Goal: Task Accomplishment & Management: Manage account settings

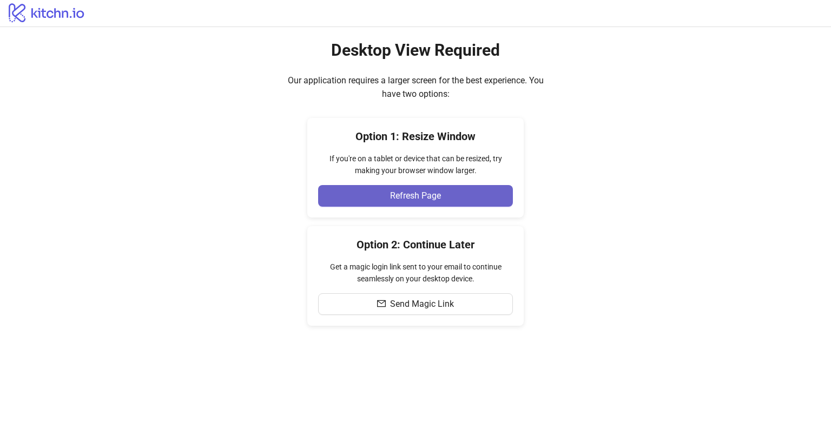
click at [394, 194] on span "Refresh Page" at bounding box center [415, 196] width 51 height 10
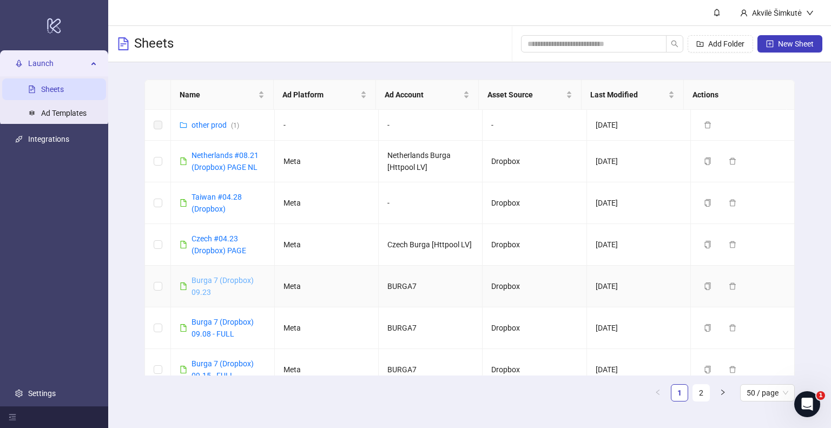
click at [217, 280] on link "Burga 7 (Dropbox) 09.23" at bounding box center [223, 286] width 62 height 21
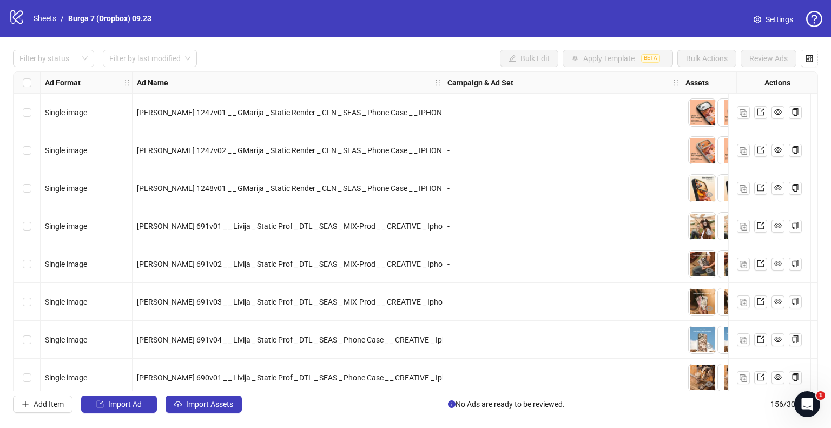
click at [45, 49] on div "Filter by status Filter by last modified Bulk Edit Apply Template BETA Bulk Act…" at bounding box center [415, 231] width 831 height 389
click at [45, 56] on div at bounding box center [47, 58] width 65 height 15
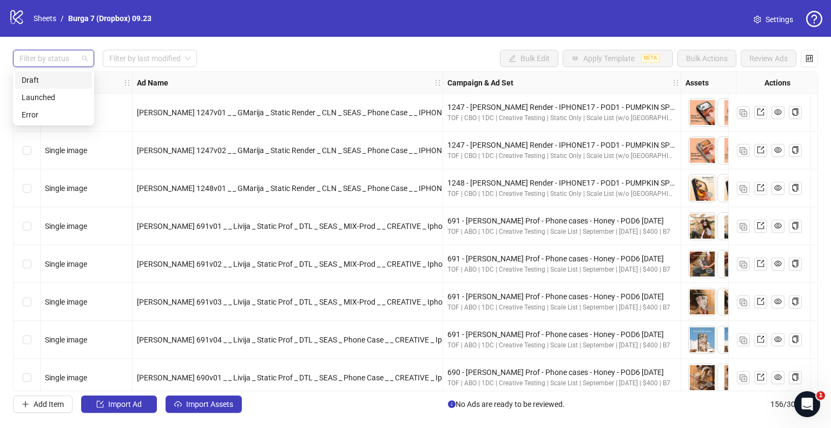
click at [48, 84] on div "Draft" at bounding box center [54, 80] width 64 height 12
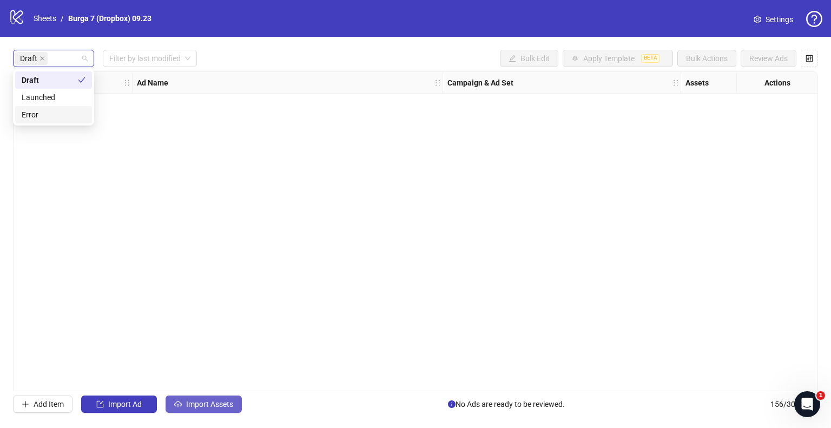
click at [205, 406] on span "Import Assets" at bounding box center [209, 404] width 47 height 9
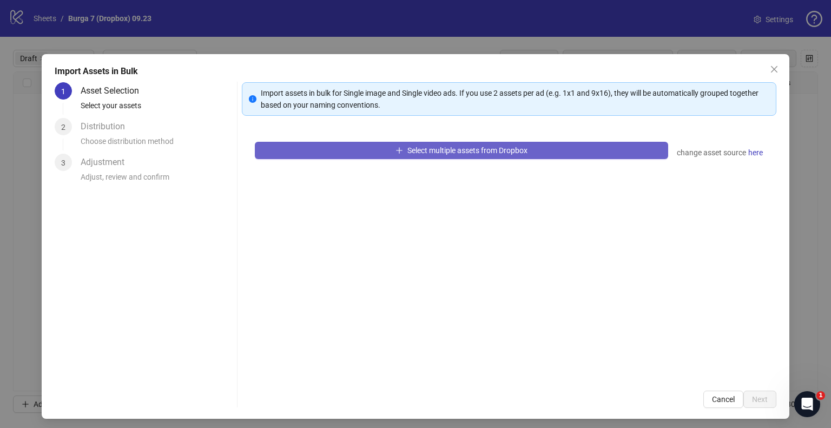
click at [369, 155] on button "Select multiple assets from Dropbox" at bounding box center [461, 150] width 413 height 17
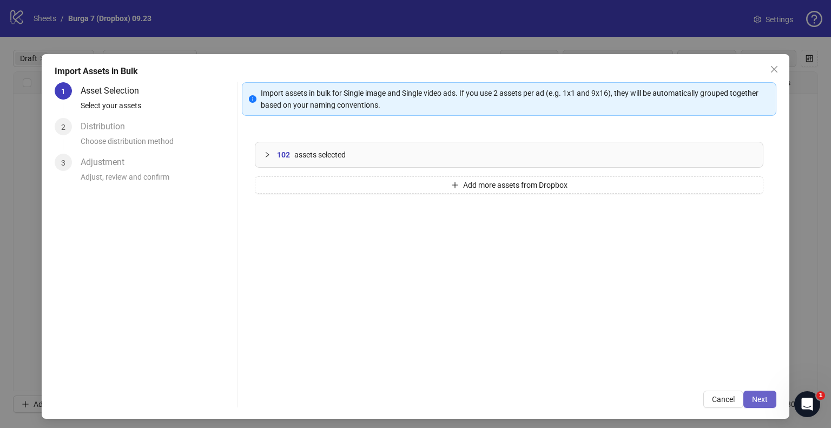
click at [744, 398] on button "Next" at bounding box center [760, 399] width 33 height 17
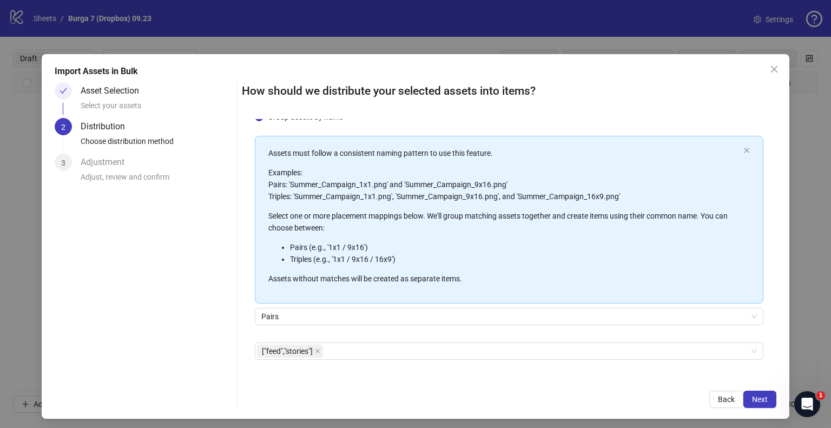
scroll to position [70, 0]
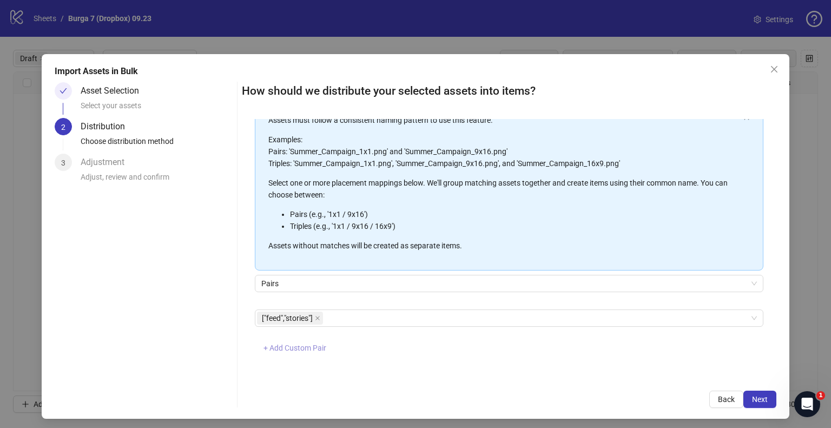
click at [303, 345] on span "+ Add Custom Pair" at bounding box center [295, 348] width 63 height 9
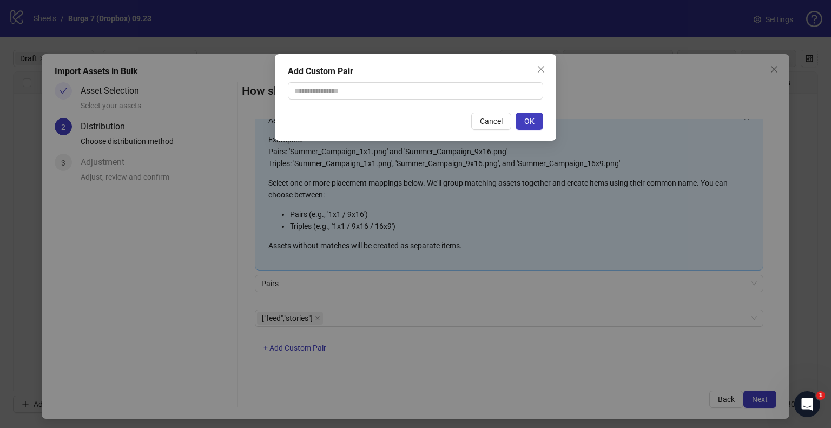
click at [526, 339] on div "Add Custom Pair Cancel OK" at bounding box center [415, 214] width 831 height 428
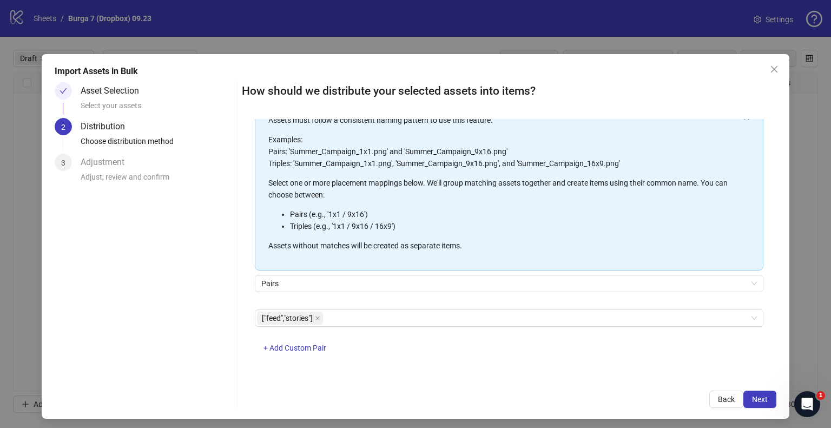
click at [765, 409] on div "Import Assets in Bulk Asset Selection Select your assets 2 Distribution Choose …" at bounding box center [416, 236] width 748 height 365
click at [752, 398] on span "Next" at bounding box center [760, 399] width 16 height 9
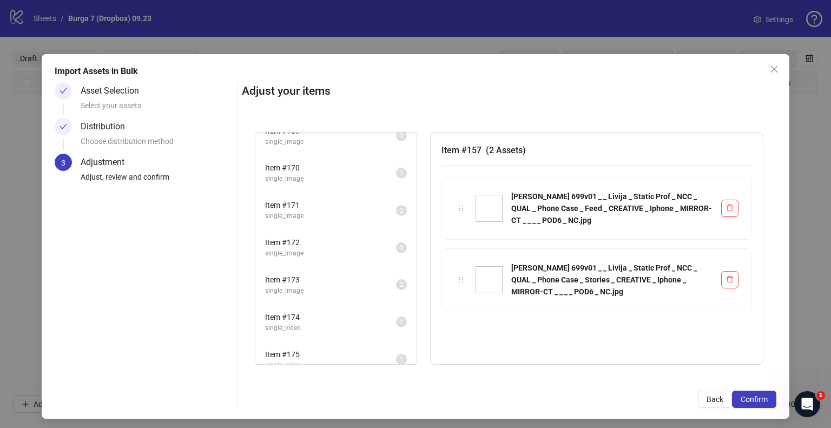
scroll to position [463, 0]
click at [754, 404] on button "Confirm" at bounding box center [754, 399] width 44 height 17
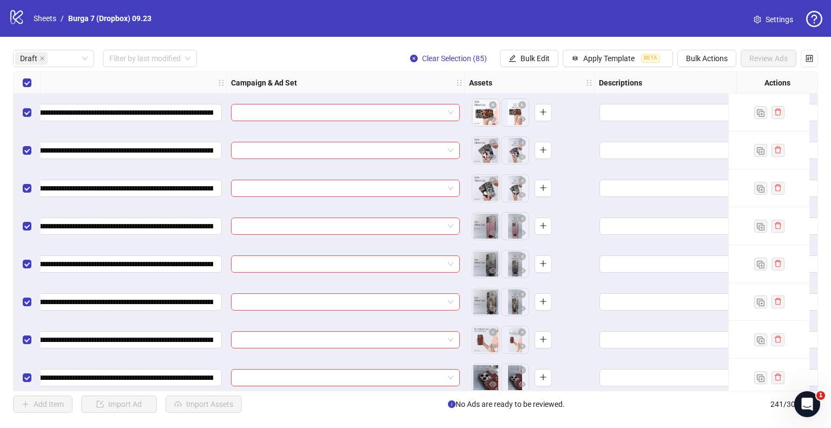
scroll to position [0, 325]
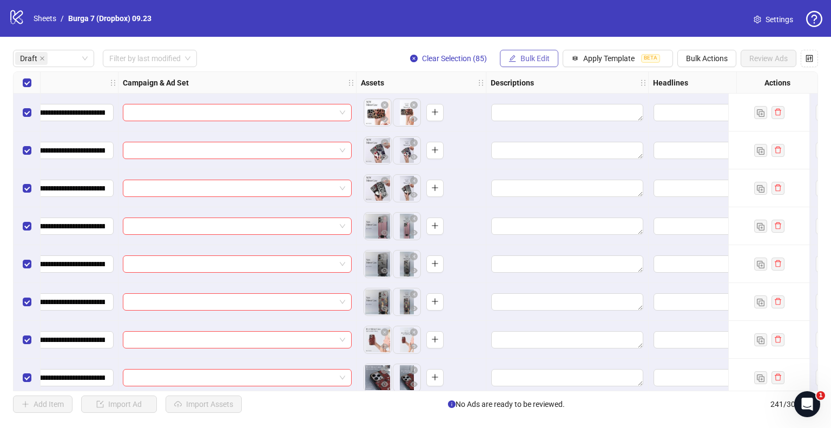
click at [539, 60] on span "Bulk Edit" at bounding box center [535, 58] width 29 height 9
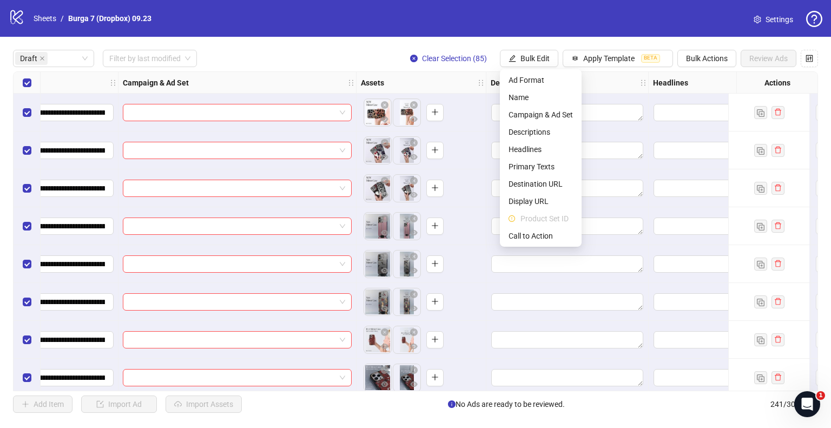
click at [567, 43] on div "**********" at bounding box center [415, 231] width 831 height 389
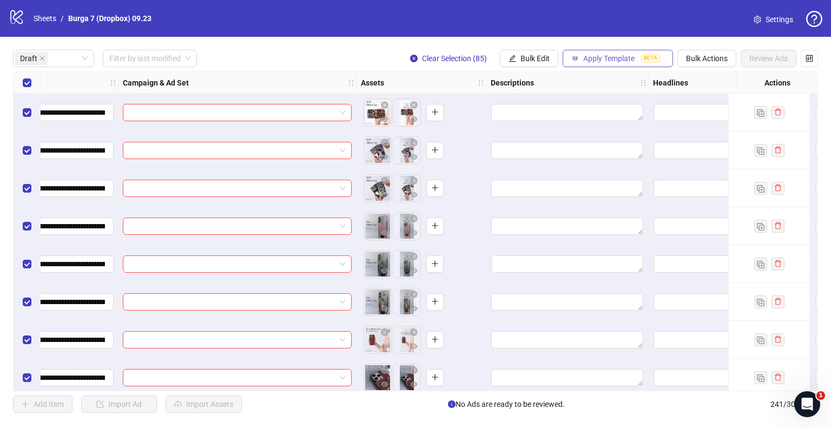
click at [571, 56] on icon "button" at bounding box center [575, 59] width 8 height 8
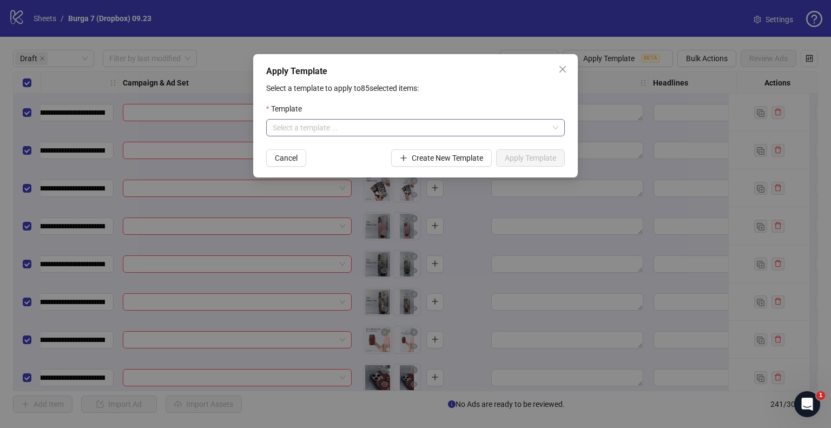
click at [413, 127] on input "search" at bounding box center [411, 128] width 276 height 16
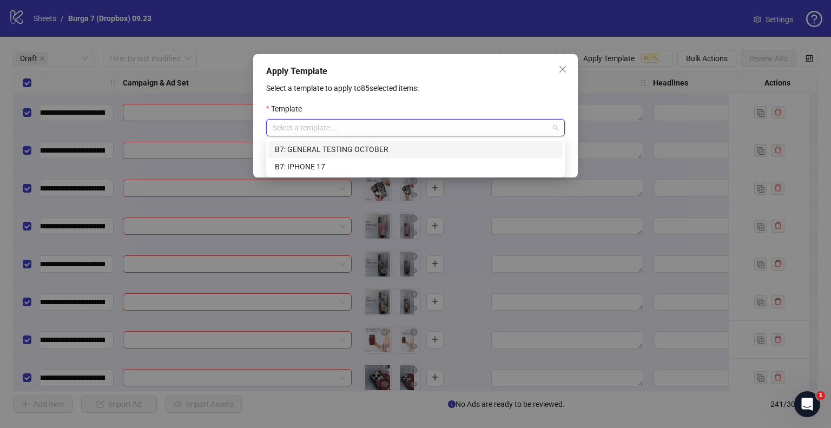
click at [334, 148] on div "B7: GENERAL TESTING OCTOBER" at bounding box center [415, 149] width 281 height 12
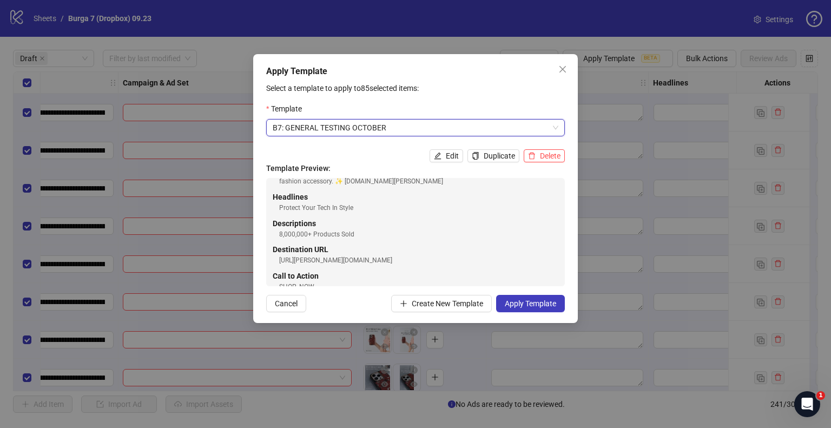
scroll to position [47, 0]
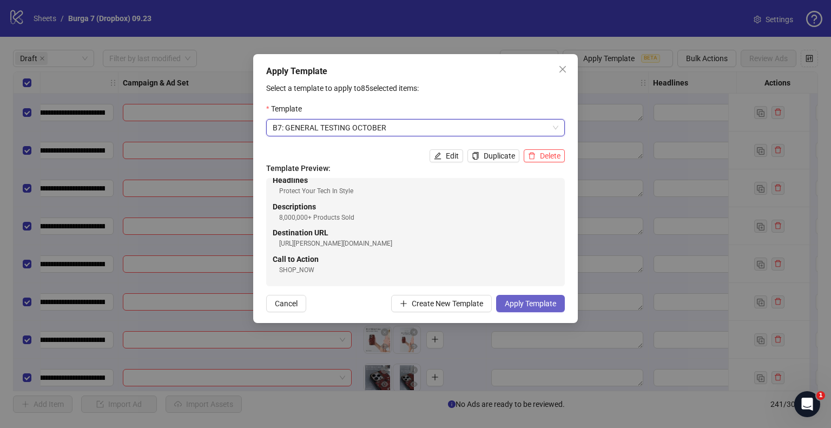
click at [548, 303] on span "Apply Template" at bounding box center [530, 303] width 51 height 9
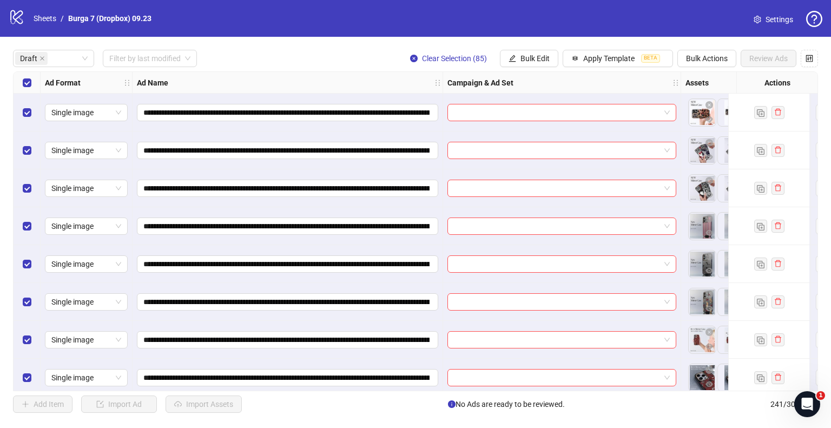
scroll to position [0, 108]
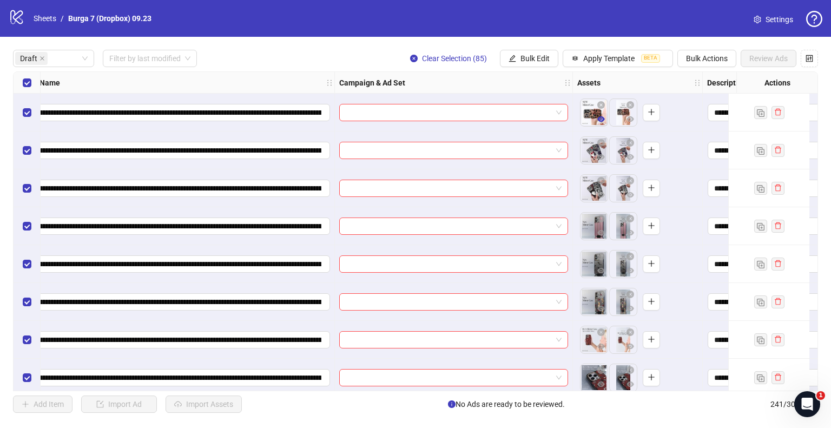
click at [603, 123] on span "button" at bounding box center [601, 119] width 8 height 9
click at [605, 155] on button "button" at bounding box center [601, 157] width 13 height 13
click at [604, 197] on icon "eye" at bounding box center [601, 195] width 8 height 8
click at [602, 233] on icon "eye" at bounding box center [601, 232] width 8 height 5
click at [602, 268] on icon "eye" at bounding box center [601, 270] width 8 height 5
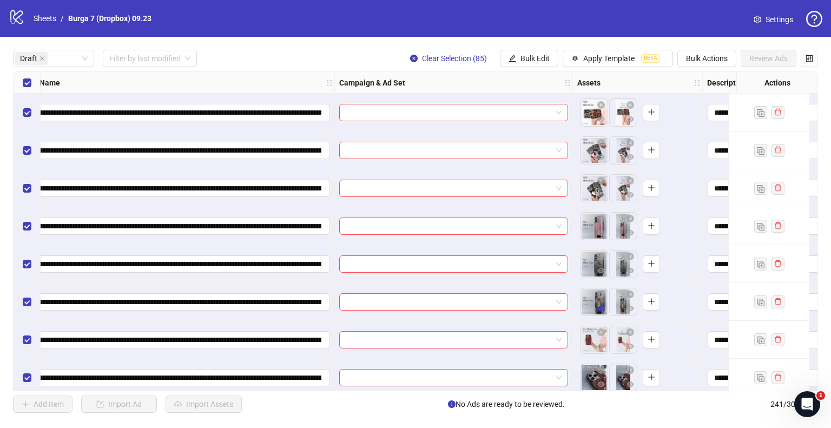
click at [604, 309] on icon "eye" at bounding box center [601, 309] width 8 height 8
click at [602, 121] on icon "eye" at bounding box center [601, 118] width 8 height 5
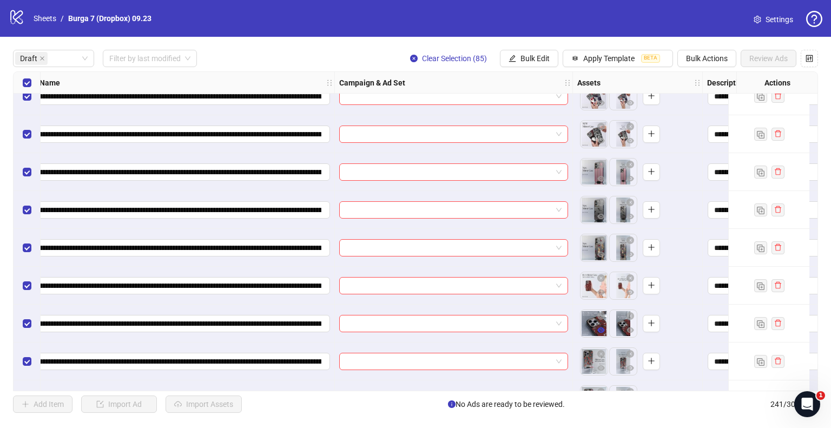
click at [600, 332] on icon "eye" at bounding box center [601, 329] width 8 height 5
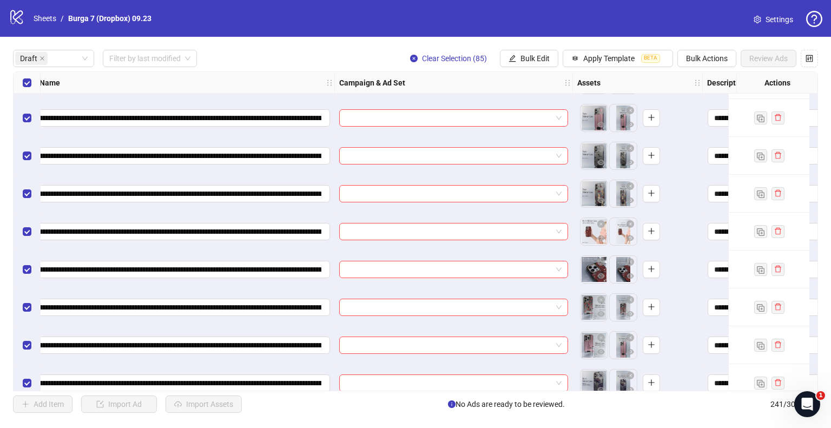
click at [602, 314] on div "**********" at bounding box center [415, 231] width 805 height 320
click at [602, 314] on icon "eye" at bounding box center [601, 314] width 8 height 8
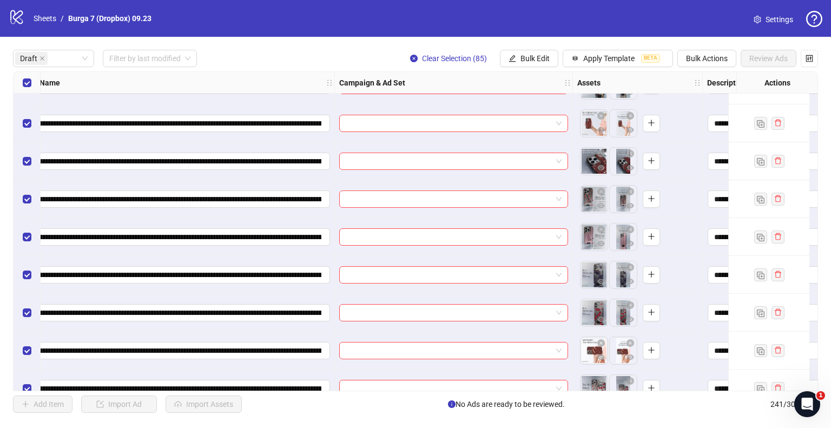
click at [601, 280] on icon "eye" at bounding box center [601, 282] width 8 height 8
click at [600, 356] on icon "eye" at bounding box center [601, 357] width 8 height 8
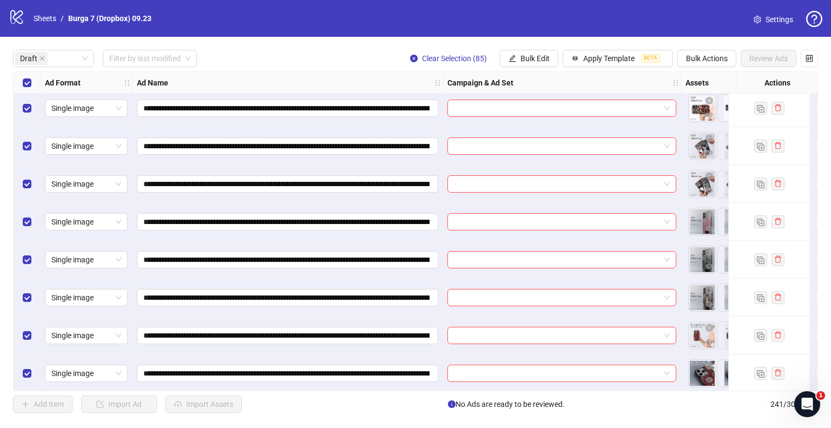
scroll to position [0, 0]
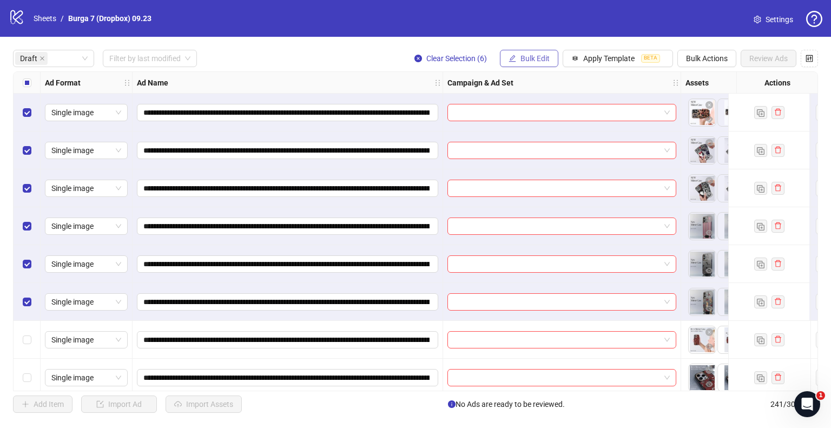
click at [516, 54] on button "Bulk Edit" at bounding box center [529, 58] width 58 height 17
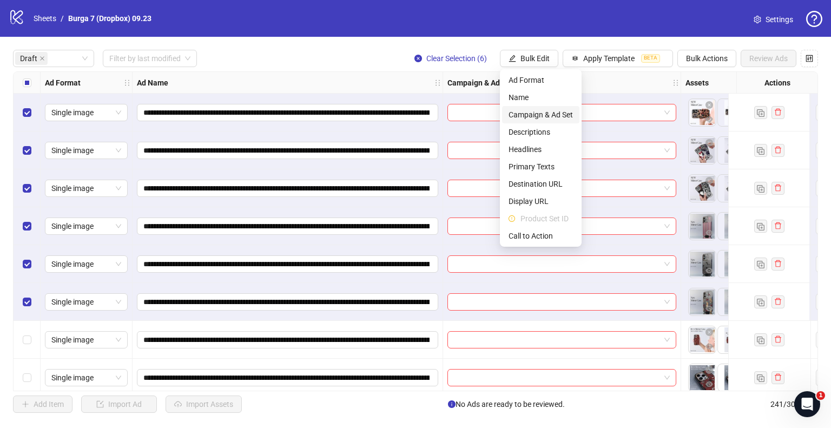
click at [522, 121] on li "Campaign & Ad Set" at bounding box center [540, 114] width 77 height 17
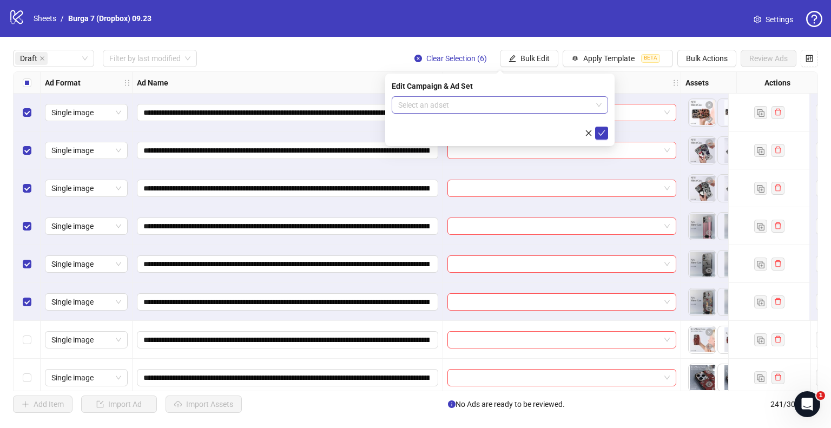
click at [483, 107] on input "search" at bounding box center [495, 105] width 194 height 16
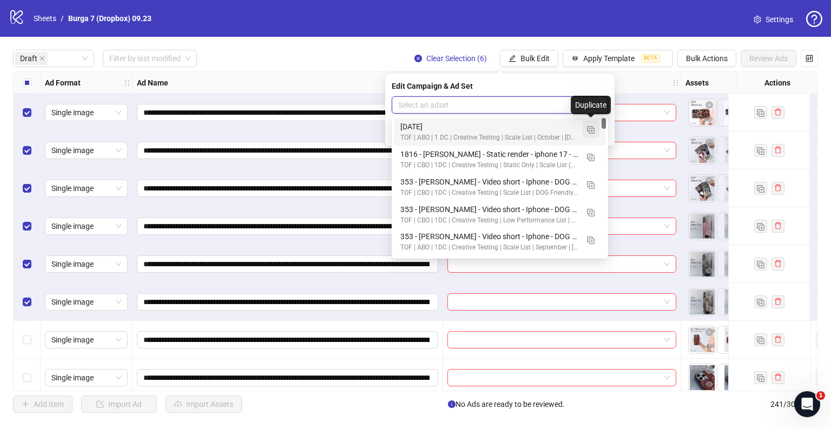
click at [593, 128] on img "button" at bounding box center [591, 130] width 8 height 8
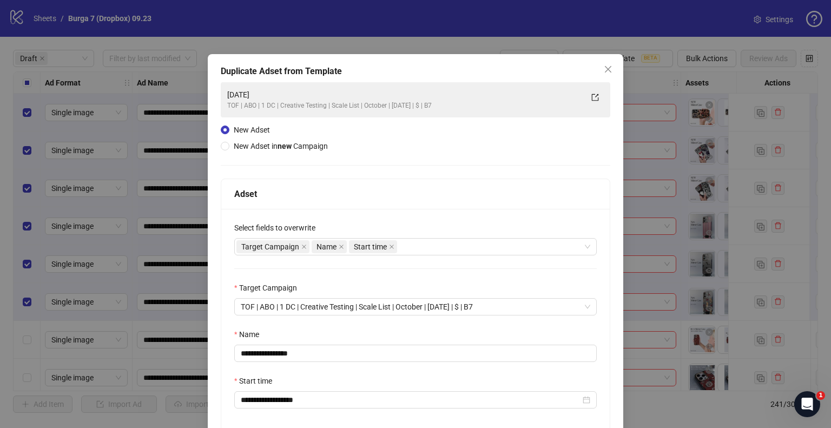
scroll to position [91, 0]
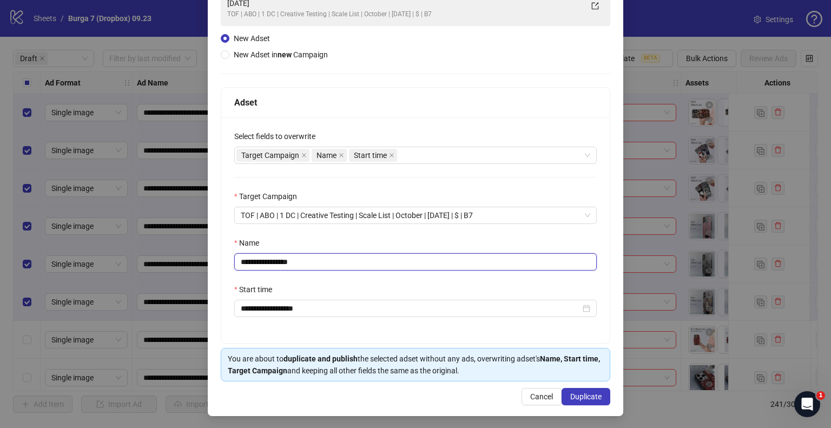
click at [240, 261] on input "**********" at bounding box center [415, 261] width 363 height 17
paste input "**********"
drag, startPoint x: 534, startPoint y: 258, endPoint x: 550, endPoint y: 258, distance: 16.2
click at [550, 258] on input "**********" at bounding box center [415, 261] width 363 height 17
click at [450, 153] on div "Target Campaign Name Start time" at bounding box center [409, 155] width 347 height 15
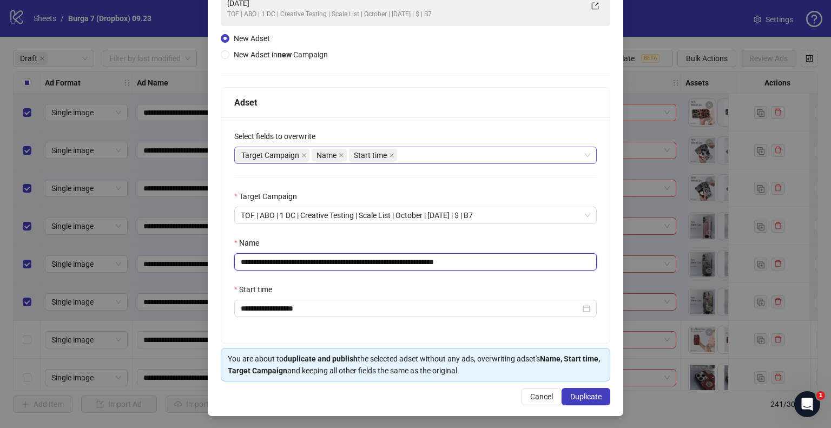
type input "**********"
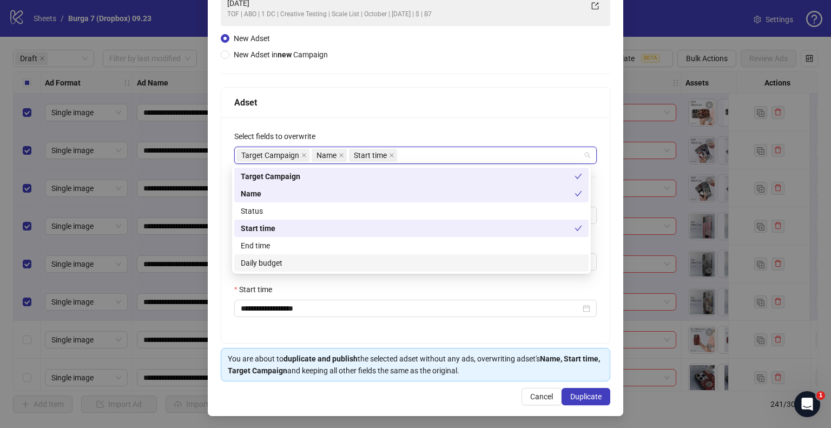
click at [297, 259] on div "Daily budget" at bounding box center [411, 263] width 341 height 12
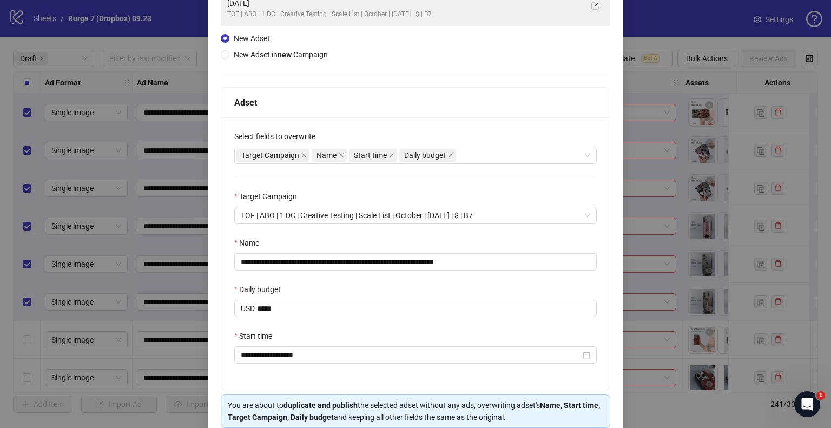
click at [336, 330] on div "Start time" at bounding box center [415, 338] width 363 height 16
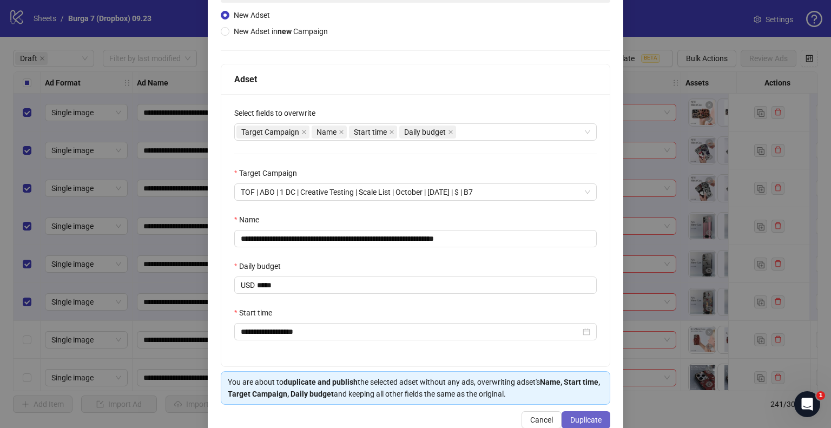
scroll to position [139, 0]
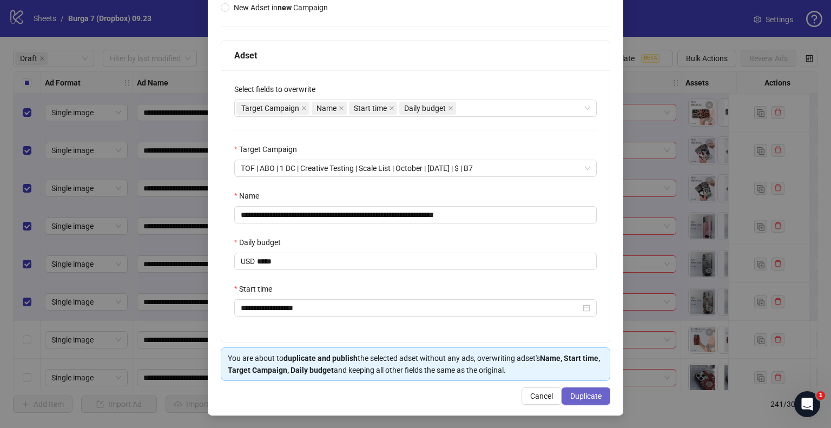
click at [574, 395] on span "Duplicate" at bounding box center [585, 396] width 31 height 9
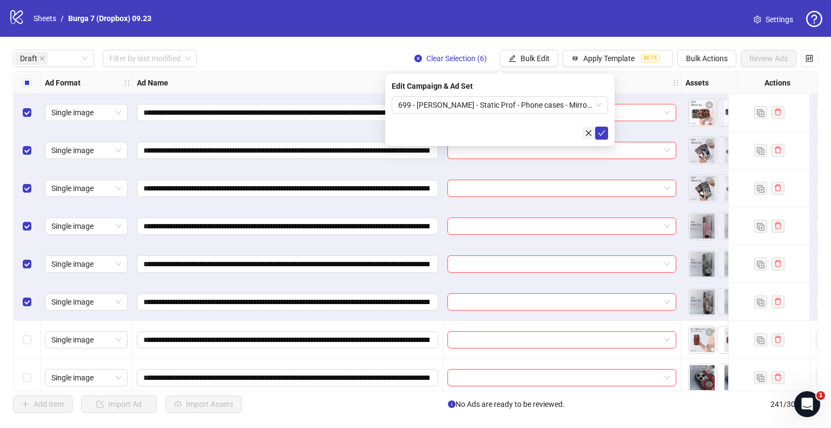
drag, startPoint x: 599, startPoint y: 132, endPoint x: 591, endPoint y: 134, distance: 7.9
click at [599, 132] on icon "check" at bounding box center [602, 133] width 8 height 8
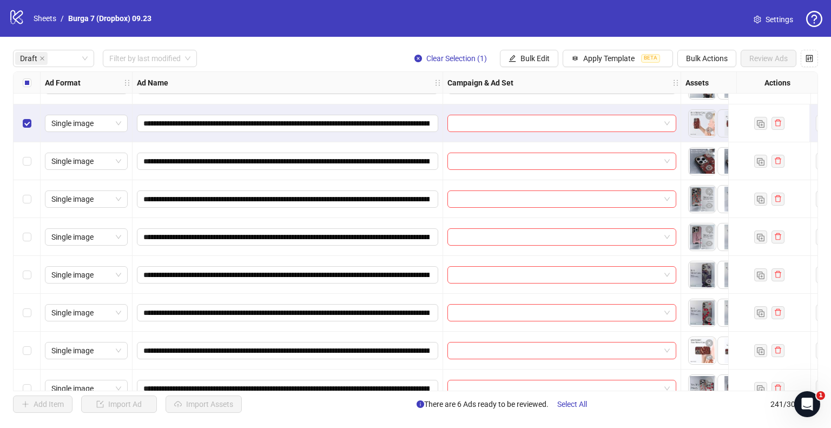
scroll to position [271, 0]
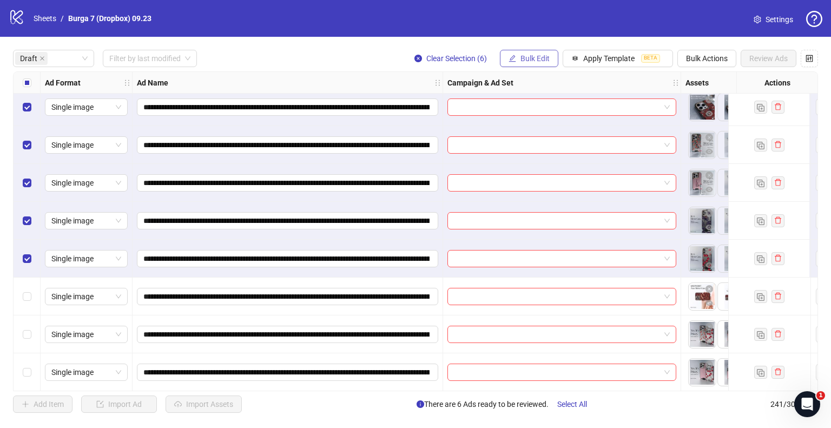
click at [534, 61] on span "Bulk Edit" at bounding box center [535, 58] width 29 height 9
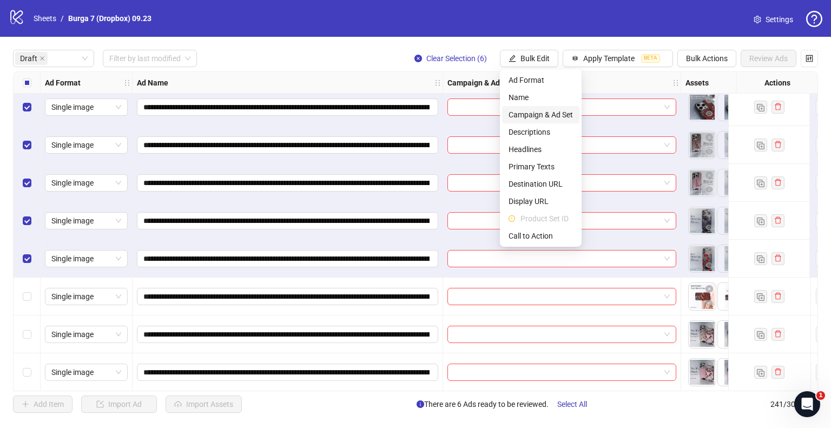
click at [527, 116] on span "Campaign & Ad Set" at bounding box center [541, 115] width 64 height 12
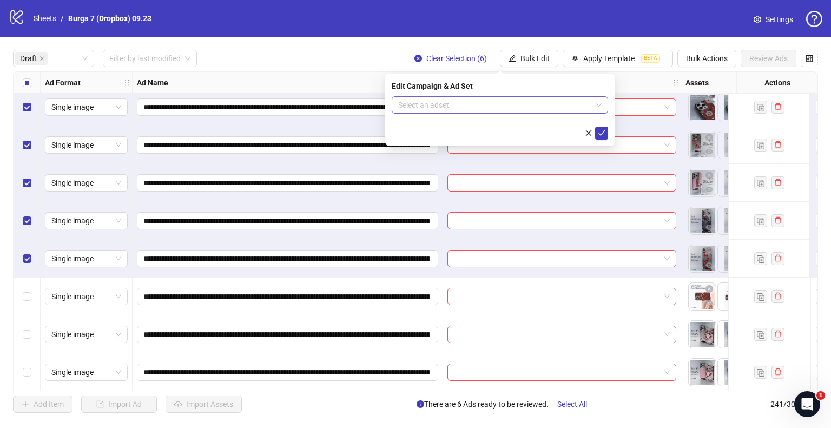
click at [470, 110] on input "search" at bounding box center [495, 105] width 194 height 16
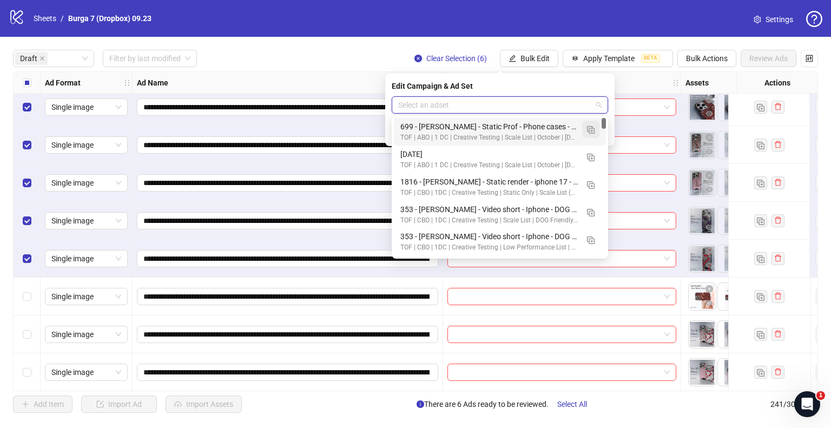
click at [588, 127] on img "button" at bounding box center [591, 130] width 8 height 8
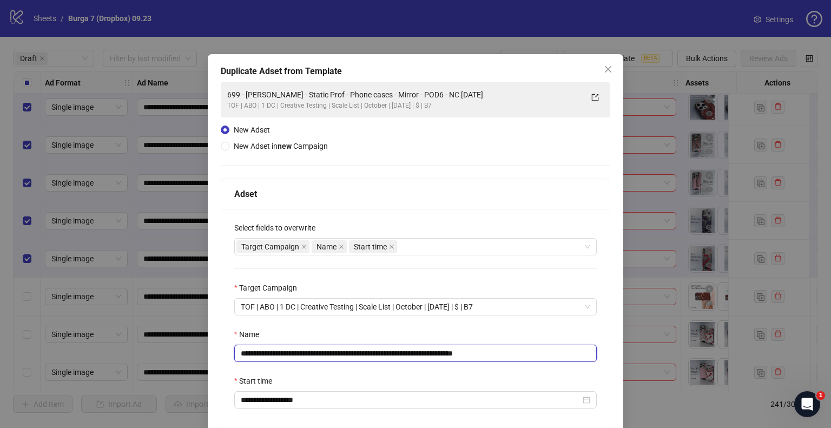
drag, startPoint x: 433, startPoint y: 350, endPoint x: 105, endPoint y: 349, distance: 327.9
click at [105, 349] on div "**********" at bounding box center [415, 214] width 831 height 428
paste input "text"
drag, startPoint x: 472, startPoint y: 354, endPoint x: 567, endPoint y: 355, distance: 94.7
click at [555, 356] on input "**********" at bounding box center [415, 353] width 363 height 17
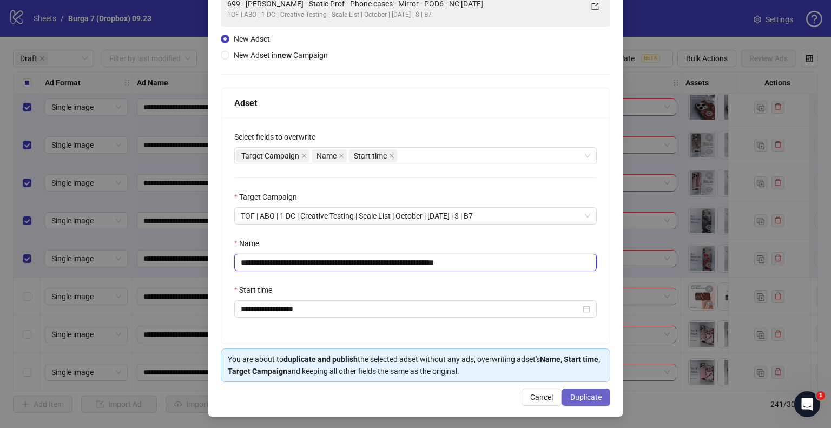
scroll to position [91, 0]
type input "**********"
click at [579, 400] on button "Duplicate" at bounding box center [586, 396] width 49 height 17
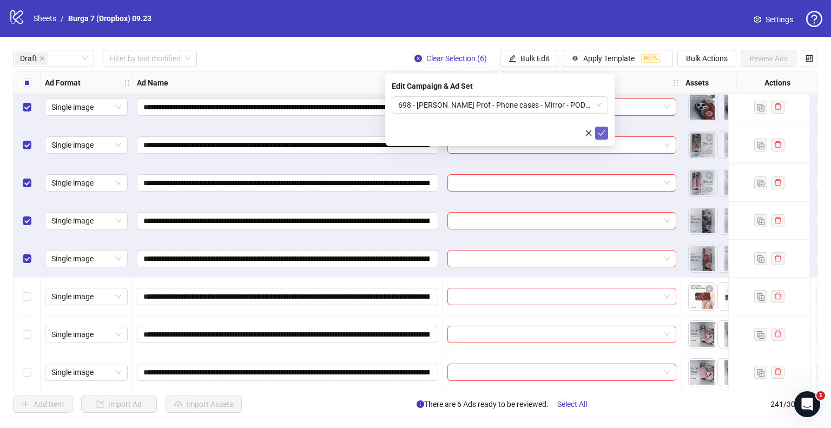
click at [605, 132] on icon "check" at bounding box center [602, 133] width 8 height 8
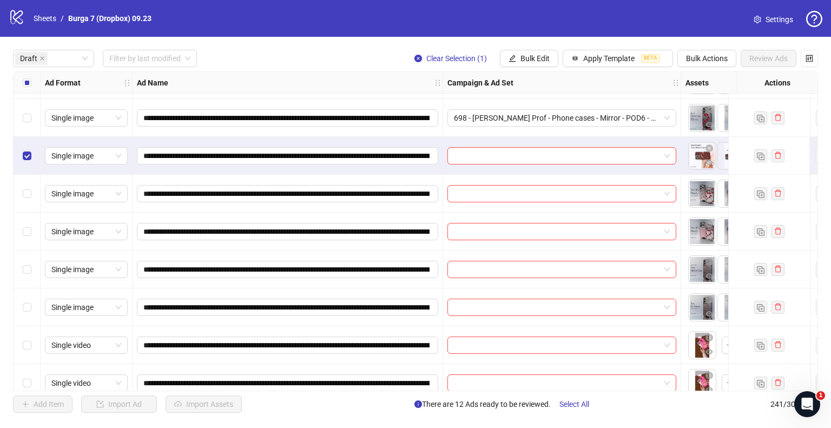
scroll to position [433, 0]
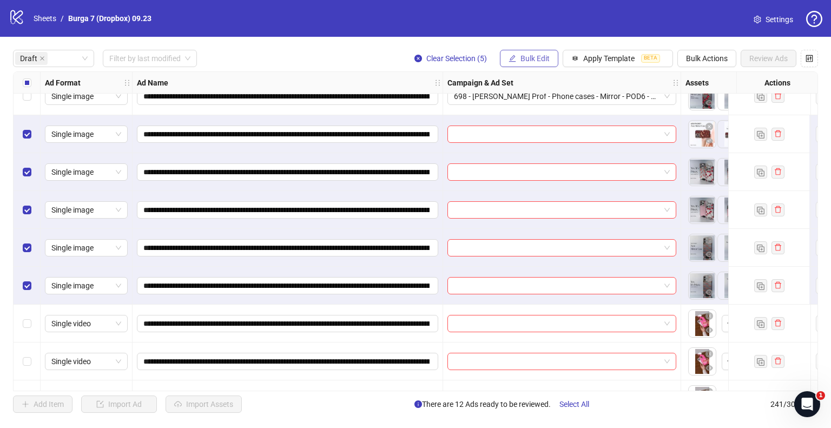
click at [531, 56] on span "Bulk Edit" at bounding box center [535, 58] width 29 height 9
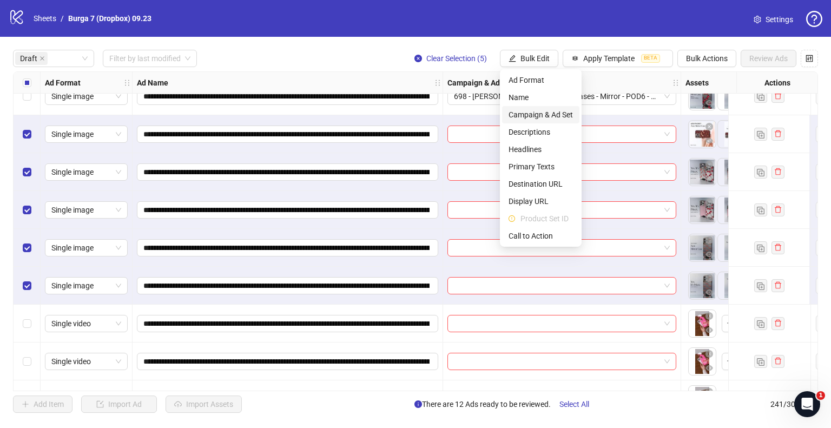
click at [520, 112] on span "Campaign & Ad Set" at bounding box center [541, 115] width 64 height 12
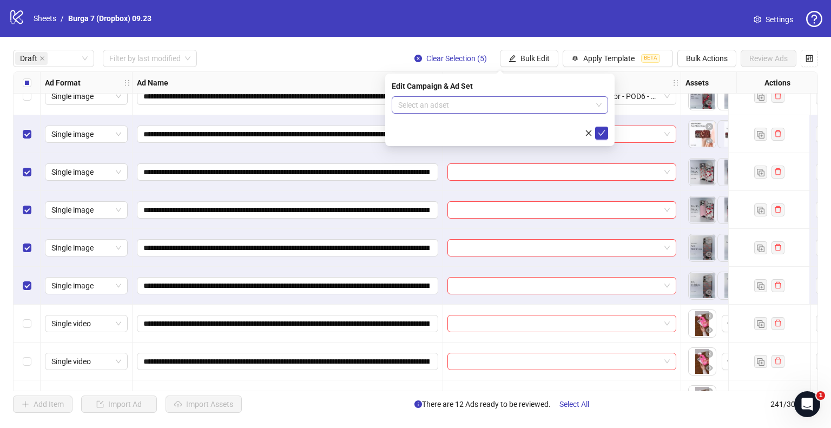
click at [472, 106] on input "search" at bounding box center [495, 105] width 194 height 16
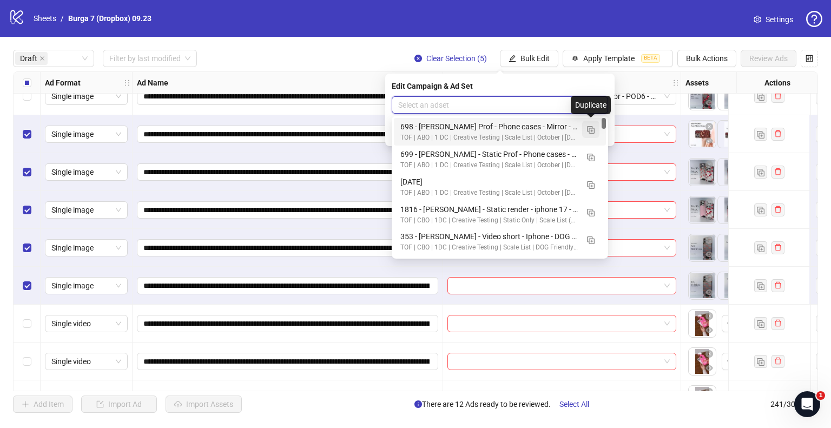
click at [589, 130] on img "button" at bounding box center [591, 130] width 8 height 8
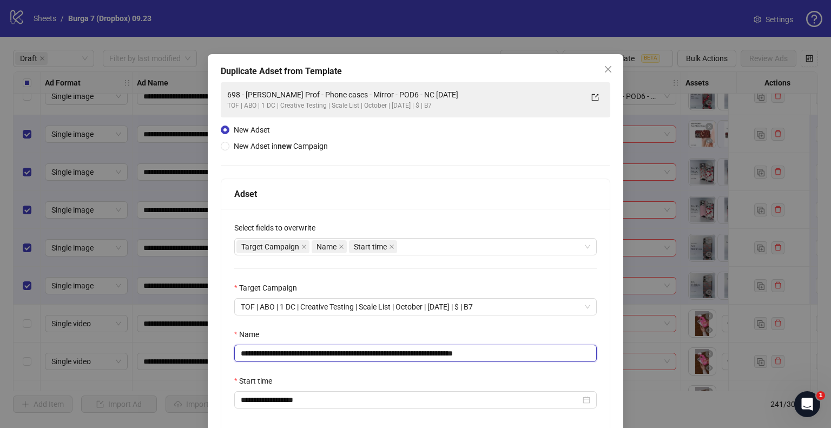
drag, startPoint x: 417, startPoint y: 352, endPoint x: 43, endPoint y: 345, distance: 374.0
click at [43, 345] on div "**********" at bounding box center [415, 214] width 831 height 428
paste input "text"
drag, startPoint x: 477, startPoint y: 353, endPoint x: 520, endPoint y: 359, distance: 42.7
click at [520, 359] on input "**********" at bounding box center [415, 353] width 363 height 17
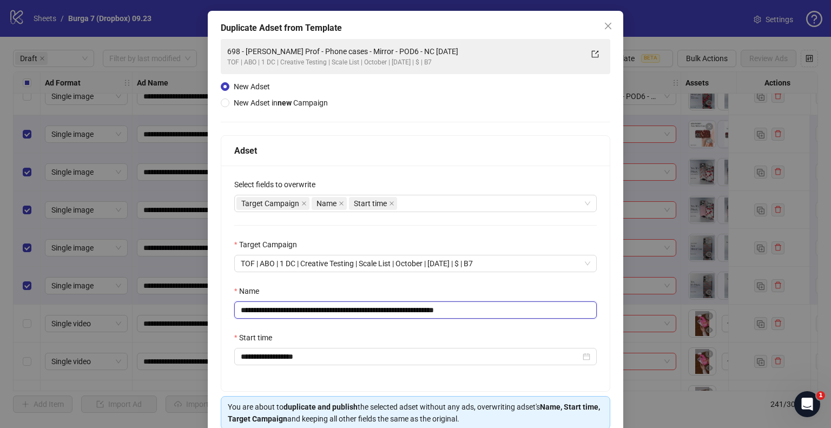
scroll to position [91, 0]
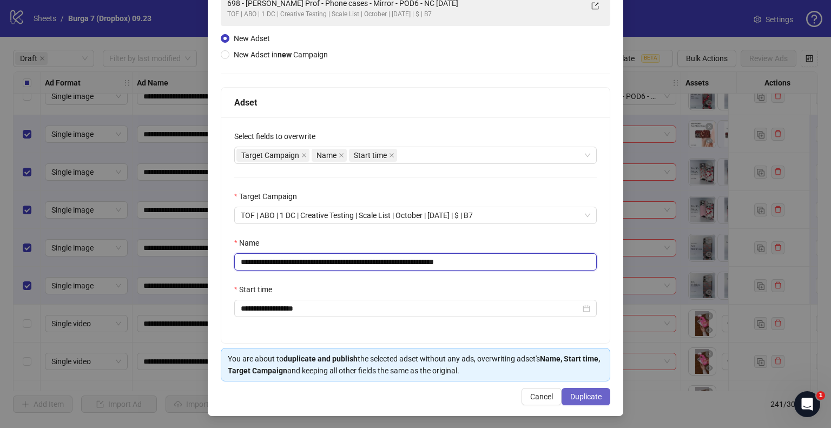
type input "**********"
click at [587, 392] on span "Duplicate" at bounding box center [585, 396] width 31 height 9
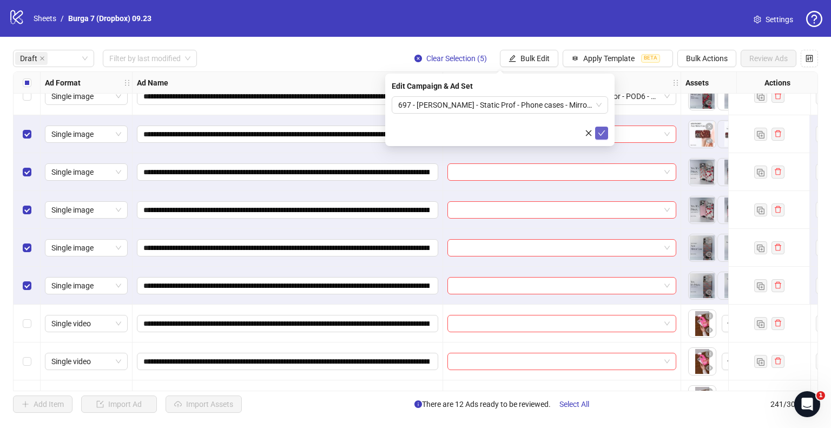
click at [604, 133] on icon "check" at bounding box center [602, 133] width 8 height 8
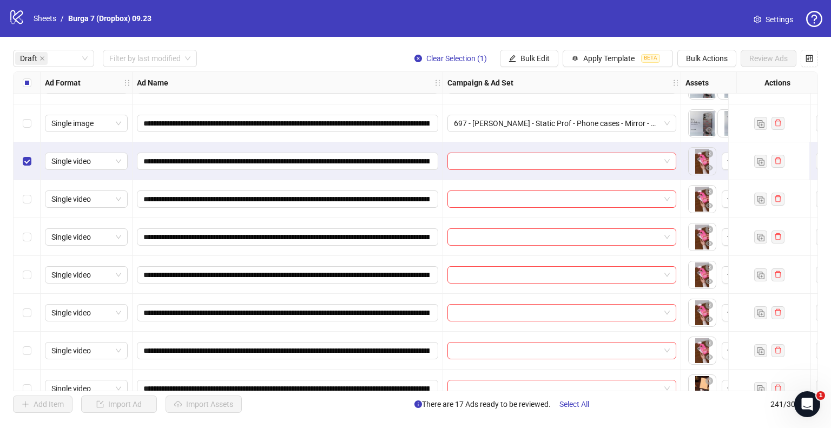
scroll to position [649, 0]
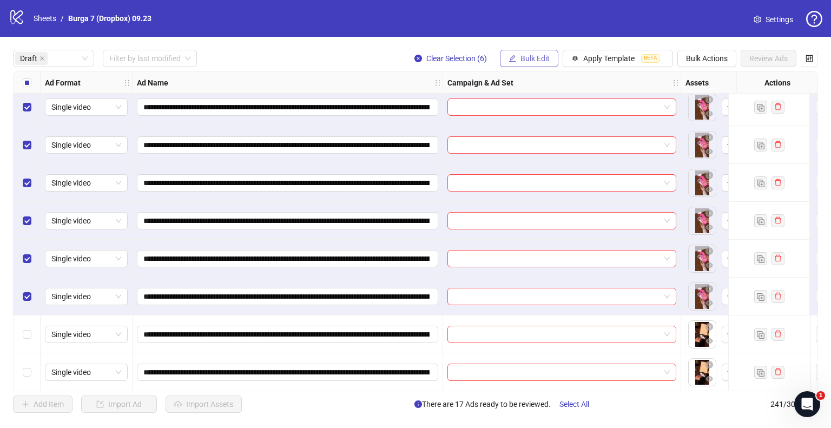
click at [534, 57] on span "Bulk Edit" at bounding box center [535, 58] width 29 height 9
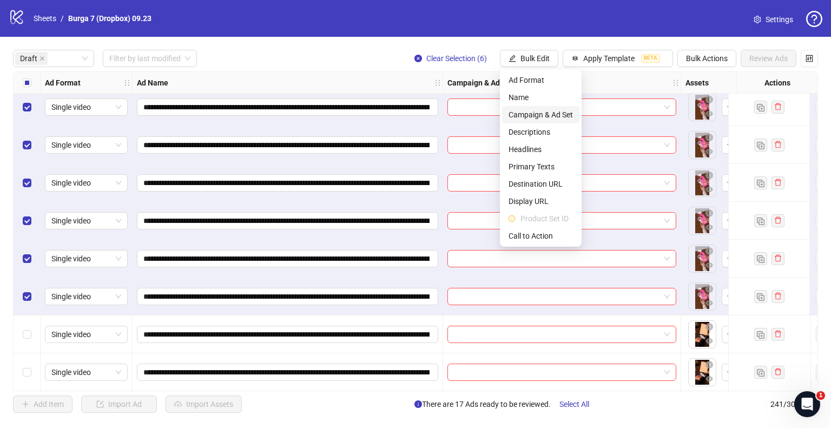
click at [527, 112] on span "Campaign & Ad Set" at bounding box center [541, 115] width 64 height 12
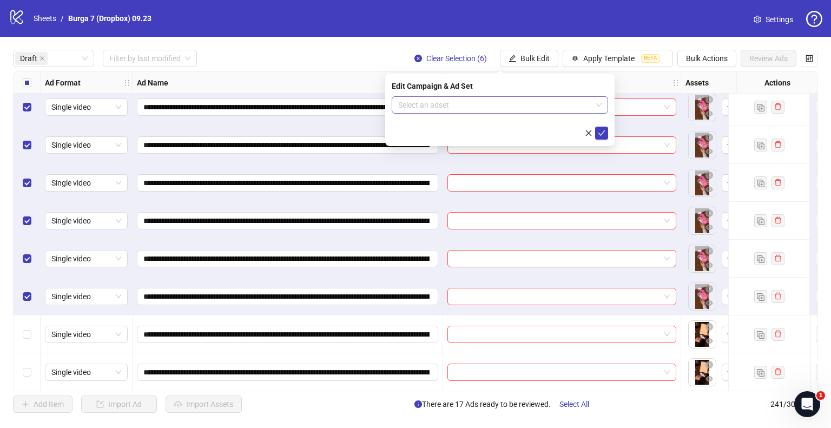
click at [465, 104] on input "search" at bounding box center [495, 105] width 194 height 16
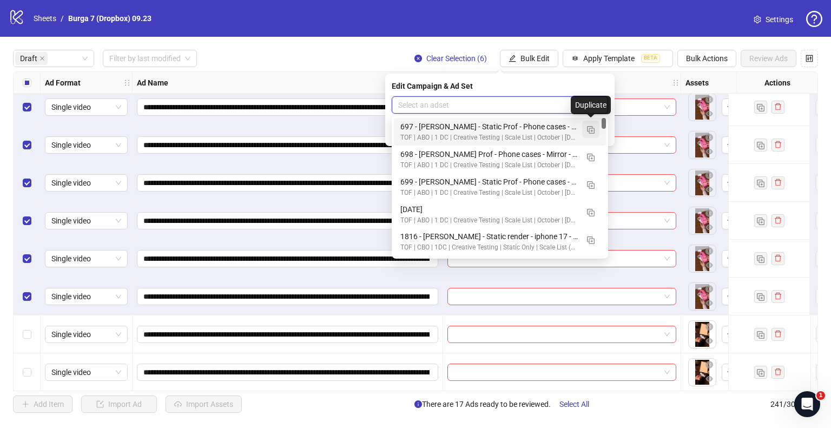
click at [591, 128] on img "button" at bounding box center [591, 130] width 8 height 8
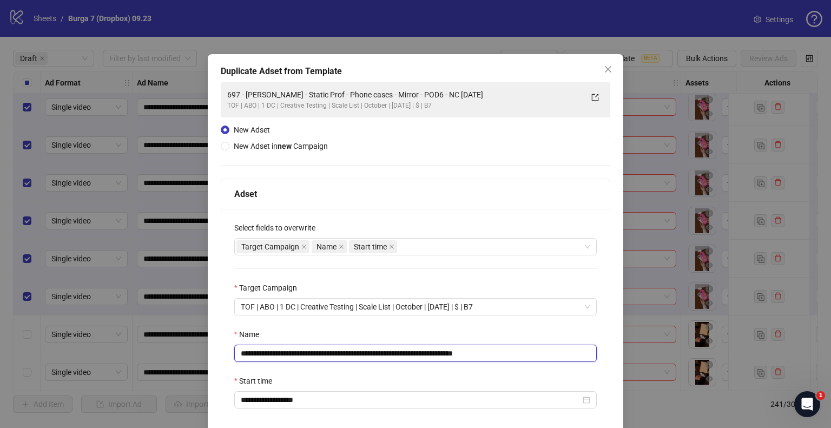
drag, startPoint x: 433, startPoint y: 352, endPoint x: 97, endPoint y: 354, distance: 336.1
click at [97, 354] on div "**********" at bounding box center [415, 214] width 831 height 428
paste input "text"
drag, startPoint x: 470, startPoint y: 351, endPoint x: 661, endPoint y: 365, distance: 191.5
click at [640, 365] on div "**********" at bounding box center [415, 214] width 831 height 428
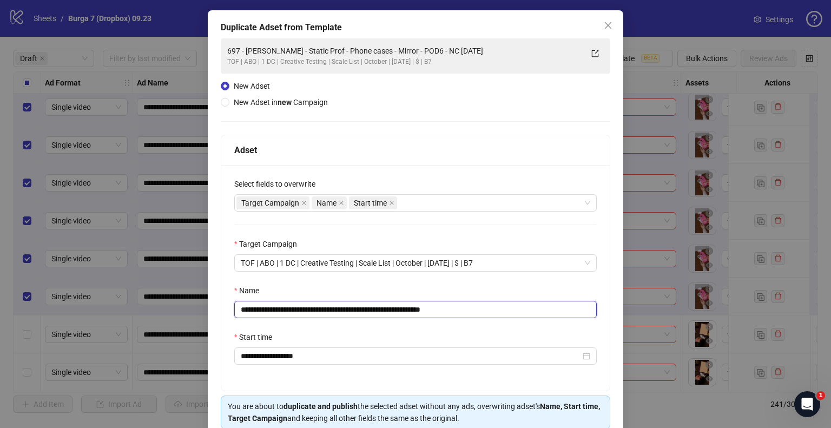
scroll to position [91, 0]
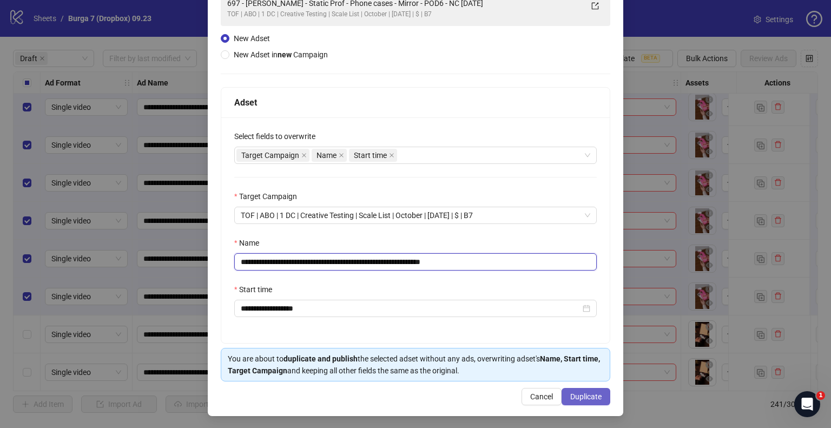
type input "**********"
click at [576, 392] on span "Duplicate" at bounding box center [585, 396] width 31 height 9
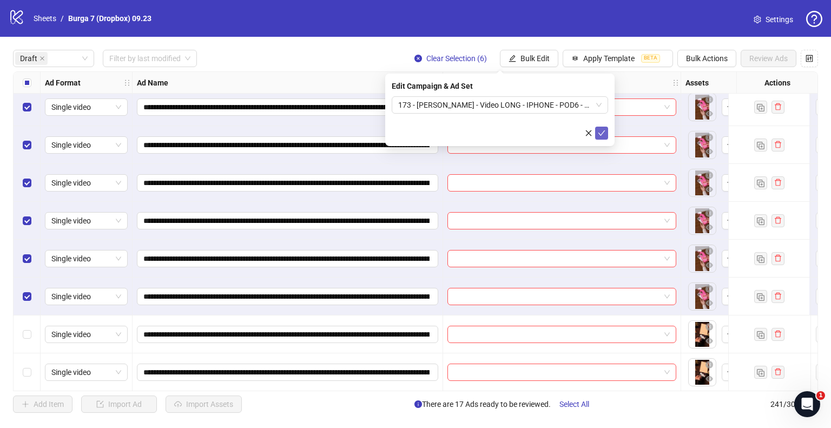
click at [606, 132] on button "submit" at bounding box center [601, 133] width 13 height 13
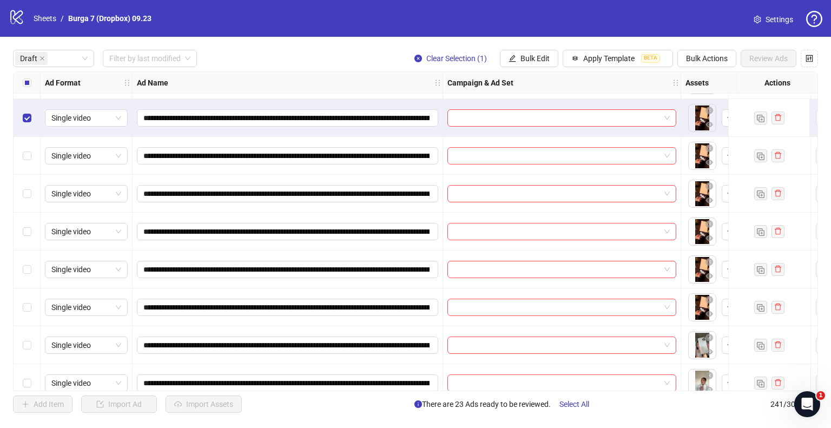
scroll to position [920, 0]
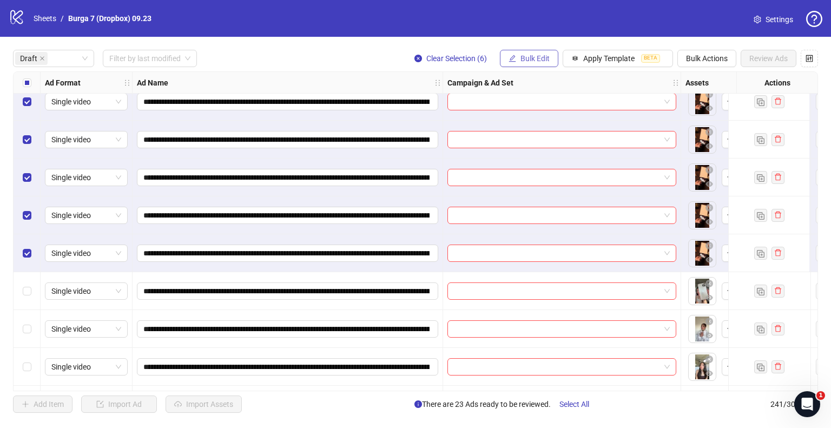
click at [531, 61] on span "Bulk Edit" at bounding box center [535, 58] width 29 height 9
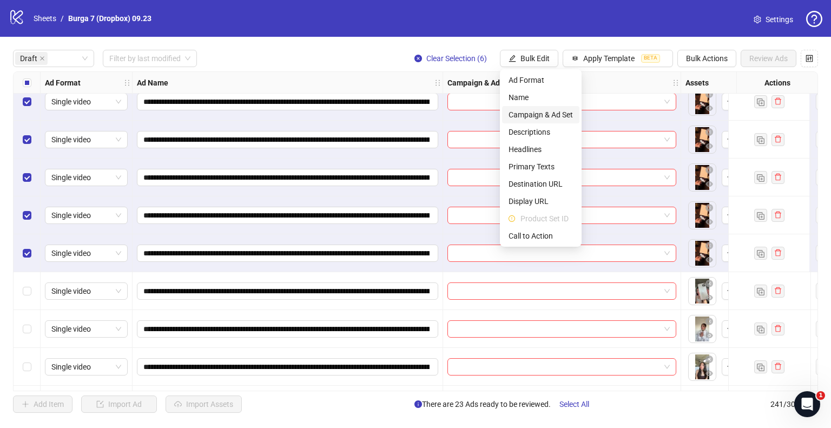
click at [541, 118] on span "Campaign & Ad Set" at bounding box center [541, 115] width 64 height 12
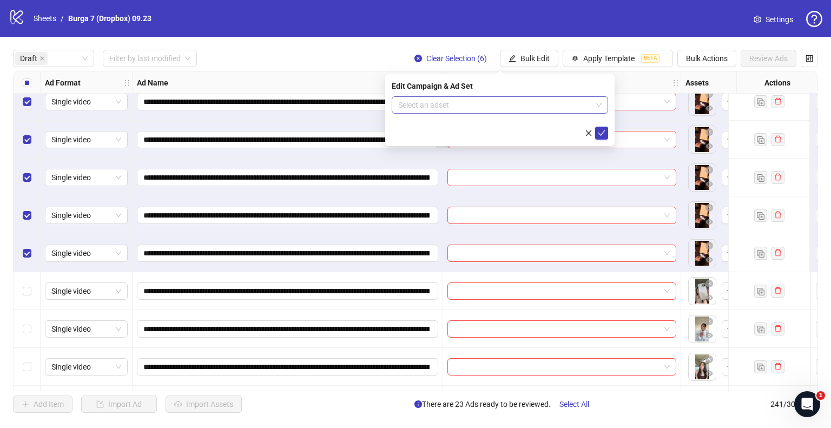
click at [574, 100] on input "search" at bounding box center [495, 105] width 194 height 16
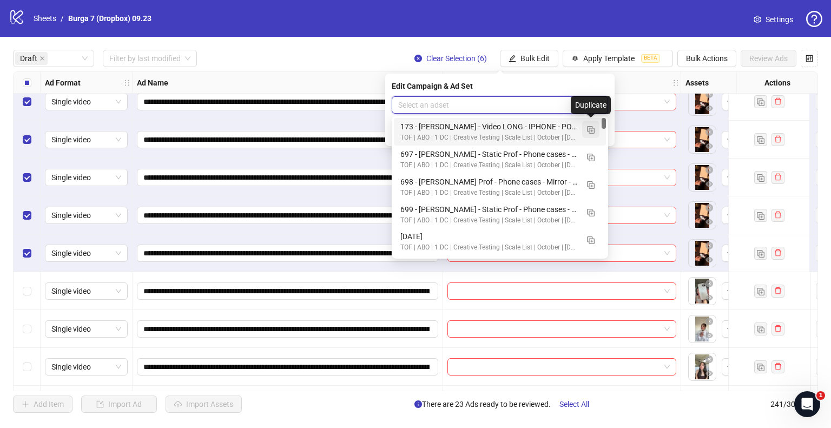
click at [585, 132] on button "button" at bounding box center [590, 129] width 17 height 17
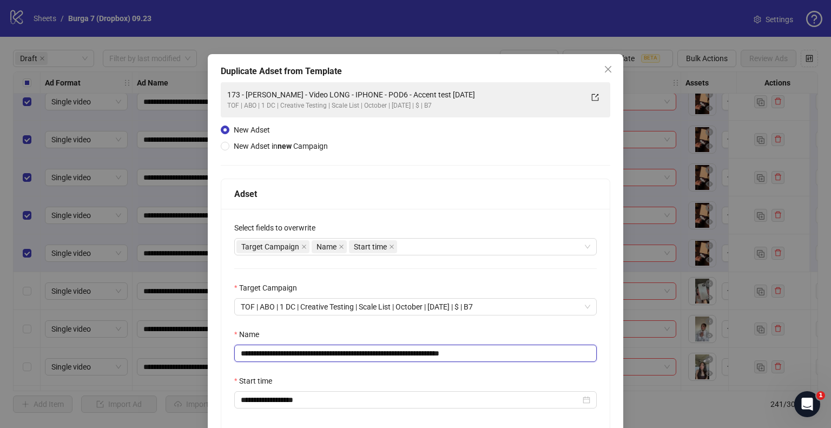
drag, startPoint x: 429, startPoint y: 353, endPoint x: 58, endPoint y: 355, distance: 370.7
click at [58, 355] on div "**********" at bounding box center [415, 214] width 831 height 428
paste input "text"
drag, startPoint x: 472, startPoint y: 351, endPoint x: 478, endPoint y: 352, distance: 6.1
click at [469, 352] on input "**********" at bounding box center [415, 353] width 363 height 17
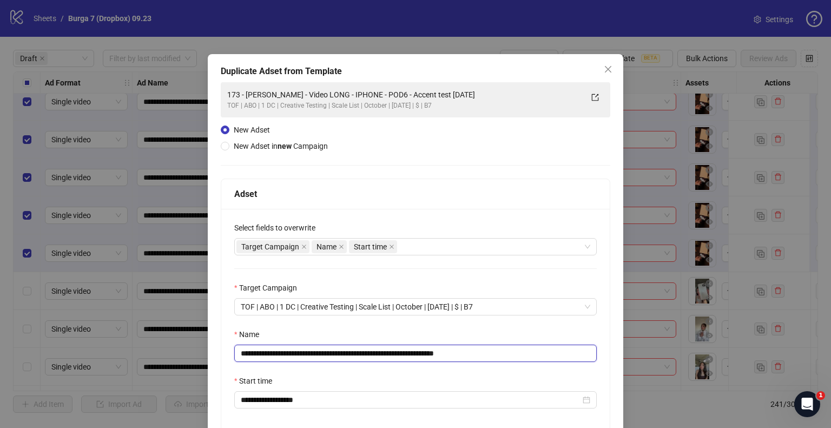
drag, startPoint x: 481, startPoint y: 353, endPoint x: 502, endPoint y: 354, distance: 21.1
click at [502, 354] on input "**********" at bounding box center [415, 353] width 363 height 17
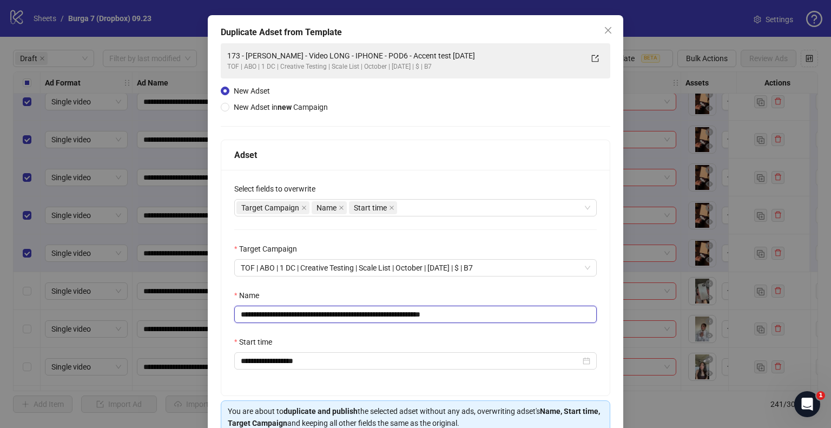
scroll to position [91, 0]
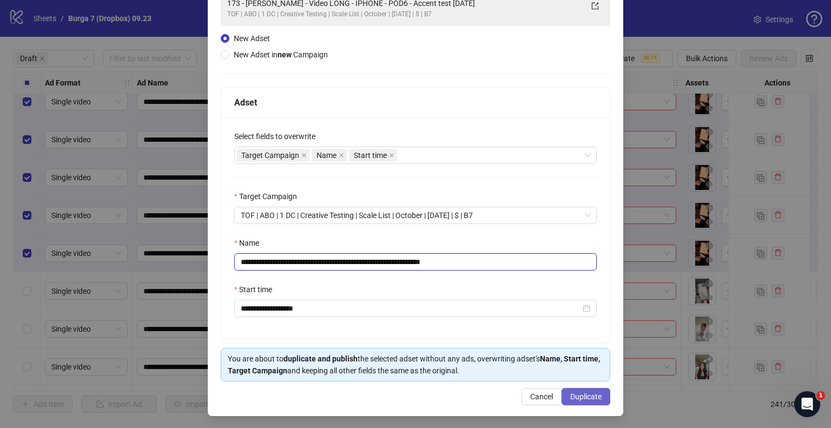
type input "**********"
click at [574, 392] on span "Duplicate" at bounding box center [585, 396] width 31 height 9
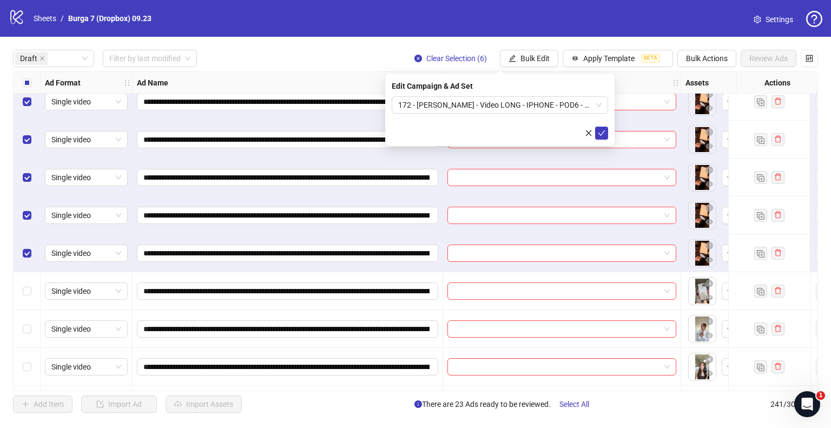
click at [608, 132] on div "Edit Campaign & Ad Set 172 - Marius - Video LONG - IPHONE - POD6 - Accent test …" at bounding box center [499, 110] width 229 height 73
click at [602, 134] on icon "check" at bounding box center [602, 132] width 7 height 5
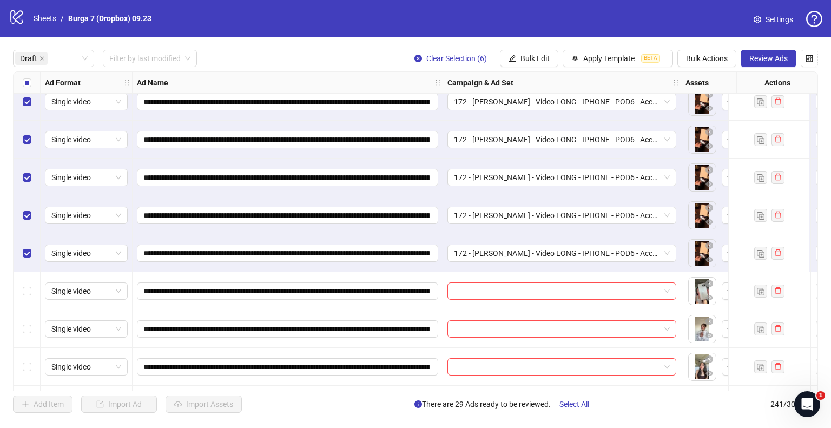
click at [26, 87] on label "Select all rows" at bounding box center [27, 83] width 9 height 12
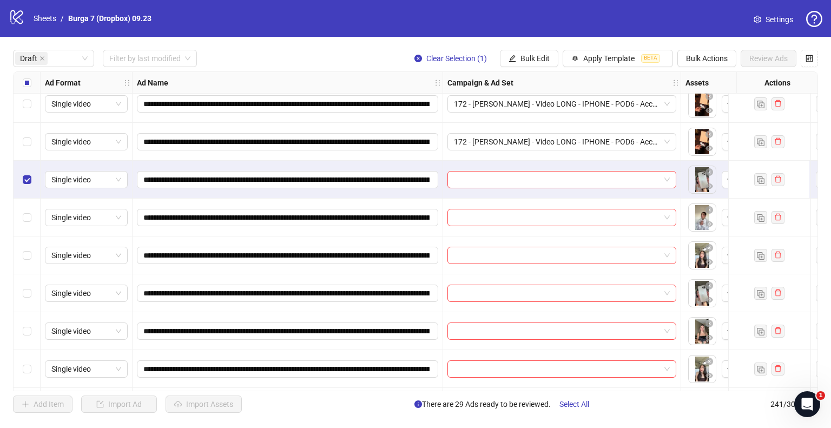
scroll to position [1082, 0]
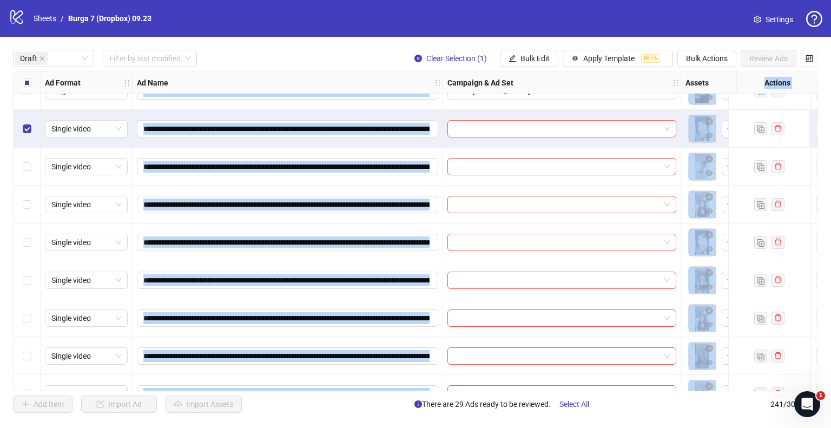
click at [20, 321] on div "Select row 35" at bounding box center [27, 318] width 27 height 38
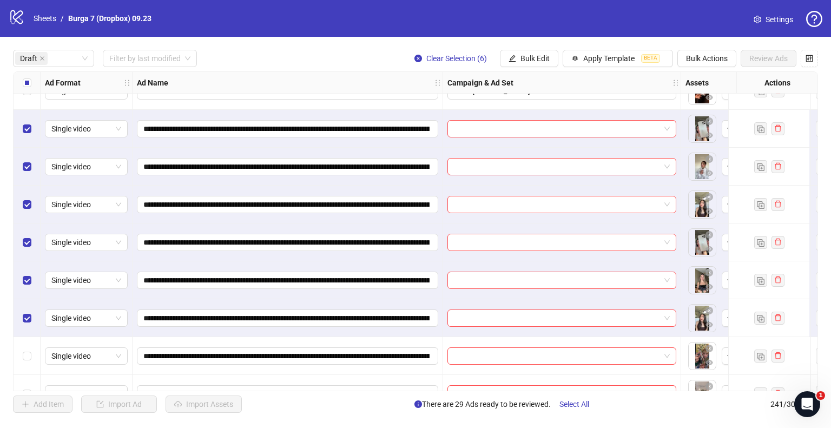
click at [277, 45] on div "**********" at bounding box center [415, 231] width 831 height 389
click at [523, 56] on span "Bulk Edit" at bounding box center [535, 58] width 29 height 9
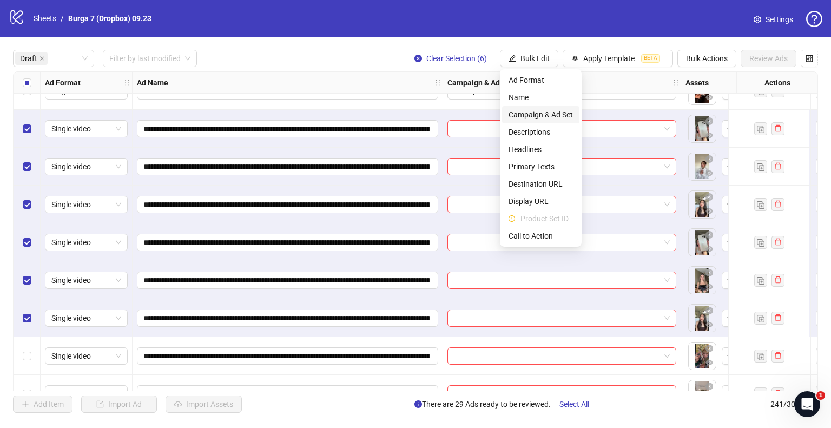
click at [540, 116] on span "Campaign & Ad Set" at bounding box center [541, 115] width 64 height 12
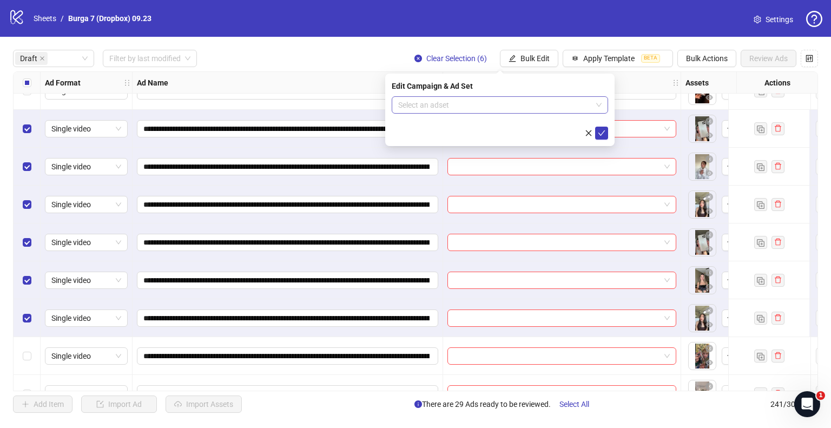
click at [481, 107] on input "search" at bounding box center [495, 105] width 194 height 16
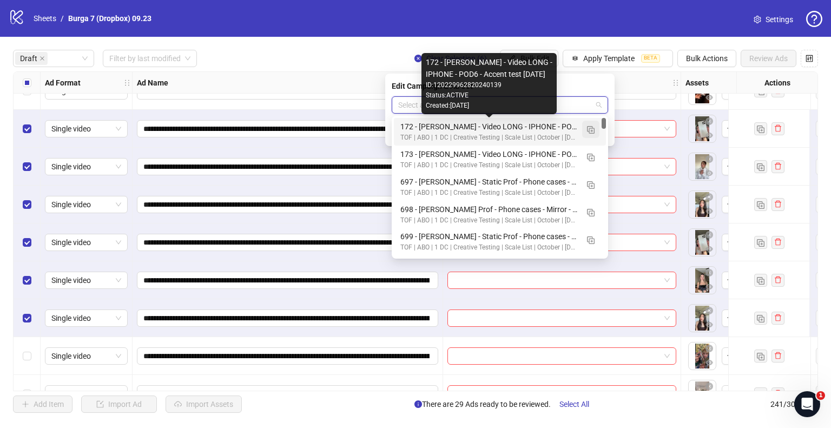
click at [595, 130] on button "button" at bounding box center [590, 129] width 17 height 17
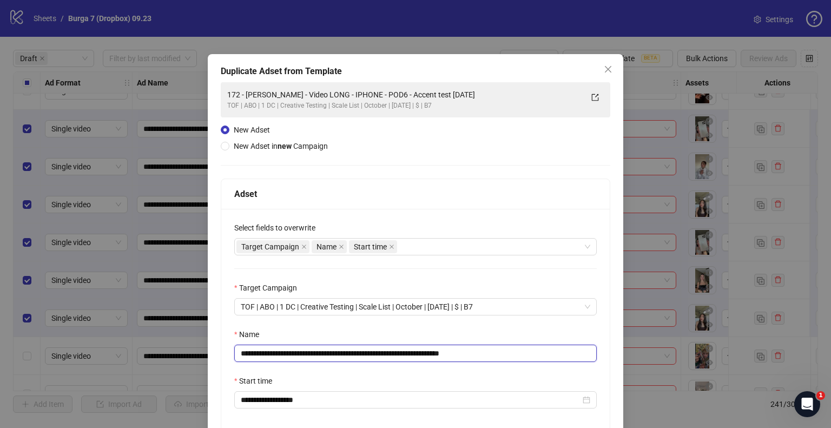
drag, startPoint x: 415, startPoint y: 357, endPoint x: 147, endPoint y: 363, distance: 268.0
click at [147, 363] on div "**********" at bounding box center [415, 214] width 831 height 428
paste input "text"
drag, startPoint x: 426, startPoint y: 352, endPoint x: 616, endPoint y: 361, distance: 190.1
click at [616, 361] on div "**********" at bounding box center [416, 280] width 416 height 453
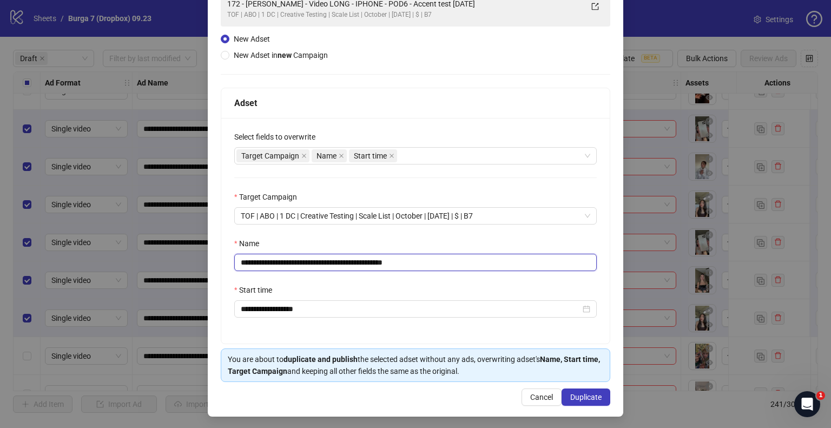
scroll to position [91, 0]
type input "**********"
click at [575, 400] on span "Duplicate" at bounding box center [585, 396] width 31 height 9
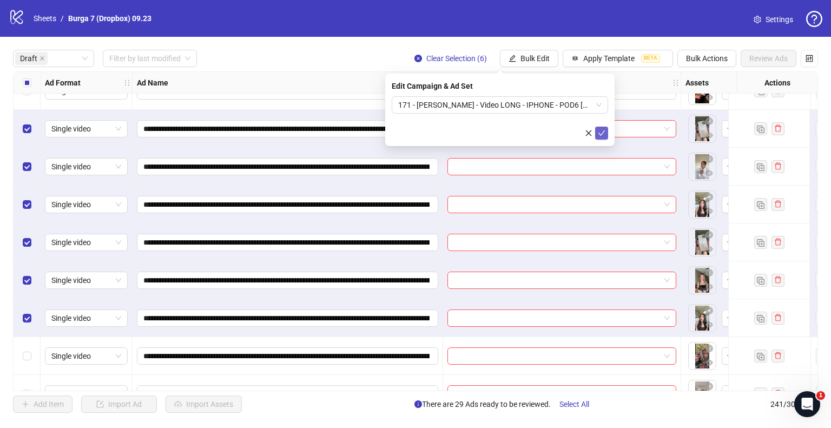
click at [601, 132] on icon "check" at bounding box center [602, 133] width 8 height 8
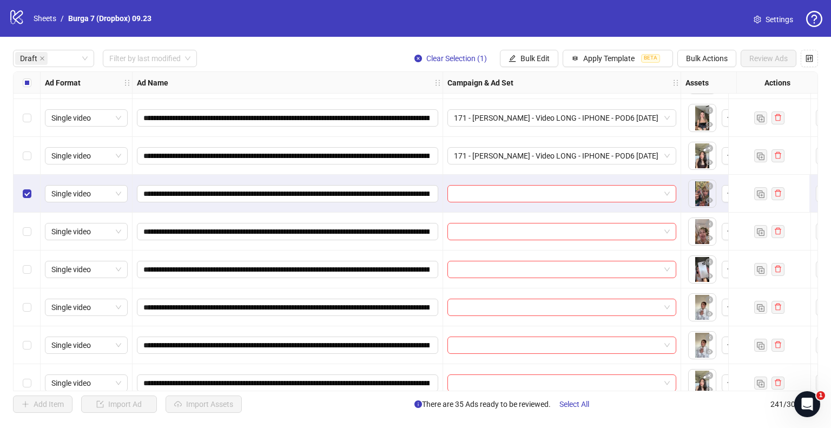
scroll to position [1299, 0]
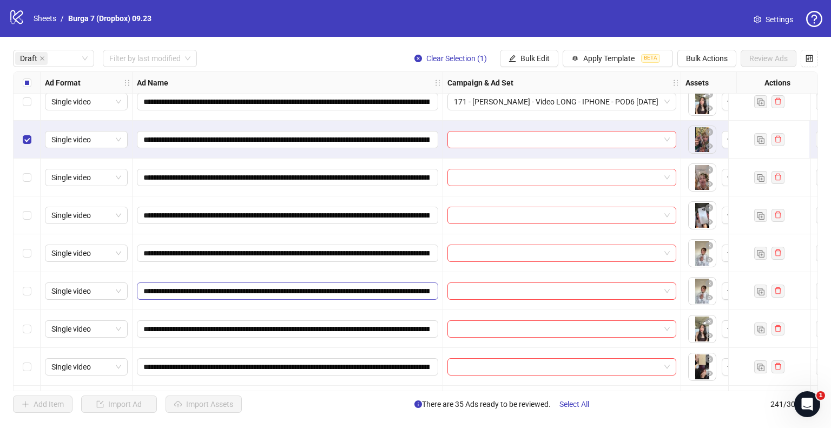
click at [34, 326] on div "Select row 41" at bounding box center [27, 329] width 27 height 38
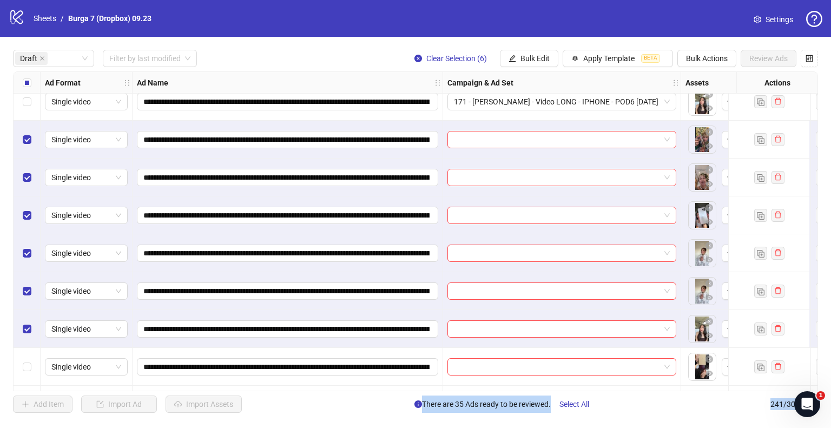
drag, startPoint x: 530, startPoint y: 55, endPoint x: 527, endPoint y: 69, distance: 14.4
click at [530, 54] on span "Bulk Edit" at bounding box center [535, 58] width 29 height 9
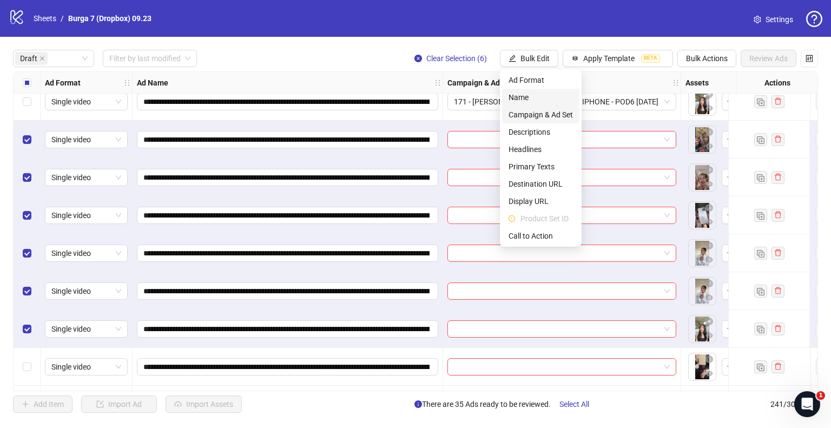
click at [530, 112] on span "Campaign & Ad Set" at bounding box center [541, 115] width 64 height 12
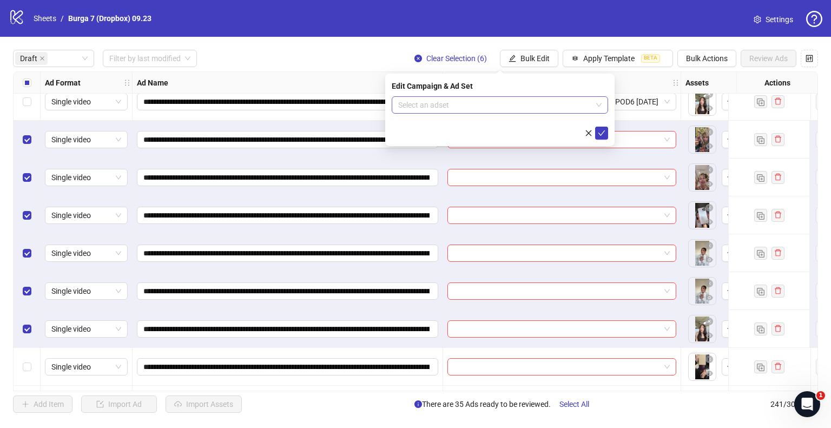
click at [485, 106] on input "search" at bounding box center [495, 105] width 194 height 16
click at [599, 104] on span at bounding box center [499, 105] width 203 height 16
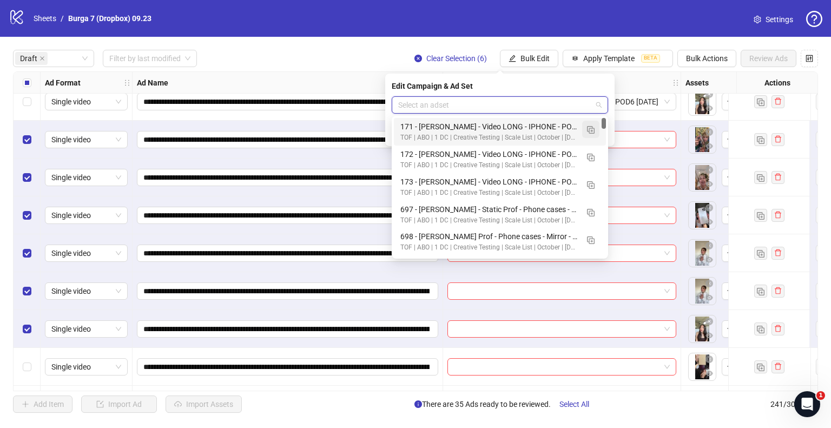
click at [594, 128] on img "button" at bounding box center [591, 130] width 8 height 8
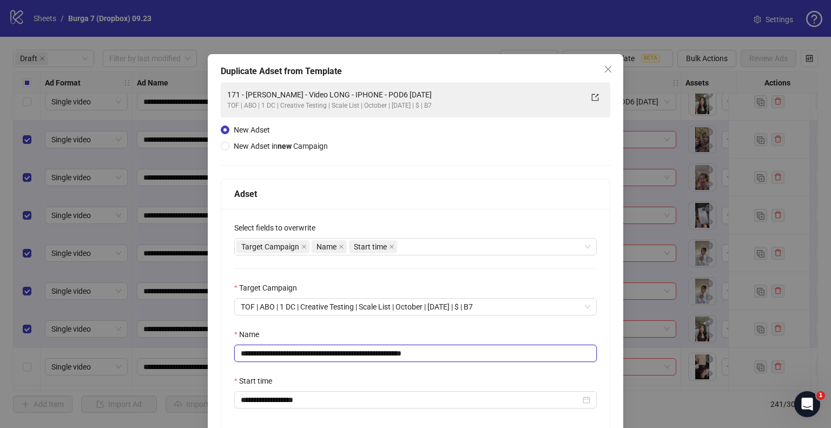
drag, startPoint x: 385, startPoint y: 354, endPoint x: 141, endPoint y: 348, distance: 244.7
click at [141, 348] on div "**********" at bounding box center [415, 214] width 831 height 428
paste input "text"
drag, startPoint x: 424, startPoint y: 354, endPoint x: 498, endPoint y: 361, distance: 75.0
click at [501, 361] on input "**********" at bounding box center [415, 353] width 363 height 17
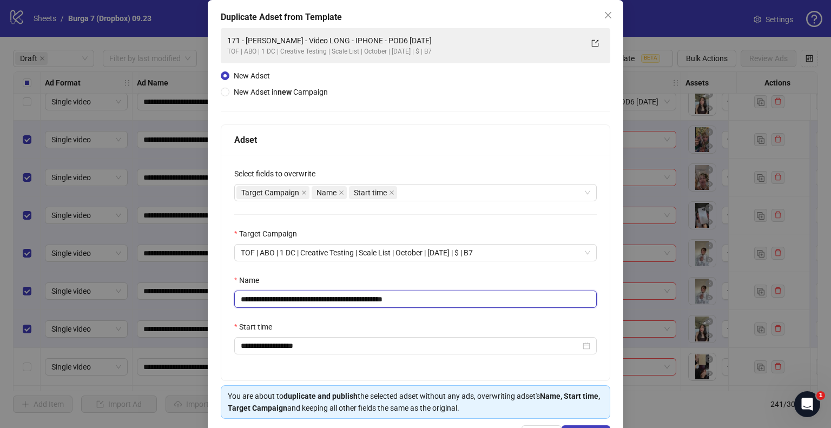
scroll to position [91, 0]
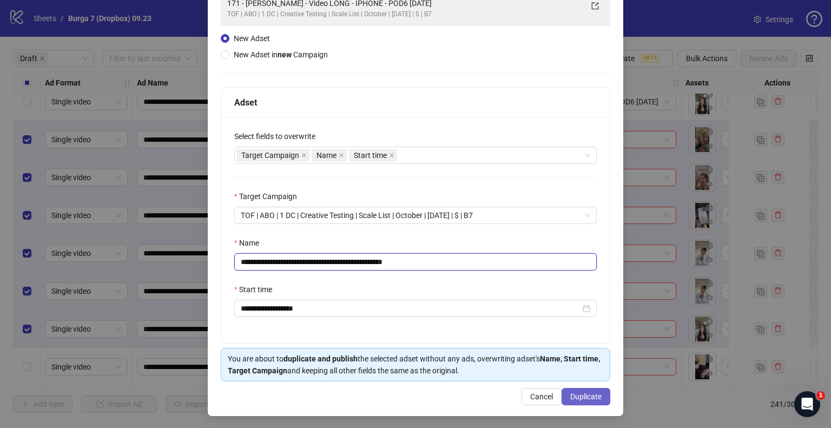
type input "**********"
click at [578, 392] on span "Duplicate" at bounding box center [585, 396] width 31 height 9
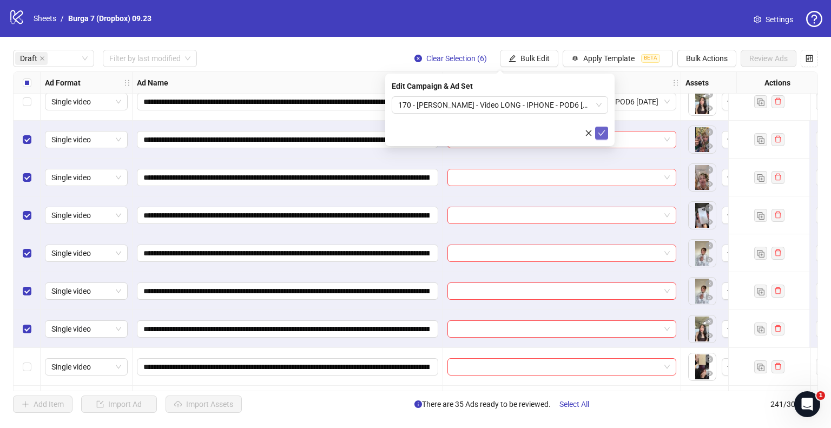
click at [604, 134] on icon "check" at bounding box center [602, 133] width 8 height 8
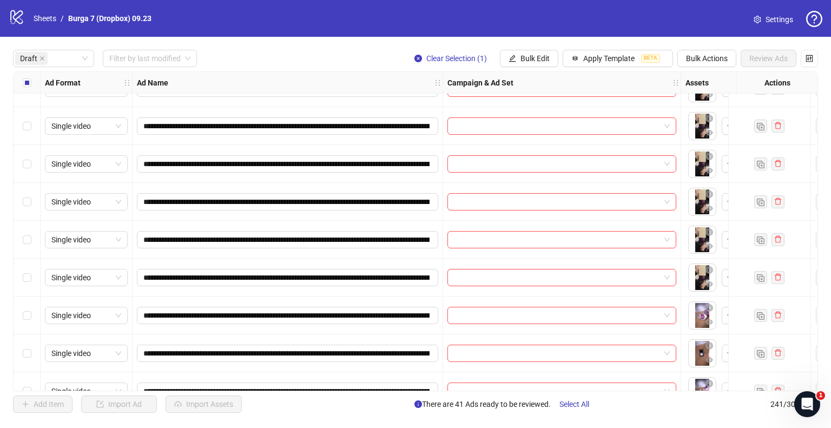
scroll to position [1732, 0]
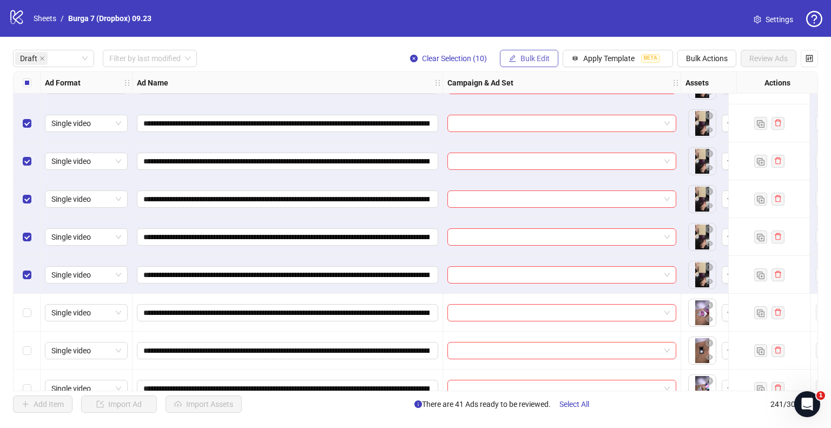
click at [535, 58] on span "Bulk Edit" at bounding box center [535, 58] width 29 height 9
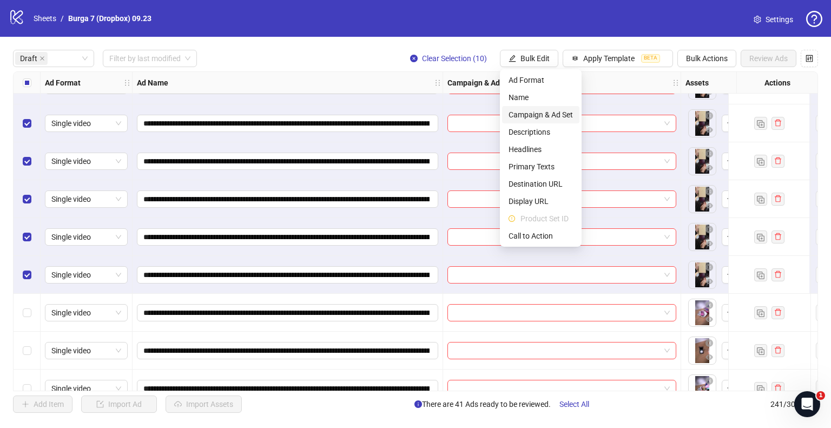
click at [554, 116] on span "Campaign & Ad Set" at bounding box center [541, 115] width 64 height 12
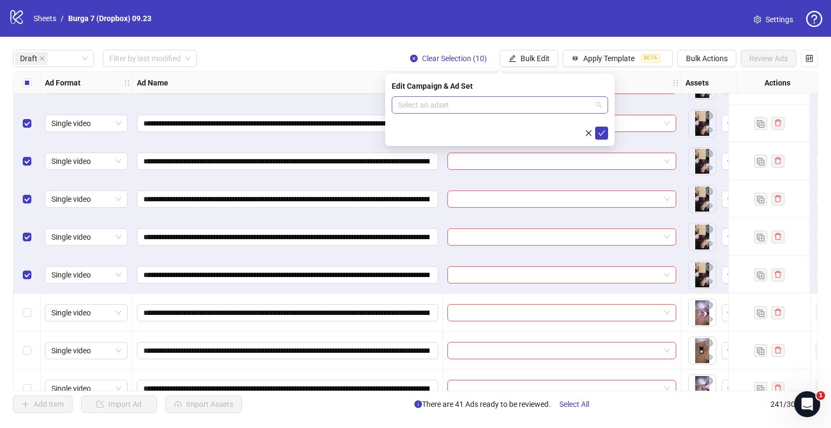
click at [495, 106] on input "search" at bounding box center [495, 105] width 194 height 16
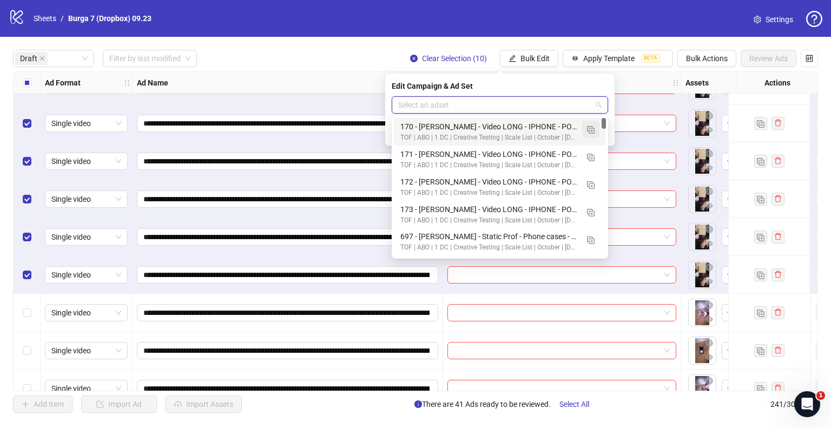
click at [587, 127] on button "button" at bounding box center [590, 129] width 17 height 17
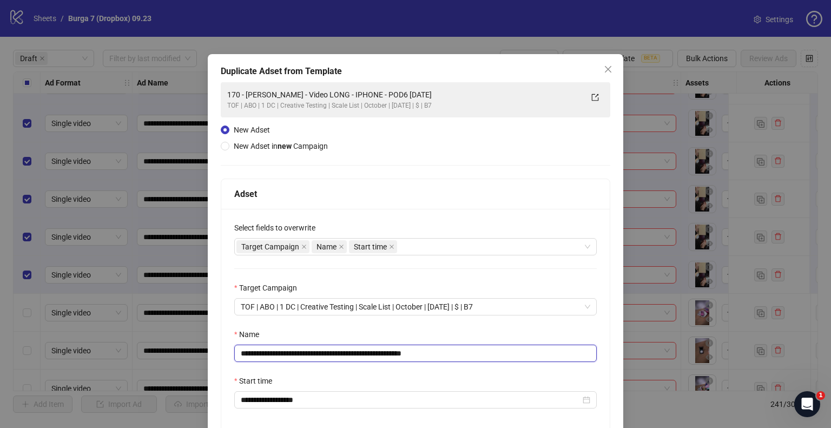
drag, startPoint x: 385, startPoint y: 353, endPoint x: 16, endPoint y: 337, distance: 368.9
click at [9, 338] on div "**********" at bounding box center [415, 214] width 831 height 428
paste input "text"
drag, startPoint x: 426, startPoint y: 352, endPoint x: 656, endPoint y: 367, distance: 230.0
click at [656, 367] on div "**********" at bounding box center [415, 214] width 831 height 428
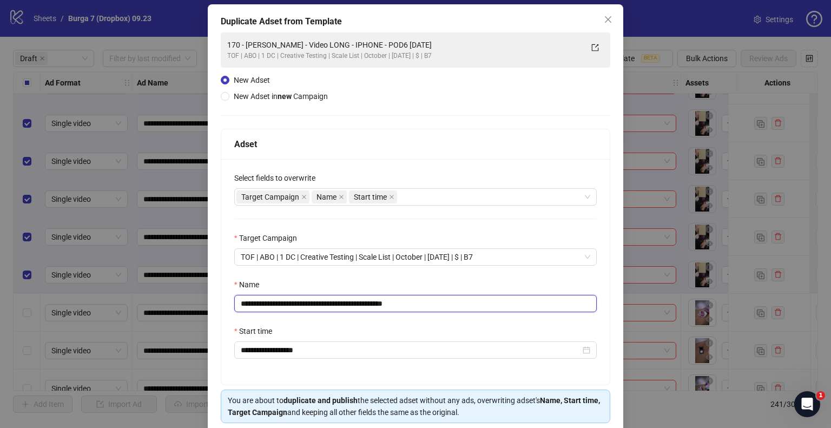
scroll to position [91, 0]
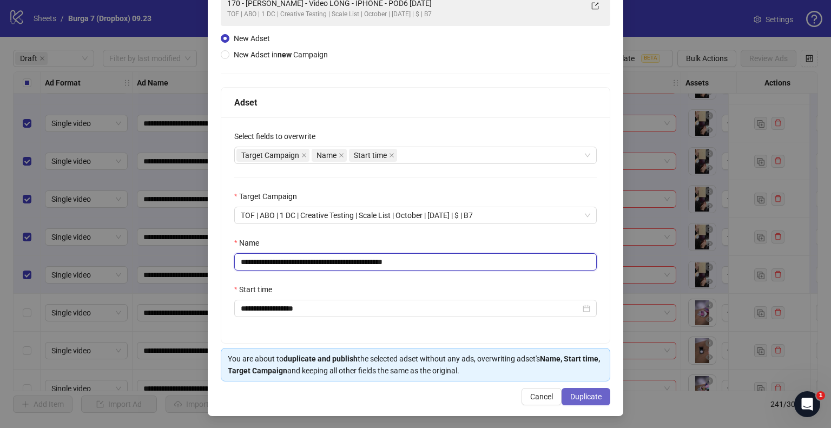
type input "**********"
click at [574, 392] on span "Duplicate" at bounding box center [585, 396] width 31 height 9
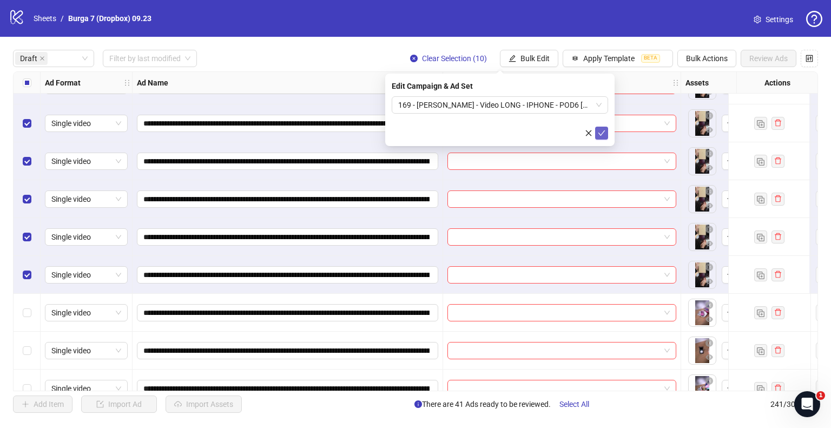
click at [604, 130] on icon "check" at bounding box center [602, 133] width 8 height 8
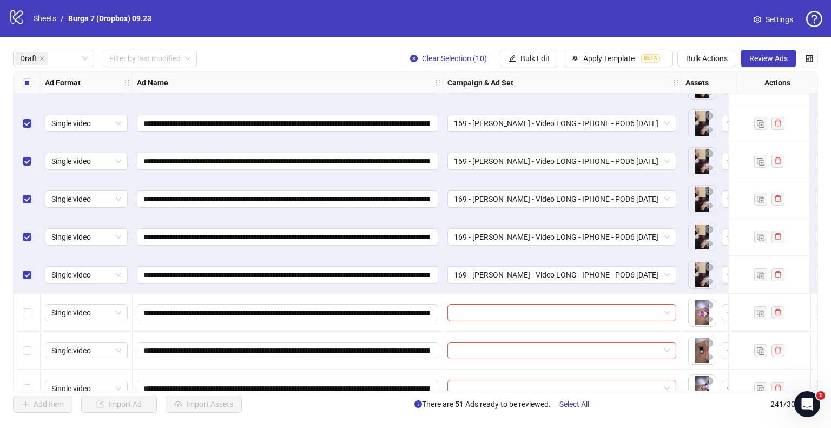
click at [25, 87] on label "Select all rows" at bounding box center [27, 83] width 9 height 12
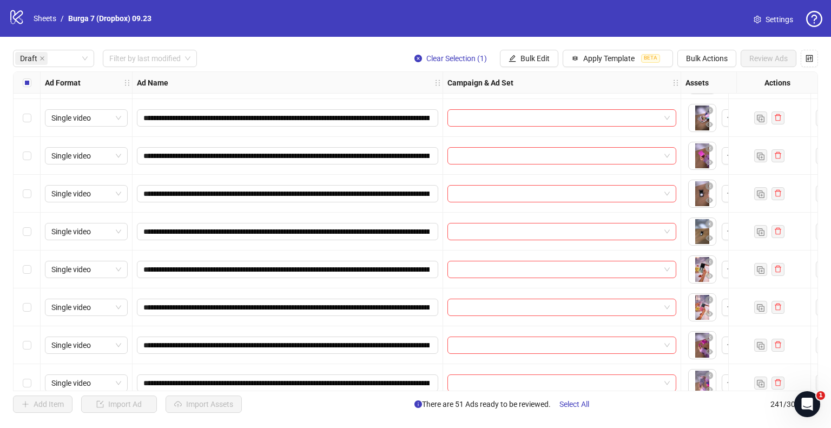
scroll to position [2056, 0]
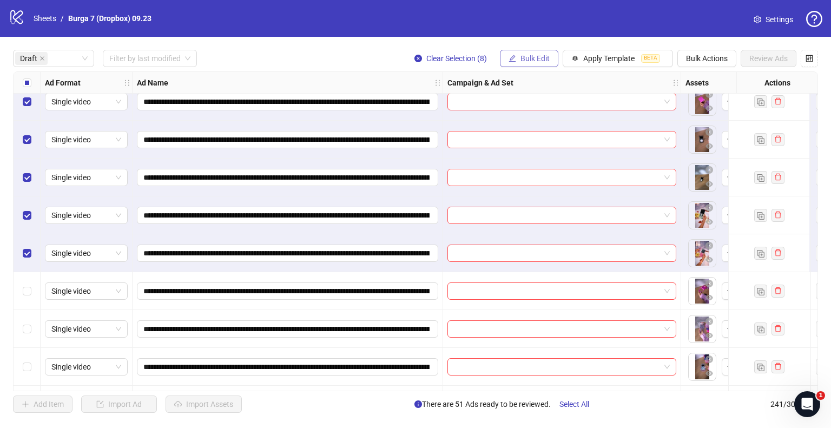
click at [540, 58] on span "Bulk Edit" at bounding box center [535, 58] width 29 height 9
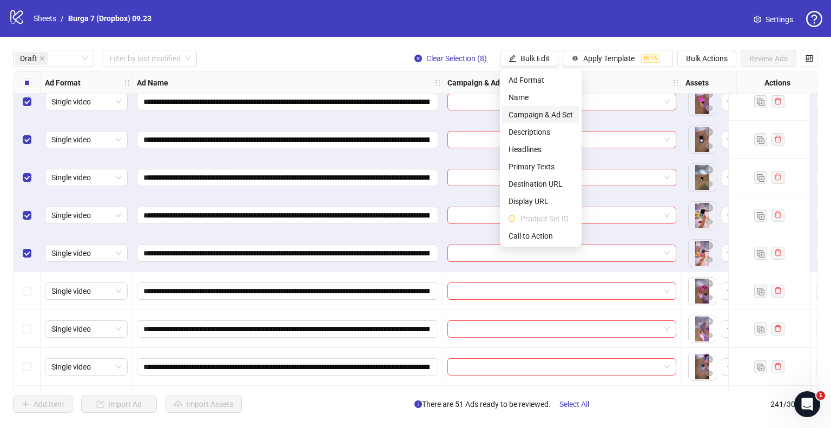
click at [535, 113] on span "Campaign & Ad Set" at bounding box center [541, 115] width 64 height 12
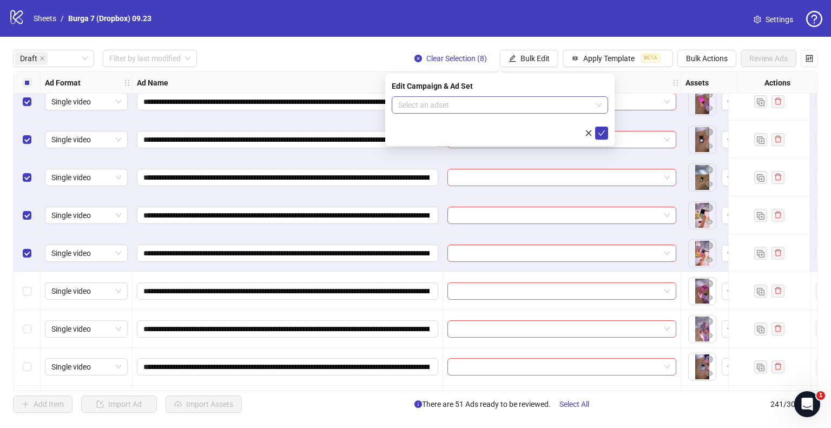
click at [453, 100] on input "search" at bounding box center [495, 105] width 194 height 16
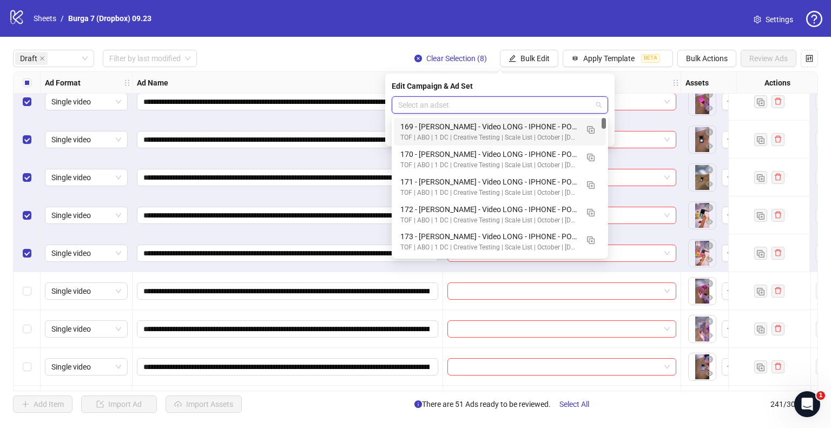
click at [452, 100] on input "search" at bounding box center [495, 105] width 194 height 16
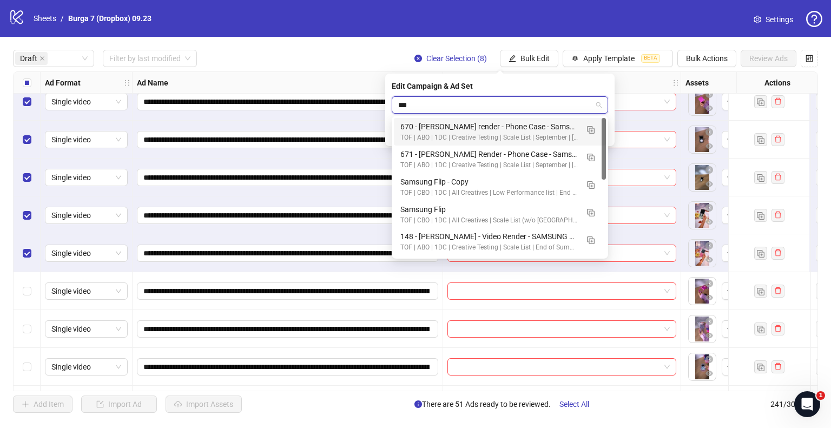
type input "****"
click at [446, 109] on input "****" at bounding box center [495, 105] width 194 height 16
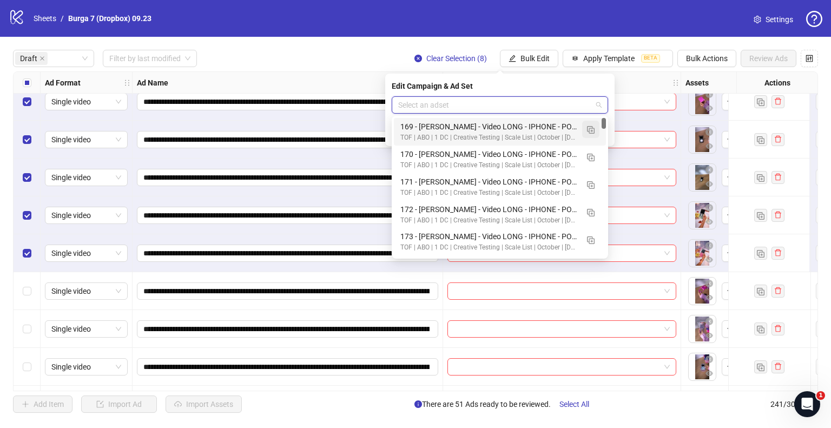
click at [590, 127] on img "button" at bounding box center [591, 130] width 8 height 8
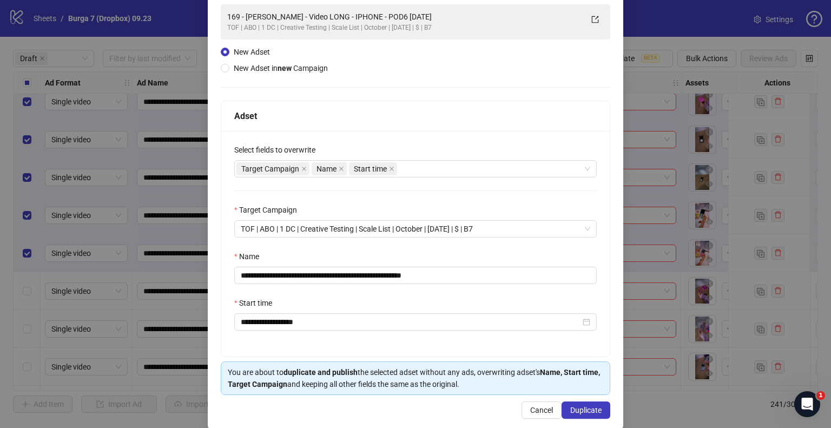
scroll to position [91, 0]
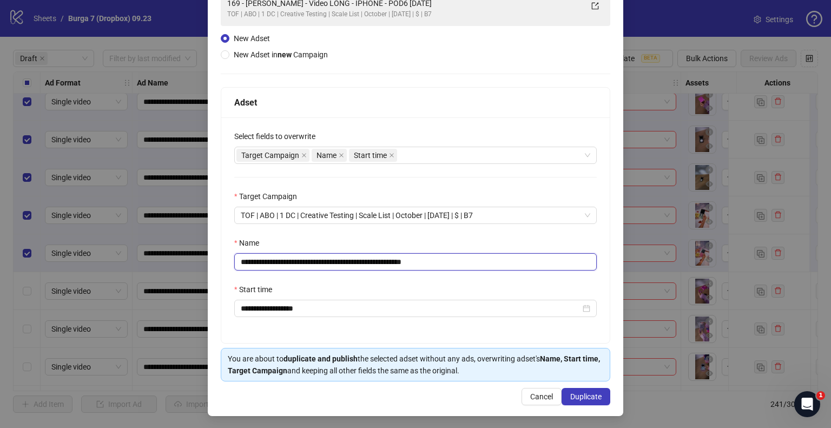
drag, startPoint x: 367, startPoint y: 264, endPoint x: 106, endPoint y: 263, distance: 261.9
click at [106, 263] on div "**********" at bounding box center [415, 214] width 831 height 428
paste input "******"
drag, startPoint x: 452, startPoint y: 261, endPoint x: 669, endPoint y: 267, distance: 216.5
click at [656, 267] on div "**********" at bounding box center [415, 214] width 831 height 428
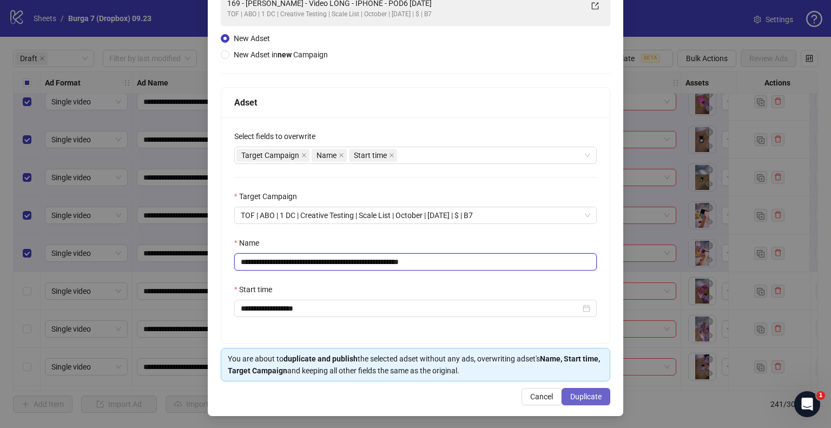
type input "**********"
click at [580, 399] on span "Duplicate" at bounding box center [585, 396] width 31 height 9
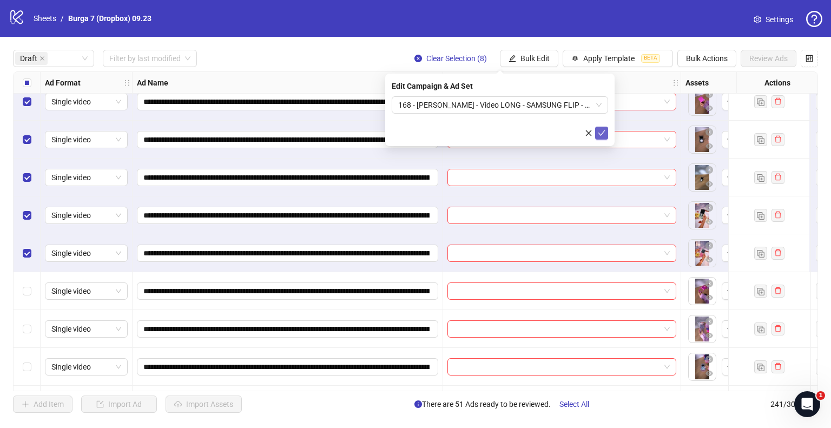
click at [599, 134] on icon "check" at bounding box center [602, 133] width 8 height 8
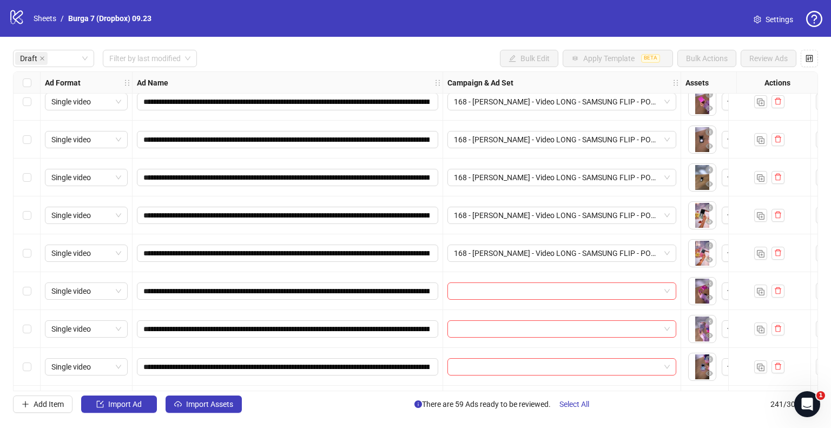
click at [22, 292] on div "Select row 60" at bounding box center [27, 291] width 27 height 38
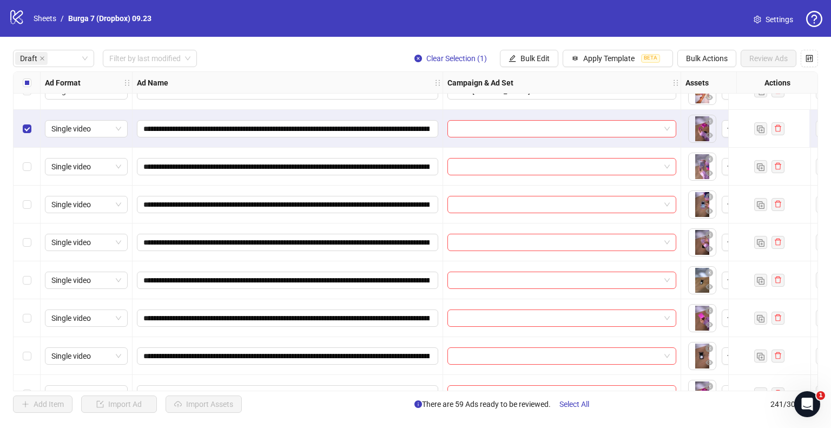
scroll to position [2273, 0]
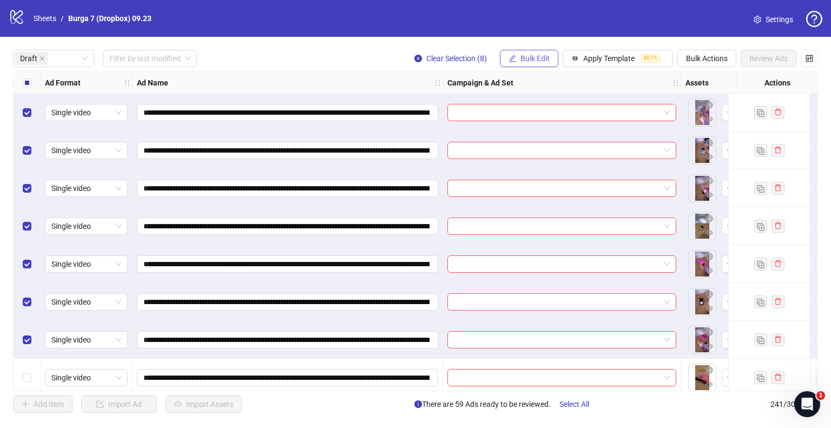
click at [515, 55] on icon "edit" at bounding box center [513, 59] width 8 height 8
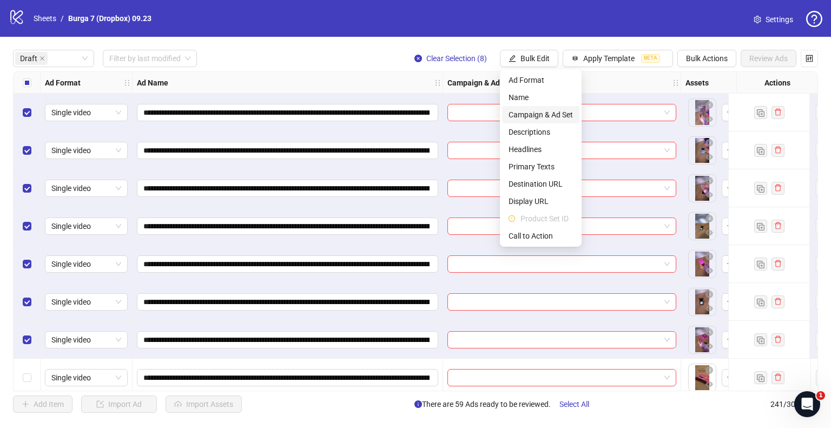
click at [524, 117] on span "Campaign & Ad Set" at bounding box center [541, 115] width 64 height 12
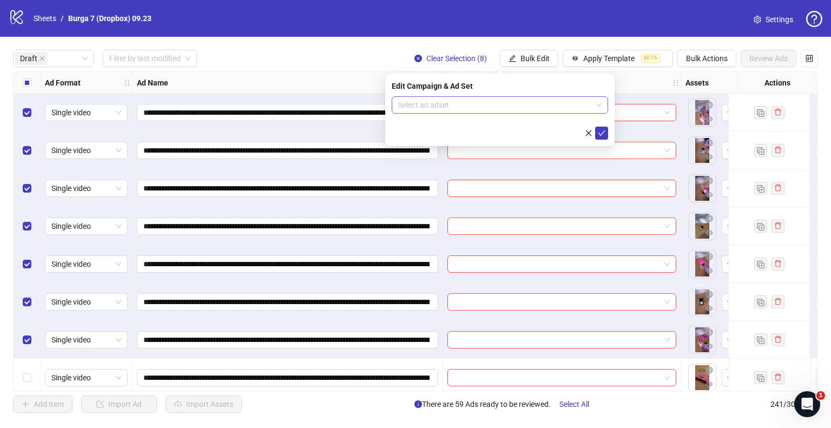
click at [467, 105] on input "search" at bounding box center [495, 105] width 194 height 16
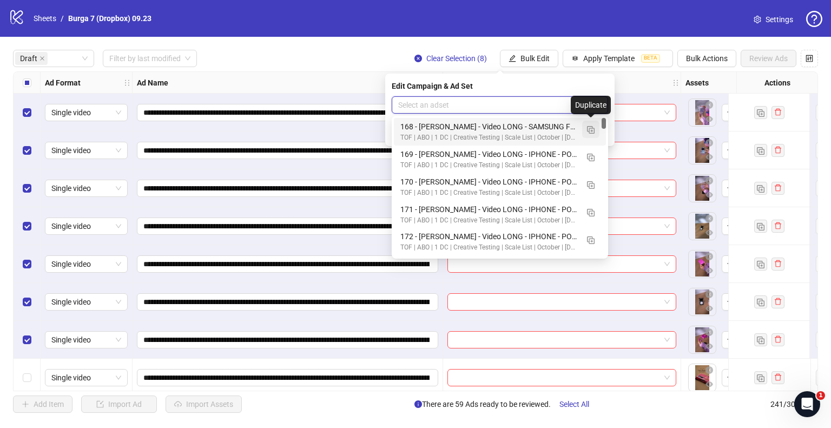
click at [591, 127] on img "button" at bounding box center [591, 130] width 8 height 8
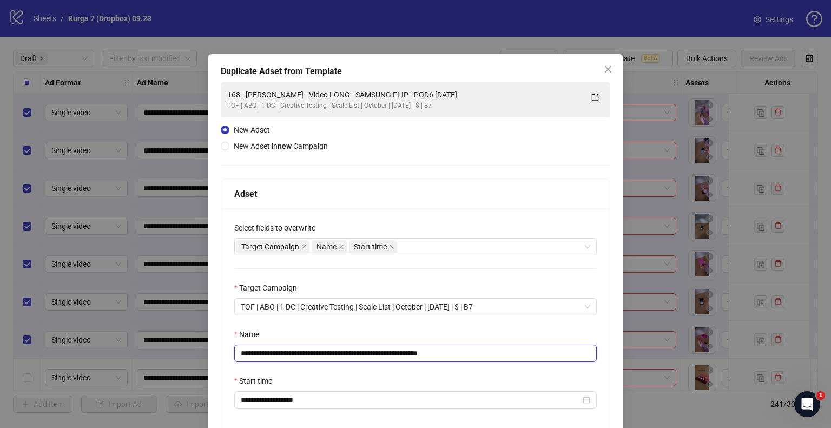
drag, startPoint x: 411, startPoint y: 353, endPoint x: 135, endPoint y: 359, distance: 276.6
click at [135, 359] on div "**********" at bounding box center [415, 214] width 831 height 428
paste input "text"
drag, startPoint x: 465, startPoint y: 352, endPoint x: 537, endPoint y: 350, distance: 71.5
click at [537, 351] on input "**********" at bounding box center [415, 353] width 363 height 17
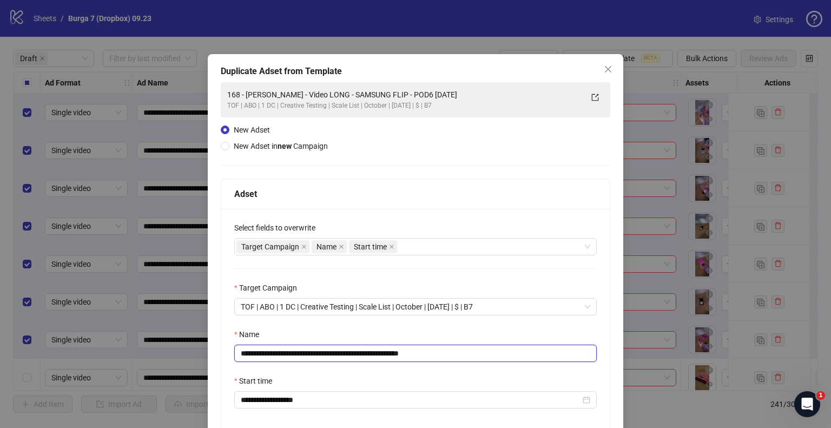
scroll to position [91, 0]
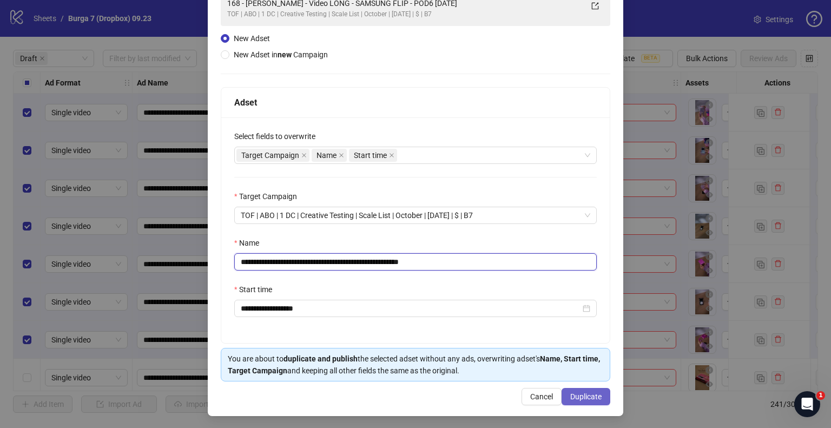
type input "**********"
click at [584, 398] on span "Duplicate" at bounding box center [585, 396] width 31 height 9
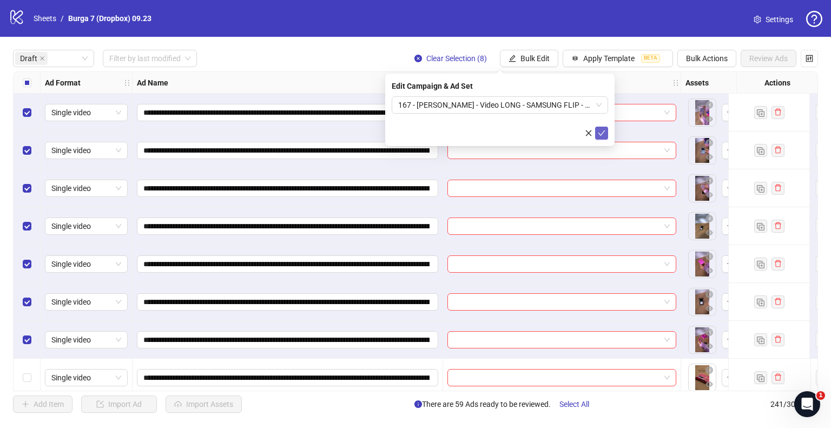
click at [606, 132] on button "submit" at bounding box center [601, 133] width 13 height 13
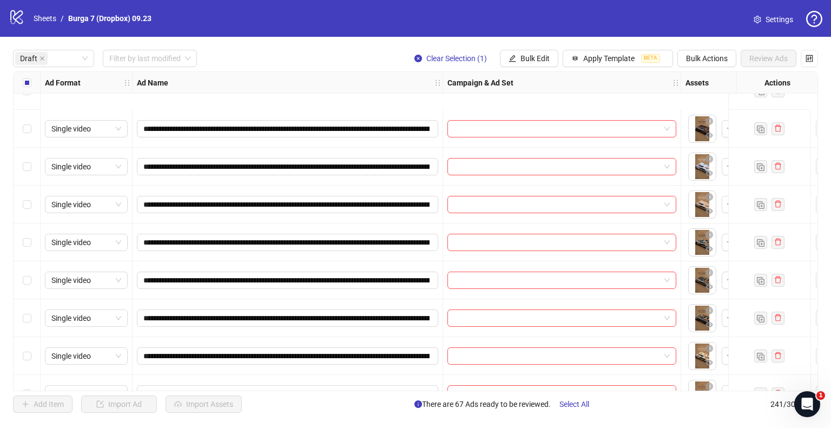
scroll to position [2706, 0]
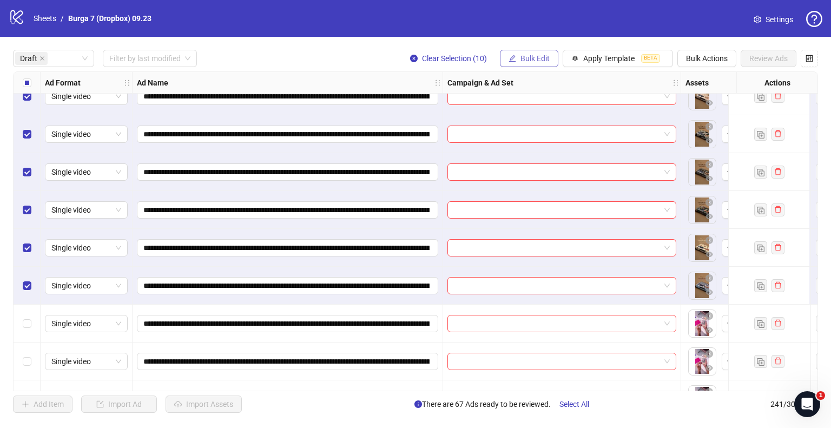
click at [512, 59] on icon "edit" at bounding box center [513, 59] width 8 height 8
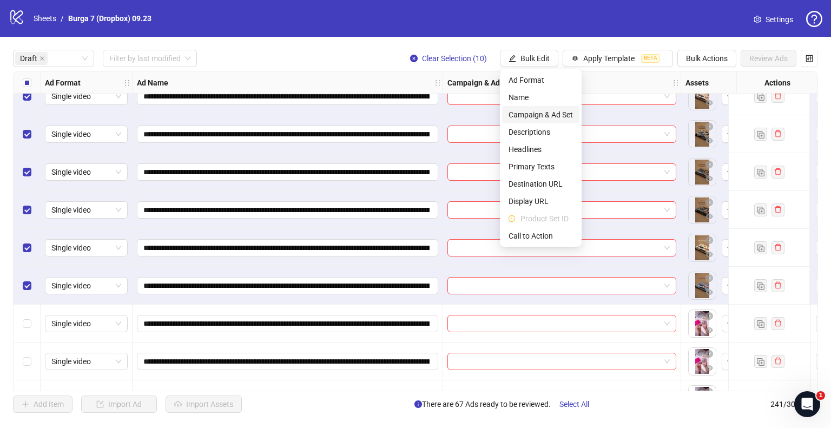
click at [519, 111] on span "Campaign & Ad Set" at bounding box center [541, 115] width 64 height 12
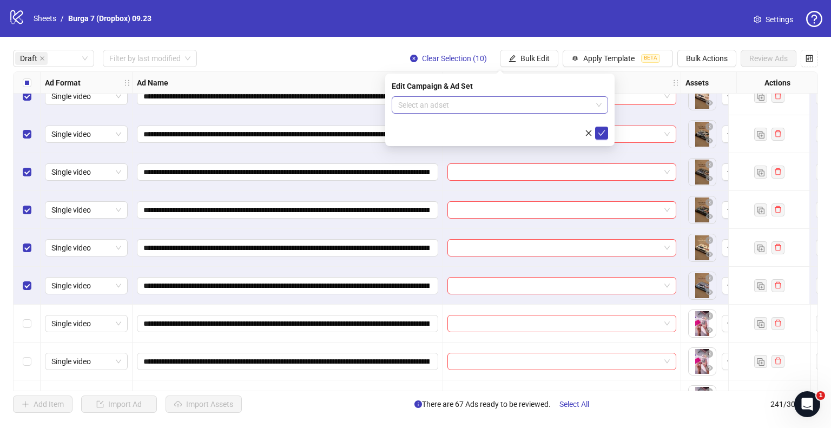
click at [470, 97] on input "search" at bounding box center [495, 105] width 194 height 16
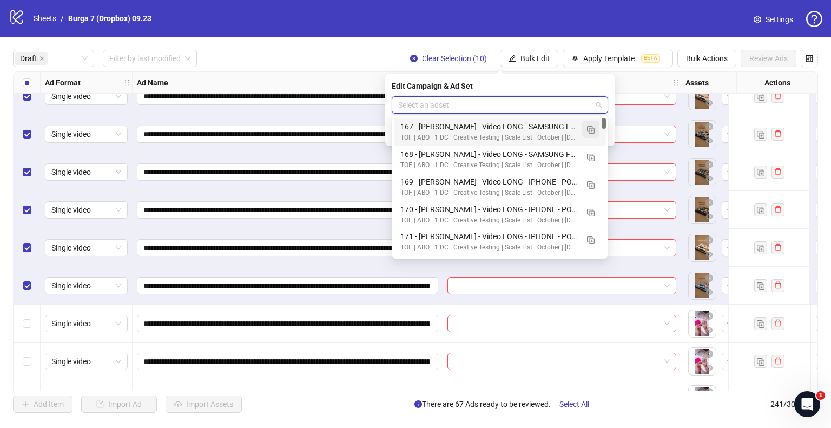
click at [586, 129] on button "button" at bounding box center [590, 129] width 17 height 17
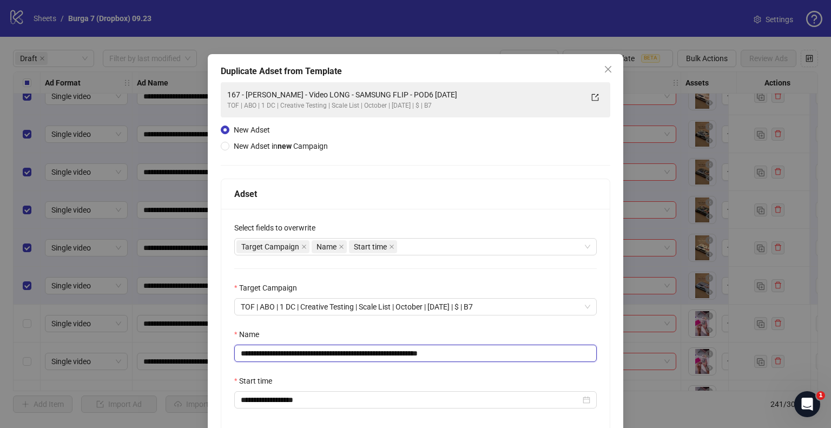
drag, startPoint x: 411, startPoint y: 352, endPoint x: 56, endPoint y: 357, distance: 354.5
click at [56, 357] on div "**********" at bounding box center [415, 214] width 831 height 428
paste input "text"
drag, startPoint x: 417, startPoint y: 352, endPoint x: 535, endPoint y: 350, distance: 117.5
click at [535, 350] on input "**********" at bounding box center [415, 353] width 363 height 17
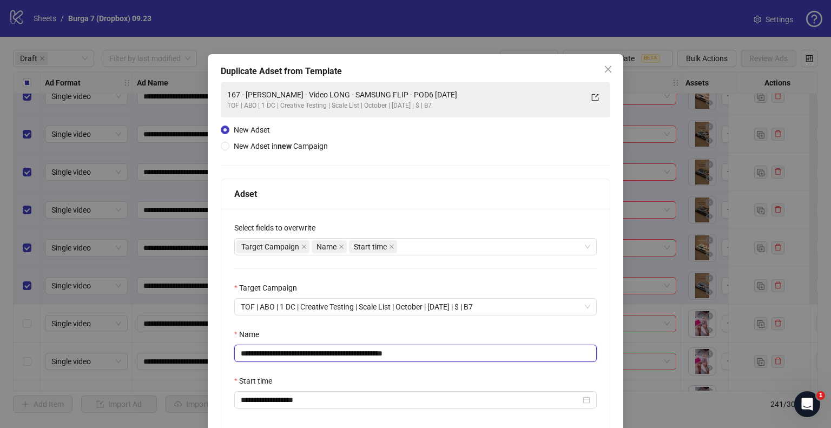
scroll to position [91, 0]
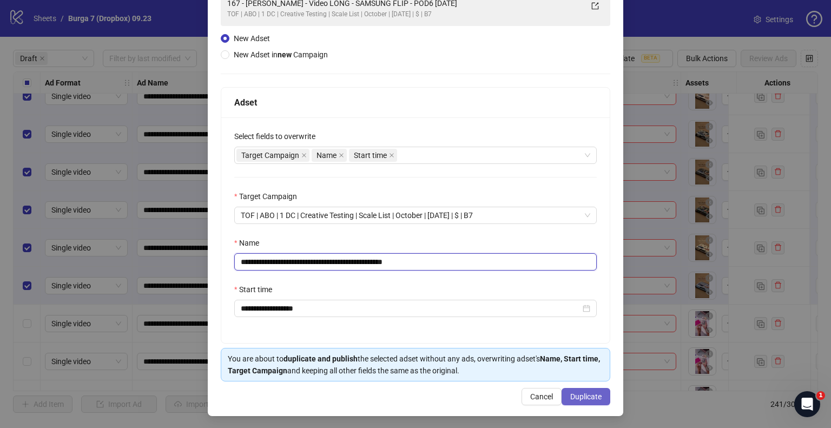
type input "**********"
click at [582, 402] on button "Duplicate" at bounding box center [586, 396] width 49 height 17
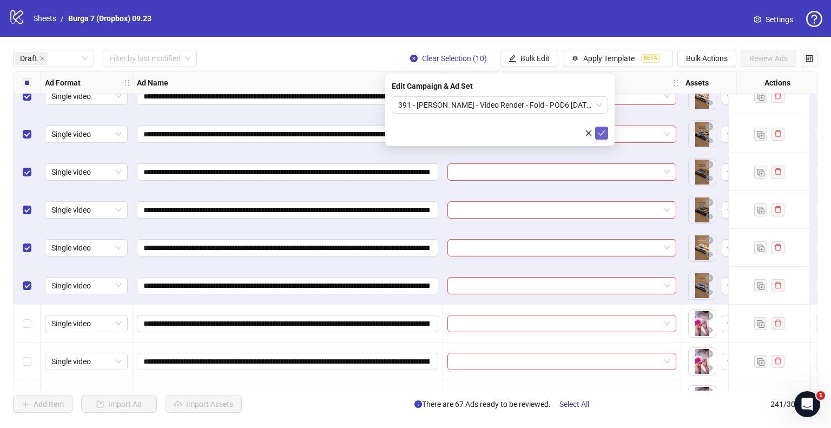
click at [600, 134] on icon "check" at bounding box center [602, 132] width 7 height 5
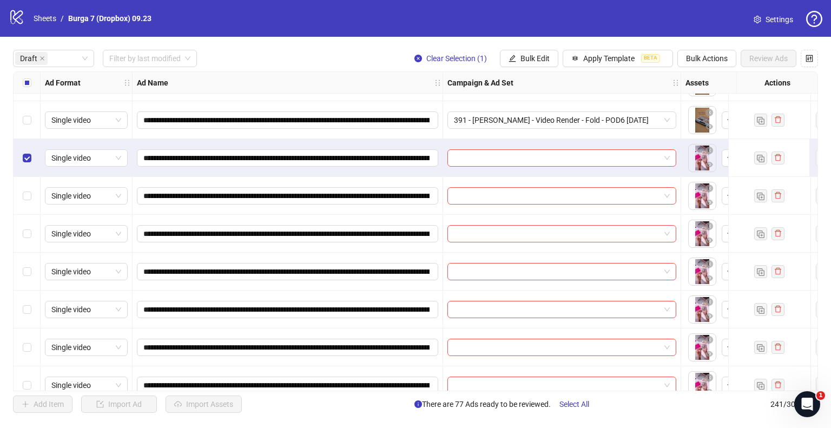
scroll to position [2922, 0]
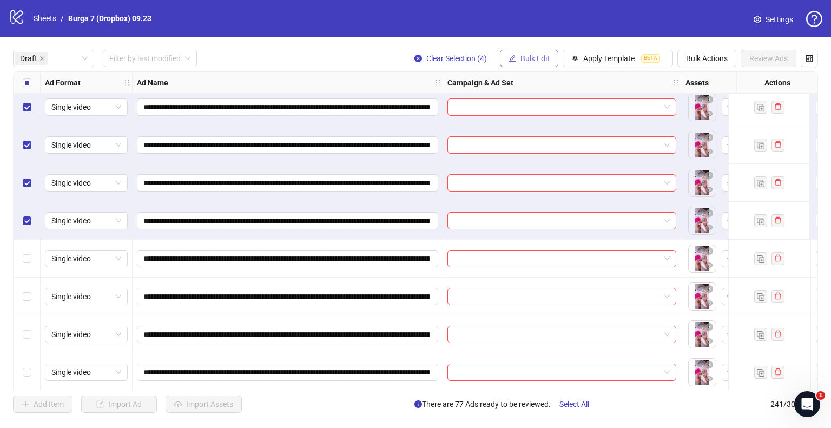
click at [531, 59] on span "Bulk Edit" at bounding box center [535, 58] width 29 height 9
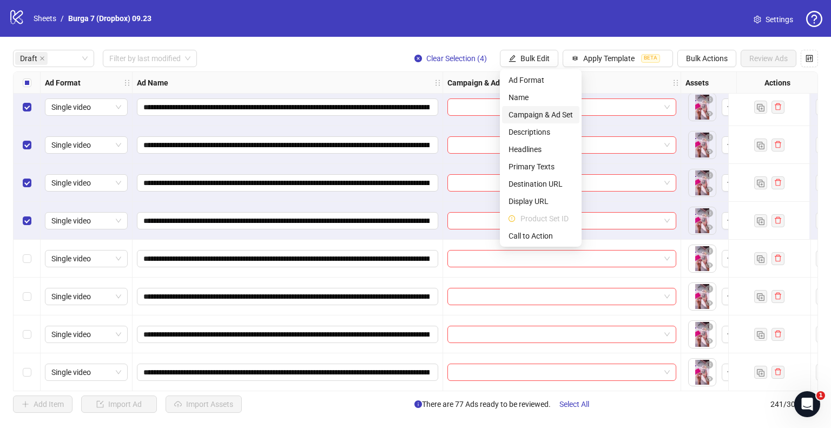
click at [534, 108] on li "Campaign & Ad Set" at bounding box center [540, 114] width 77 height 17
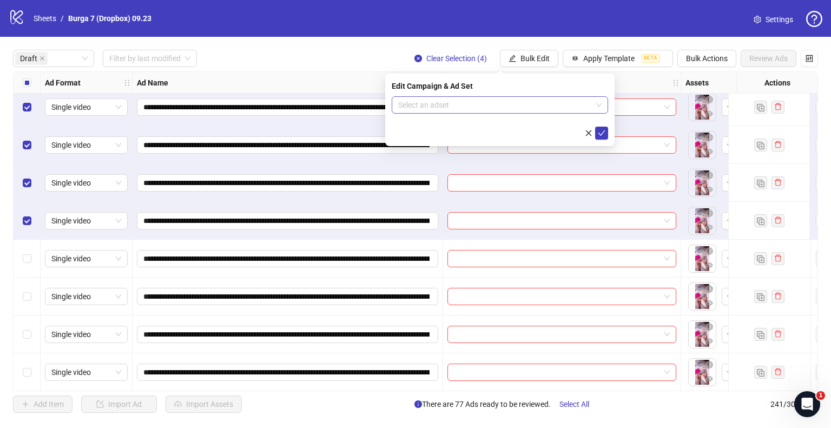
click at [437, 103] on input "search" at bounding box center [495, 105] width 194 height 16
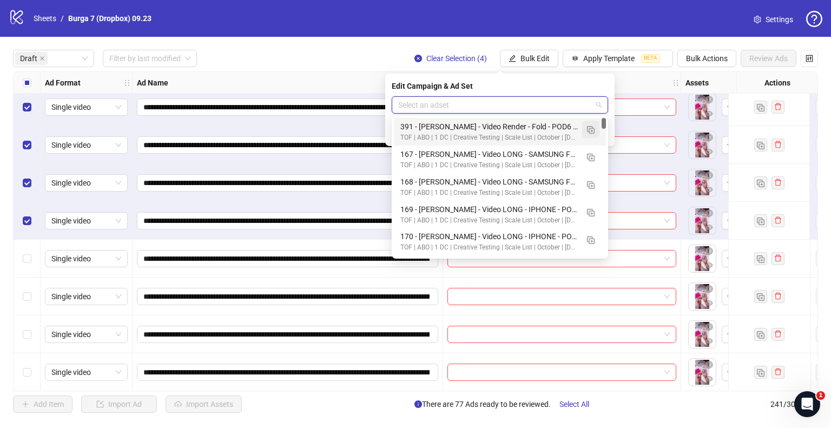
click at [591, 129] on img "button" at bounding box center [591, 130] width 8 height 8
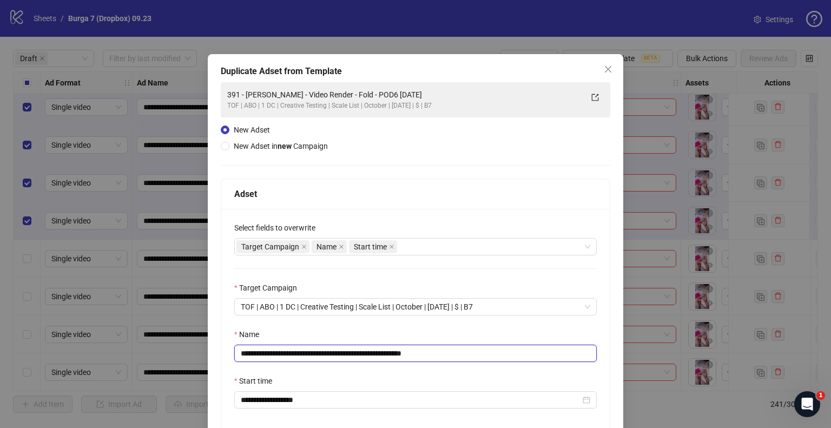
drag, startPoint x: 360, startPoint y: 355, endPoint x: 60, endPoint y: 358, distance: 300.9
click at [59, 360] on div "**********" at bounding box center [415, 214] width 831 height 428
paste input "text"
drag, startPoint x: 413, startPoint y: 354, endPoint x: 504, endPoint y: 351, distance: 91.5
click at [501, 351] on input "**********" at bounding box center [415, 353] width 363 height 17
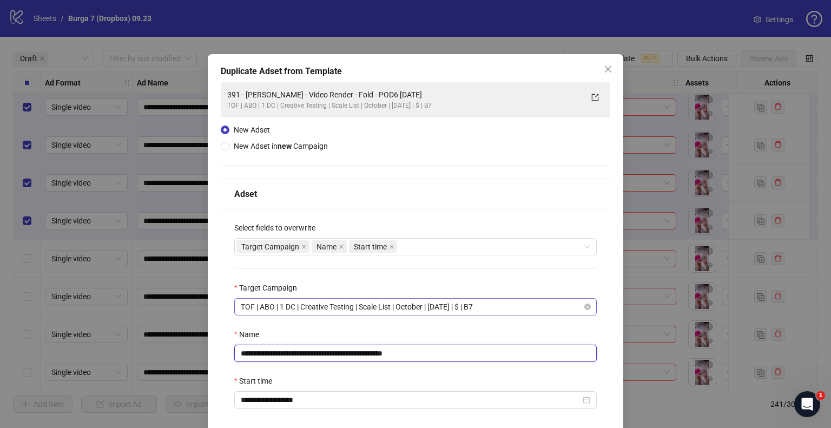
scroll to position [91, 0]
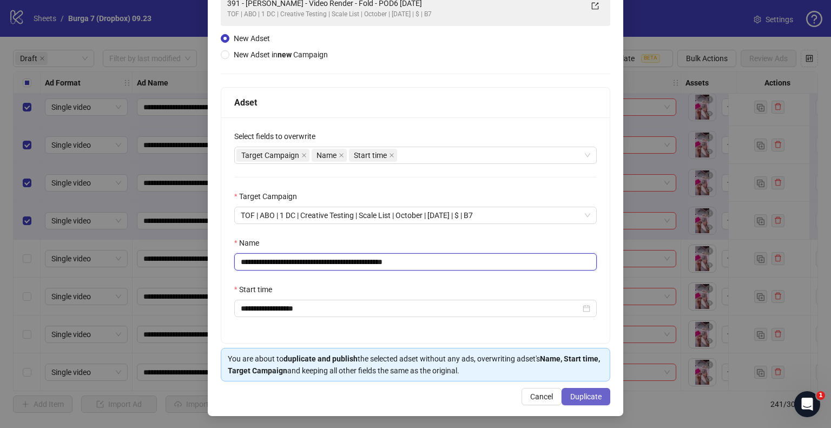
type input "**********"
click at [571, 396] on span "Duplicate" at bounding box center [585, 396] width 31 height 9
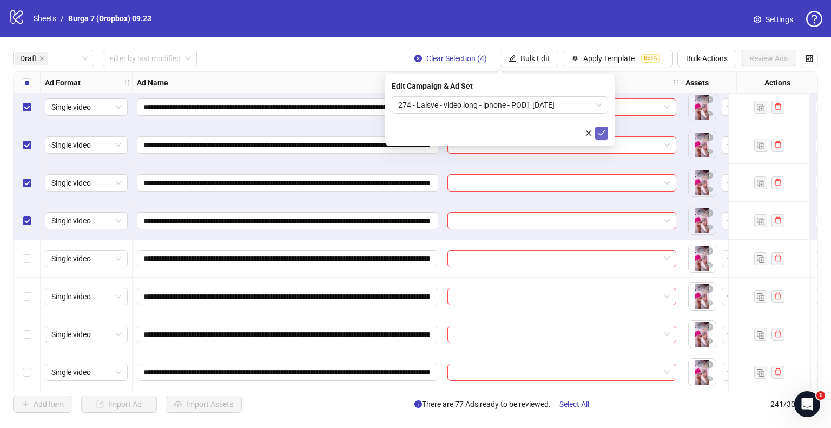
click at [602, 132] on icon "check" at bounding box center [602, 133] width 8 height 8
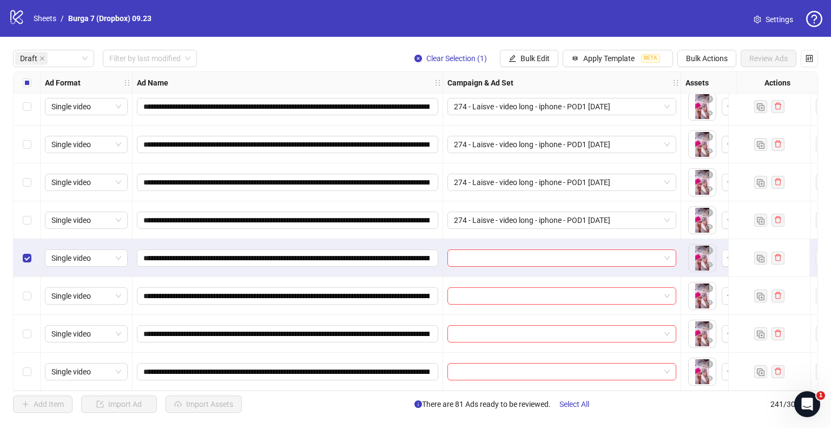
scroll to position [2927, 0]
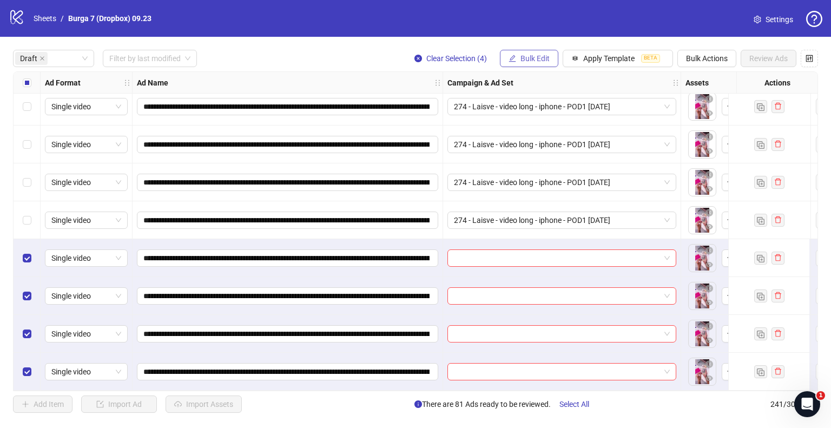
click at [545, 55] on span "Bulk Edit" at bounding box center [535, 58] width 29 height 9
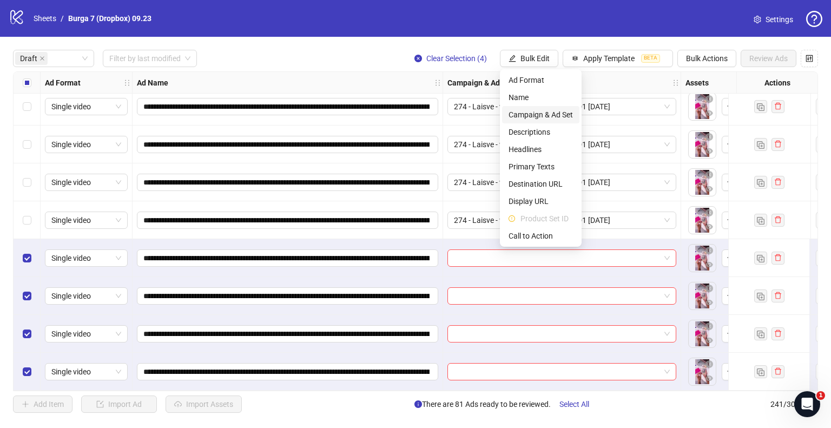
click at [539, 115] on span "Campaign & Ad Set" at bounding box center [541, 115] width 64 height 12
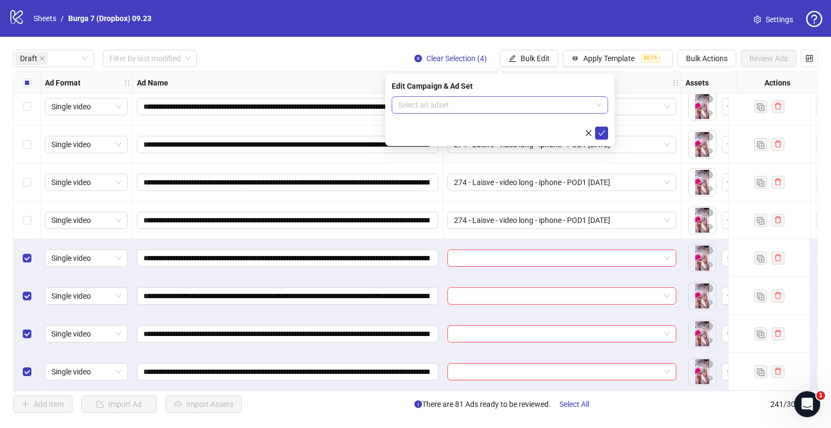
click at [553, 111] on input "search" at bounding box center [495, 105] width 194 height 16
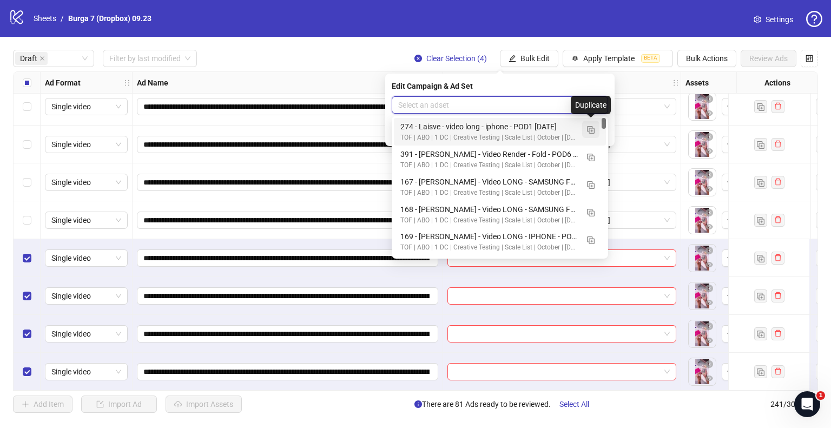
click at [591, 127] on img "button" at bounding box center [591, 130] width 8 height 8
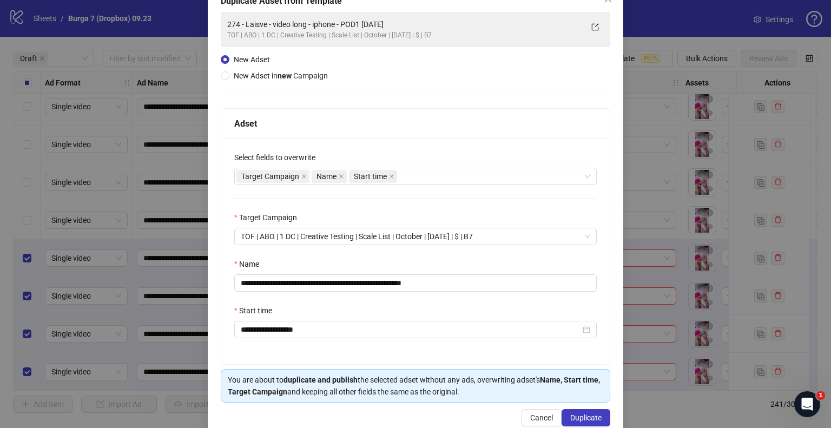
scroll to position [91, 0]
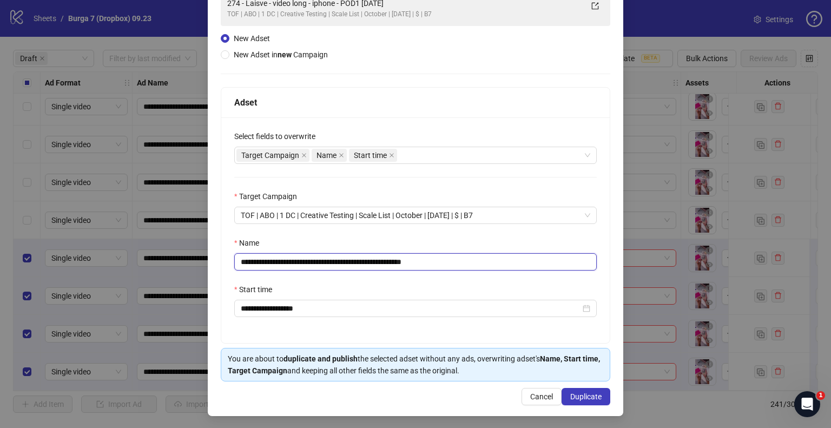
drag, startPoint x: 244, startPoint y: 264, endPoint x: 101, endPoint y: 255, distance: 143.1
click at [101, 255] on div "**********" at bounding box center [415, 214] width 831 height 428
paste input "text"
drag, startPoint x: 419, startPoint y: 261, endPoint x: 504, endPoint y: 266, distance: 84.6
click at [498, 265] on input "**********" at bounding box center [415, 261] width 363 height 17
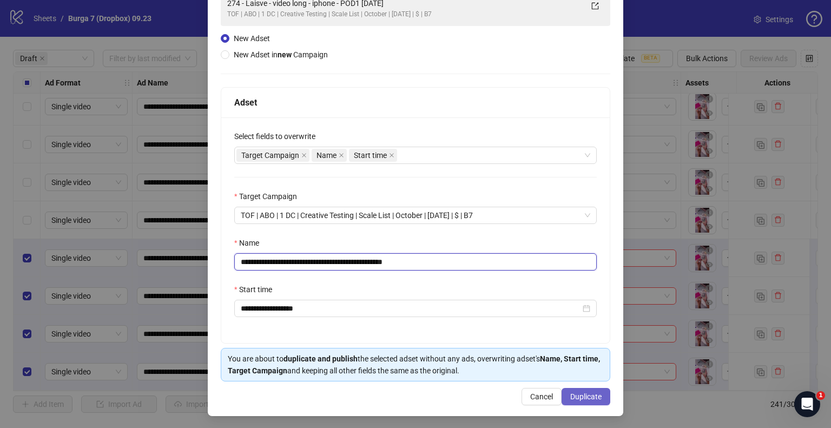
type input "**********"
click at [582, 392] on span "Duplicate" at bounding box center [585, 396] width 31 height 9
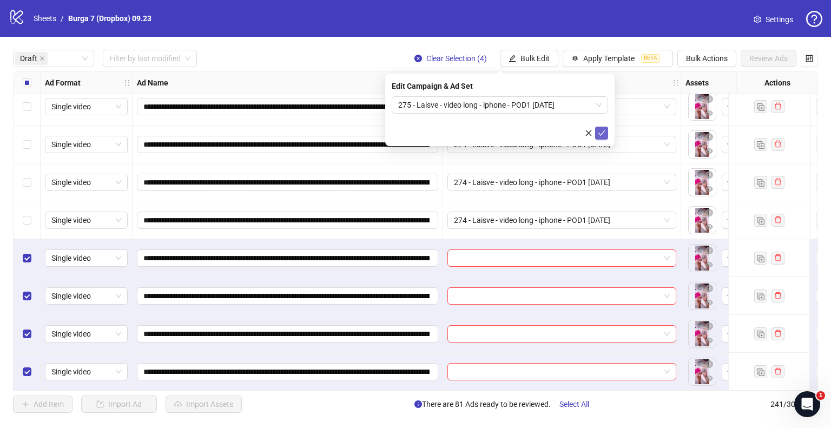
click at [604, 130] on icon "check" at bounding box center [602, 133] width 8 height 8
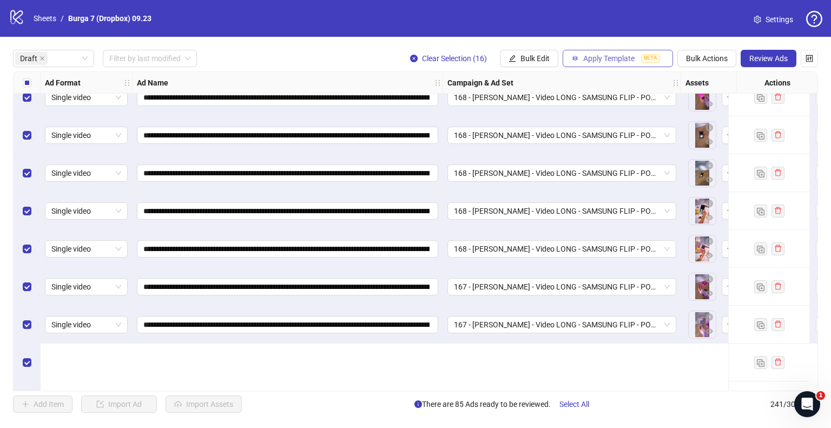
scroll to position [1953, 0]
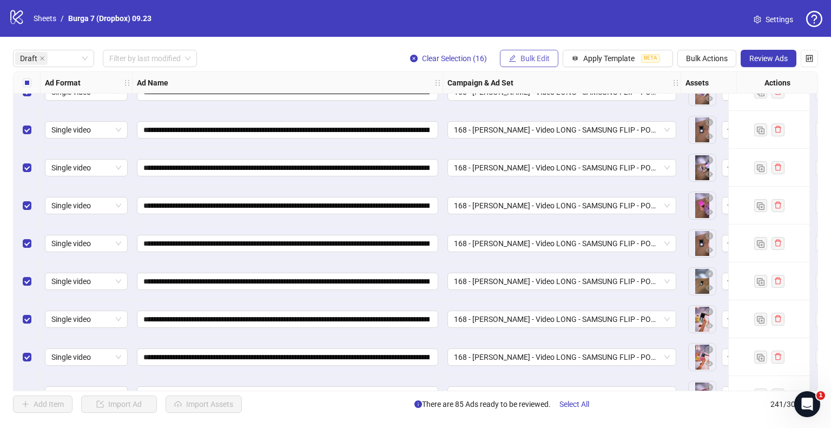
click at [538, 60] on span "Bulk Edit" at bounding box center [535, 58] width 29 height 9
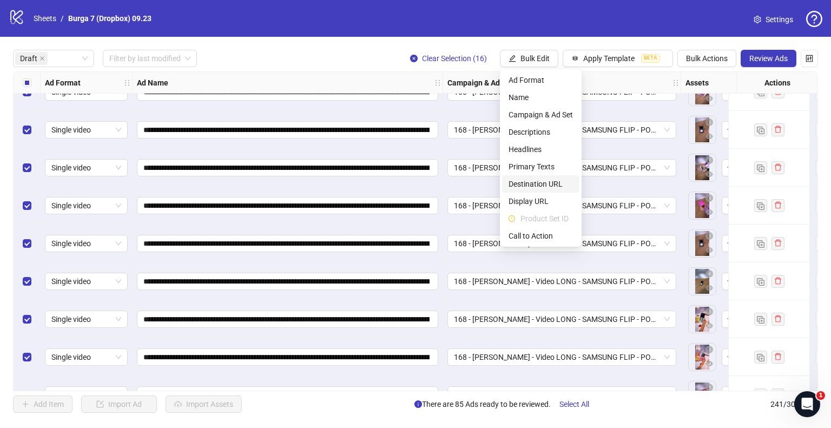
click at [531, 187] on span "Destination URL" at bounding box center [541, 184] width 64 height 12
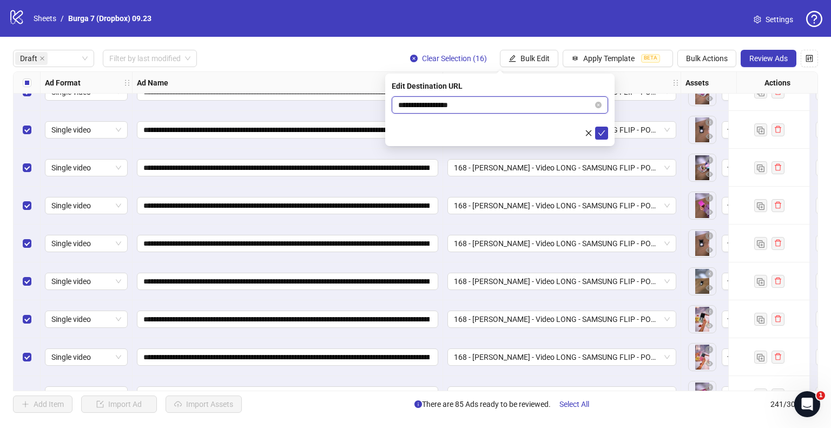
click at [464, 103] on input "**********" at bounding box center [495, 105] width 195 height 12
paste input "**********"
click at [440, 106] on input "**********" at bounding box center [495, 105] width 195 height 12
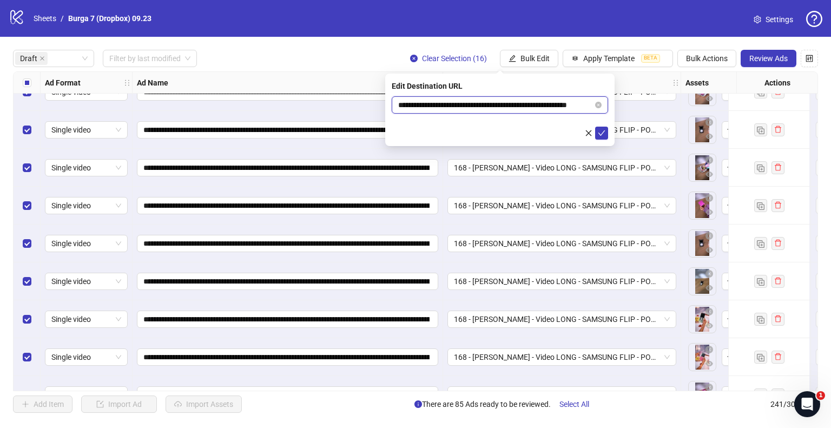
scroll to position [0, 0]
click at [433, 106] on input "**********" at bounding box center [495, 105] width 195 height 12
type input "**********"
click at [602, 134] on icon "check" at bounding box center [602, 133] width 8 height 8
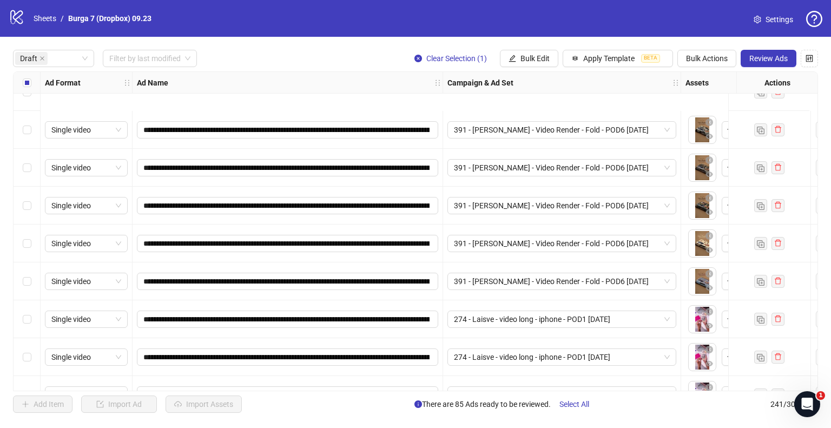
scroll to position [2818, 0]
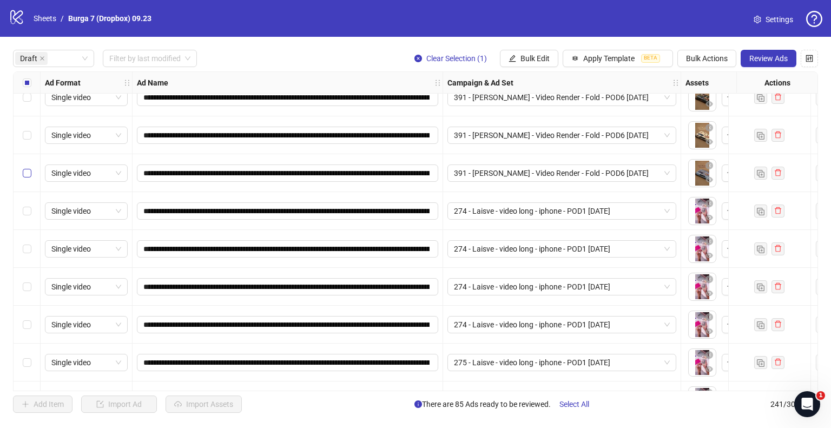
click at [24, 178] on label "Select row 77" at bounding box center [27, 173] width 9 height 12
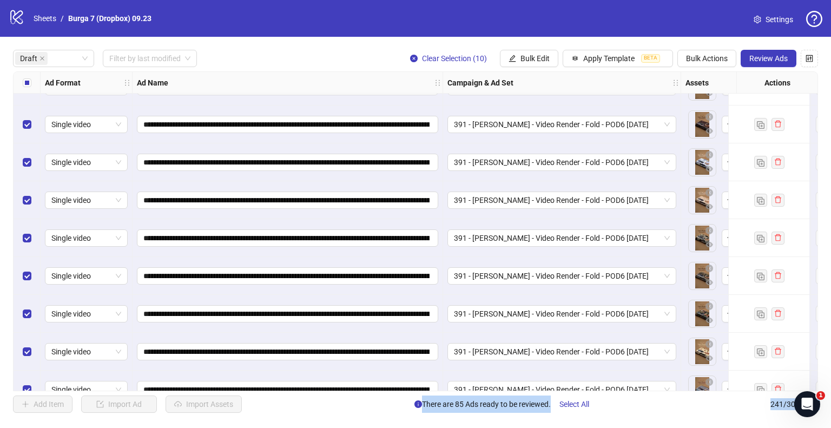
scroll to position [2548, 0]
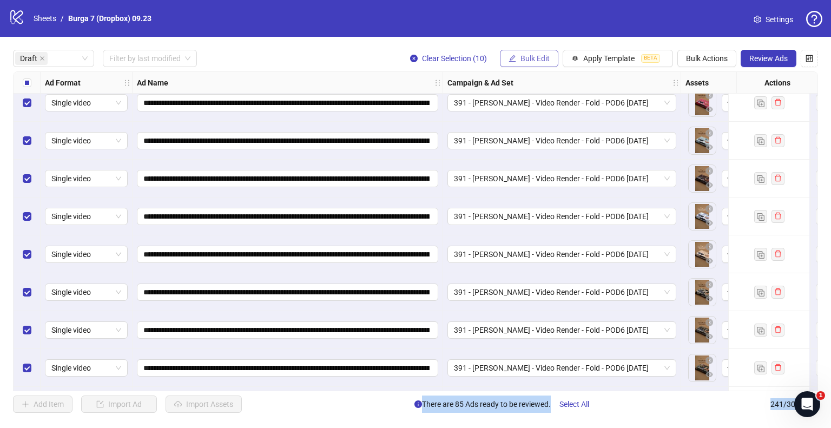
click at [527, 62] on span "Bulk Edit" at bounding box center [535, 58] width 29 height 9
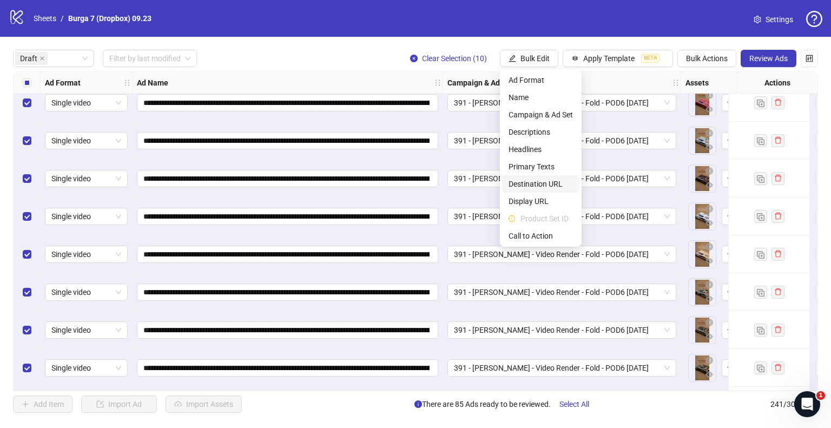
click at [531, 184] on span "Destination URL" at bounding box center [541, 184] width 64 height 12
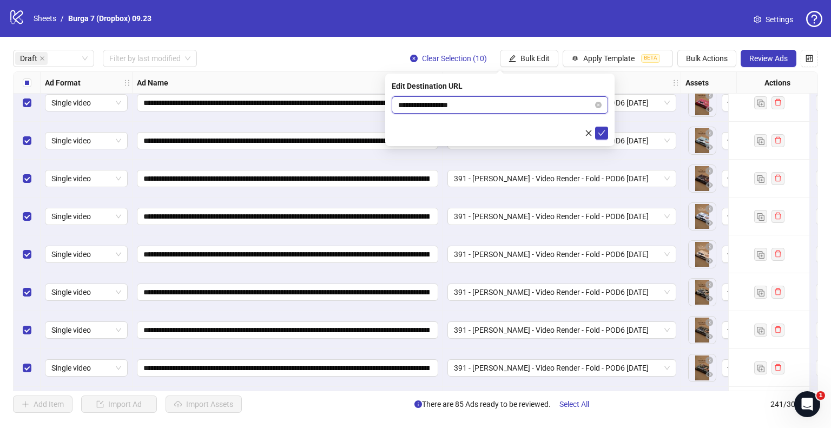
click at [493, 108] on input "**********" at bounding box center [495, 105] width 195 height 12
paste input "**********"
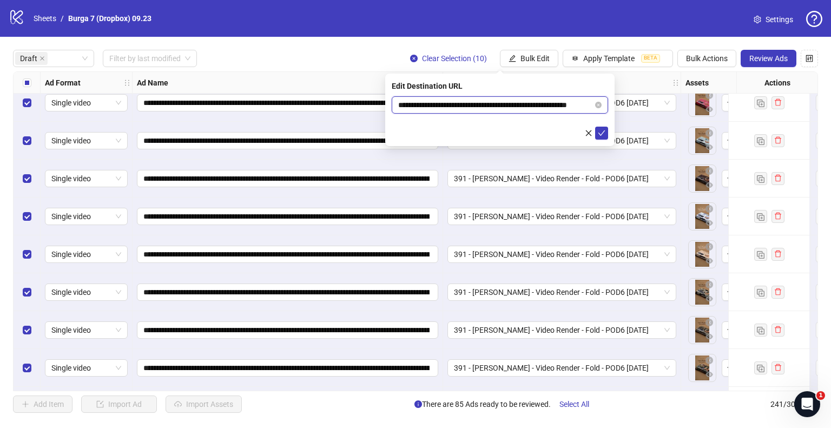
click at [403, 108] on input "**********" at bounding box center [495, 105] width 195 height 12
click at [433, 106] on input "**********" at bounding box center [495, 105] width 195 height 12
type input "**********"
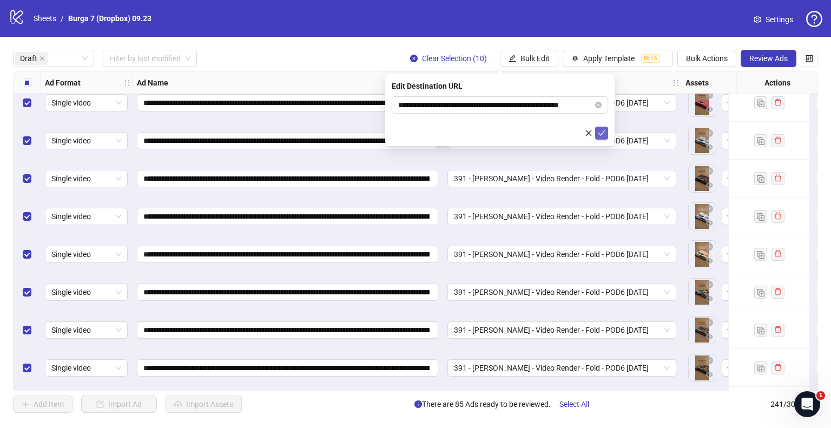
click at [605, 132] on icon "check" at bounding box center [602, 133] width 8 height 8
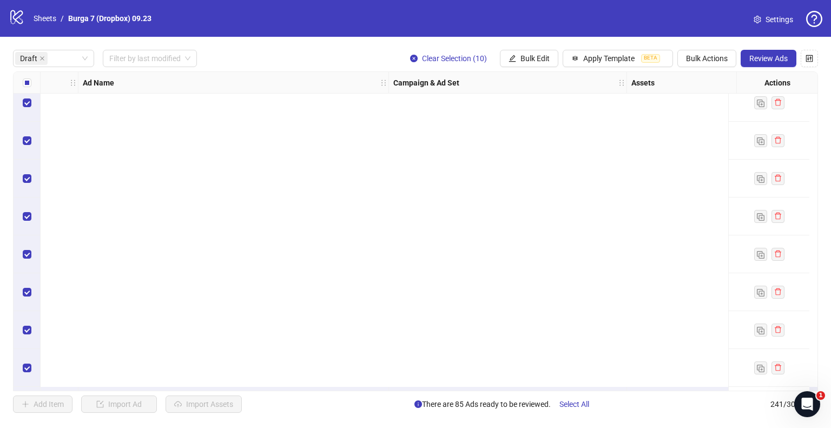
scroll to position [2927, 54]
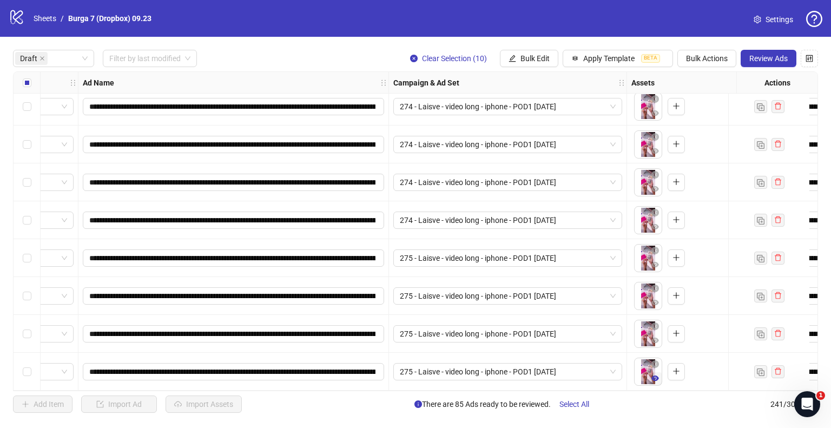
click at [658, 376] on icon "eye" at bounding box center [656, 378] width 8 height 5
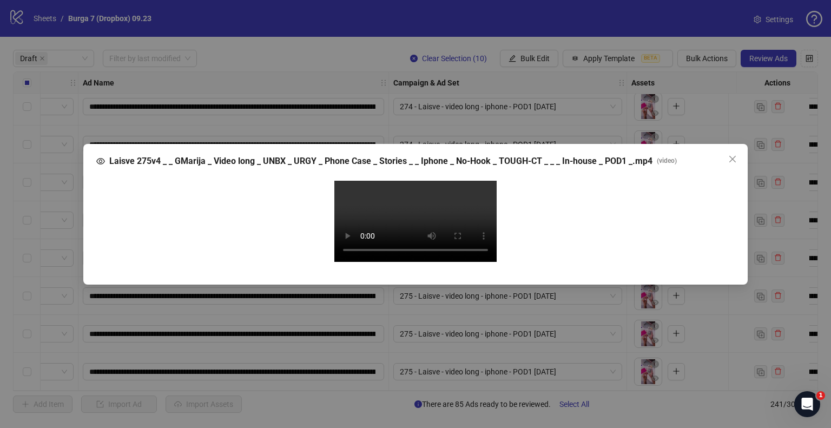
click at [412, 213] on video "Your browser does not support the video tag." at bounding box center [415, 221] width 162 height 81
click at [734, 155] on icon "close" at bounding box center [732, 159] width 9 height 9
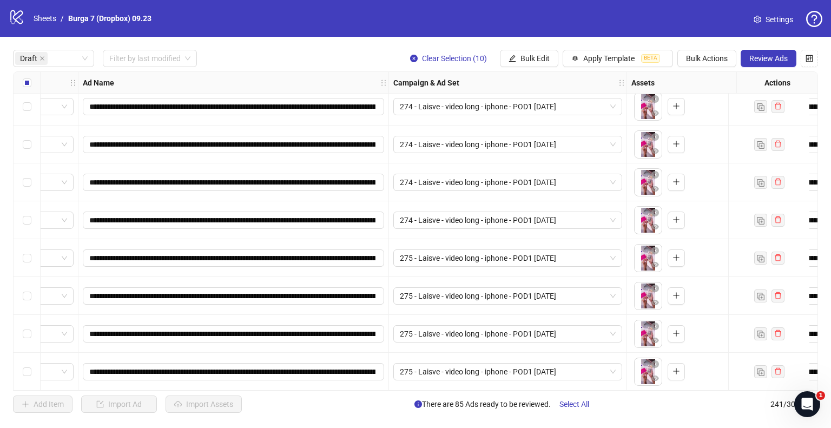
scroll to position [2927, 0]
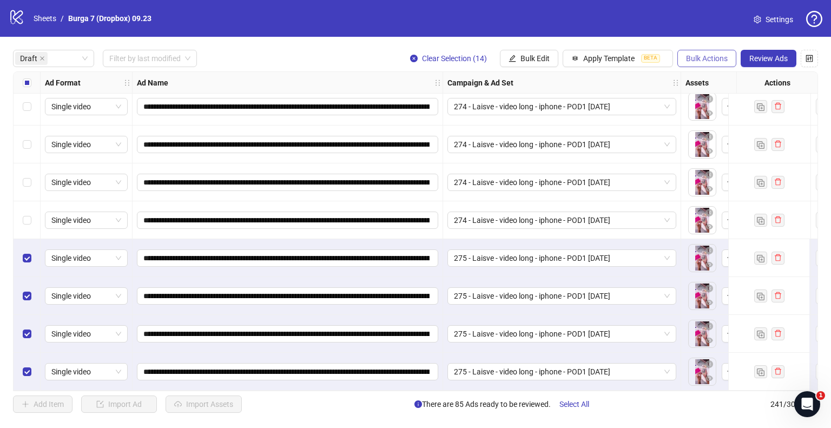
click at [702, 55] on span "Bulk Actions" at bounding box center [707, 58] width 42 height 9
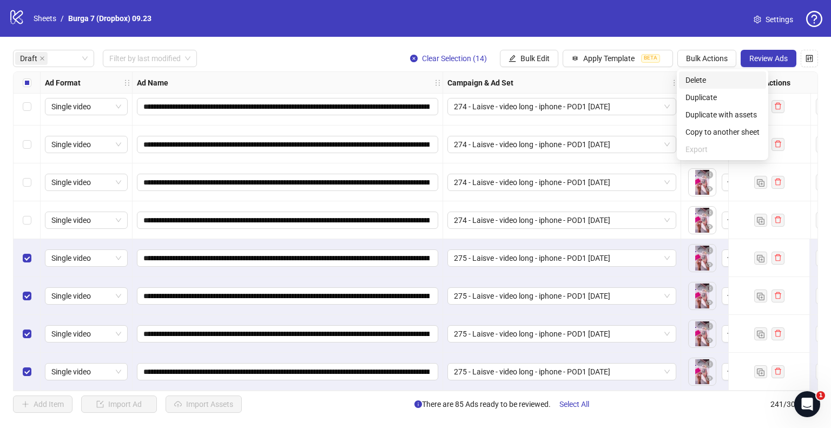
click at [701, 83] on span "Delete" at bounding box center [723, 80] width 74 height 12
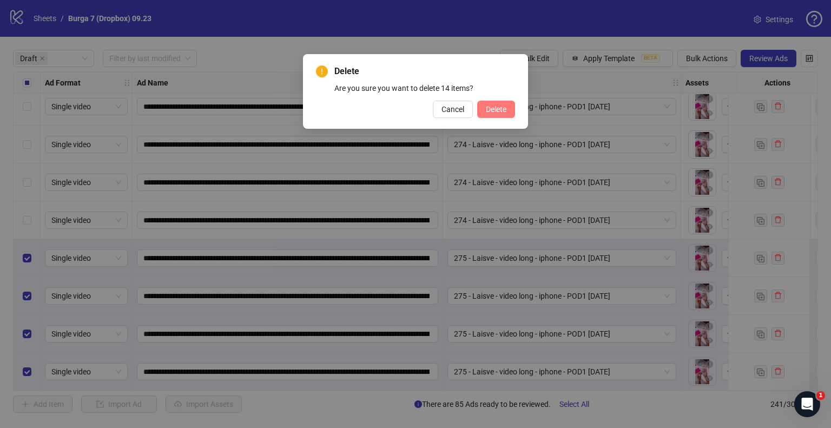
click at [506, 108] on span "Delete" at bounding box center [496, 109] width 21 height 9
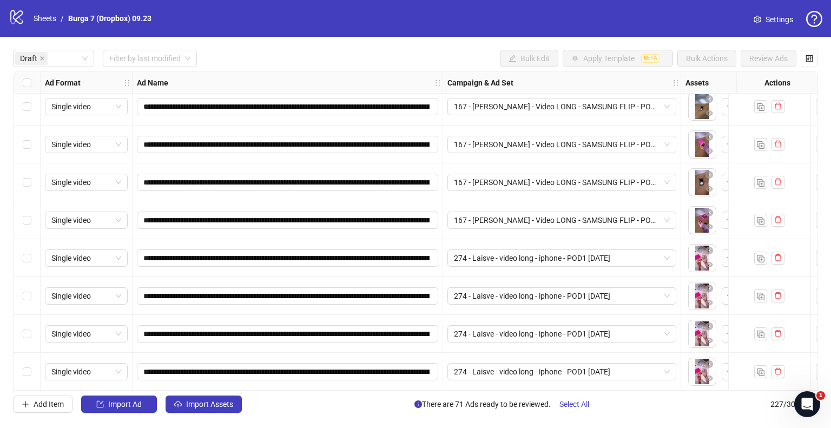
scroll to position [2396, 0]
click at [710, 376] on icon "eye" at bounding box center [710, 378] width 8 height 5
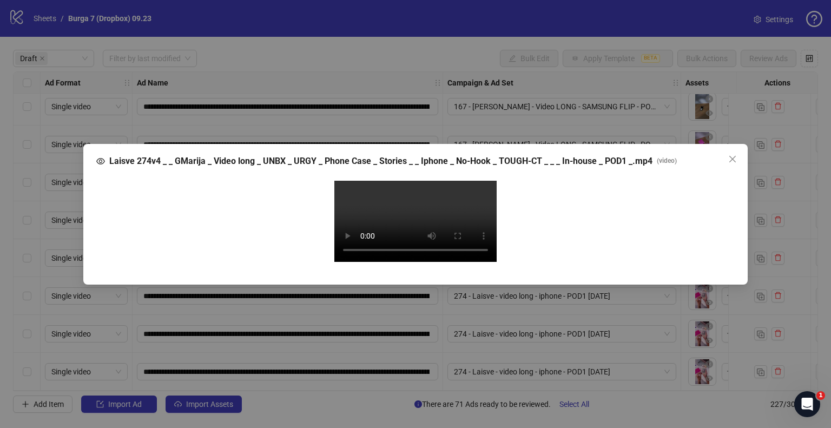
click at [438, 206] on video "Your browser does not support the video tag." at bounding box center [415, 221] width 162 height 81
click at [438, 190] on video "Your browser does not support the video tag." at bounding box center [415, 221] width 162 height 81
click at [731, 155] on icon "close" at bounding box center [732, 159] width 9 height 9
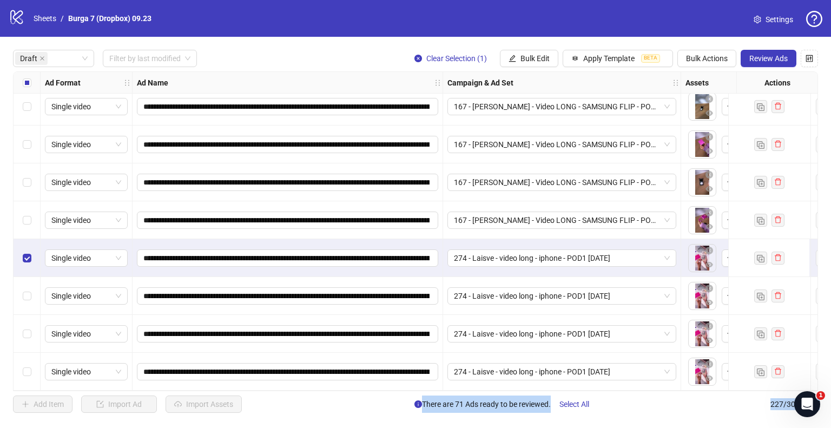
click at [18, 366] on div "Select row 71" at bounding box center [27, 372] width 27 height 38
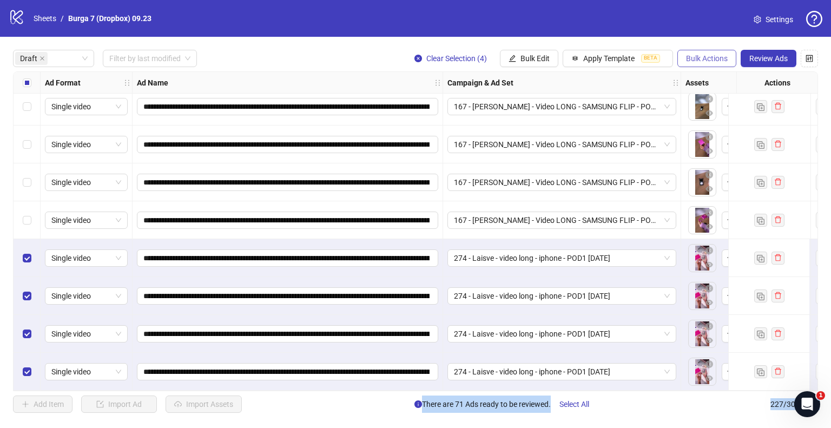
click at [687, 56] on span "Bulk Actions" at bounding box center [707, 58] width 42 height 9
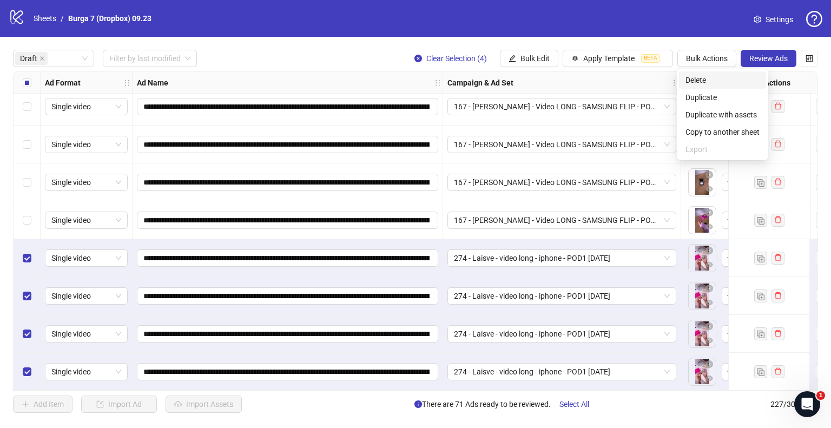
click at [686, 80] on span "Delete" at bounding box center [723, 80] width 74 height 12
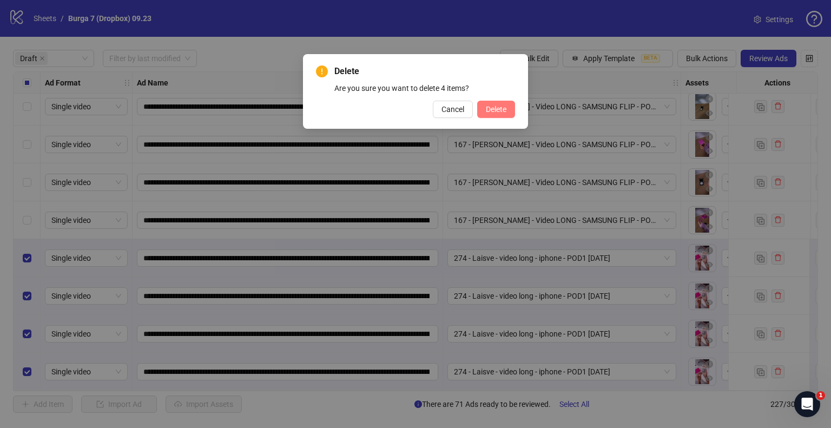
click at [496, 107] on span "Delete" at bounding box center [496, 109] width 21 height 9
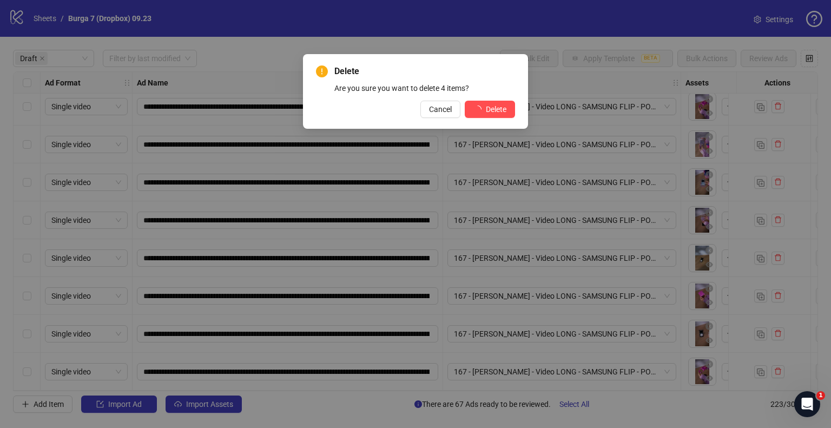
scroll to position [2245, 0]
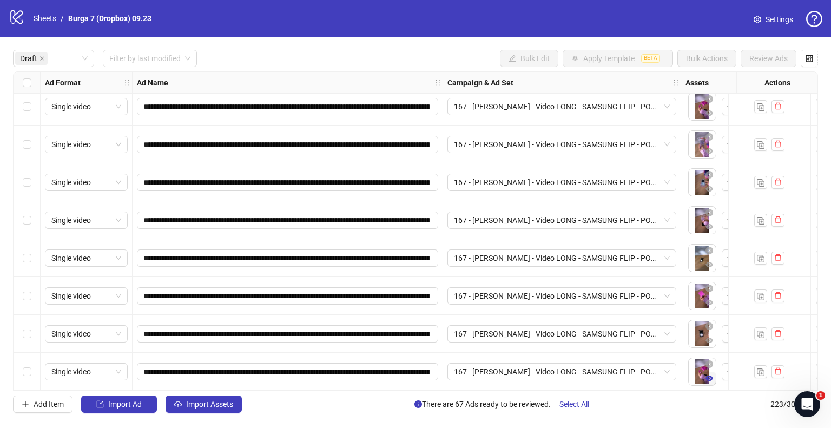
click at [707, 376] on icon "eye" at bounding box center [710, 378] width 8 height 5
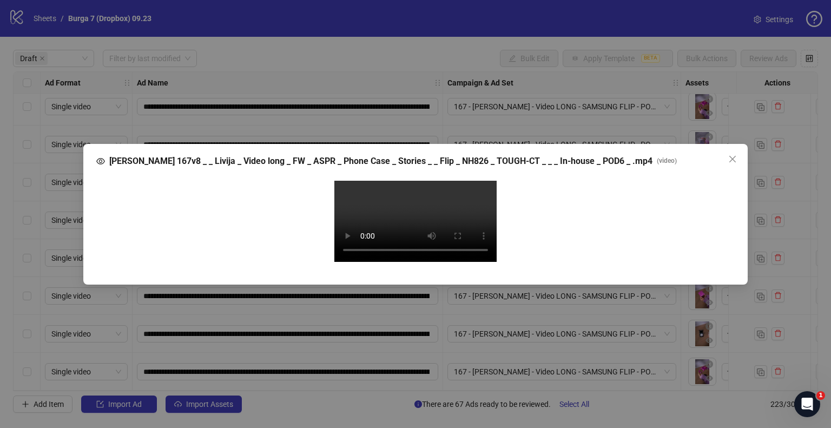
click at [384, 181] on video "Your browser does not support the video tag." at bounding box center [415, 221] width 162 height 81
click at [423, 262] on video "Your browser does not support the video tag." at bounding box center [415, 221] width 162 height 81
click at [431, 262] on video "Your browser does not support the video tag." at bounding box center [415, 221] width 162 height 81
click at [736, 155] on icon "close" at bounding box center [732, 158] width 6 height 6
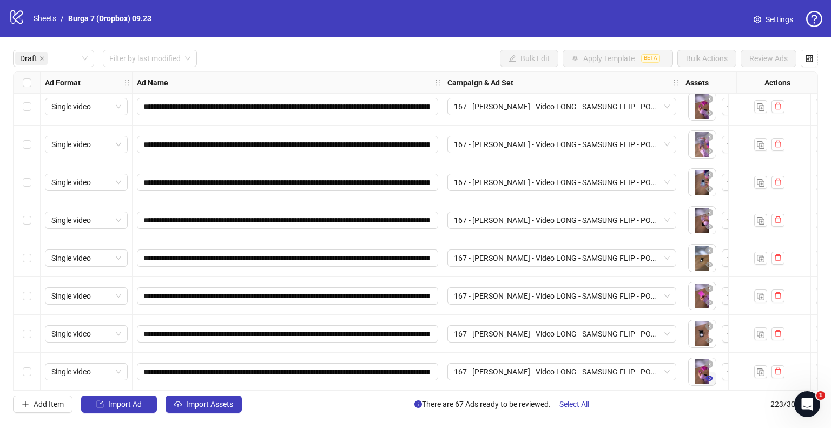
click at [711, 374] on icon "eye" at bounding box center [710, 378] width 8 height 8
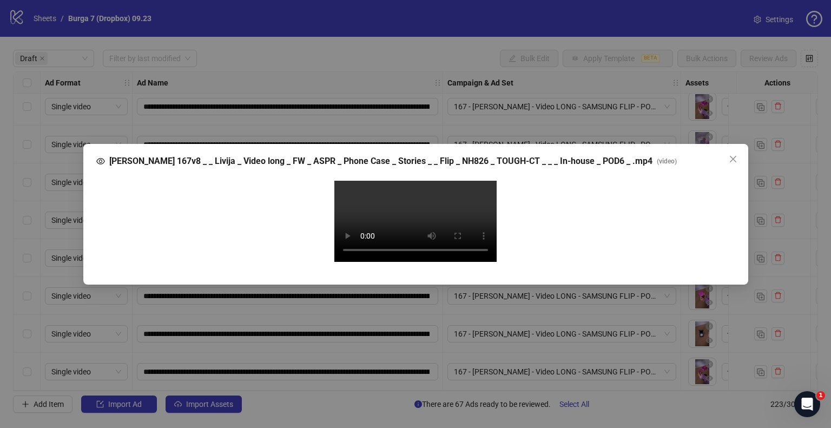
click at [441, 224] on video "Your browser does not support the video tag." at bounding box center [415, 221] width 162 height 81
click at [736, 155] on icon "close" at bounding box center [732, 159] width 9 height 9
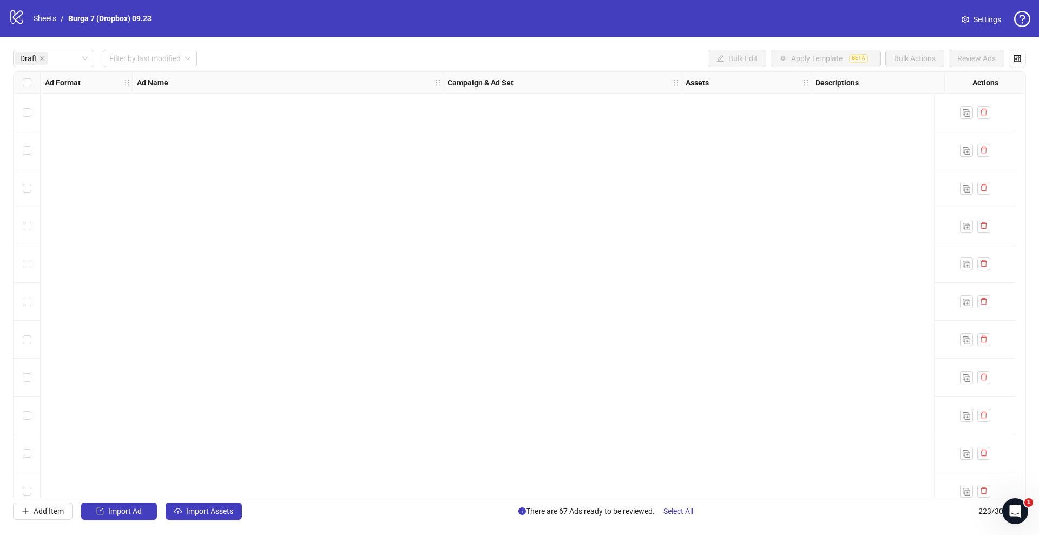
scroll to position [2138, 0]
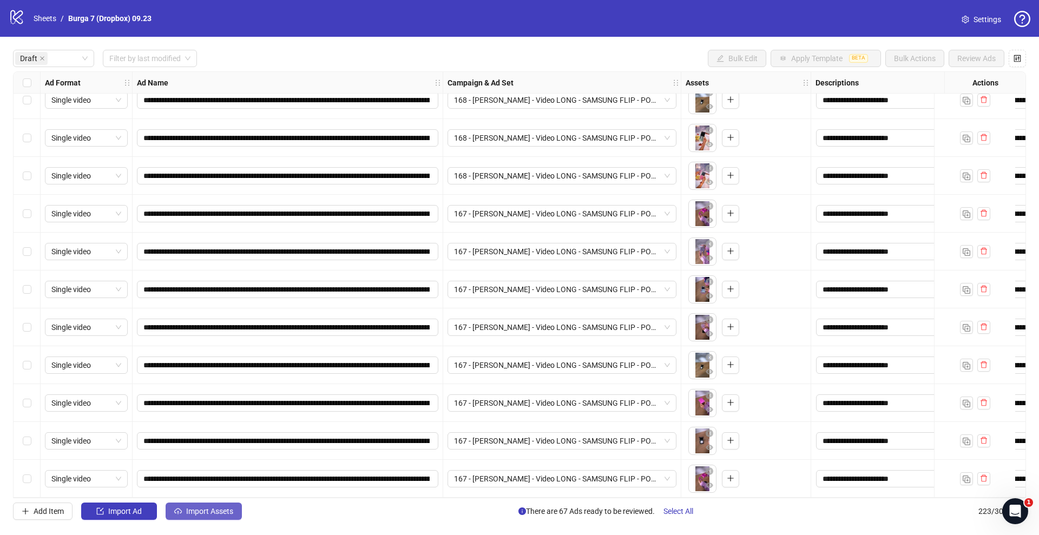
click at [193, 428] on span "Import Assets" at bounding box center [209, 511] width 47 height 9
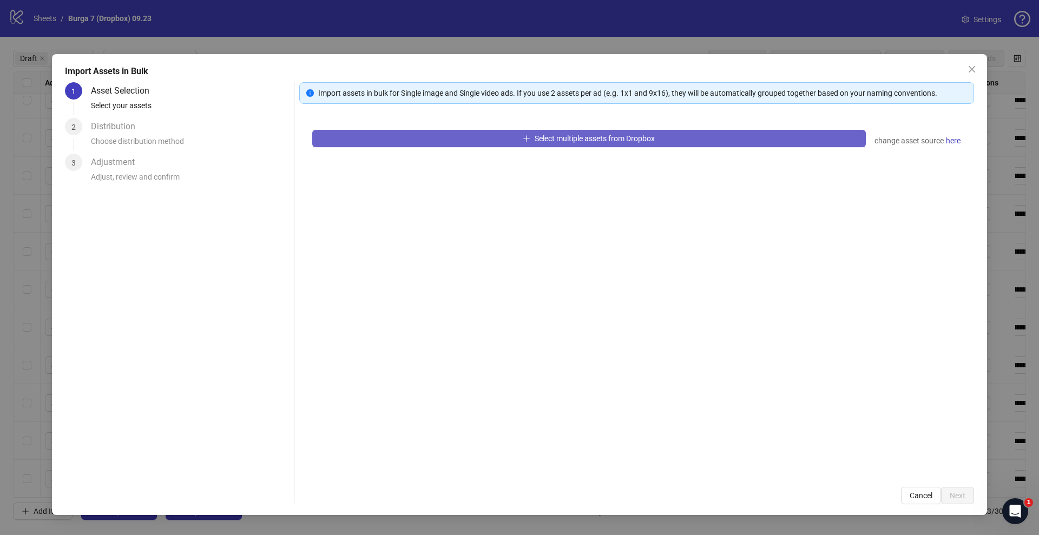
click at [373, 143] on button "Select multiple assets from Dropbox" at bounding box center [589, 138] width 554 height 17
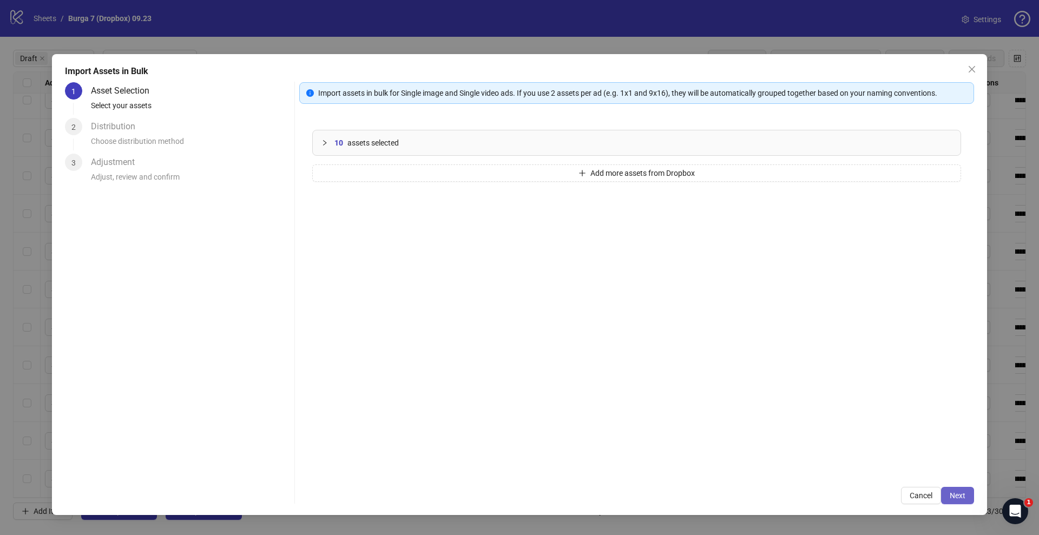
click at [831, 428] on span "Next" at bounding box center [958, 495] width 16 height 9
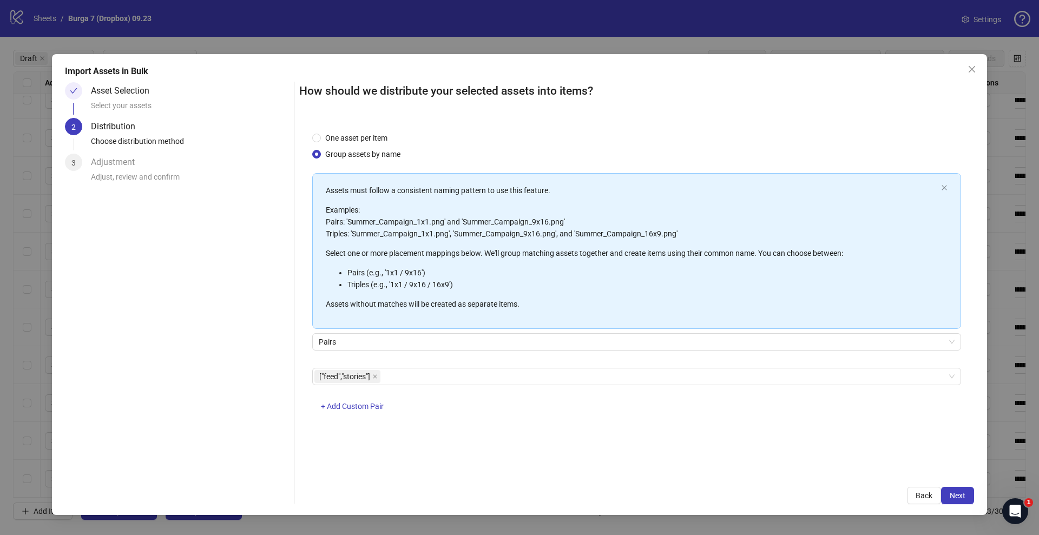
click at [831, 428] on span "Next" at bounding box center [958, 495] width 16 height 9
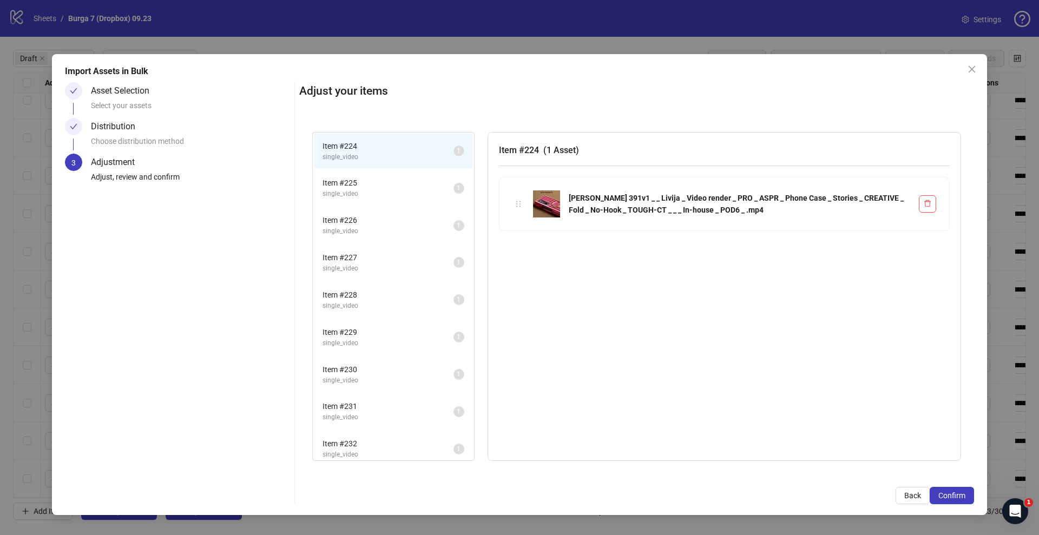
click at [831, 428] on span "Confirm" at bounding box center [951, 495] width 27 height 9
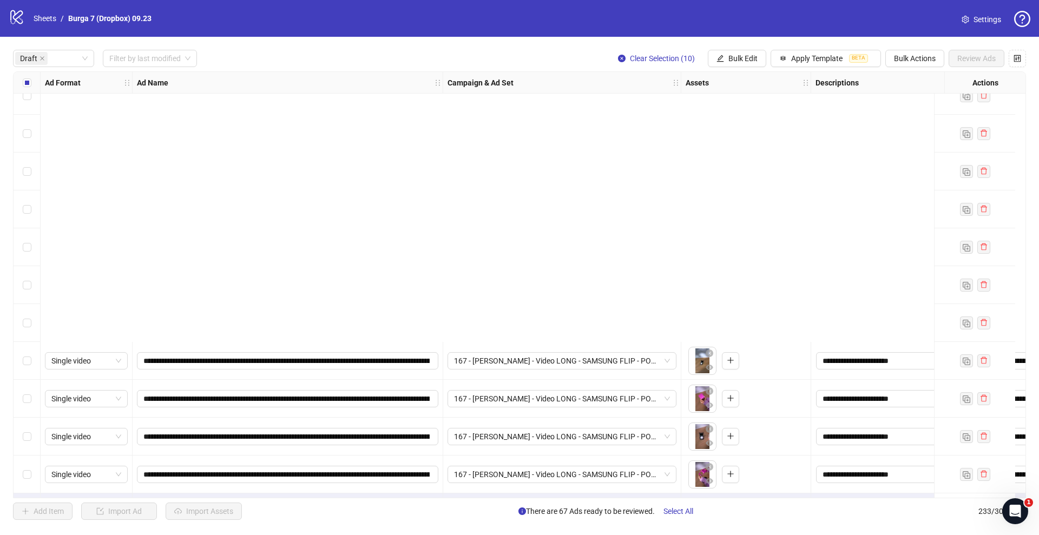
scroll to position [2517, 0]
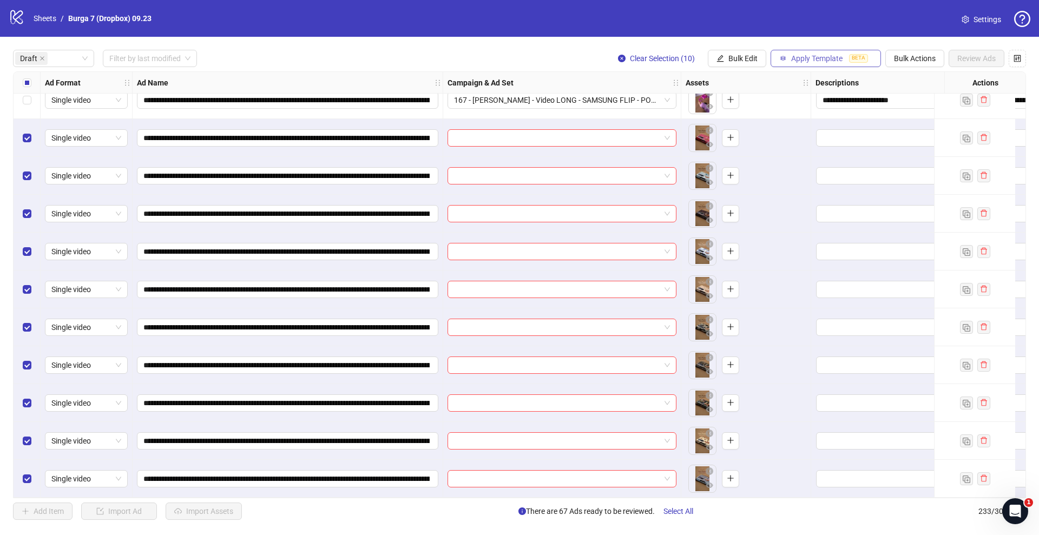
click at [805, 58] on span "Apply Template" at bounding box center [816, 58] width 51 height 9
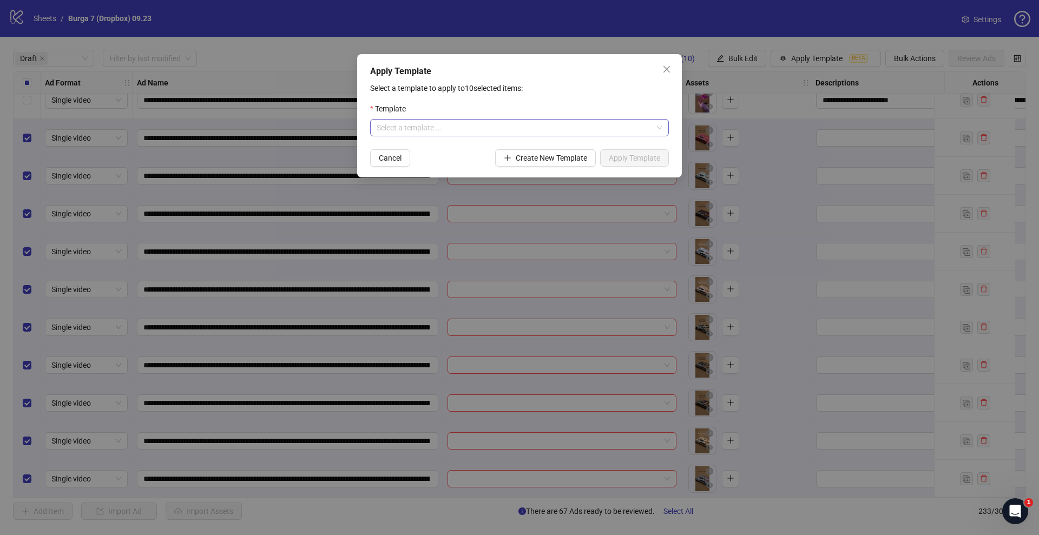
click at [517, 123] on input "search" at bounding box center [515, 128] width 276 height 16
click at [466, 149] on div "B7: GENERAL TESTING OCTOBER" at bounding box center [519, 150] width 281 height 12
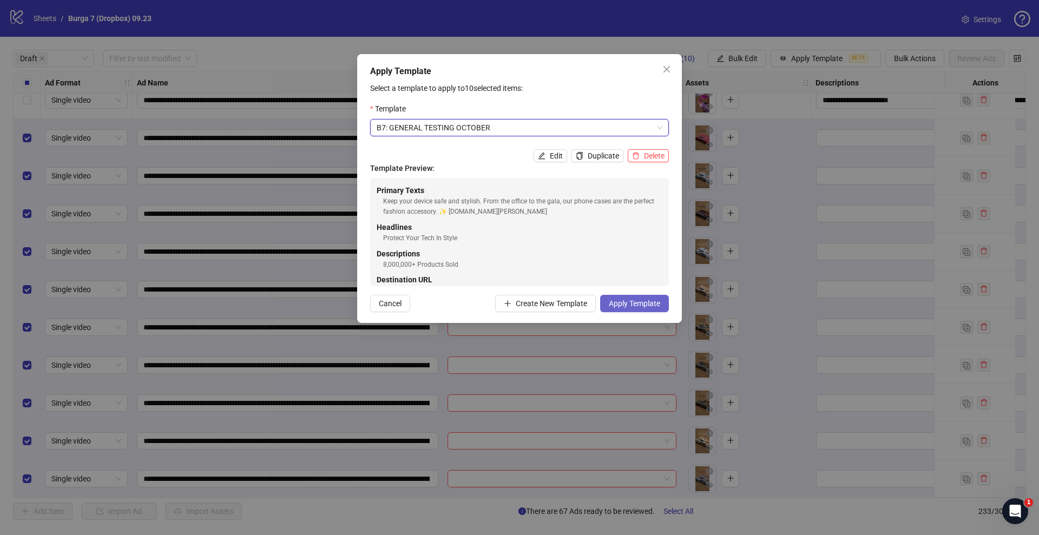
click at [639, 303] on span "Apply Template" at bounding box center [634, 303] width 51 height 9
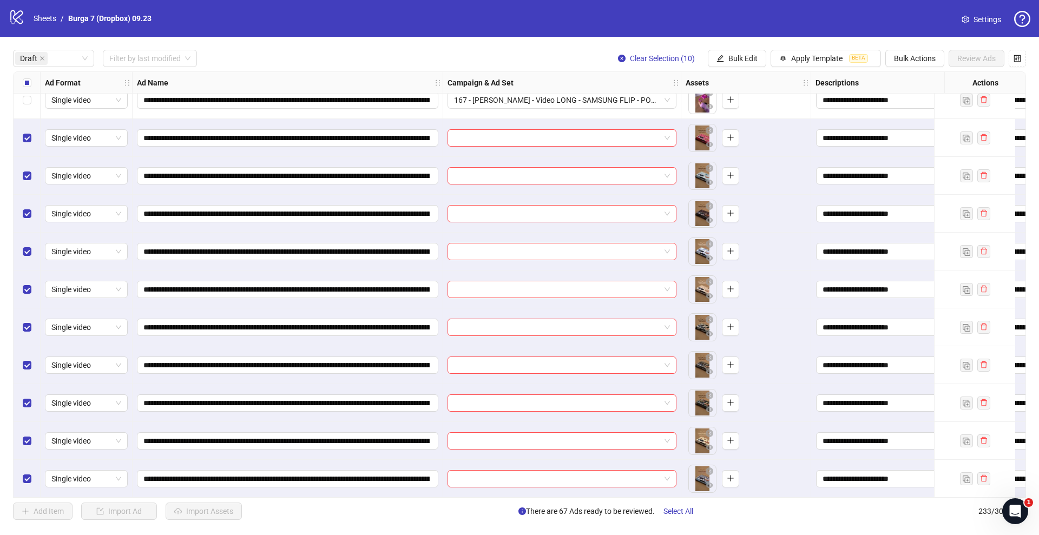
drag, startPoint x: 731, startPoint y: 62, endPoint x: 718, endPoint y: 81, distance: 22.8
click at [731, 62] on span "Bulk Edit" at bounding box center [742, 58] width 29 height 9
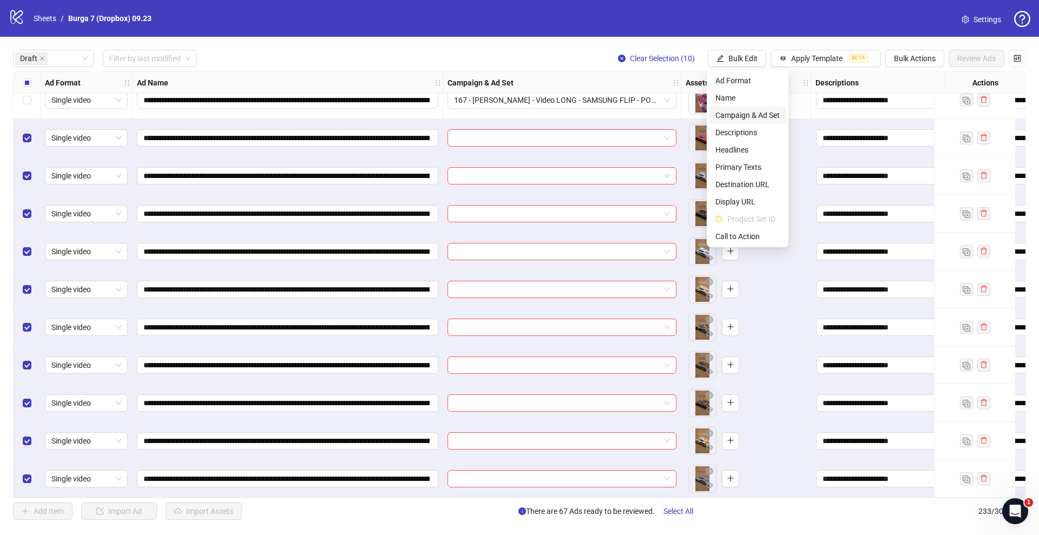
click at [728, 113] on span "Campaign & Ad Set" at bounding box center [747, 115] width 64 height 12
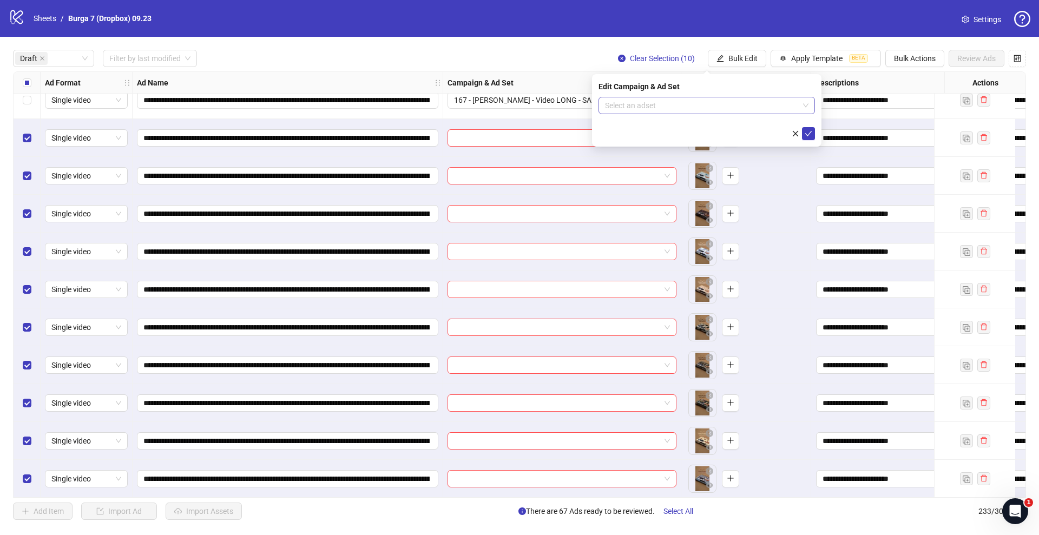
click at [701, 103] on input "search" at bounding box center [702, 105] width 194 height 16
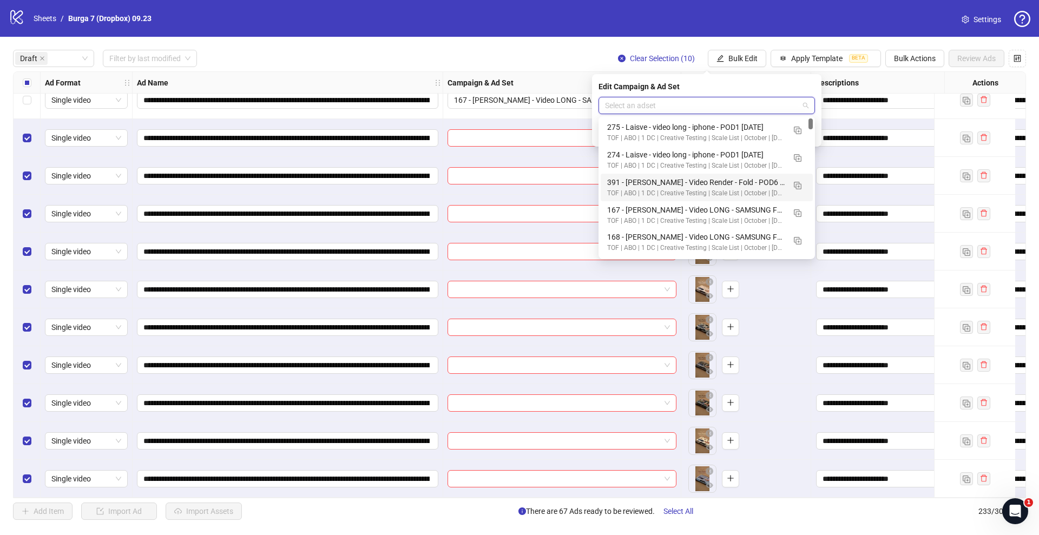
click at [689, 177] on div "391 - Julius - Video Render - Fold - POD6 2025.09.28" at bounding box center [696, 182] width 178 height 12
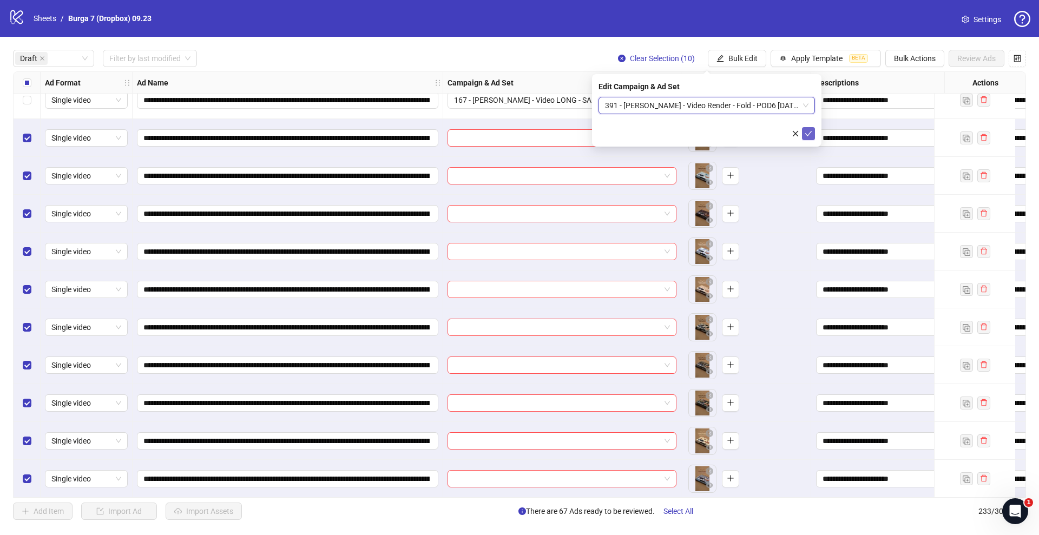
click at [806, 135] on icon "check" at bounding box center [809, 134] width 8 height 8
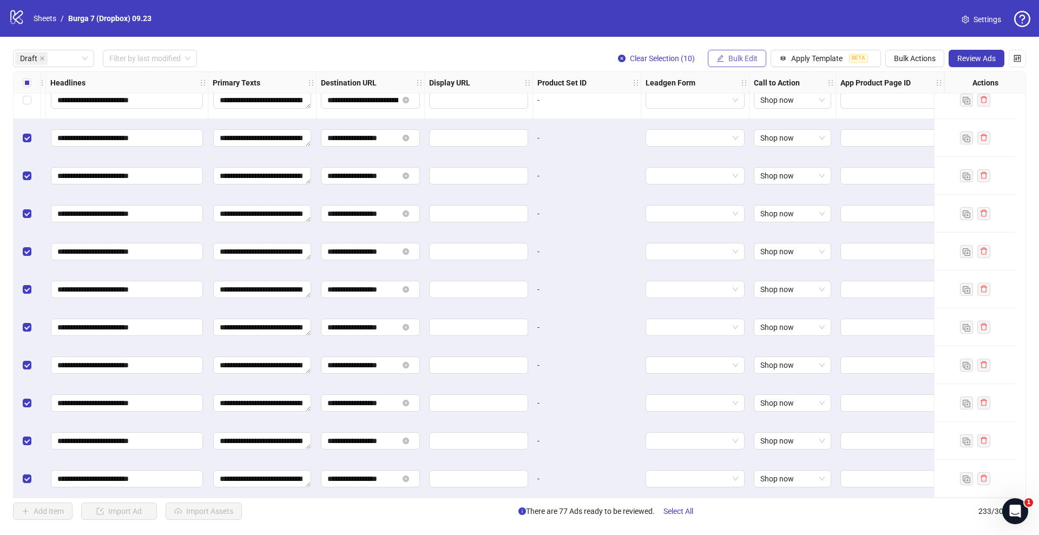
scroll to position [2517, 803]
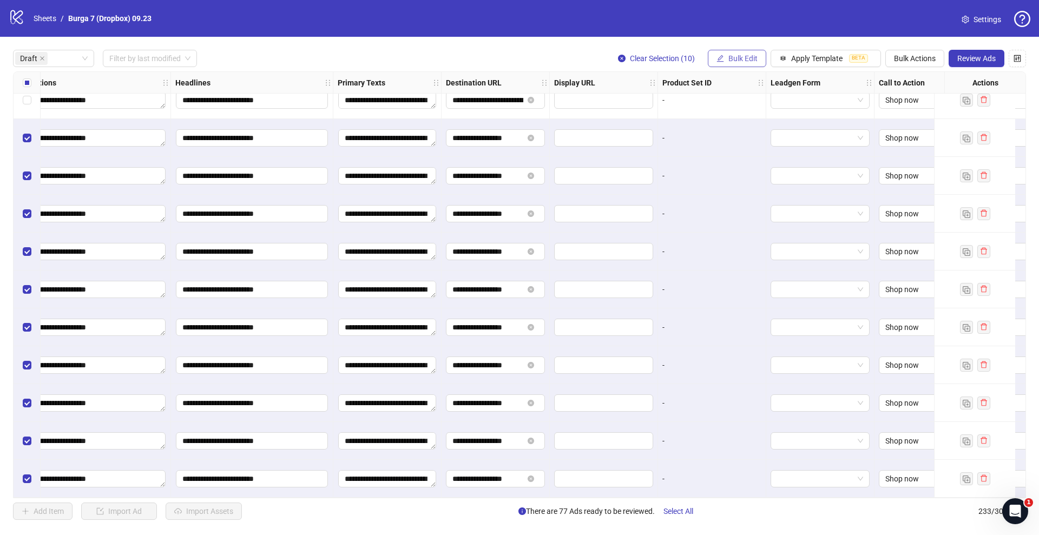
click at [744, 59] on span "Bulk Edit" at bounding box center [742, 58] width 29 height 9
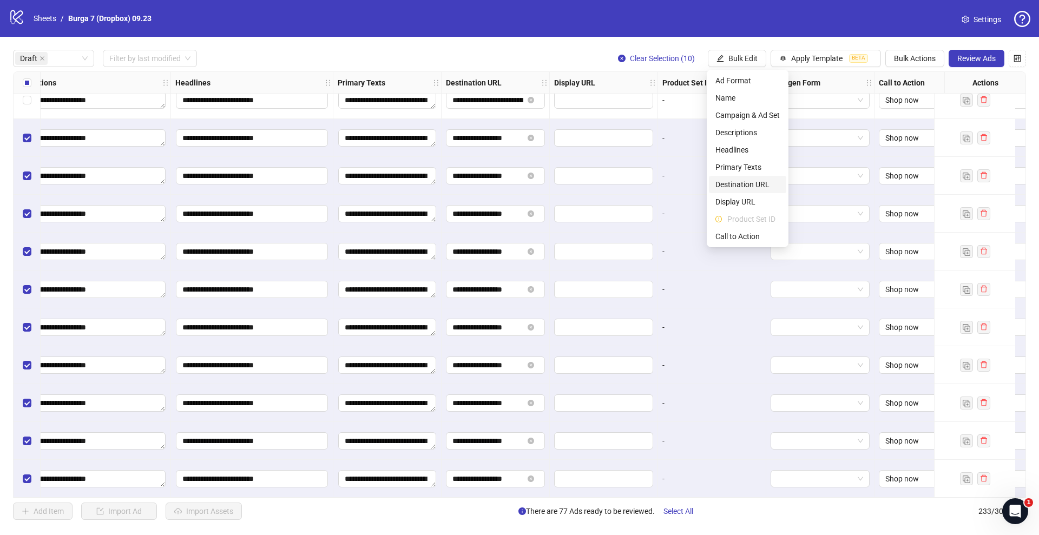
click at [731, 178] on li "Destination URL" at bounding box center [747, 184] width 77 height 17
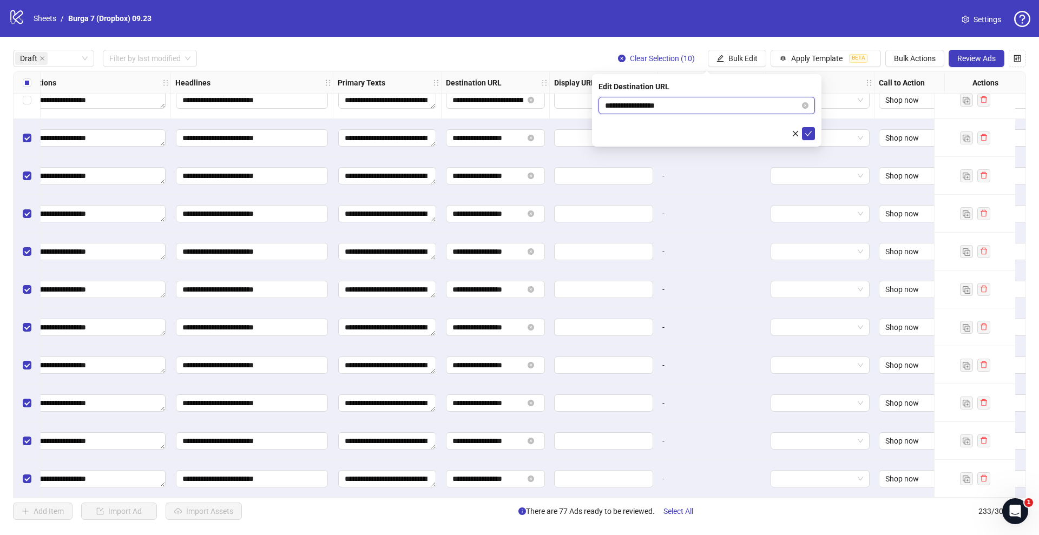
click at [649, 103] on input "**********" at bounding box center [702, 106] width 195 height 12
paste input "******"
type input "**********"
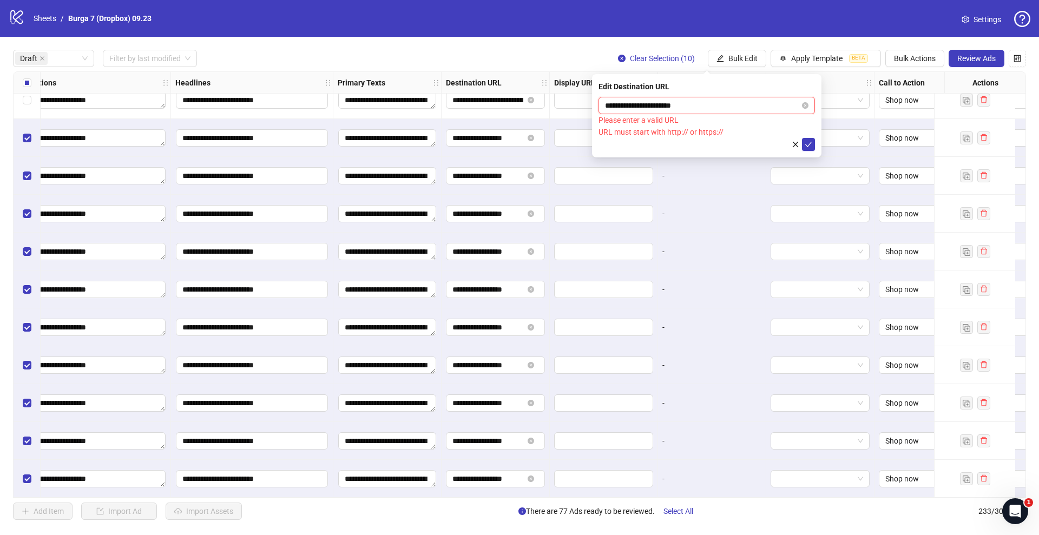
click at [697, 106] on input "**********" at bounding box center [702, 106] width 195 height 12
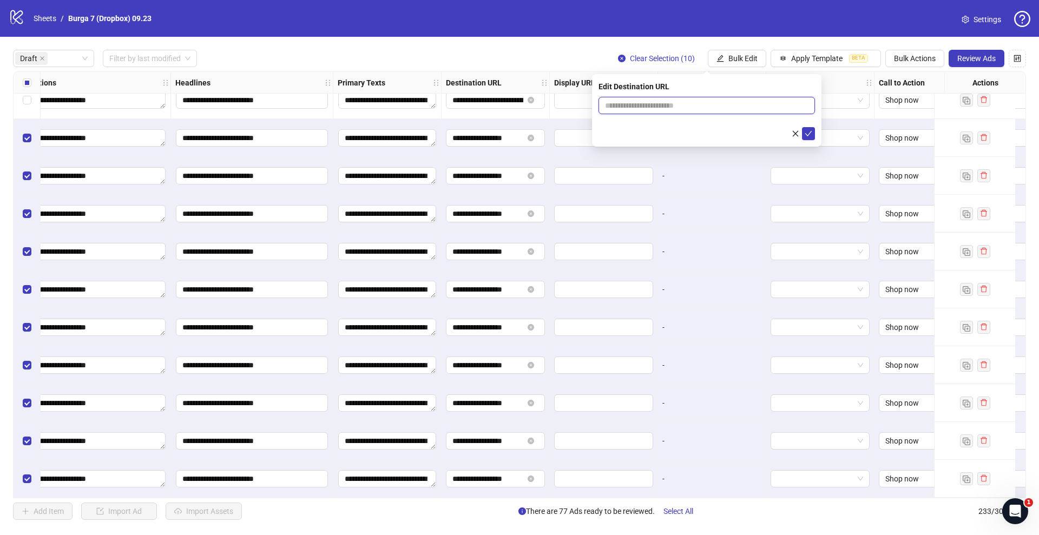
click at [697, 106] on input "text" at bounding box center [702, 106] width 195 height 12
drag, startPoint x: 668, startPoint y: 90, endPoint x: 667, endPoint y: 103, distance: 13.0
click at [668, 91] on div "Edit Destination URL" at bounding box center [707, 87] width 216 height 12
click at [667, 104] on input "text" at bounding box center [702, 106] width 195 height 12
paste input "**********"
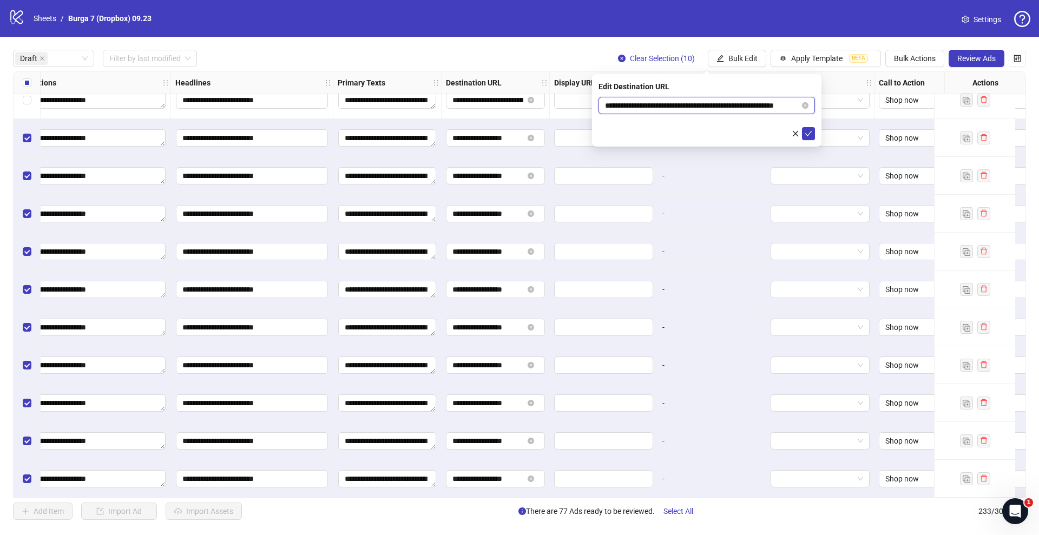
click at [643, 110] on input "**********" at bounding box center [702, 106] width 195 height 12
click at [640, 106] on input "**********" at bounding box center [702, 106] width 195 height 12
click at [673, 108] on input "**********" at bounding box center [702, 106] width 195 height 12
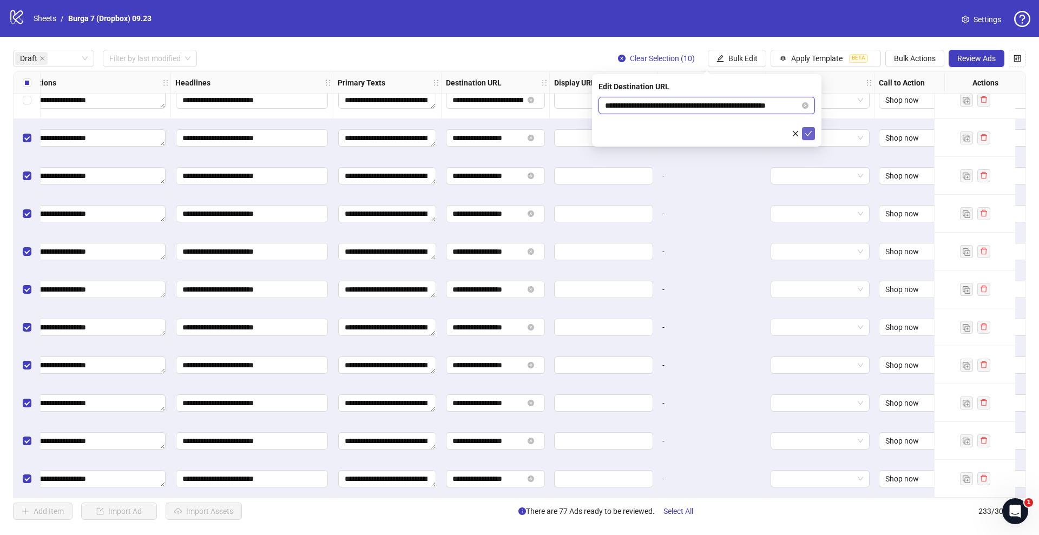
type input "**********"
click at [808, 130] on icon "check" at bounding box center [809, 134] width 8 height 8
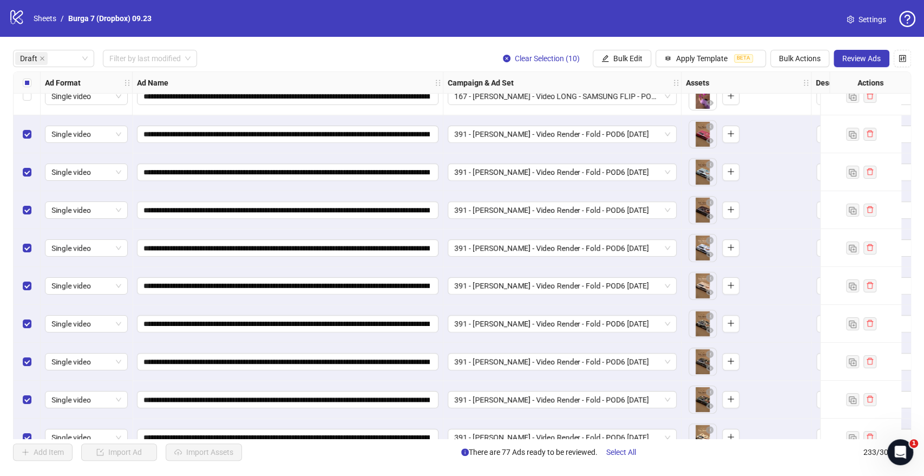
scroll to position [2576, 0]
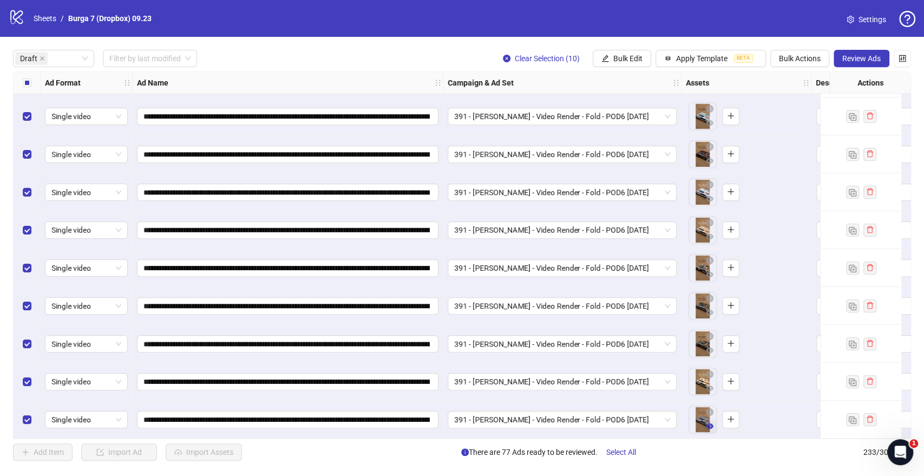
click at [711, 425] on icon "eye" at bounding box center [710, 426] width 8 height 8
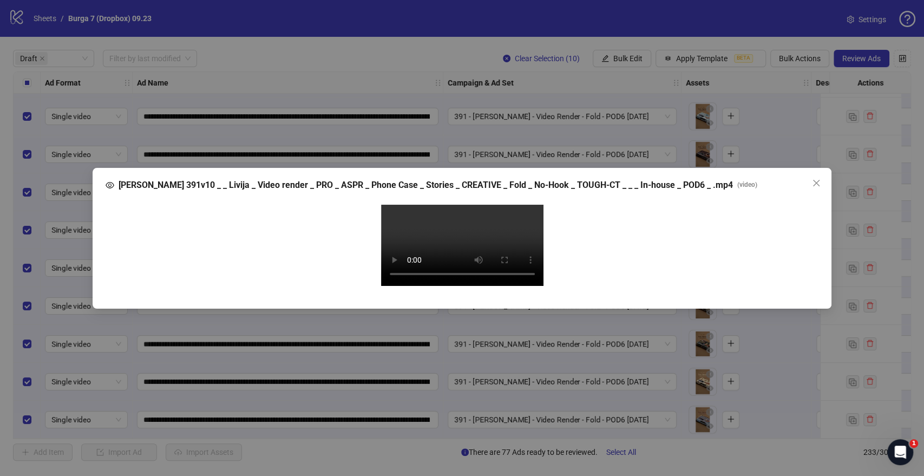
click at [511, 231] on video "Your browser does not support the video tag." at bounding box center [462, 245] width 162 height 81
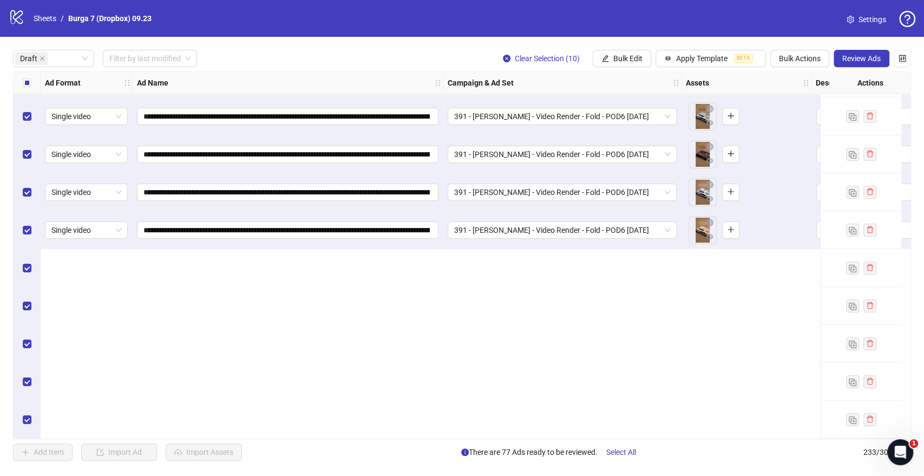
scroll to position [2336, 0]
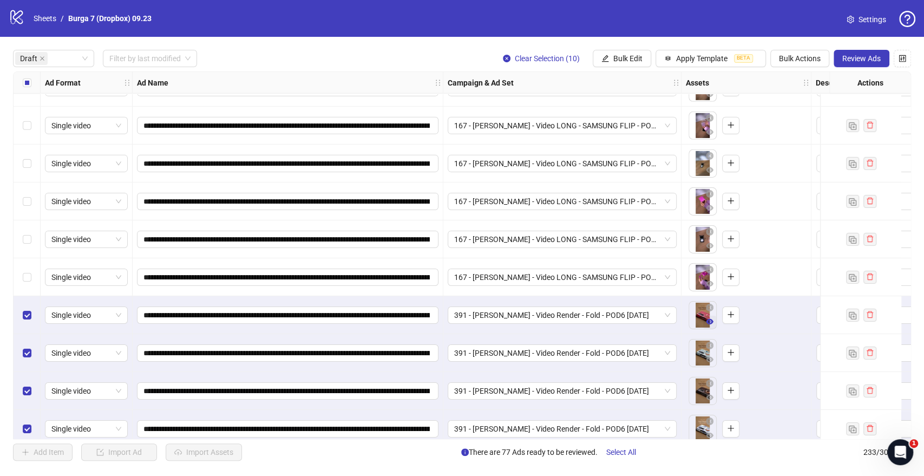
click at [709, 319] on icon "eye" at bounding box center [710, 321] width 8 height 5
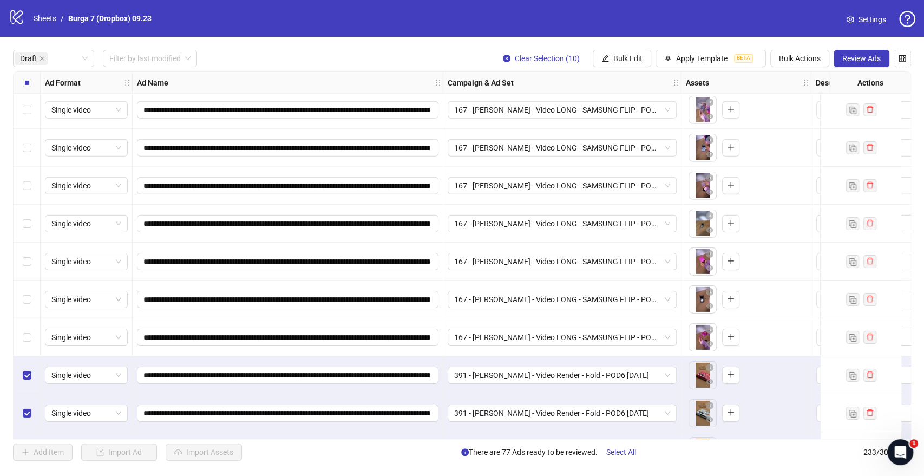
click at [708, 345] on div "**********" at bounding box center [462, 254] width 898 height 367
click at [708, 343] on icon "eye" at bounding box center [710, 344] width 8 height 8
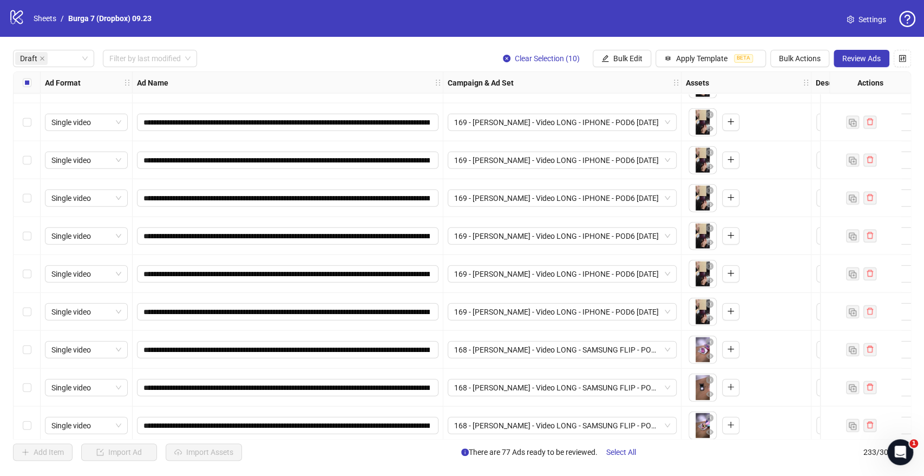
scroll to position [1674, 0]
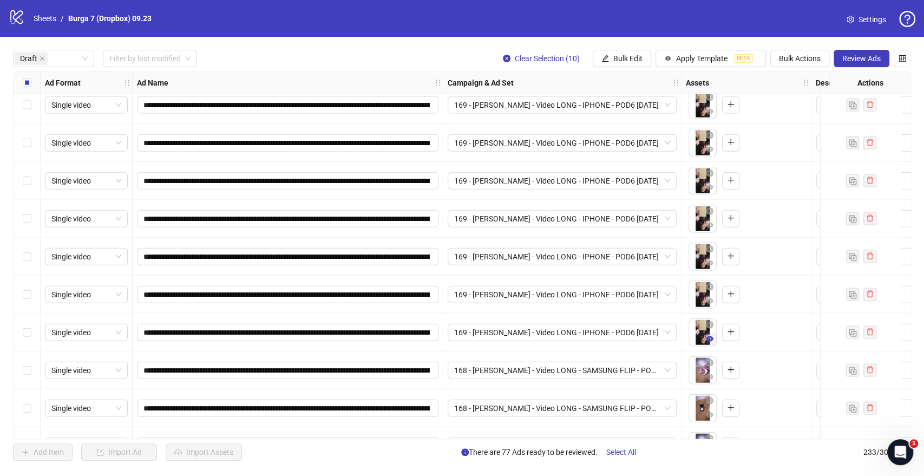
click at [709, 336] on icon "eye" at bounding box center [710, 339] width 8 height 8
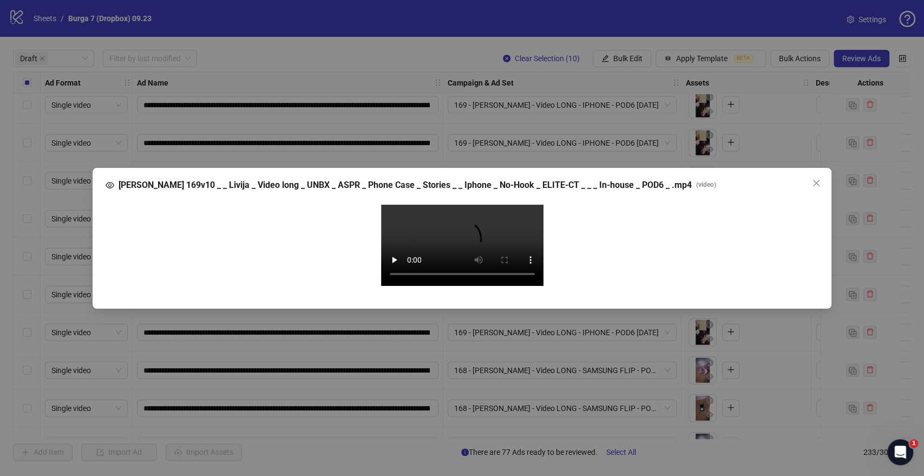
click at [469, 226] on video "Your browser does not support the video tag." at bounding box center [462, 245] width 162 height 81
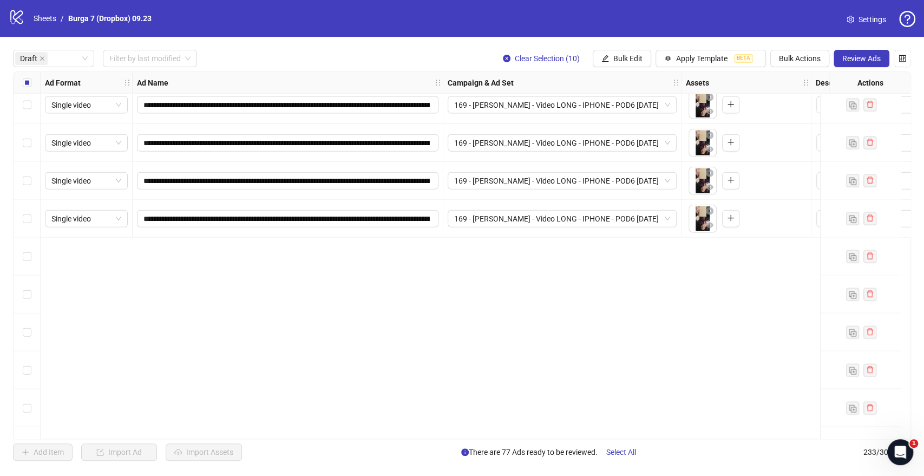
scroll to position [1434, 0]
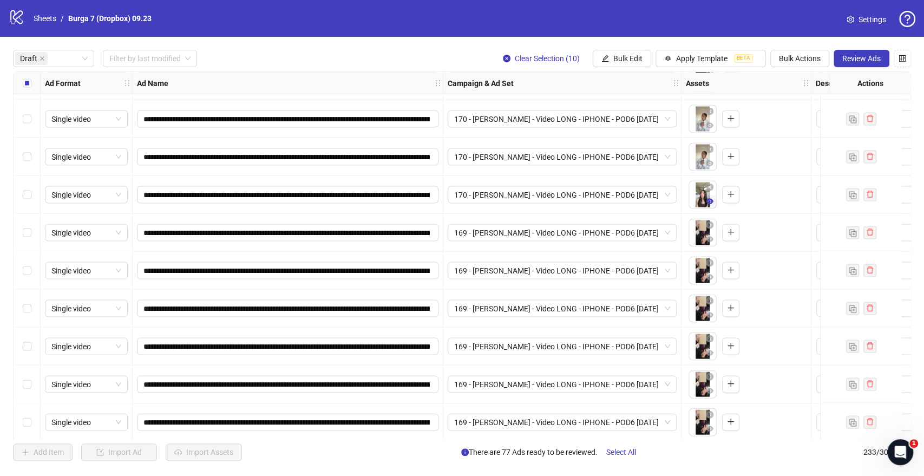
click at [708, 203] on icon "eye" at bounding box center [710, 200] width 8 height 5
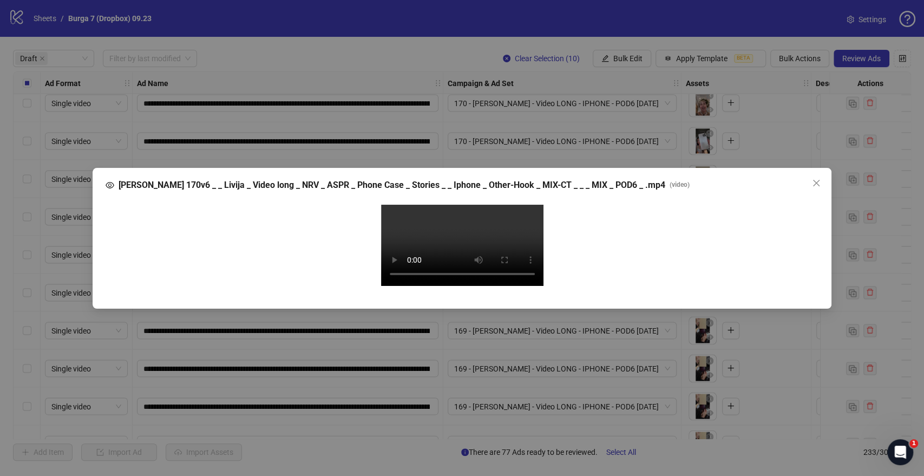
click at [463, 218] on video "Your browser does not support the video tag." at bounding box center [462, 245] width 162 height 81
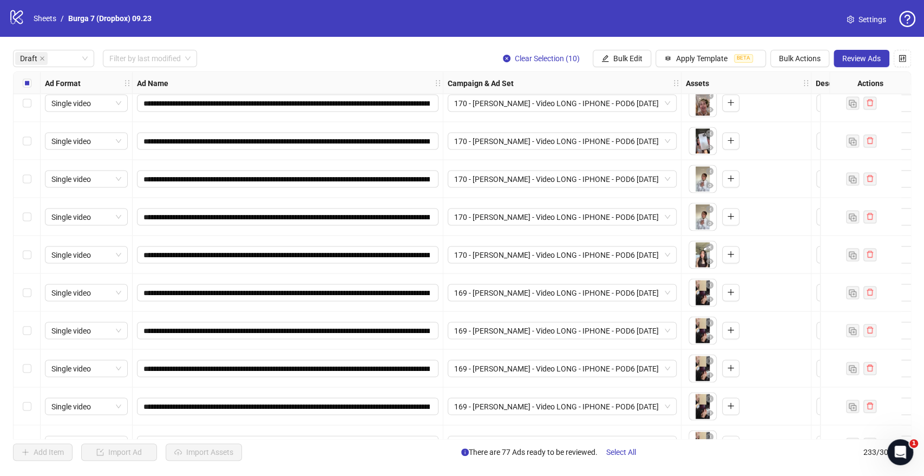
scroll to position [1313, 0]
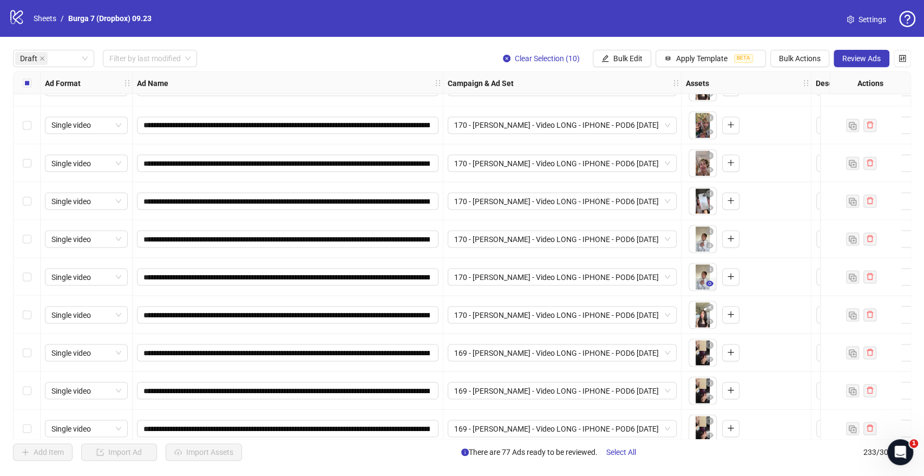
click at [709, 281] on icon "eye" at bounding box center [710, 282] width 8 height 5
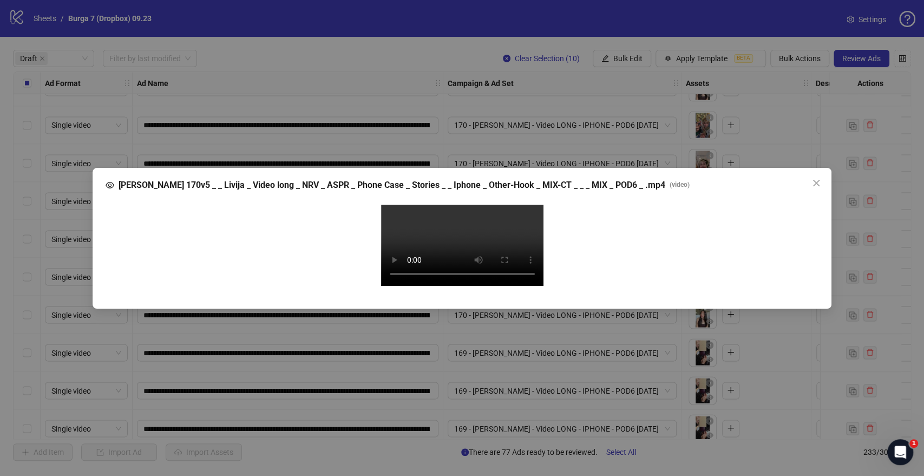
click at [485, 215] on video "Your browser does not support the video tag." at bounding box center [462, 245] width 162 height 81
click at [821, 179] on span "Close" at bounding box center [815, 183] width 17 height 9
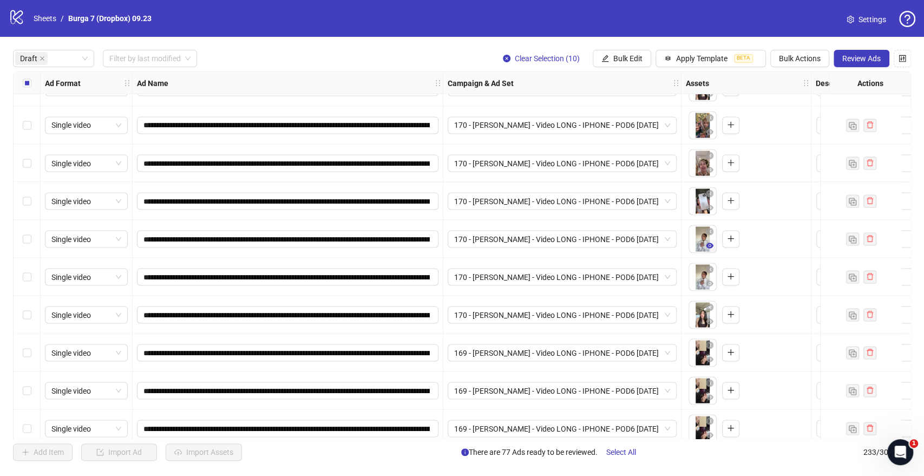
click at [711, 245] on icon "eye" at bounding box center [710, 244] width 8 height 5
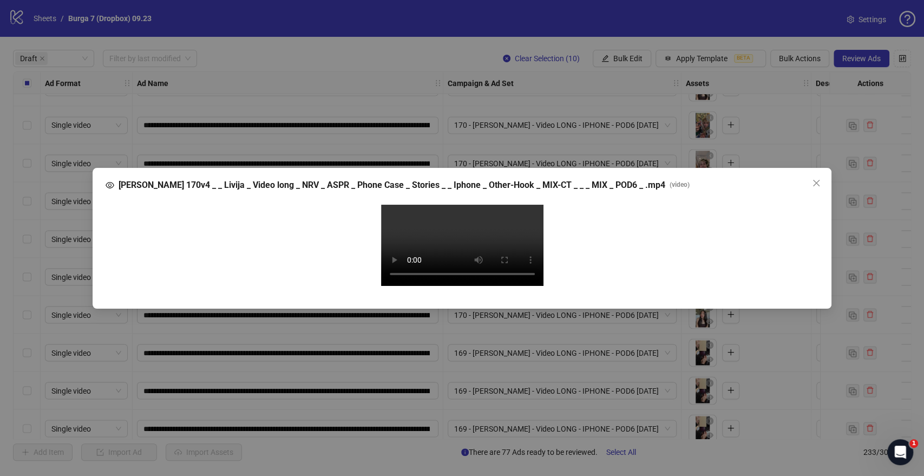
click at [464, 220] on video "Your browser does not support the video tag." at bounding box center [462, 245] width 162 height 81
click at [819, 179] on icon "close" at bounding box center [816, 183] width 9 height 9
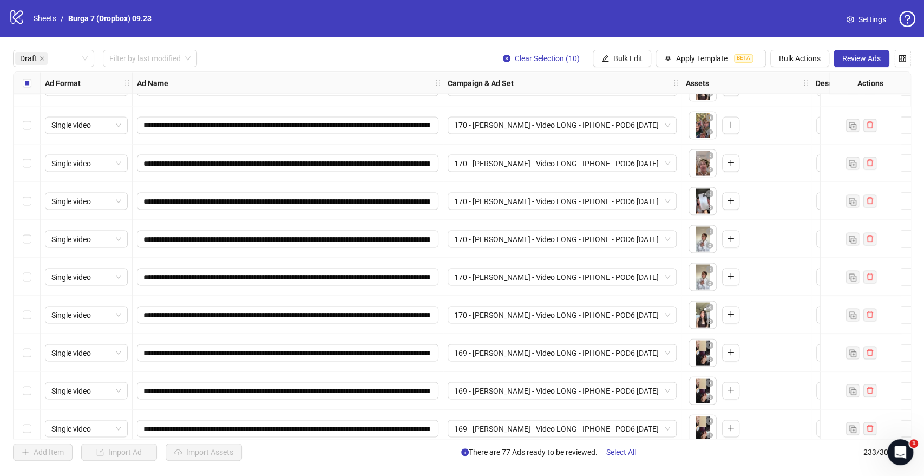
scroll to position [1253, 0]
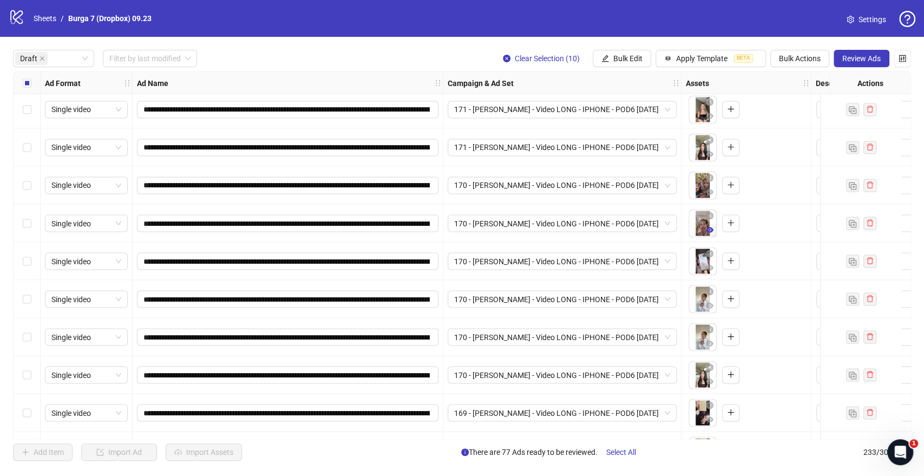
click at [708, 227] on icon "eye" at bounding box center [710, 229] width 8 height 5
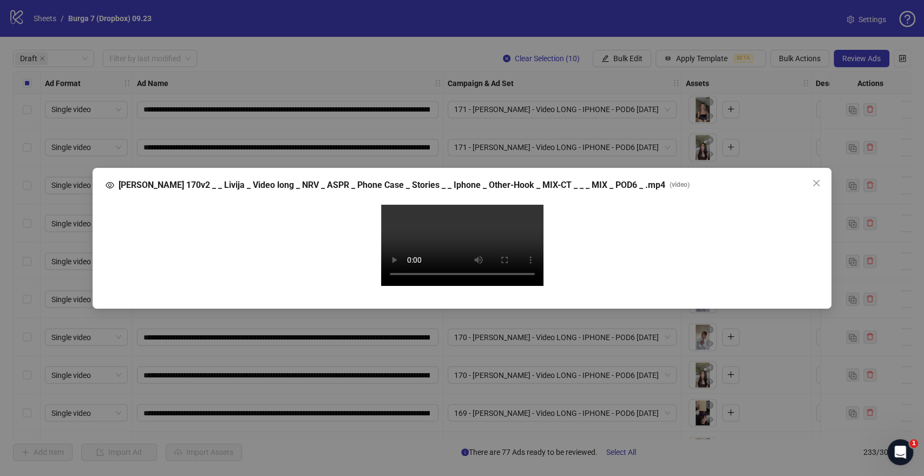
click at [508, 228] on video "Your browser does not support the video tag." at bounding box center [462, 245] width 162 height 81
click at [821, 179] on span "Close" at bounding box center [815, 183] width 17 height 9
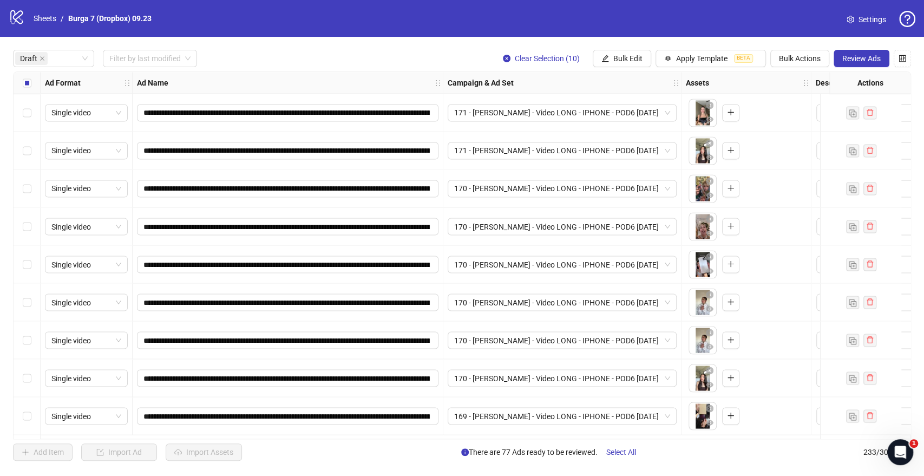
scroll to position [1193, 0]
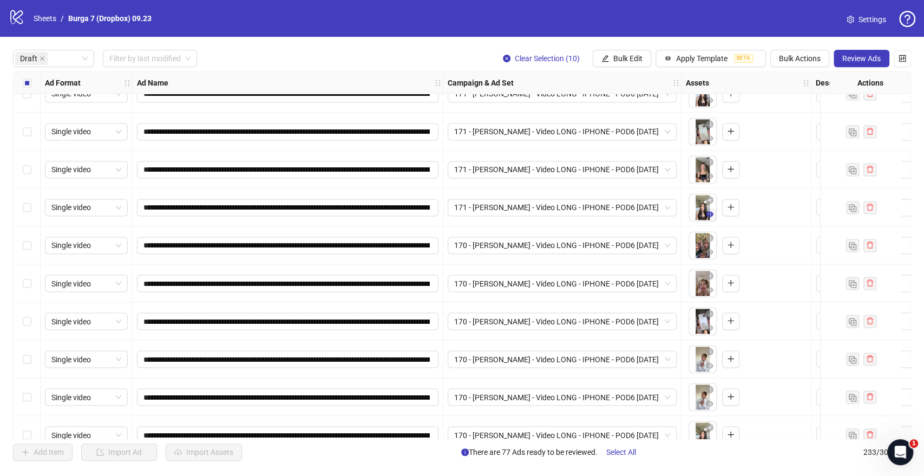
click at [708, 211] on icon "eye" at bounding box center [710, 214] width 8 height 8
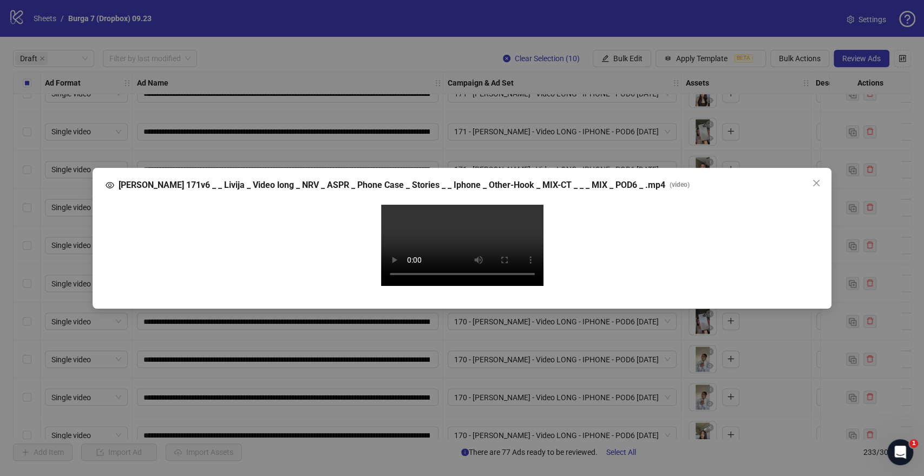
click at [469, 247] on video "Your browser does not support the video tag." at bounding box center [462, 245] width 162 height 81
click at [433, 286] on video "Your browser does not support the video tag." at bounding box center [462, 245] width 162 height 81
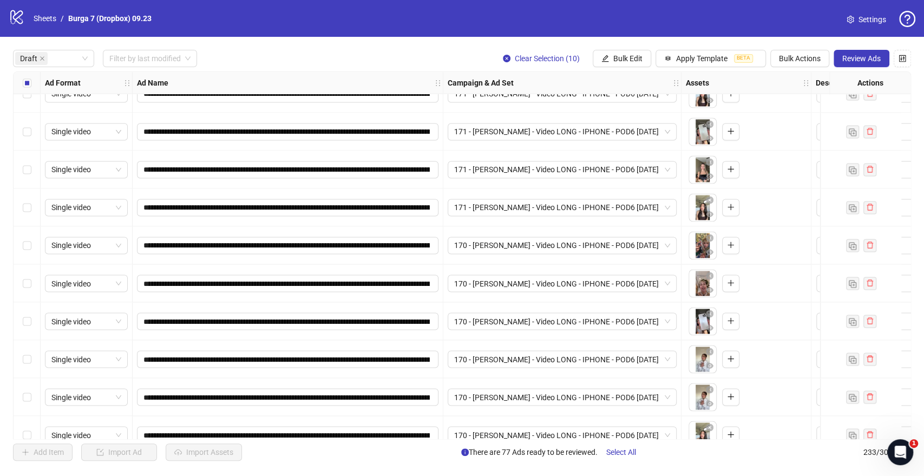
scroll to position [1133, 0]
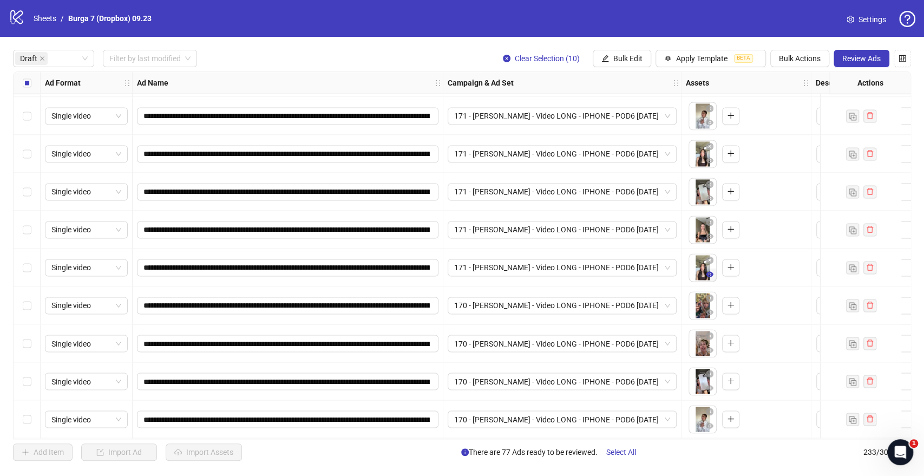
click at [708, 276] on icon "eye" at bounding box center [710, 273] width 8 height 5
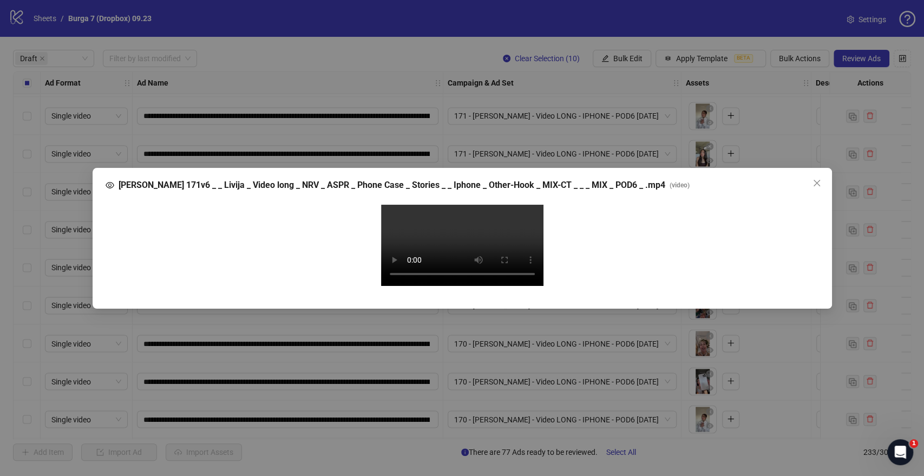
click at [386, 262] on video "Your browser does not support the video tag." at bounding box center [462, 245] width 162 height 81
click at [484, 286] on video "Your browser does not support the video tag." at bounding box center [462, 245] width 162 height 81
click at [493, 286] on video "Your browser does not support the video tag." at bounding box center [462, 245] width 162 height 81
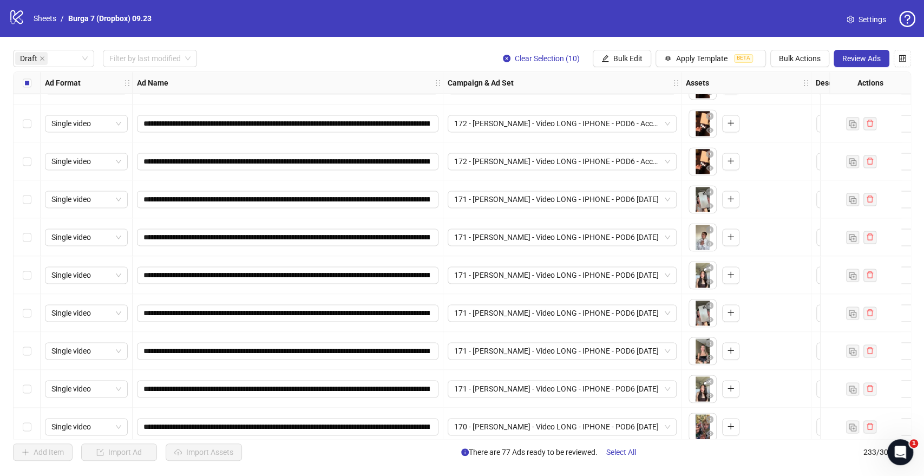
scroll to position [952, 0]
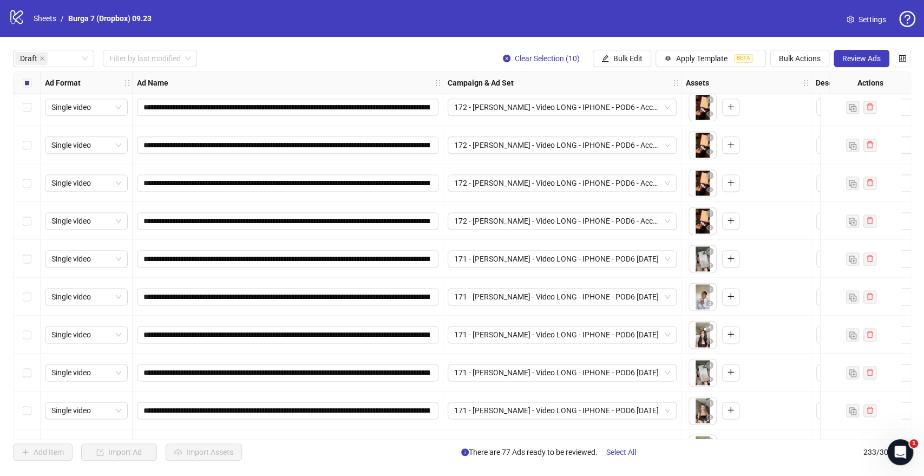
click at [708, 226] on icon "eye" at bounding box center [710, 228] width 8 height 8
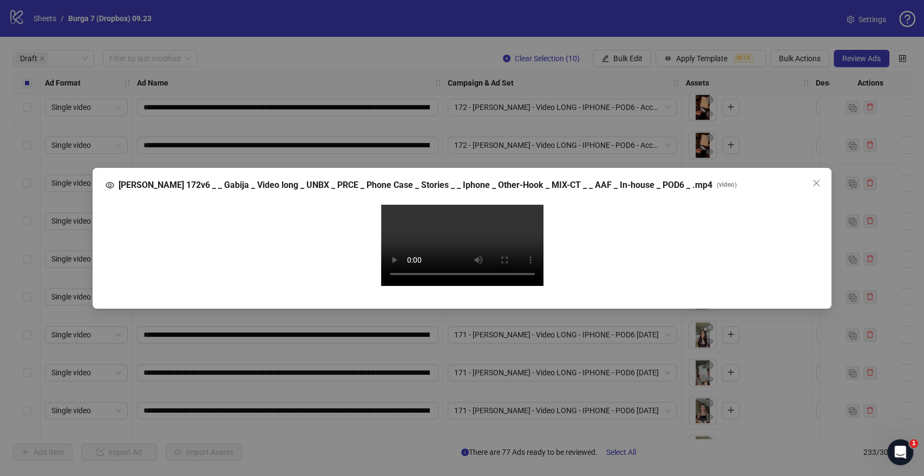
click at [494, 234] on video "Your browser does not support the video tag." at bounding box center [462, 245] width 162 height 81
click at [817, 179] on icon "close" at bounding box center [816, 183] width 9 height 9
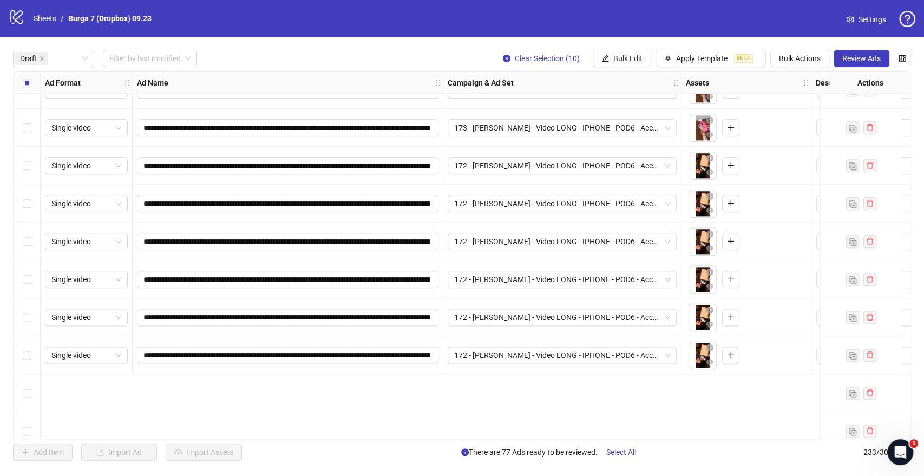
scroll to position [652, 0]
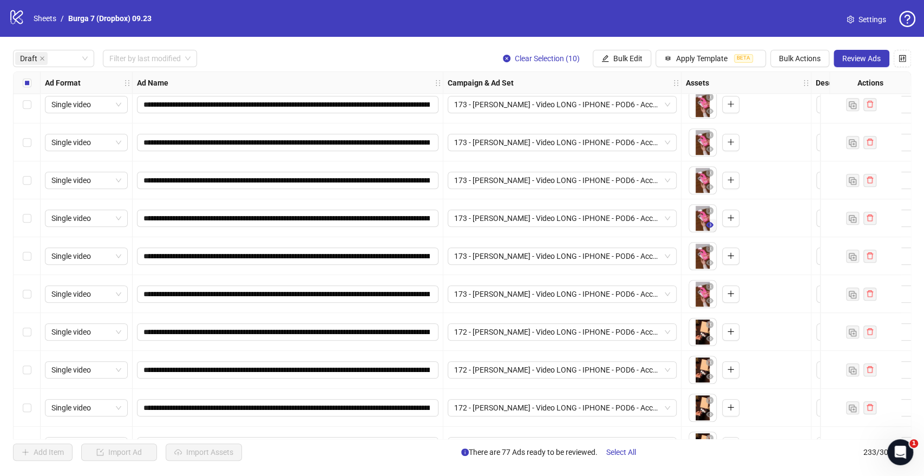
click at [708, 226] on icon "eye" at bounding box center [710, 224] width 8 height 5
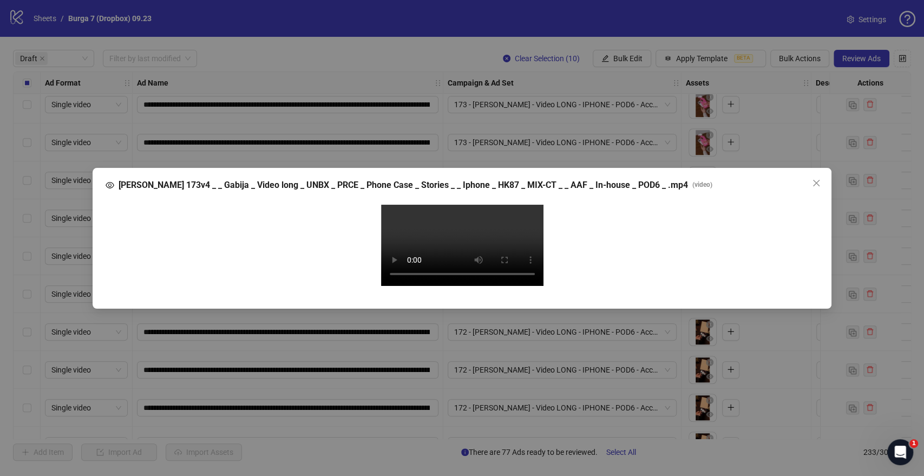
click at [482, 224] on video "Your browser does not support the video tag." at bounding box center [462, 245] width 162 height 81
click at [814, 179] on icon "close" at bounding box center [816, 183] width 9 height 9
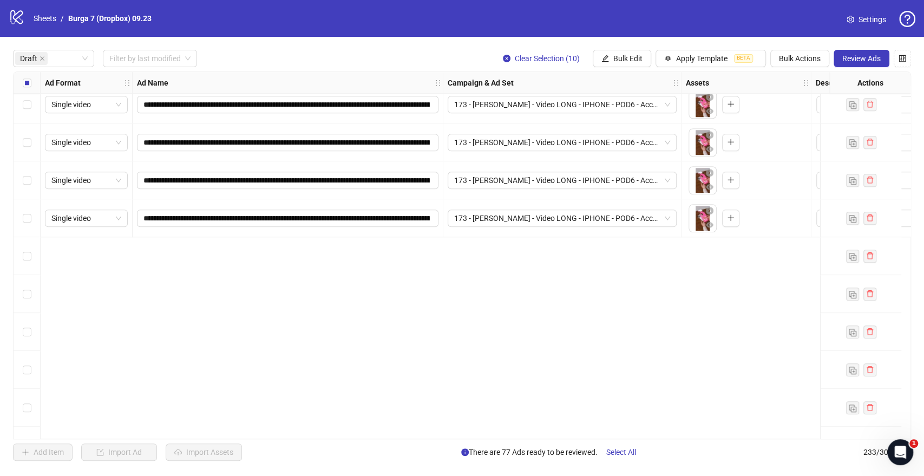
scroll to position [411, 0]
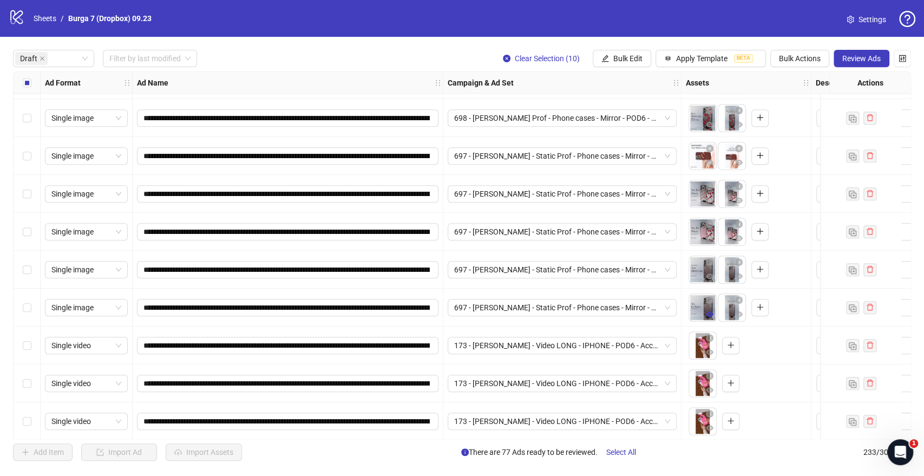
click at [707, 313] on icon "eye" at bounding box center [710, 313] width 8 height 5
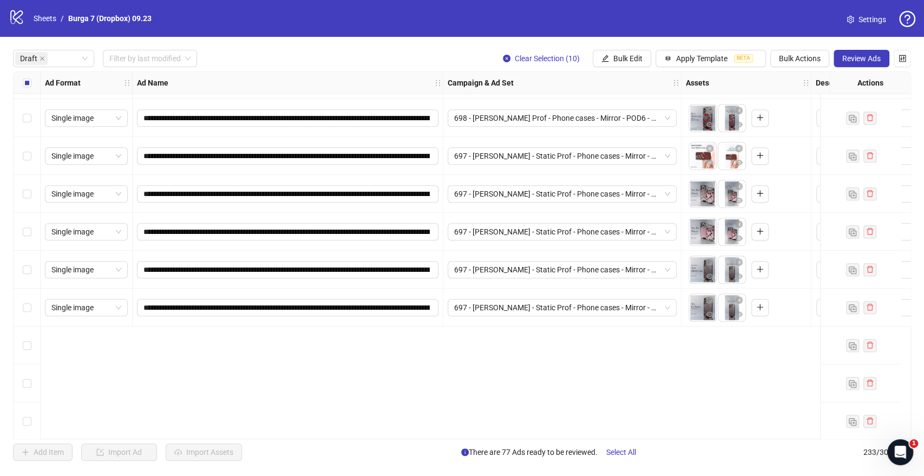
scroll to position [171, 0]
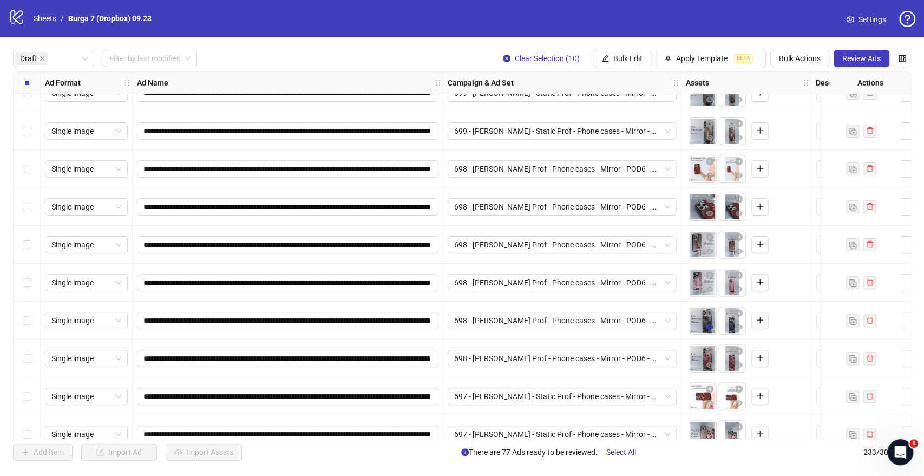
click at [709, 326] on icon "eye" at bounding box center [710, 326] width 8 height 5
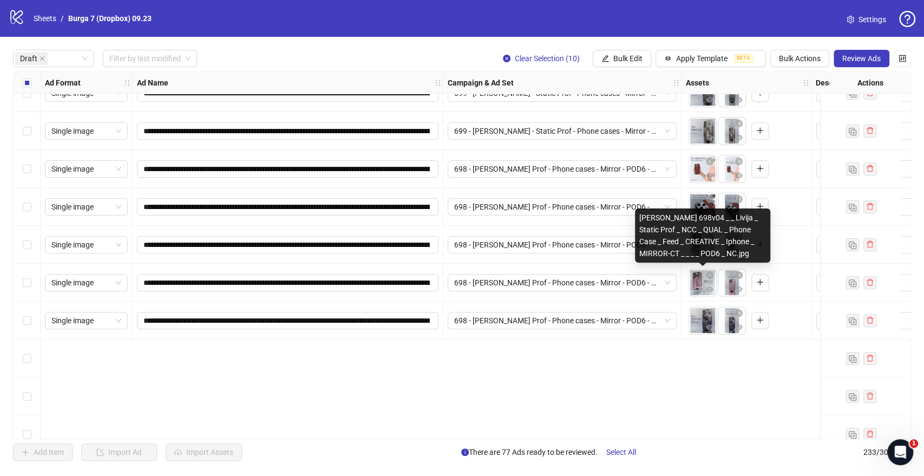
scroll to position [0, 0]
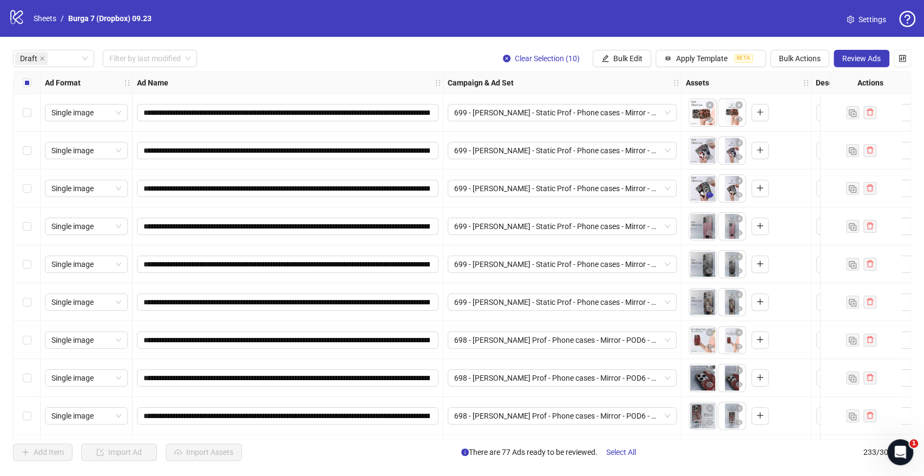
click at [711, 198] on icon "eye" at bounding box center [710, 195] width 8 height 8
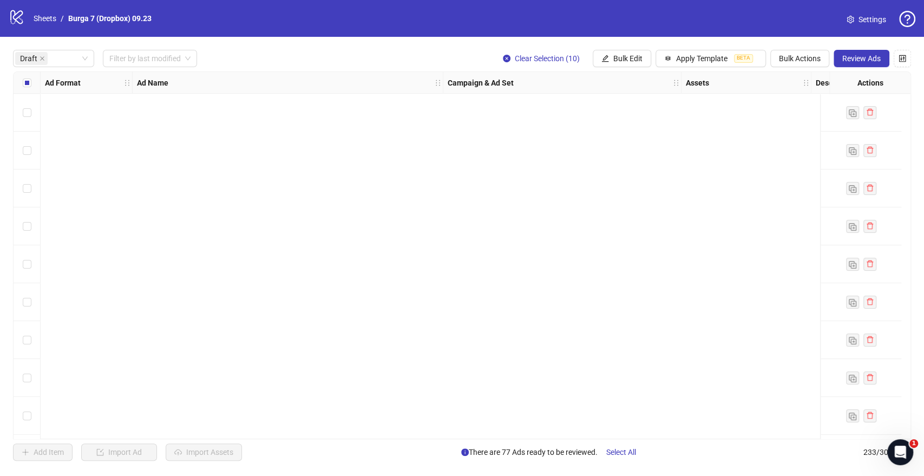
scroll to position [2576, 0]
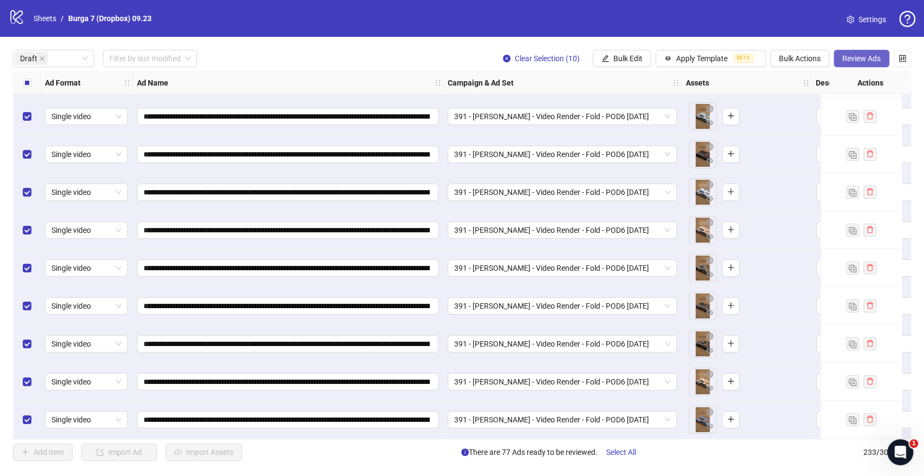
click at [831, 62] on span "Review Ads" at bounding box center [861, 58] width 38 height 9
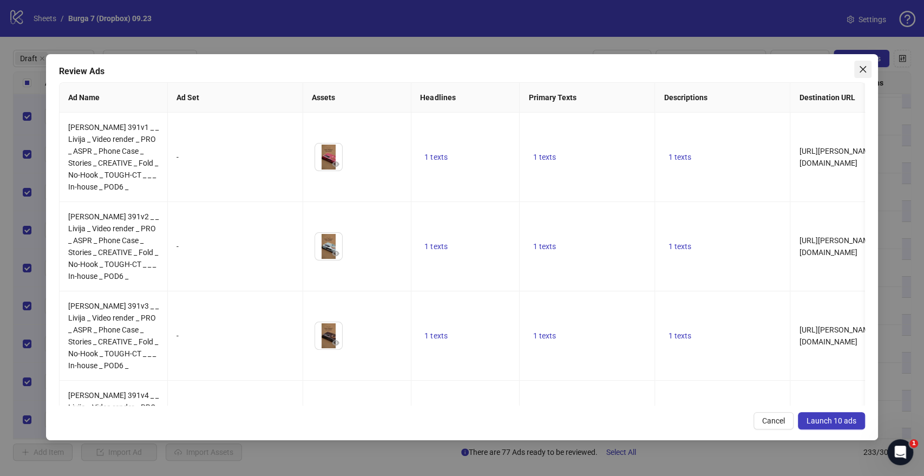
click at [831, 71] on span "Close" at bounding box center [862, 69] width 17 height 9
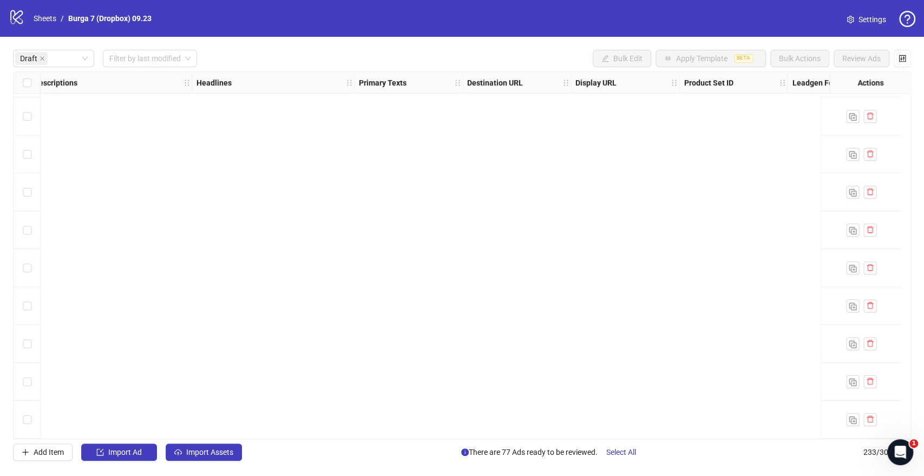
scroll to position [2095, 781]
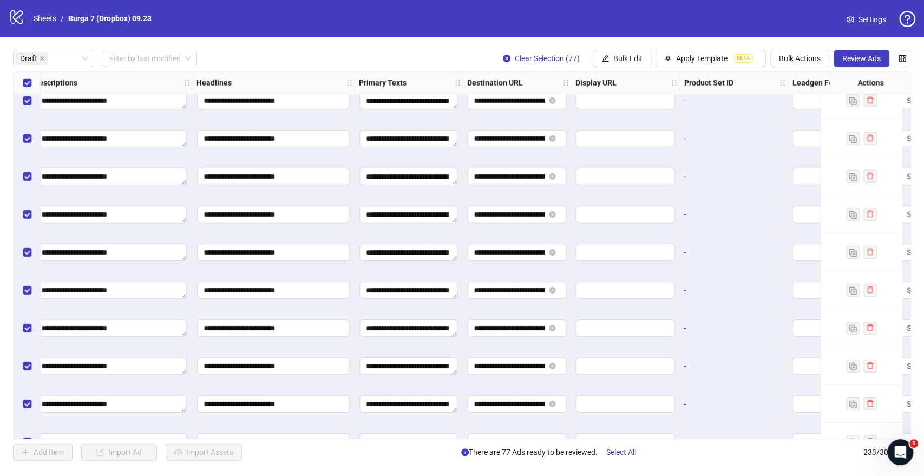
click at [831, 57] on span "Review Ads" at bounding box center [861, 58] width 38 height 9
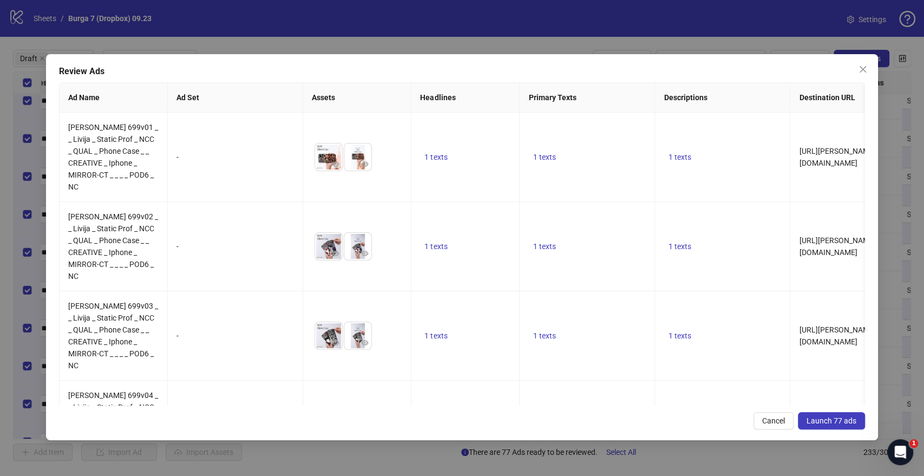
click at [831, 423] on span "Launch 77 ads" at bounding box center [831, 420] width 50 height 9
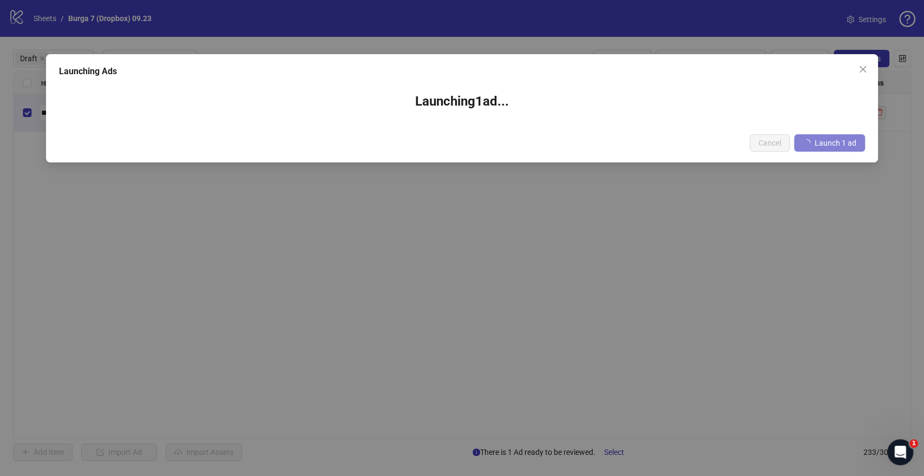
scroll to position [0, 781]
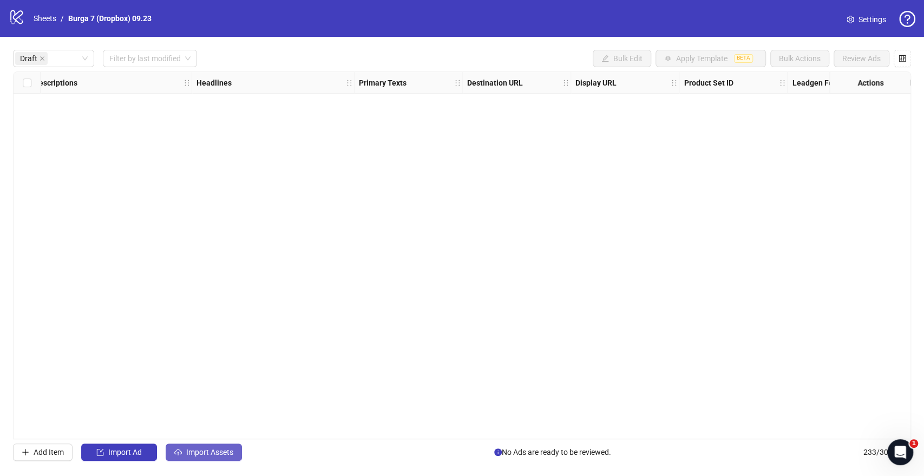
click at [216, 428] on button "Import Assets" at bounding box center [204, 451] width 76 height 17
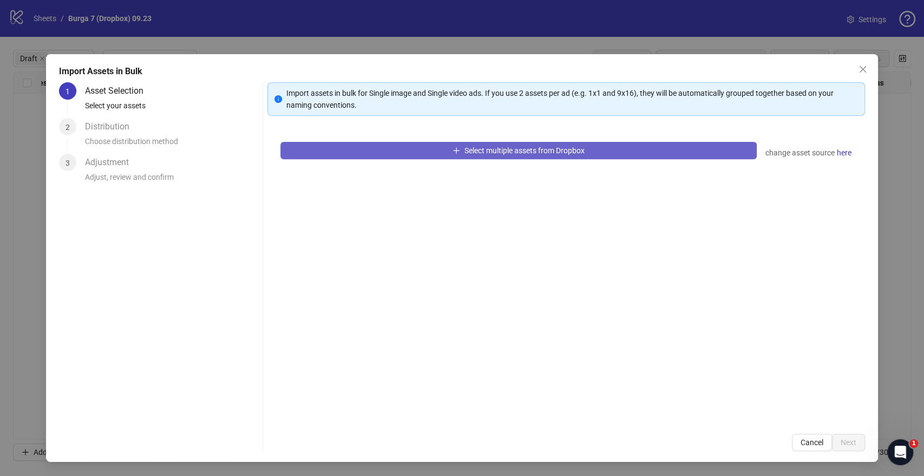
click at [344, 157] on button "Select multiple assets from Dropbox" at bounding box center [518, 150] width 476 height 17
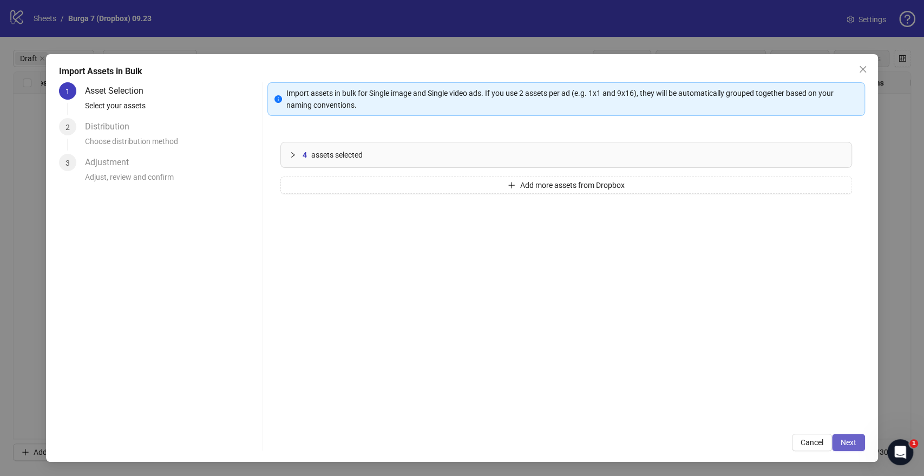
click at [831, 428] on span "Next" at bounding box center [848, 442] width 16 height 9
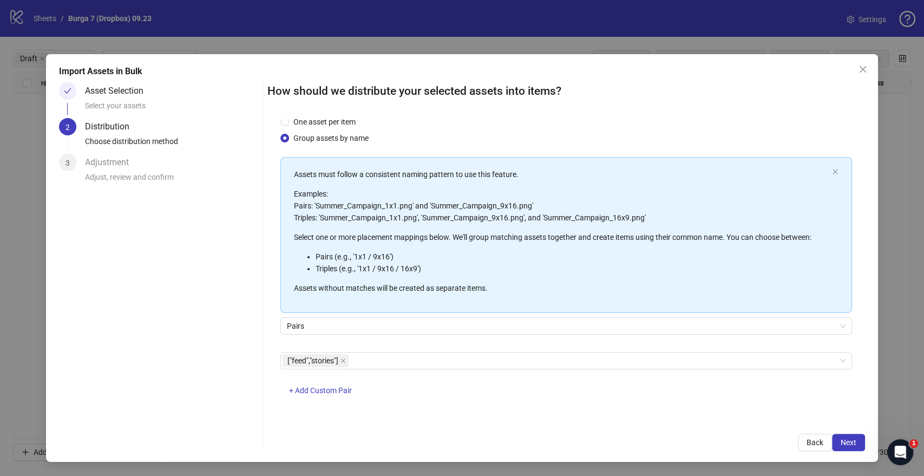
scroll to position [28, 0]
click at [831, 428] on span "Next" at bounding box center [848, 442] width 16 height 9
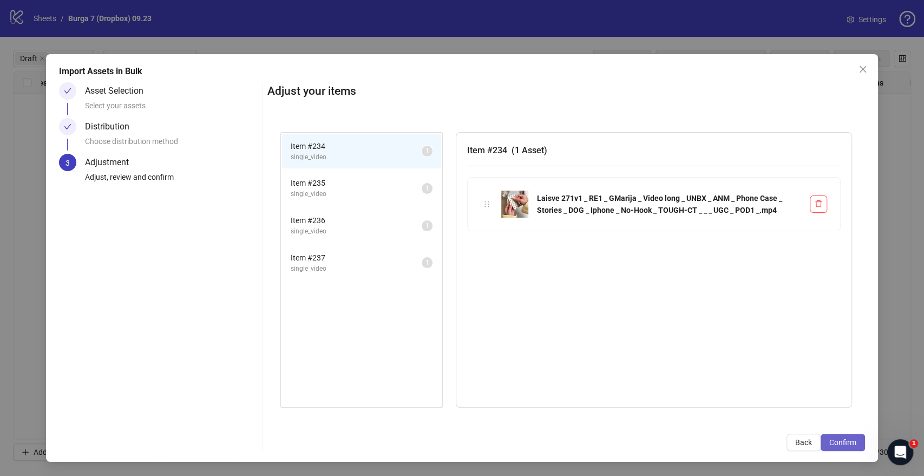
click at [831, 428] on span "Confirm" at bounding box center [842, 442] width 27 height 9
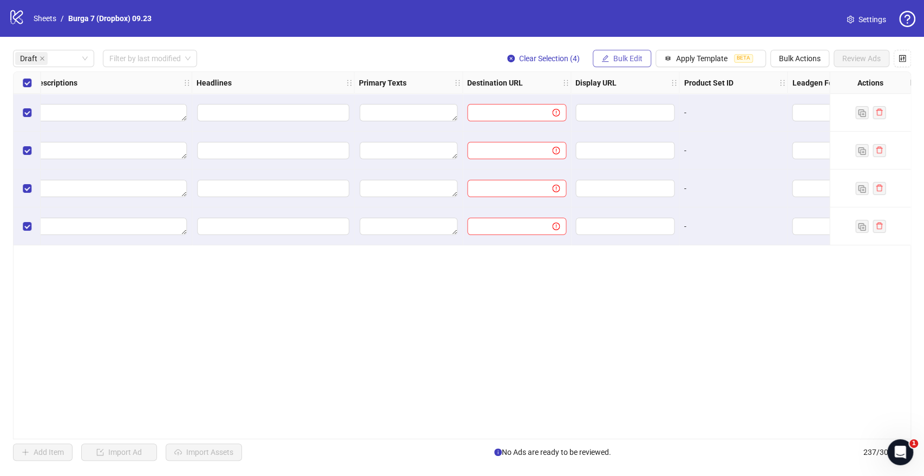
click at [635, 62] on span "Bulk Edit" at bounding box center [627, 58] width 29 height 9
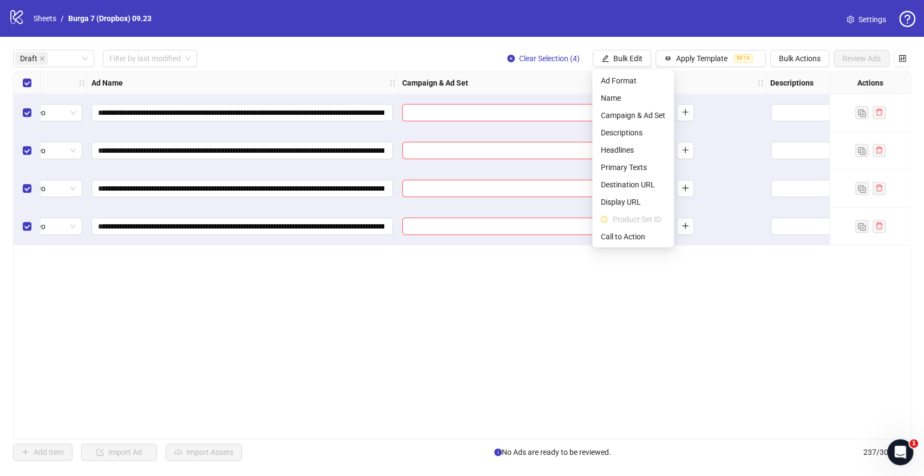
scroll to position [0, 0]
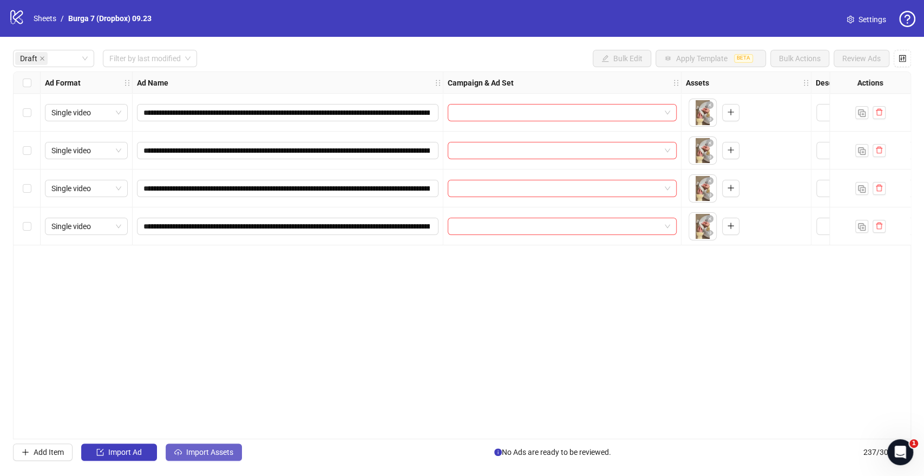
click at [223, 428] on span "Import Assets" at bounding box center [209, 452] width 47 height 9
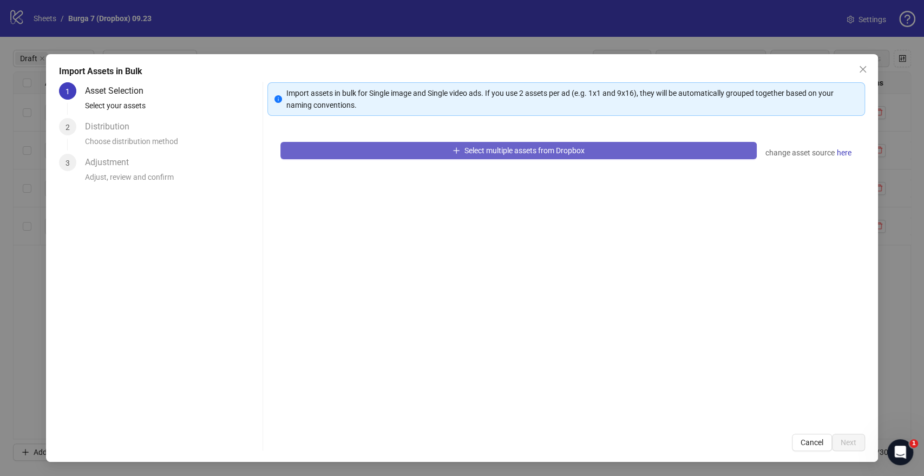
click at [330, 154] on button "Select multiple assets from Dropbox" at bounding box center [518, 150] width 476 height 17
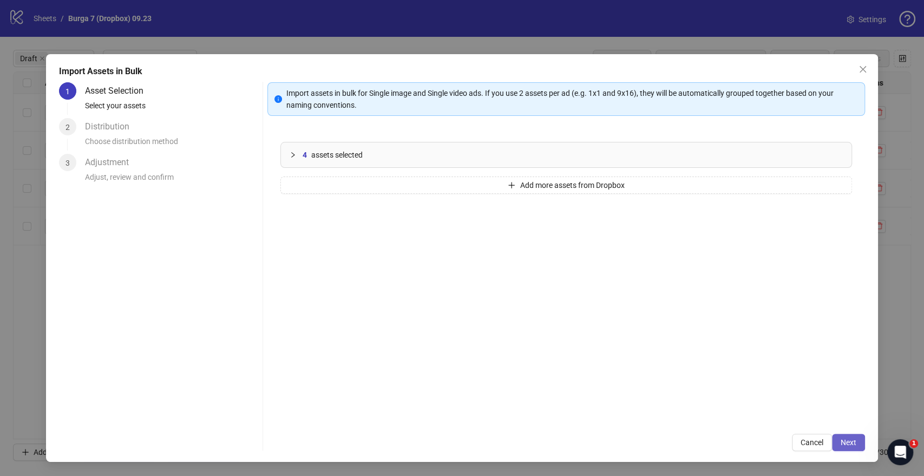
click at [831, 428] on span "Next" at bounding box center [848, 442] width 16 height 9
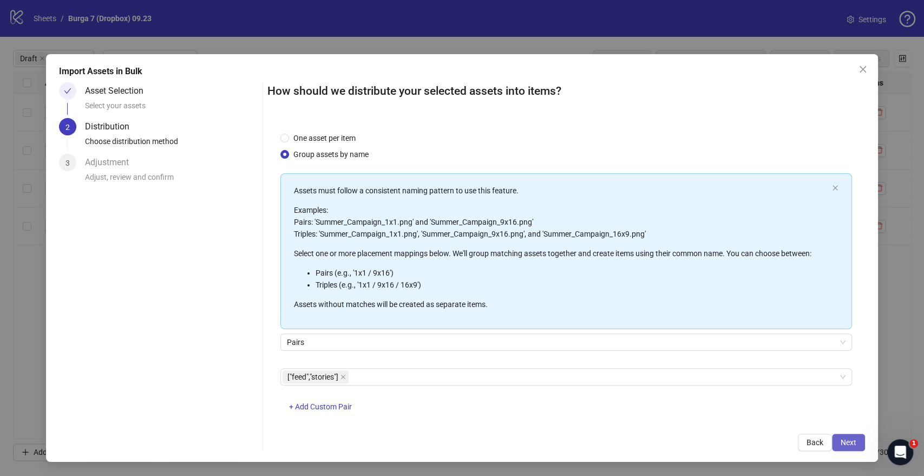
click at [831, 428] on span "Next" at bounding box center [848, 442] width 16 height 9
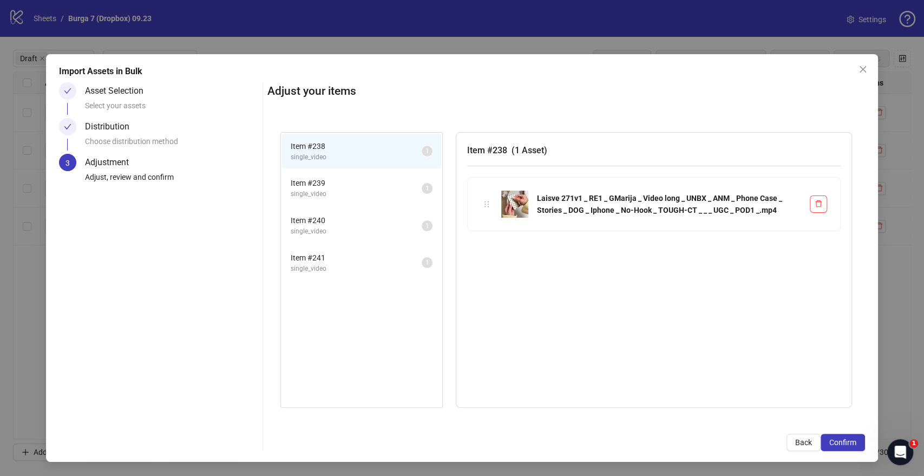
drag, startPoint x: 841, startPoint y: 439, endPoint x: 915, endPoint y: 407, distance: 80.2
click at [831, 428] on span "Confirm" at bounding box center [842, 442] width 27 height 9
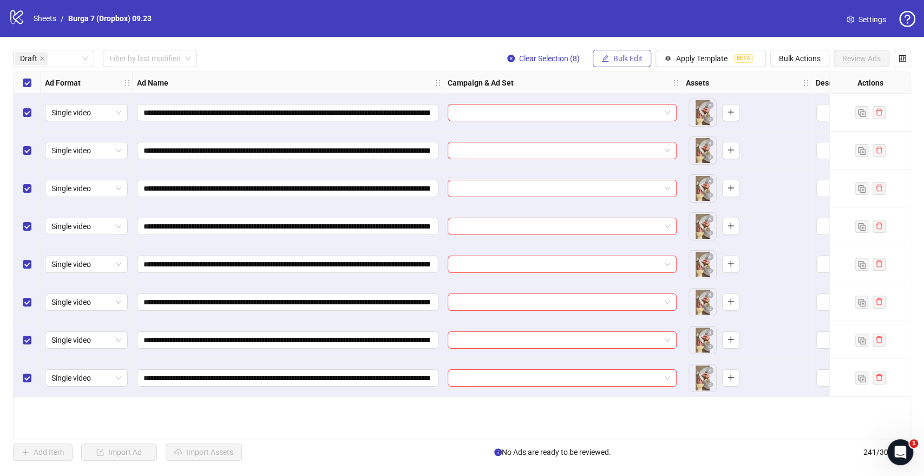
click at [628, 57] on span "Bulk Edit" at bounding box center [627, 58] width 29 height 9
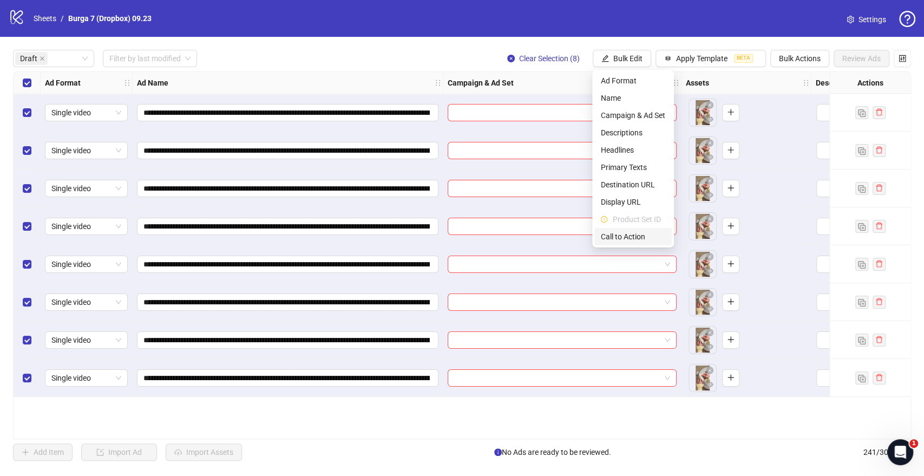
click at [629, 233] on span "Call to Action" at bounding box center [633, 237] width 64 height 12
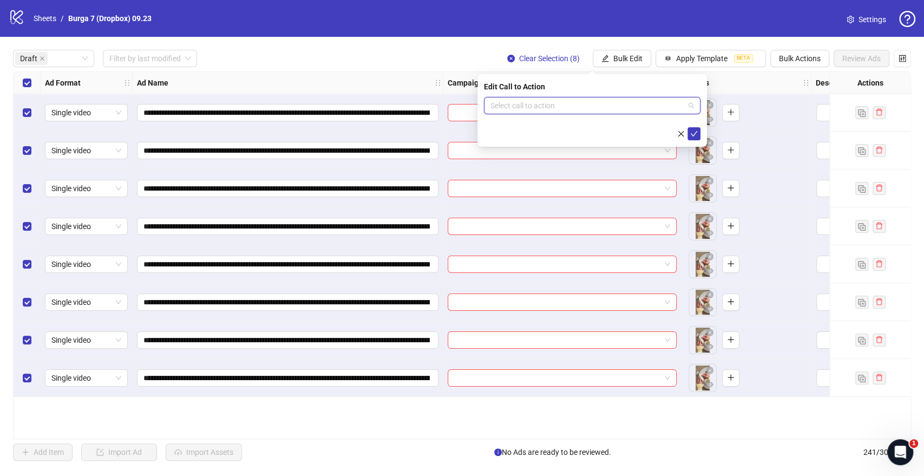
click at [523, 107] on input "search" at bounding box center [587, 105] width 194 height 16
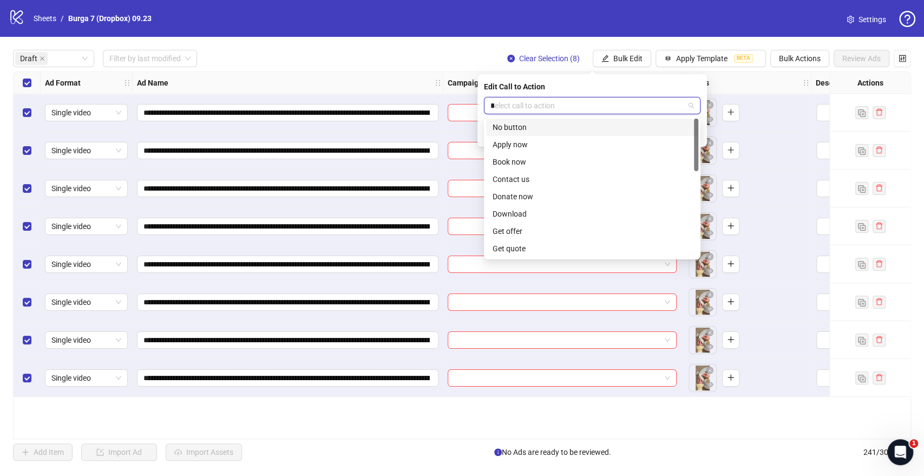
type input "**"
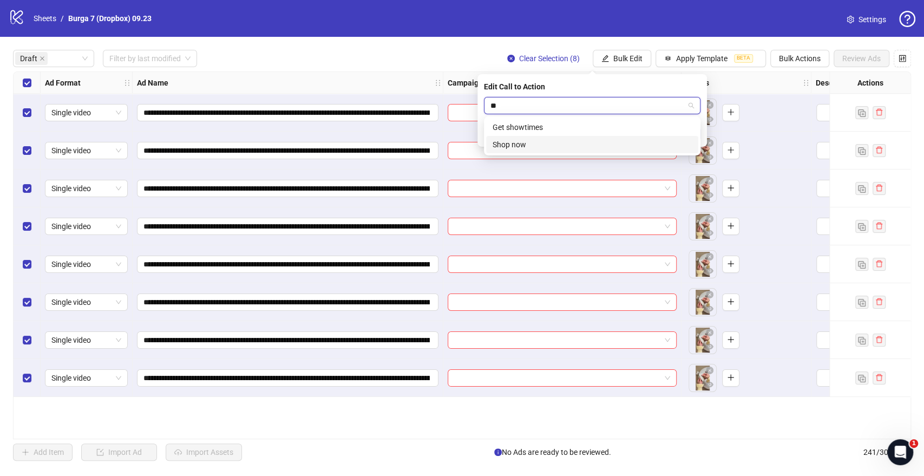
click at [564, 146] on div "Shop now" at bounding box center [591, 145] width 199 height 12
click at [689, 134] on button "submit" at bounding box center [693, 133] width 13 height 13
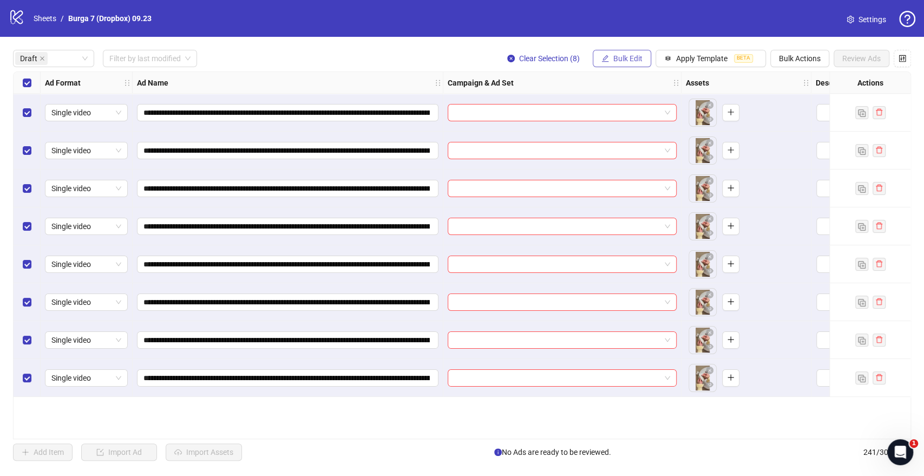
click at [625, 68] on div "**********" at bounding box center [462, 255] width 924 height 437
click at [623, 60] on span "Bulk Edit" at bounding box center [627, 58] width 29 height 9
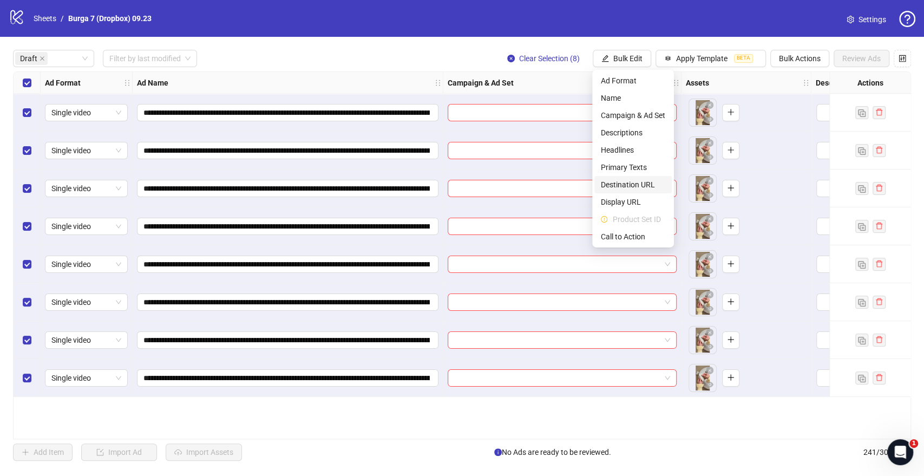
click at [622, 181] on span "Destination URL" at bounding box center [633, 185] width 64 height 12
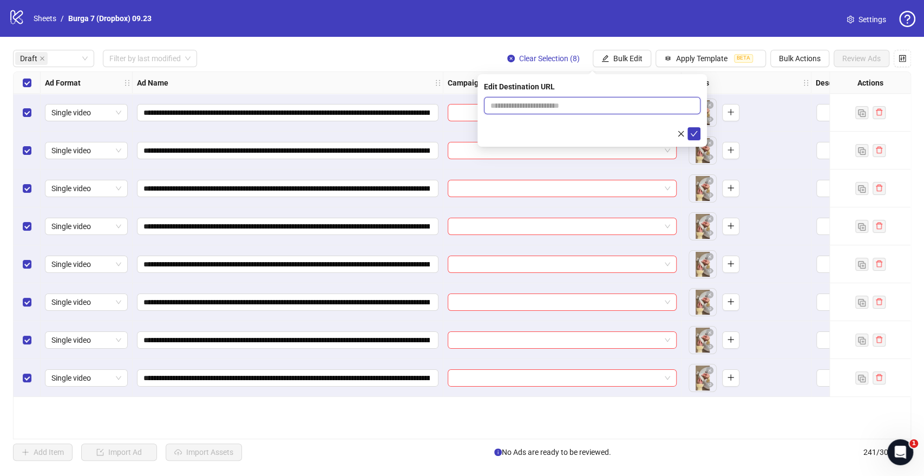
click at [566, 108] on input "text" at bounding box center [587, 106] width 195 height 12
paste input "**********"
type input "**********"
click at [691, 133] on icon "check" at bounding box center [694, 134] width 8 height 8
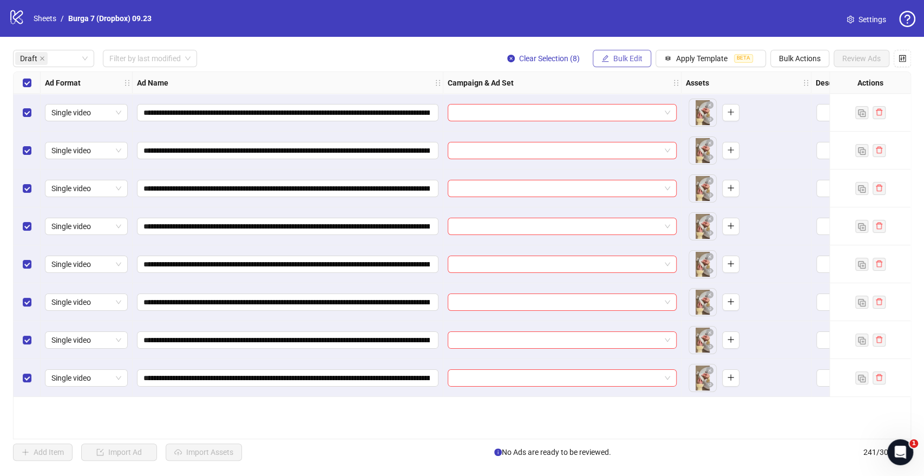
click at [628, 66] on button "Bulk Edit" at bounding box center [622, 58] width 58 height 17
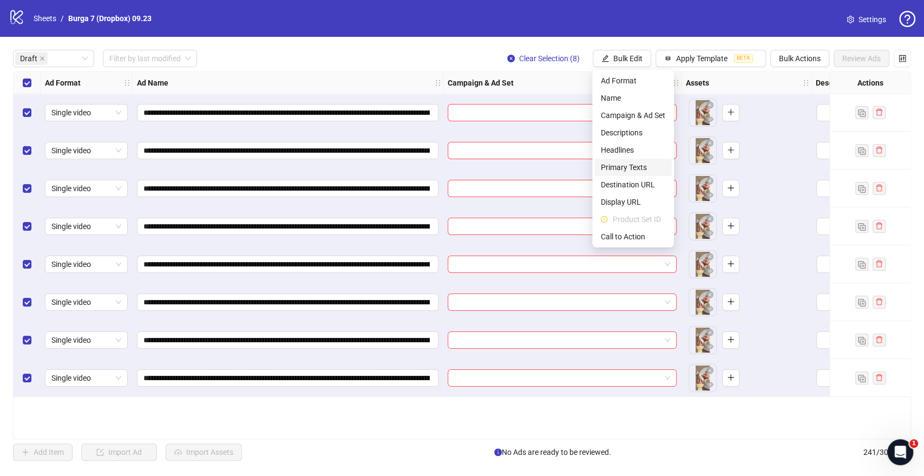
click at [620, 159] on li "Primary Texts" at bounding box center [632, 167] width 77 height 17
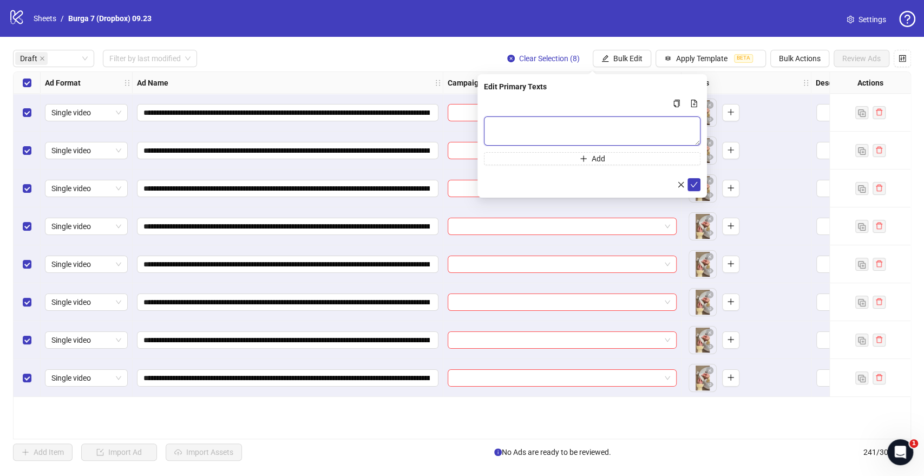
click at [577, 126] on textarea "Multi-text input container - paste or copy values" at bounding box center [592, 130] width 216 height 29
paste textarea "**********"
type textarea "**********"
click at [696, 180] on icon "check" at bounding box center [694, 184] width 8 height 8
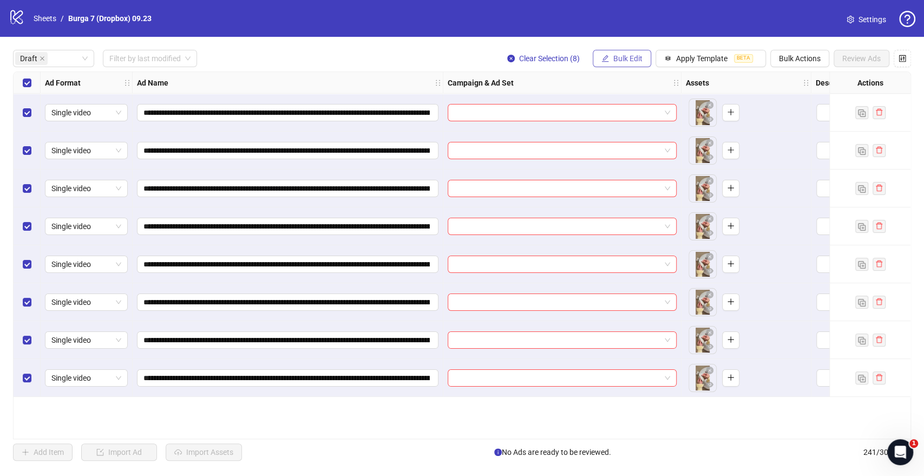
click at [632, 60] on span "Bulk Edit" at bounding box center [627, 58] width 29 height 9
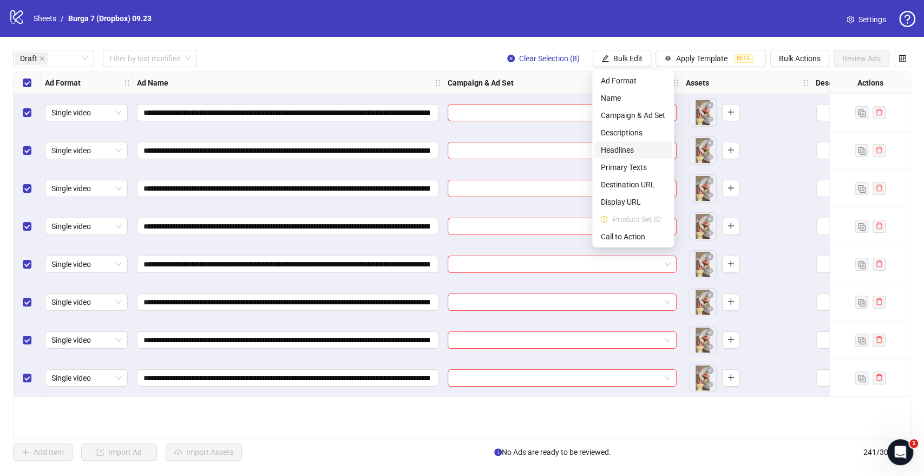
click at [634, 149] on span "Headlines" at bounding box center [633, 150] width 64 height 12
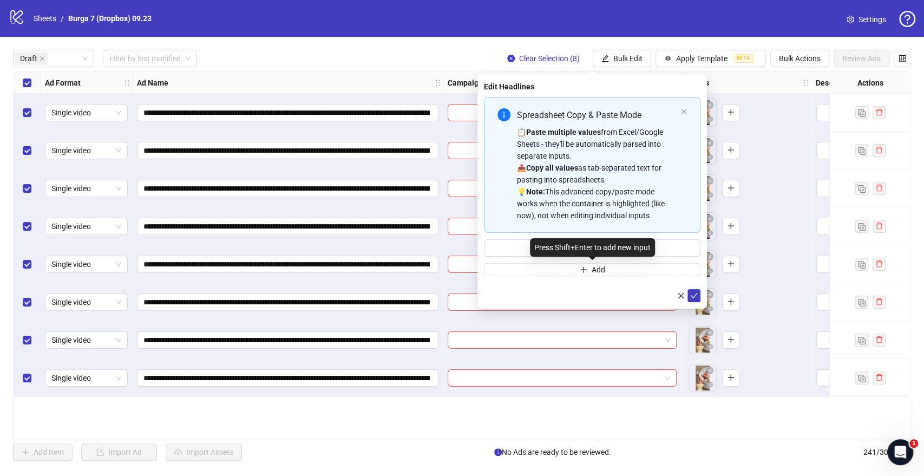
drag, startPoint x: 623, startPoint y: 258, endPoint x: 637, endPoint y: 250, distance: 16.2
click at [628, 249] on div "Press Shift+Enter to add new input" at bounding box center [592, 247] width 125 height 18
click at [682, 244] on input "Multi-input container - paste or copy values" at bounding box center [592, 247] width 216 height 17
paste input "**********"
type input "**********"
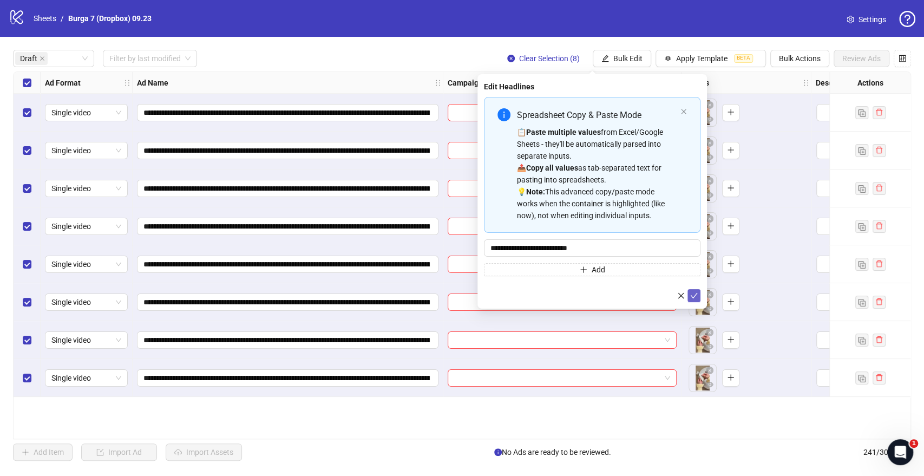
click at [698, 294] on button "submit" at bounding box center [693, 295] width 13 height 13
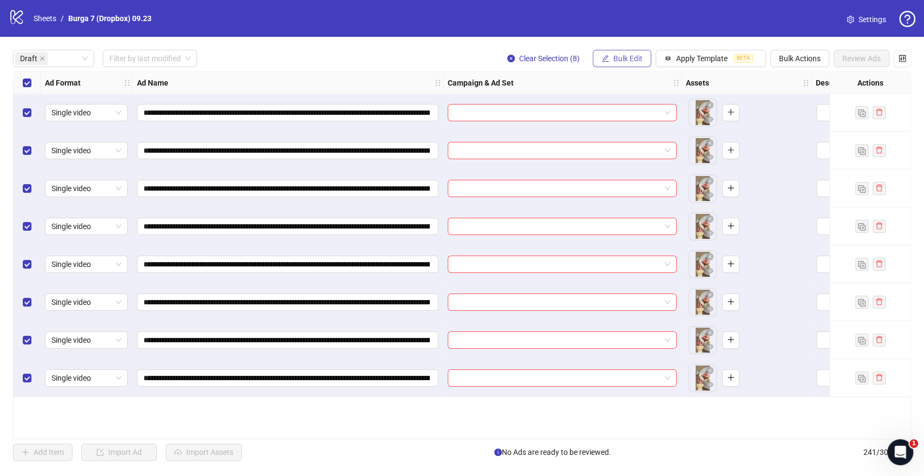
click at [626, 60] on span "Bulk Edit" at bounding box center [627, 58] width 29 height 9
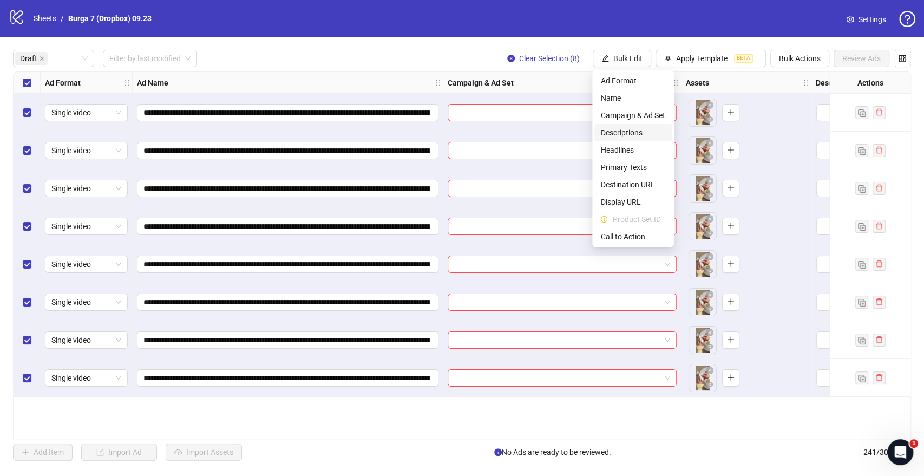
click at [641, 133] on span "Descriptions" at bounding box center [633, 133] width 64 height 12
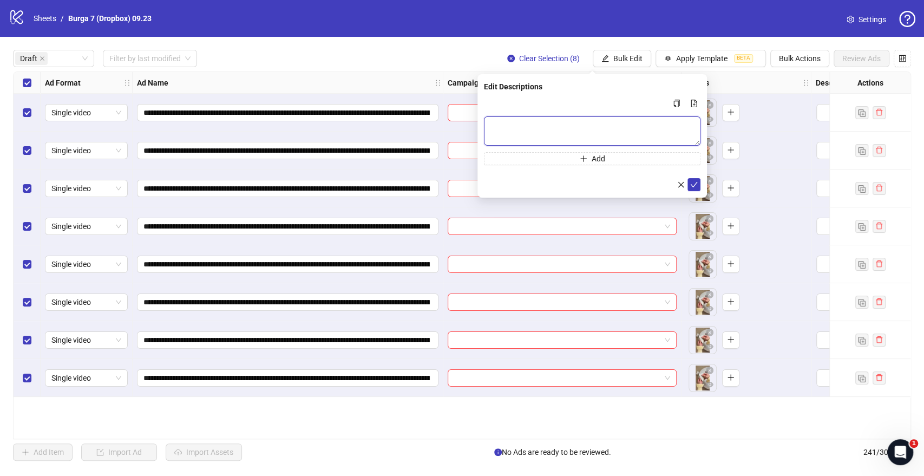
click at [551, 120] on textarea "Multi-text input container - paste or copy values" at bounding box center [592, 130] width 216 height 29
paste textarea "**********"
type textarea "**********"
click at [693, 182] on icon "check" at bounding box center [694, 184] width 8 height 8
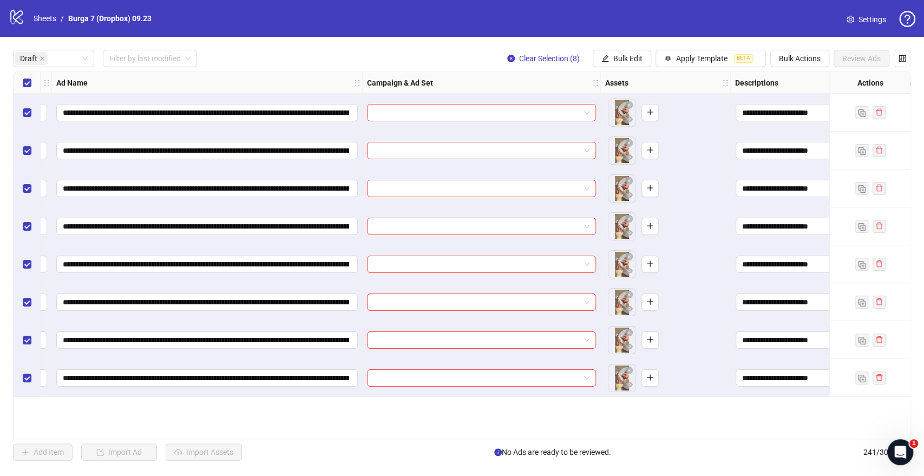
scroll to position [0, 0]
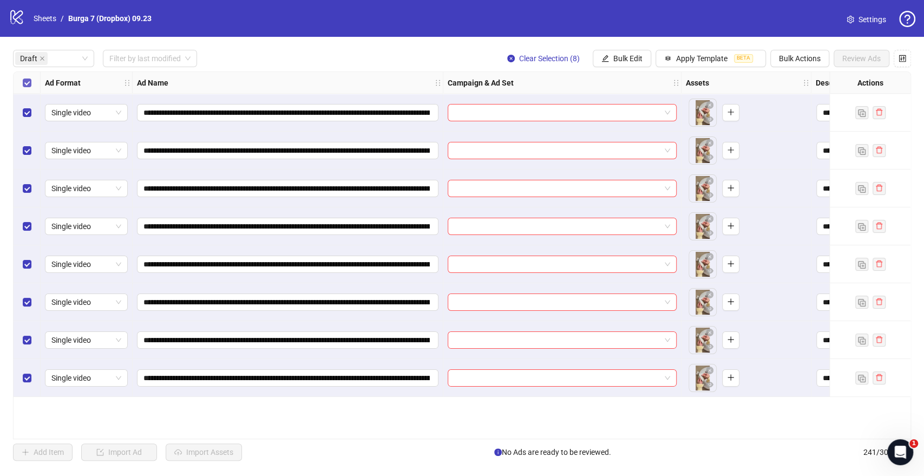
click at [26, 78] on label "Select all rows" at bounding box center [27, 83] width 9 height 12
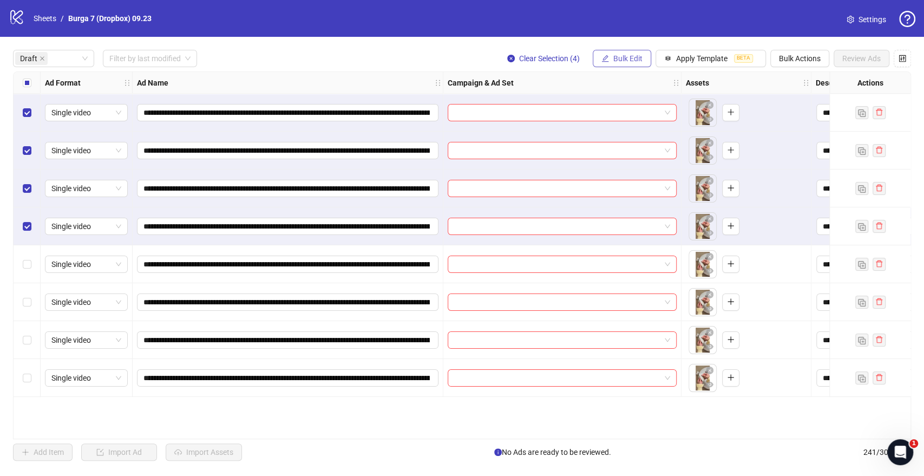
click at [626, 51] on button "Bulk Edit" at bounding box center [622, 58] width 58 height 17
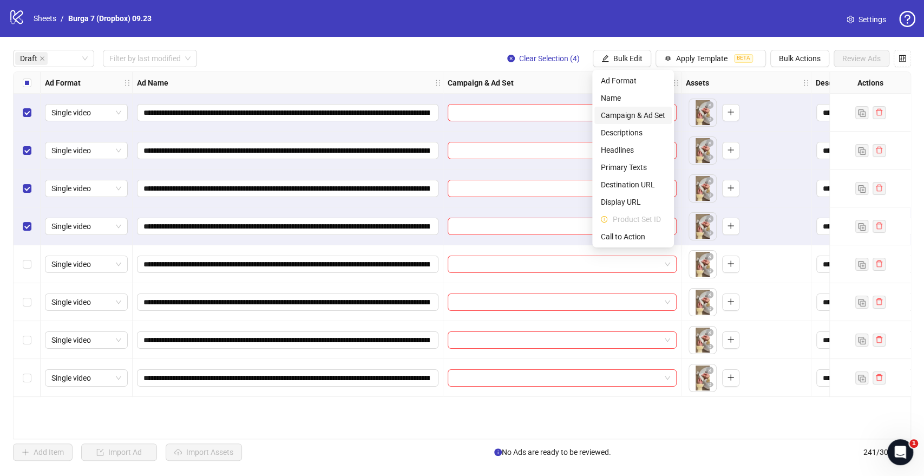
click at [623, 113] on span "Campaign & Ad Set" at bounding box center [633, 115] width 64 height 12
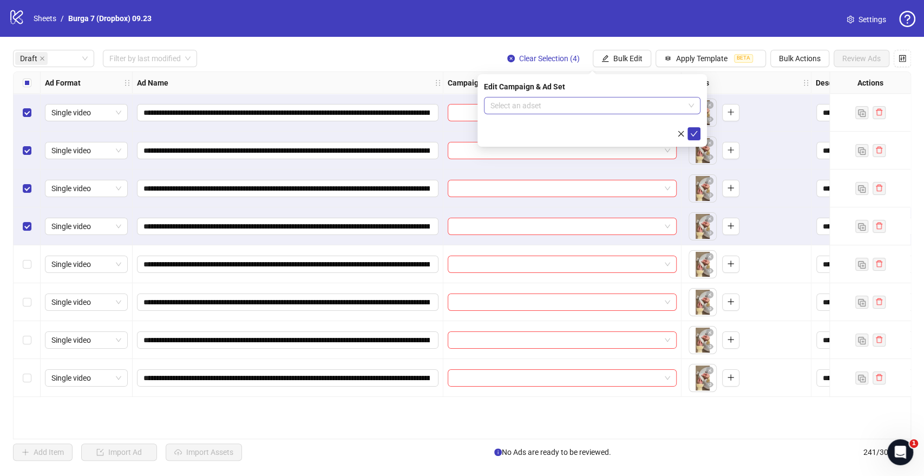
click at [560, 102] on input "search" at bounding box center [587, 105] width 194 height 16
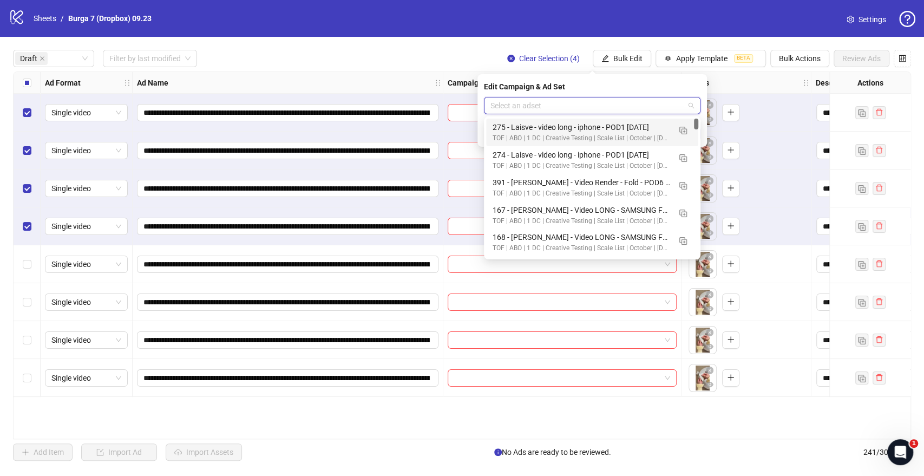
type input "*"
click at [681, 129] on img "button" at bounding box center [683, 131] width 8 height 8
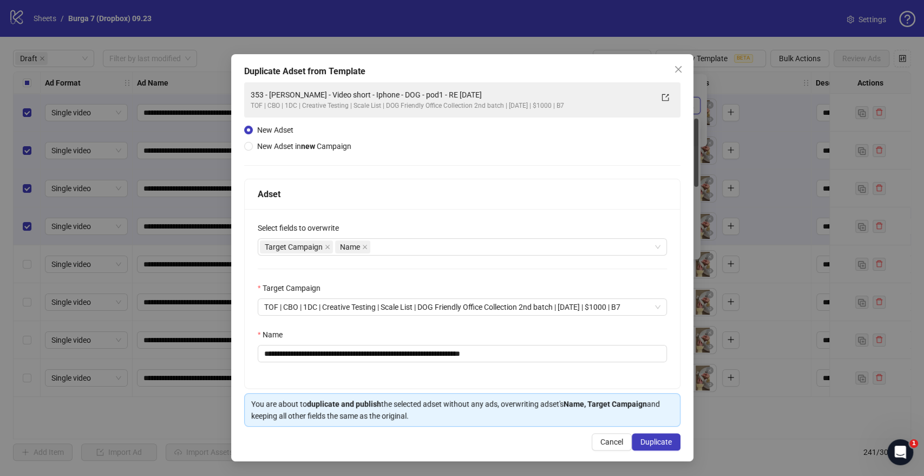
type input "***"
drag, startPoint x: 441, startPoint y: 353, endPoint x: 149, endPoint y: 353, distance: 292.2
click at [149, 353] on div "**********" at bounding box center [462, 238] width 924 height 476
paste input "text"
drag, startPoint x: 450, startPoint y: 353, endPoint x: 524, endPoint y: 356, distance: 73.6
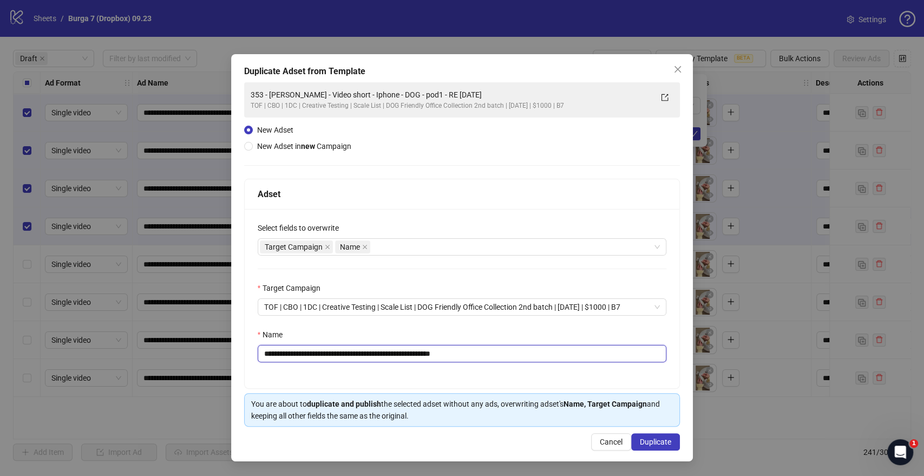
click at [523, 356] on input "**********" at bounding box center [462, 353] width 409 height 17
type input "**********"
click at [668, 428] on span "Duplicate" at bounding box center [655, 441] width 31 height 9
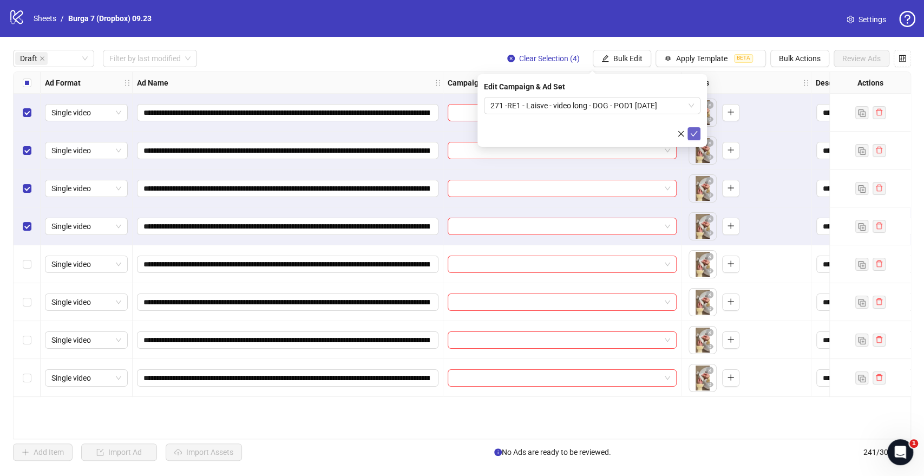
click at [694, 133] on icon "check" at bounding box center [694, 134] width 8 height 8
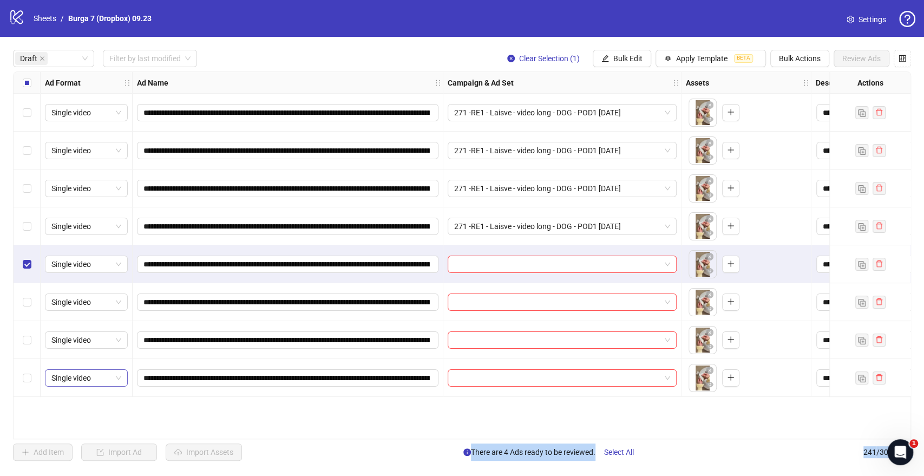
click at [23, 383] on label "Select row 8" at bounding box center [27, 378] width 9 height 12
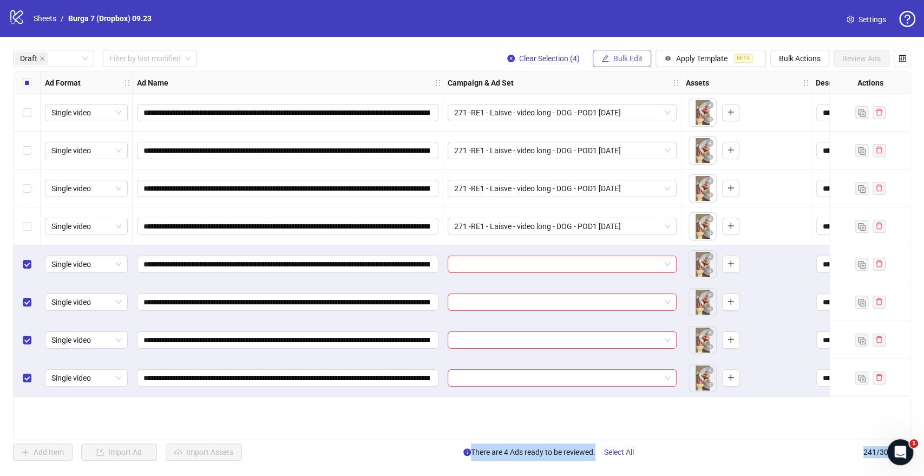
click at [615, 60] on span "Bulk Edit" at bounding box center [627, 58] width 29 height 9
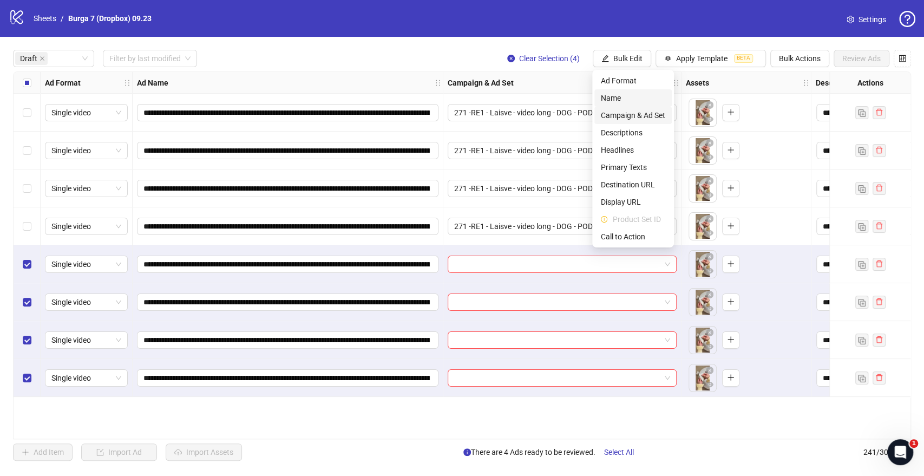
click at [617, 111] on span "Campaign & Ad Set" at bounding box center [633, 115] width 64 height 12
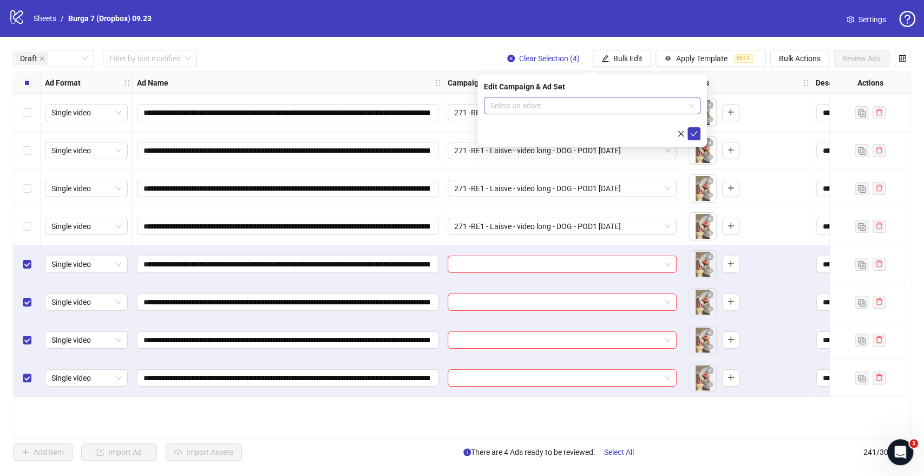
click at [583, 107] on input "search" at bounding box center [587, 105] width 194 height 16
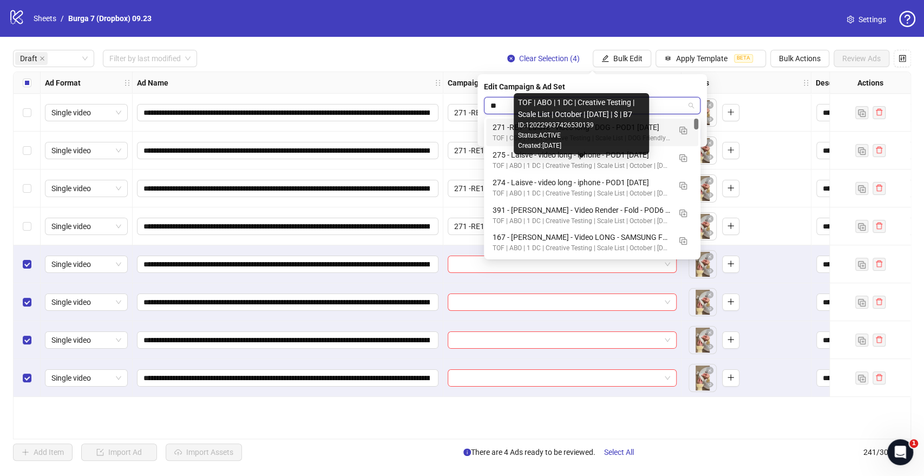
type input "***"
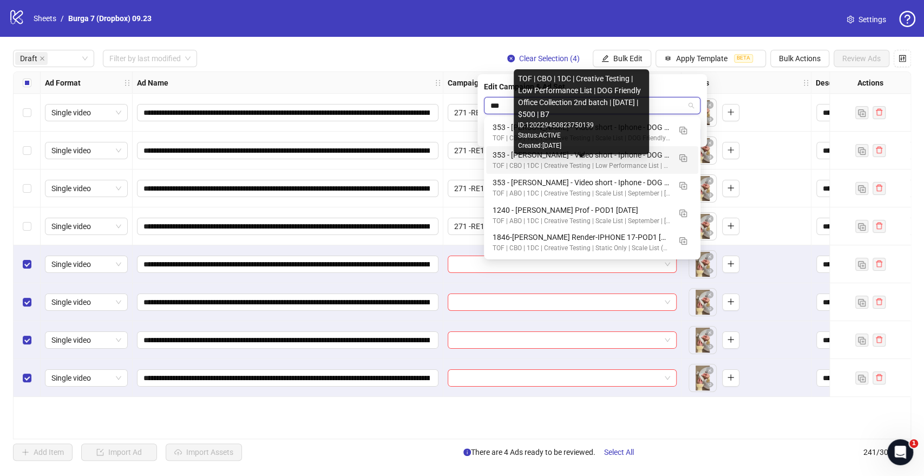
click at [652, 165] on div "TOF | CBO | 1DC | Creative Testing | Low Performance List | DOG Friendly Office…" at bounding box center [581, 166] width 178 height 10
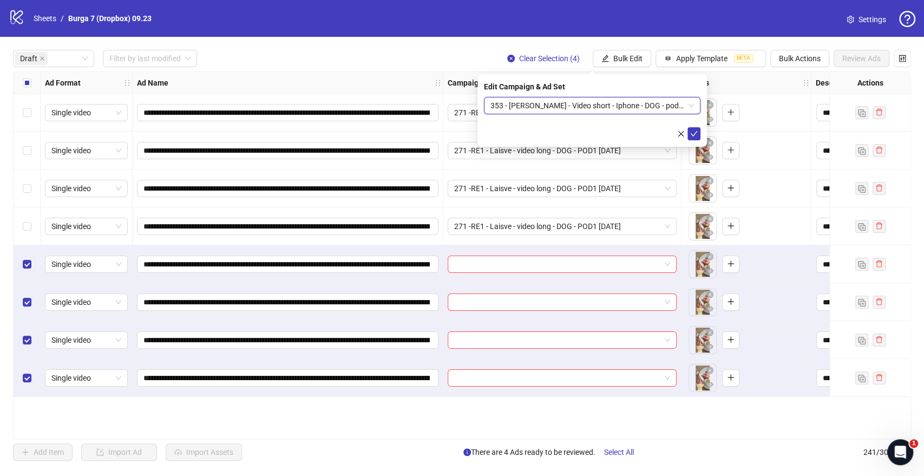
click at [673, 104] on span "353 - Antanas - Video short - Iphone - DOG - pod1 - RE 2025.09.23" at bounding box center [591, 105] width 203 height 16
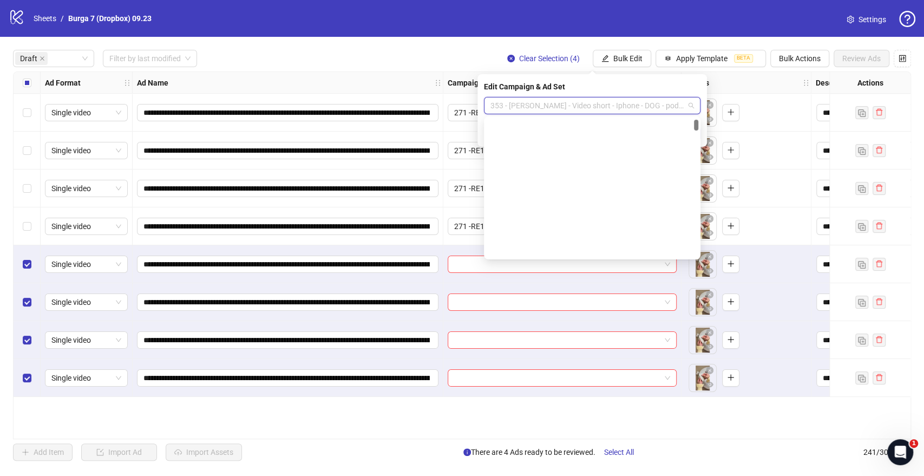
scroll to position [347, 0]
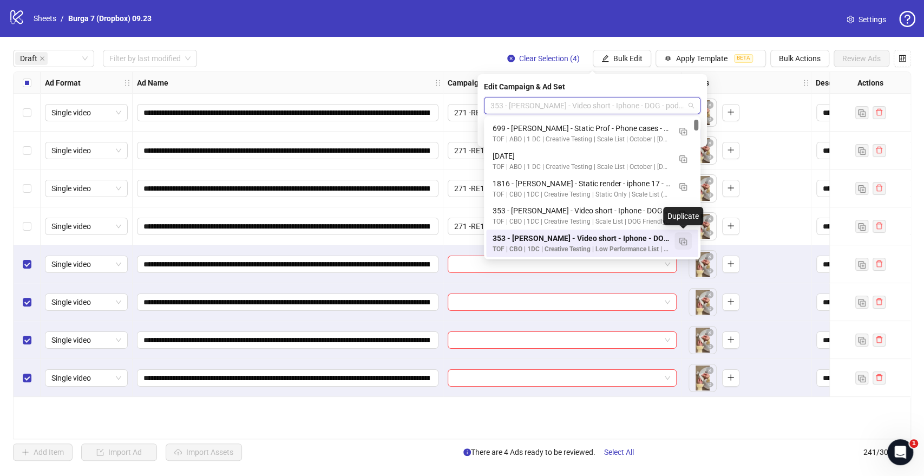
click at [686, 241] on img "button" at bounding box center [683, 242] width 8 height 8
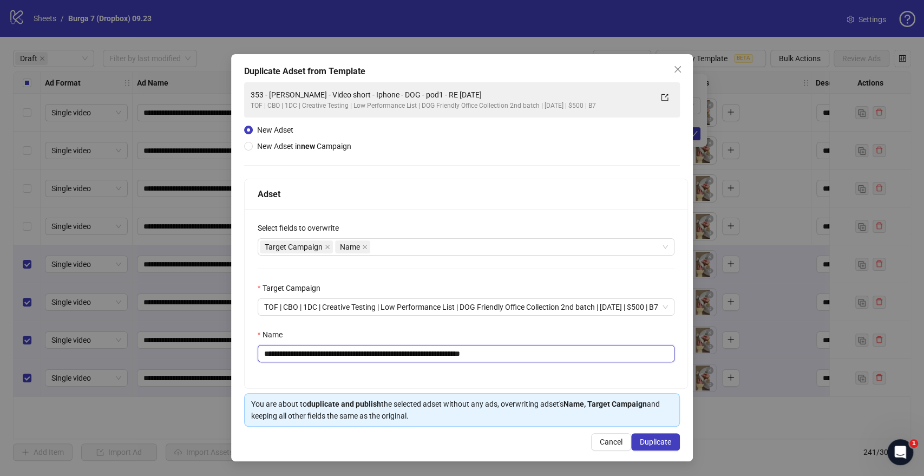
drag, startPoint x: 442, startPoint y: 351, endPoint x: 136, endPoint y: 347, distance: 305.2
click at [136, 347] on div "**********" at bounding box center [462, 238] width 924 height 476
paste input "text"
drag, startPoint x: 450, startPoint y: 354, endPoint x: 554, endPoint y: 356, distance: 103.9
click at [541, 356] on input "**********" at bounding box center [466, 353] width 417 height 17
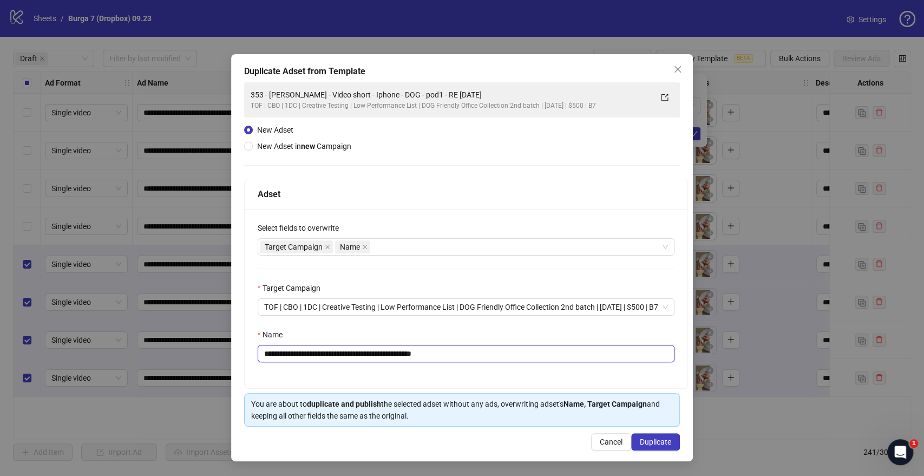
click at [484, 350] on input "**********" at bounding box center [466, 353] width 417 height 17
type input "**********"
click at [648, 428] on span "Duplicate" at bounding box center [655, 441] width 31 height 9
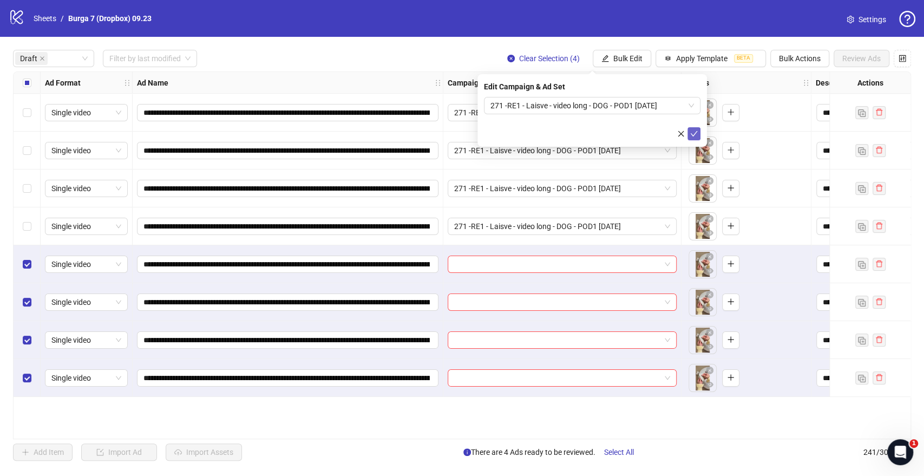
click at [692, 132] on icon "check" at bounding box center [694, 134] width 8 height 8
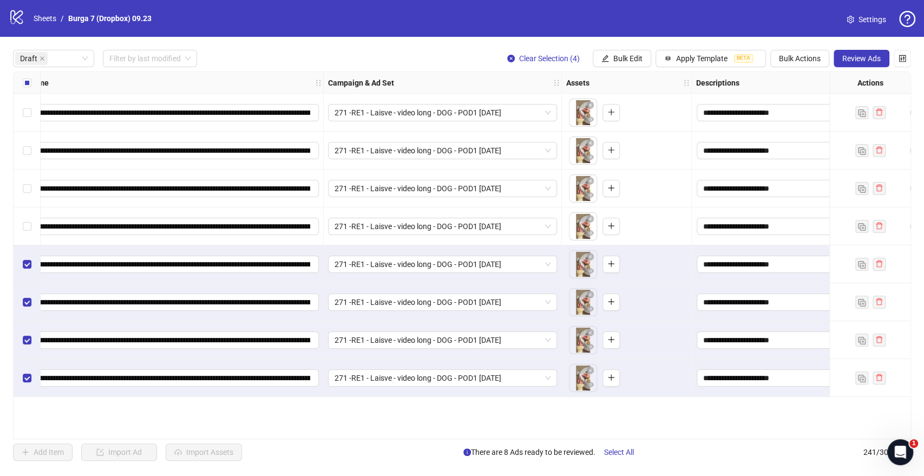
scroll to position [0, 120]
click at [589, 231] on icon "eye" at bounding box center [590, 232] width 8 height 5
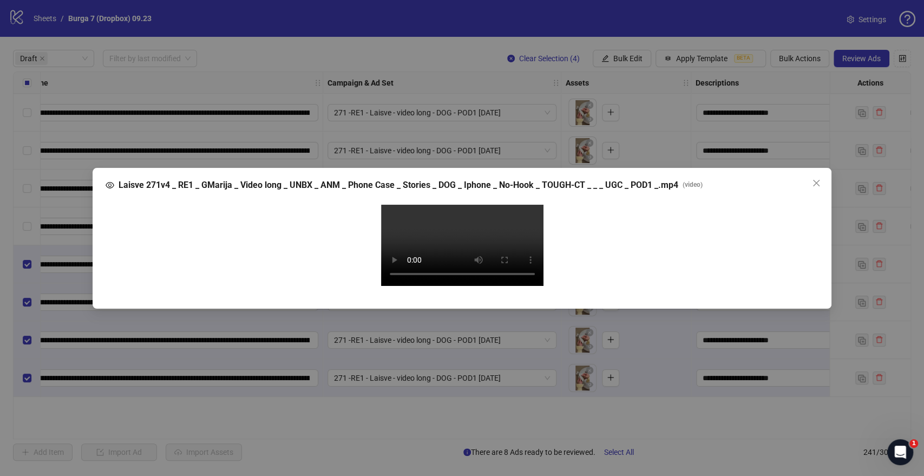
click at [456, 224] on video "Your browser does not support the video tag." at bounding box center [462, 245] width 162 height 81
click at [813, 179] on icon "close" at bounding box center [816, 183] width 9 height 9
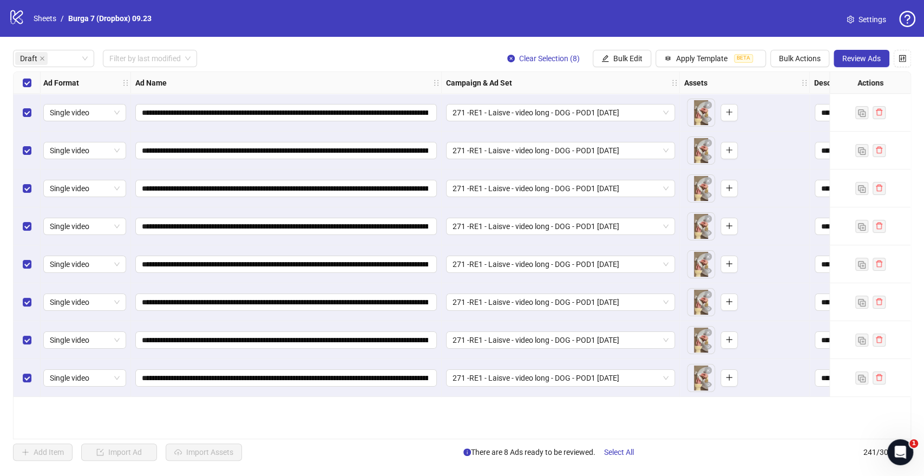
scroll to position [0, 0]
click at [831, 55] on span "Review Ads" at bounding box center [861, 58] width 38 height 9
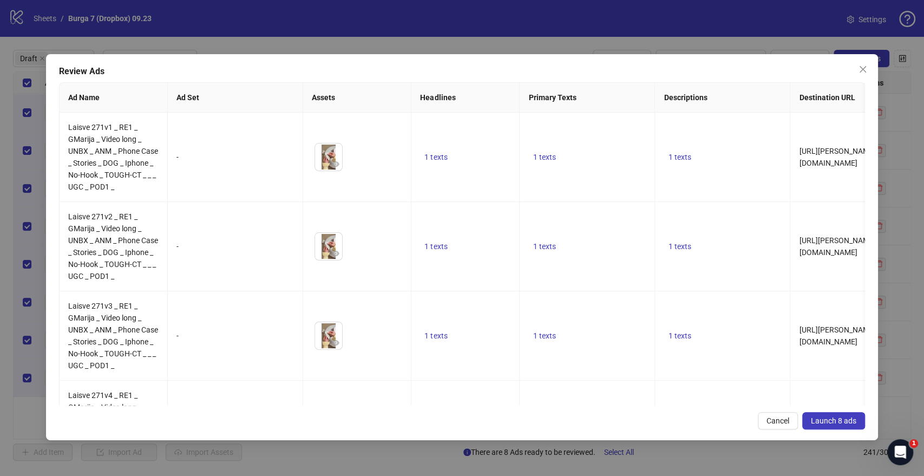
click at [831, 425] on button "Launch 8 ads" at bounding box center [833, 420] width 63 height 17
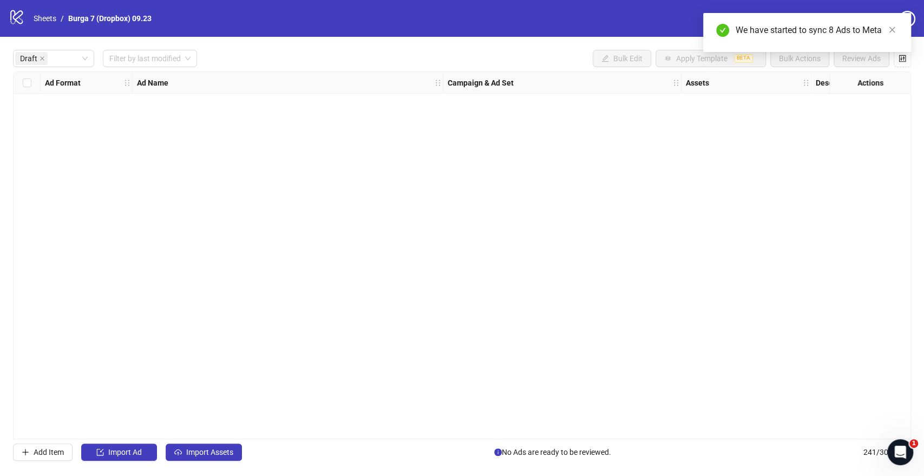
click at [29, 14] on nav "Sheets / Burga 7 (Dropbox) 09.23" at bounding box center [92, 18] width 127 height 12
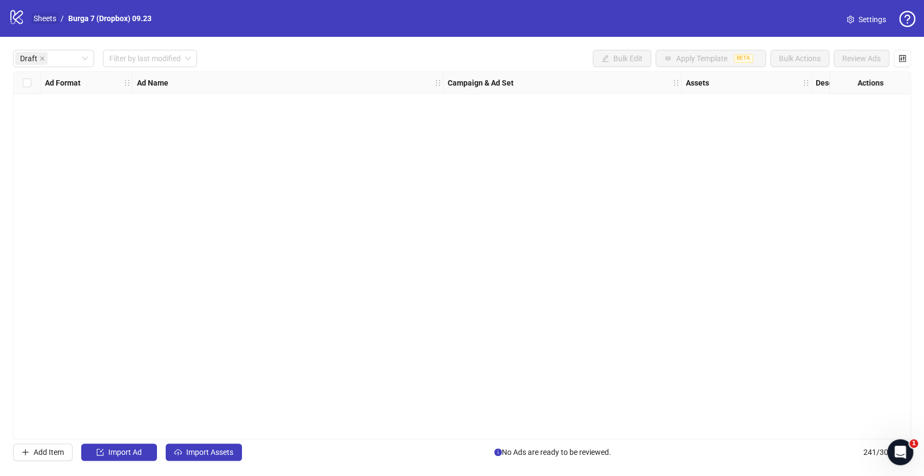
click at [39, 14] on link "Sheets" at bounding box center [44, 18] width 27 height 12
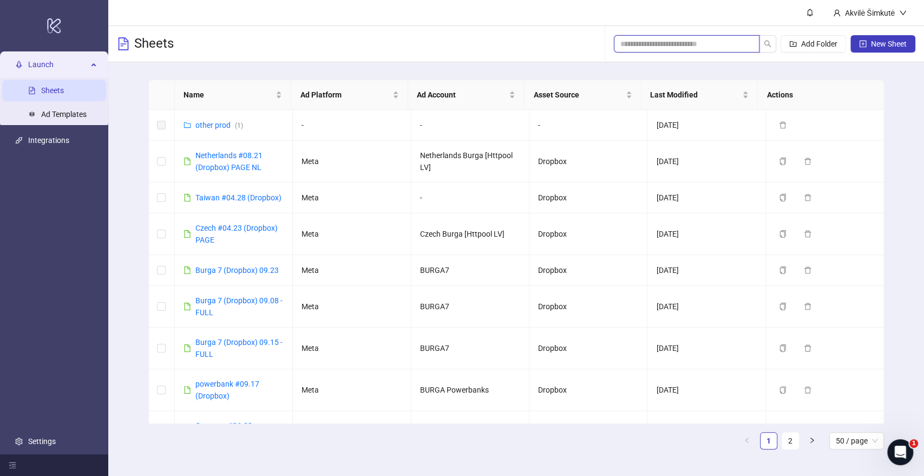
click at [711, 42] on input "search" at bounding box center [682, 44] width 124 height 12
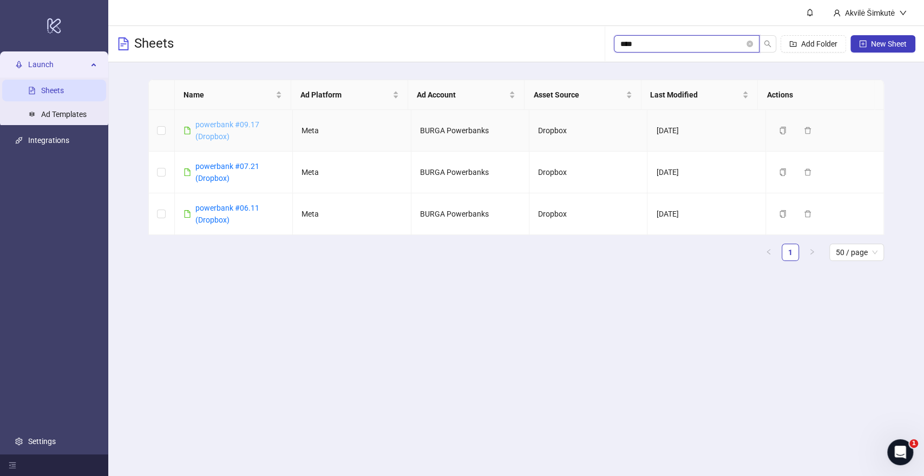
type input "****"
click at [214, 125] on link "powerbank #09.17 (Dropbox)" at bounding box center [227, 130] width 64 height 21
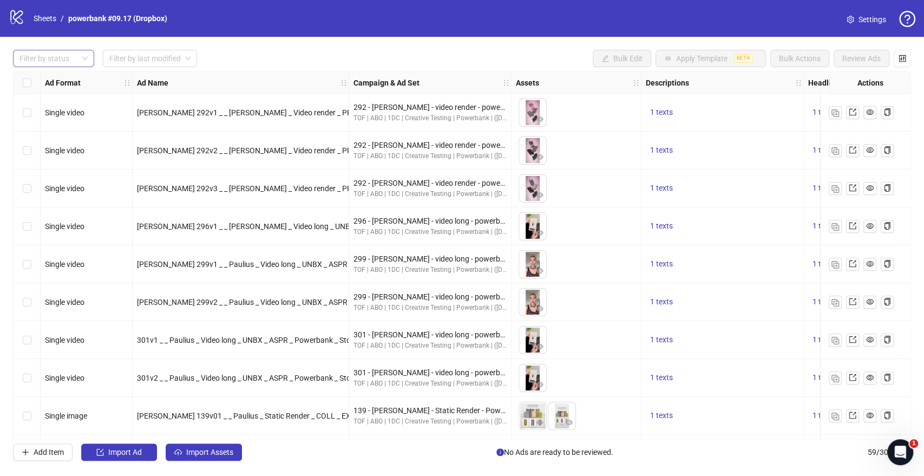
click at [70, 60] on div at bounding box center [47, 58] width 65 height 15
click at [37, 75] on div "Draft" at bounding box center [54, 81] width 64 height 12
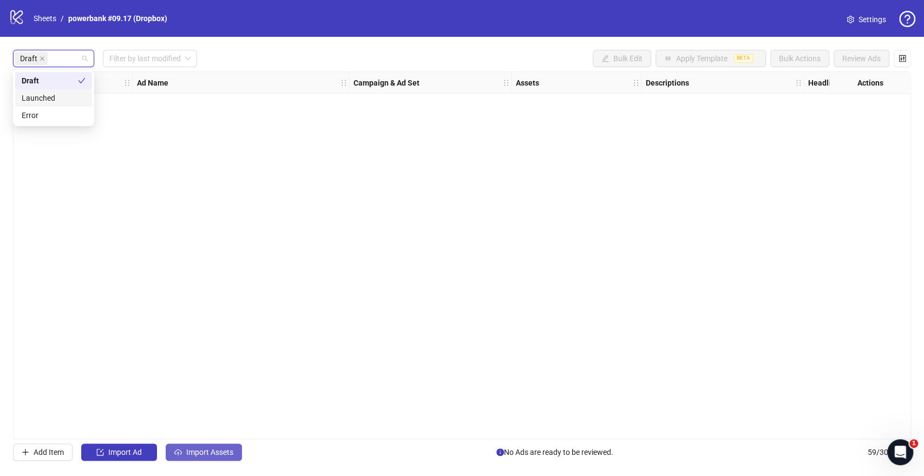
click at [201, 428] on span "Import Assets" at bounding box center [209, 452] width 47 height 9
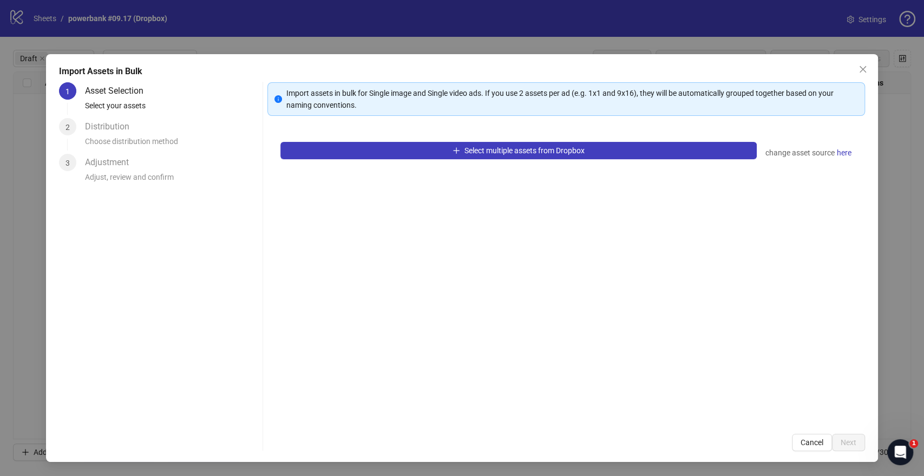
click at [416, 219] on div "Select multiple assets from Dropbox change asset source here" at bounding box center [565, 275] width 597 height 292
click at [831, 70] on span "Close" at bounding box center [862, 69] width 17 height 9
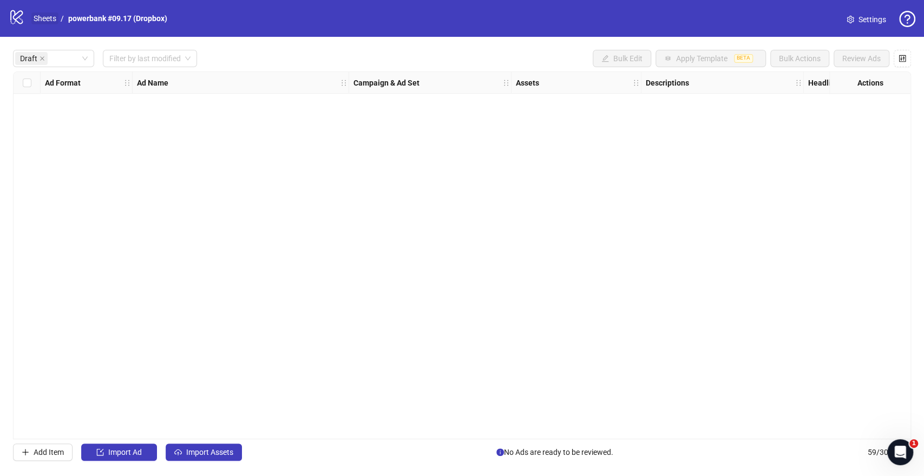
click at [55, 17] on link "Sheets" at bounding box center [44, 18] width 27 height 12
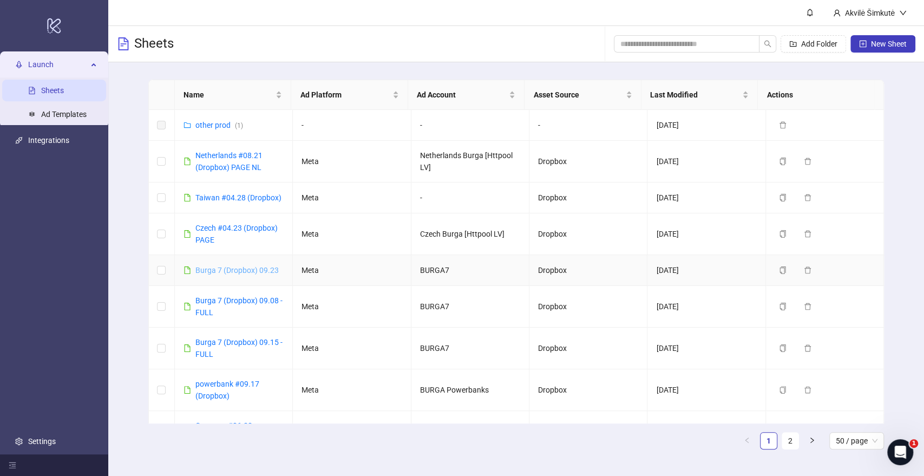
click at [241, 268] on link "Burga 7 (Dropbox) 09.23" at bounding box center [236, 270] width 83 height 9
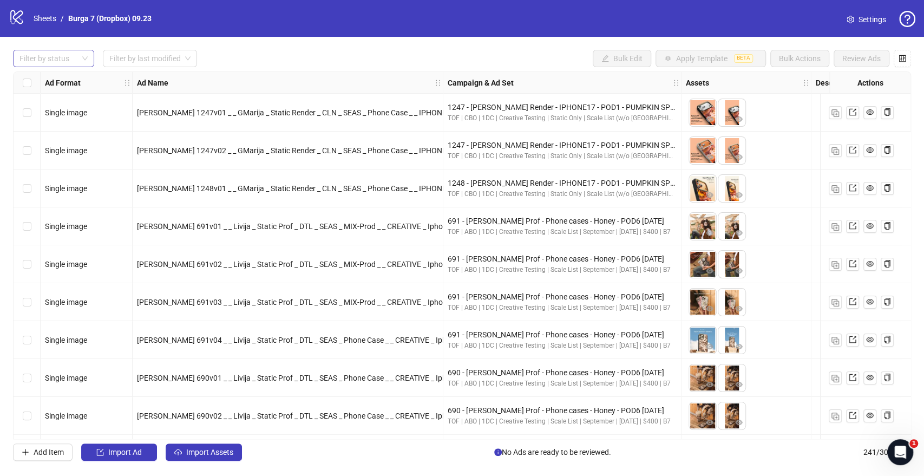
click at [38, 62] on div at bounding box center [47, 58] width 65 height 15
click at [27, 78] on div "Draft" at bounding box center [54, 81] width 64 height 12
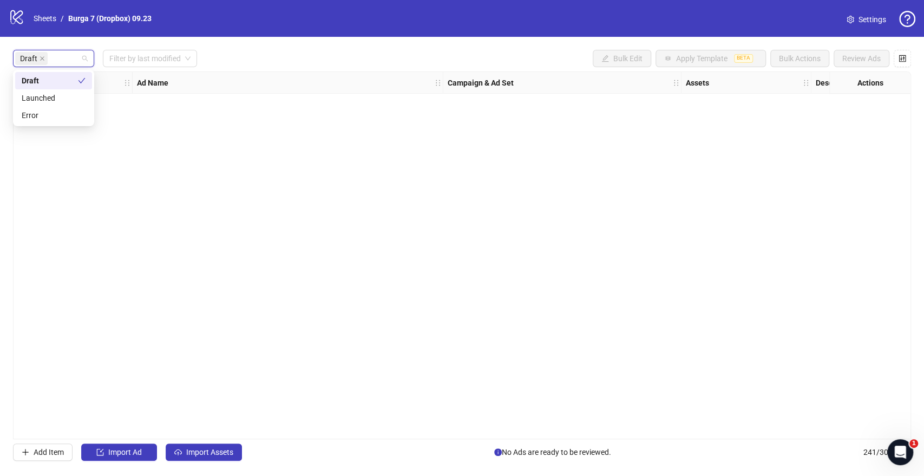
click at [60, 81] on div "Draft" at bounding box center [50, 81] width 56 height 12
click at [42, 115] on div "Error" at bounding box center [54, 115] width 64 height 12
click at [248, 63] on div "Error Filter by last modified Bulk Edit Apply Template BETA Bulk Actions Review…" at bounding box center [462, 58] width 898 height 17
click at [76, 60] on div "Error" at bounding box center [47, 58] width 65 height 15
click at [42, 57] on icon "close" at bounding box center [42, 58] width 4 height 4
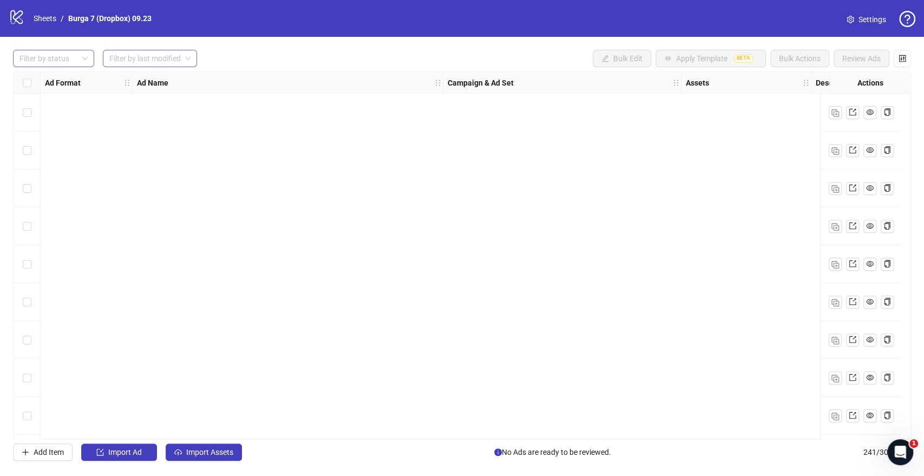
scroll to position [5922, 0]
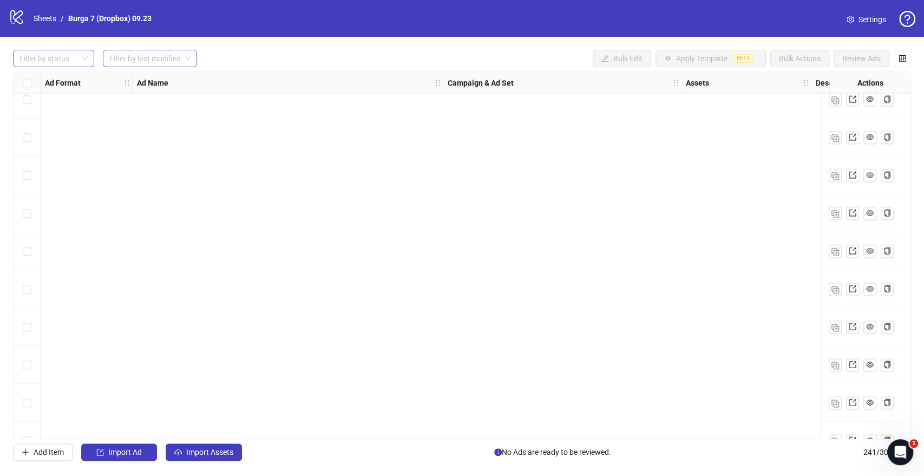
click at [163, 57] on input "search" at bounding box center [144, 58] width 71 height 16
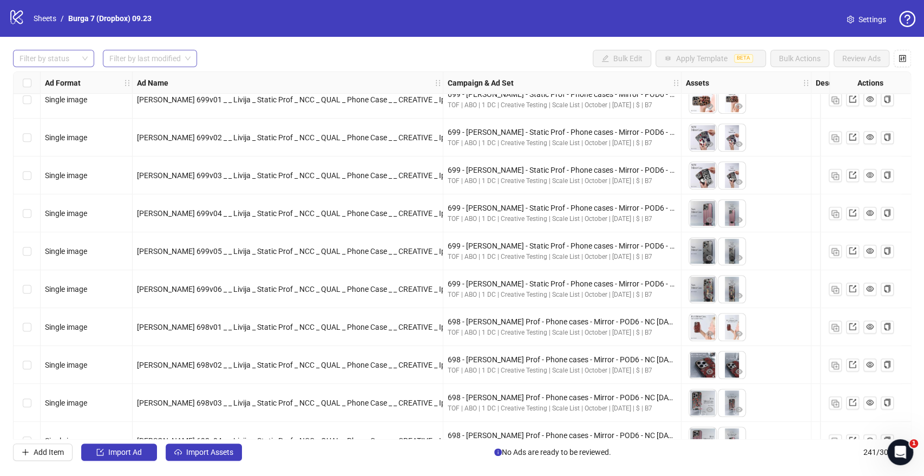
click at [165, 54] on input "search" at bounding box center [144, 58] width 71 height 16
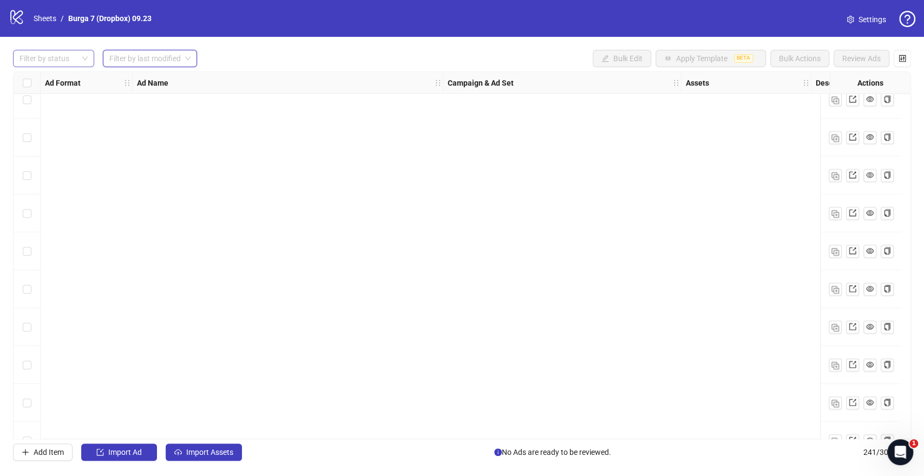
scroll to position [962, 0]
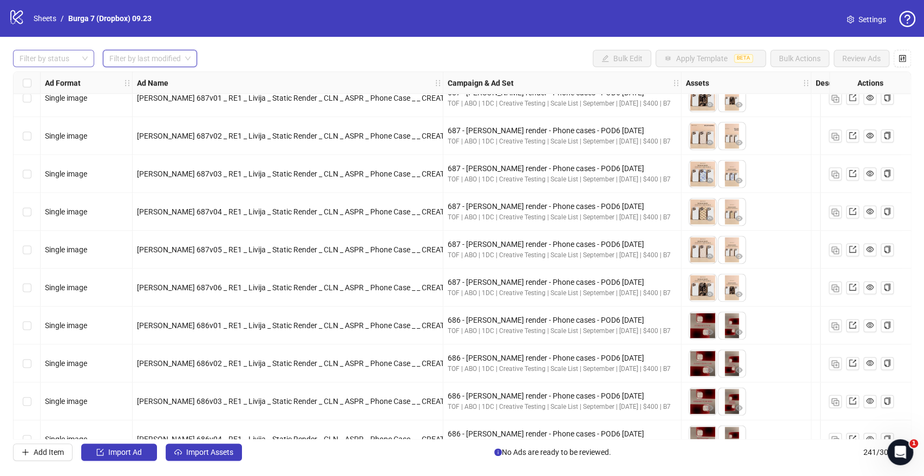
click at [155, 81] on strong "Ad Name" at bounding box center [152, 83] width 31 height 12
click at [163, 58] on input "search" at bounding box center [144, 58] width 71 height 16
click at [132, 81] on div "Today" at bounding box center [149, 81] width 77 height 12
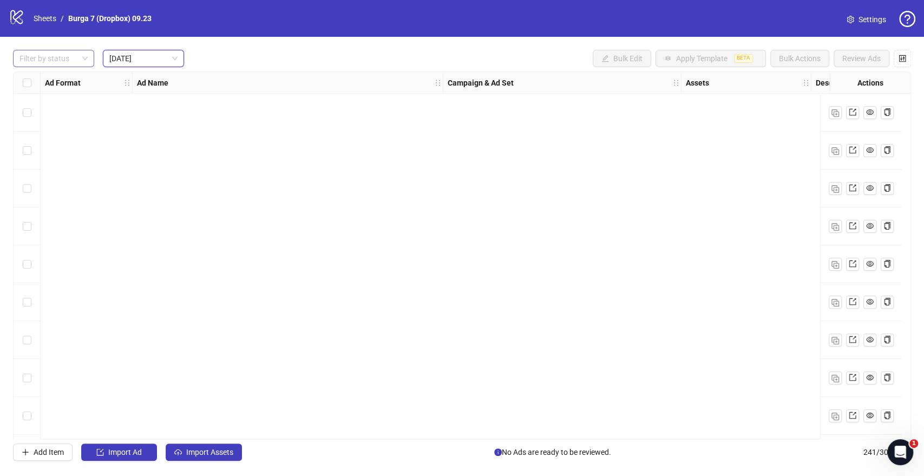
scroll to position [2879, 0]
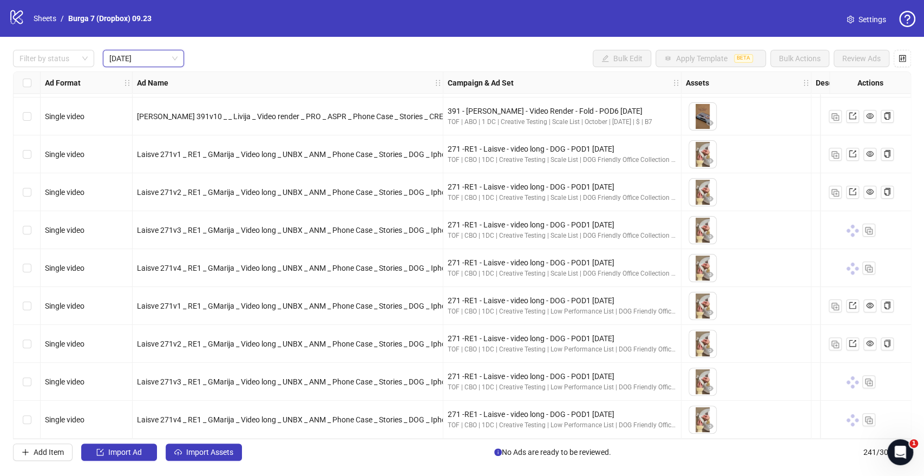
scroll to position [2879, 180]
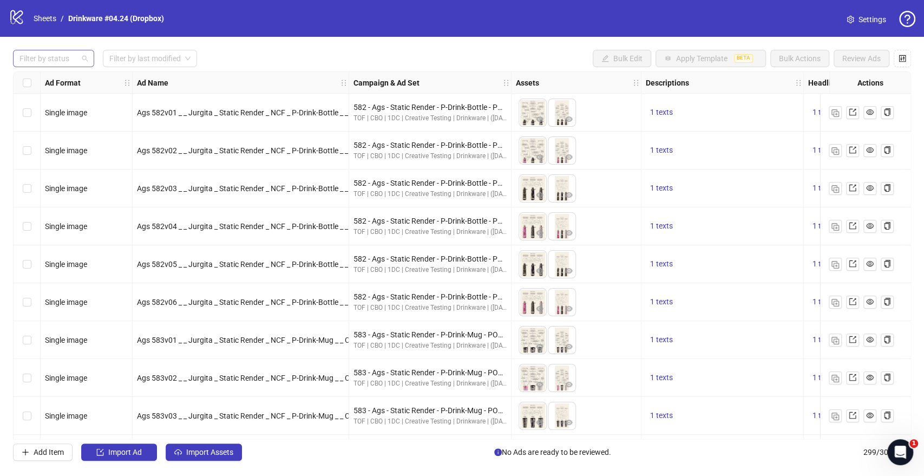
click at [74, 63] on div at bounding box center [47, 58] width 65 height 15
click at [61, 81] on div "Draft" at bounding box center [54, 81] width 64 height 12
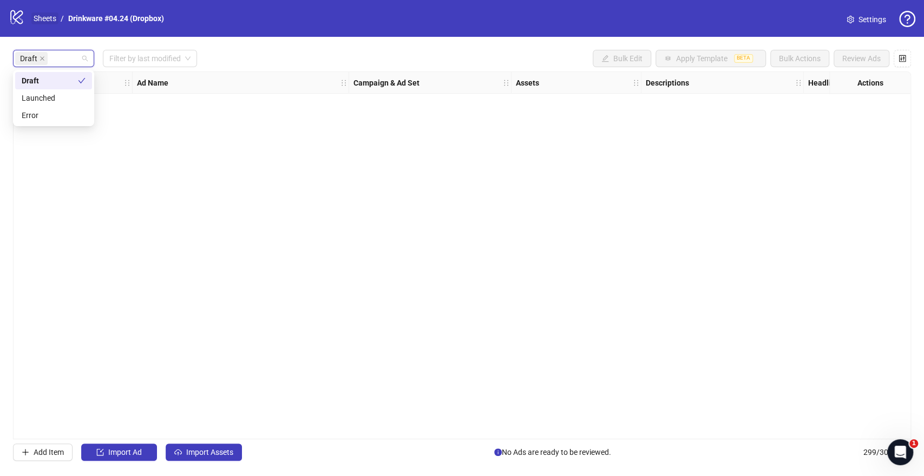
click at [47, 16] on link "Sheets" at bounding box center [44, 18] width 27 height 12
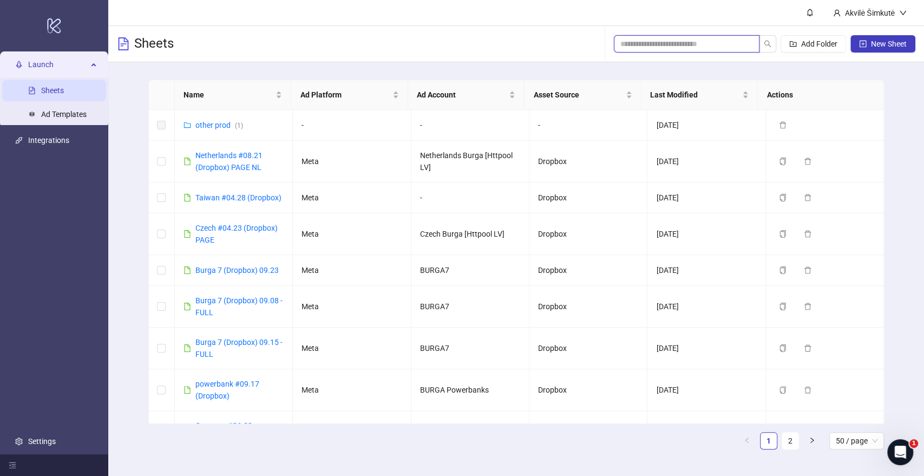
click at [638, 41] on input "search" at bounding box center [682, 44] width 124 height 12
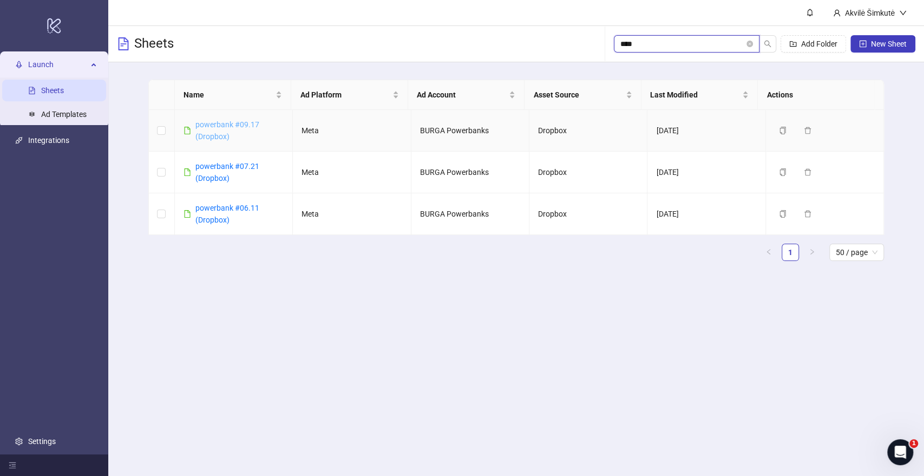
type input "****"
click at [231, 123] on link "powerbank #09.17 (Dropbox)" at bounding box center [227, 130] width 64 height 21
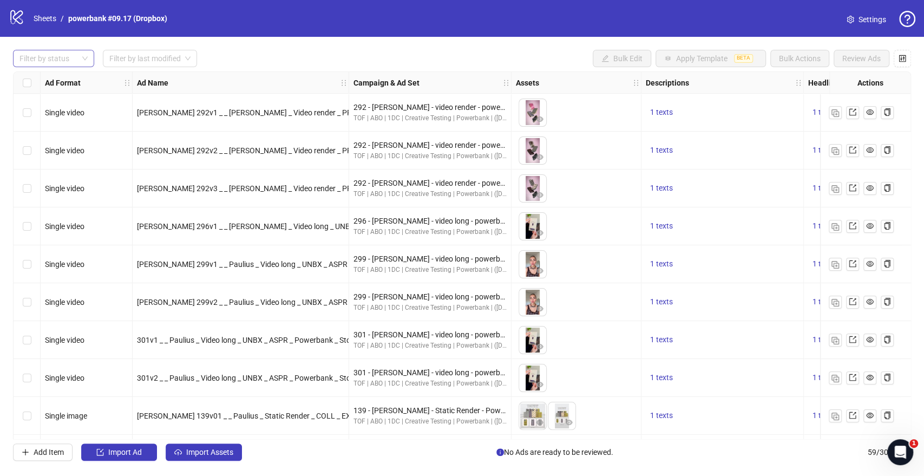
click at [71, 60] on div at bounding box center [47, 58] width 65 height 15
click at [64, 78] on div "Draft" at bounding box center [54, 81] width 64 height 12
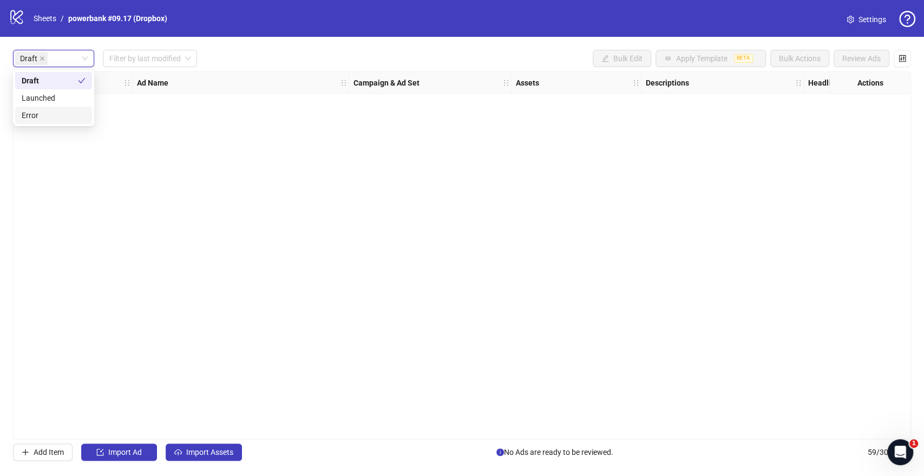
click at [262, 50] on div "Draft Draft Filter by last modified Bulk Edit Apply Template BETA Bulk Actions …" at bounding box center [462, 58] width 898 height 17
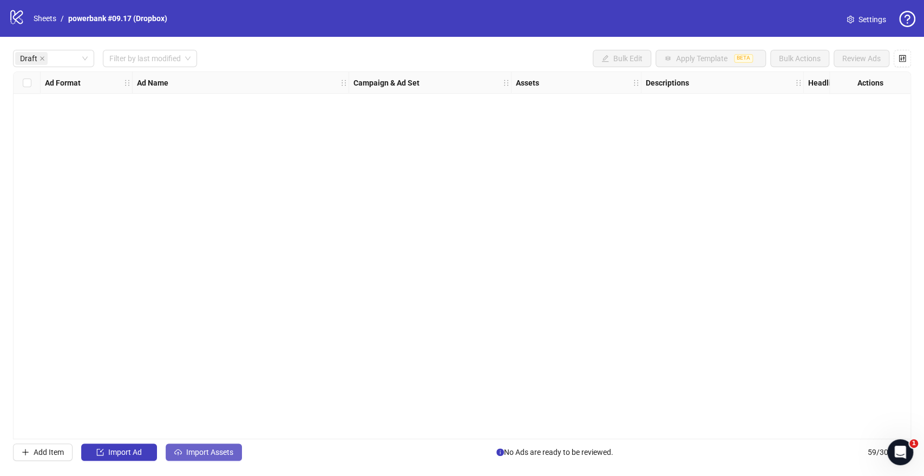
click at [206, 445] on button "Import Assets" at bounding box center [204, 451] width 76 height 17
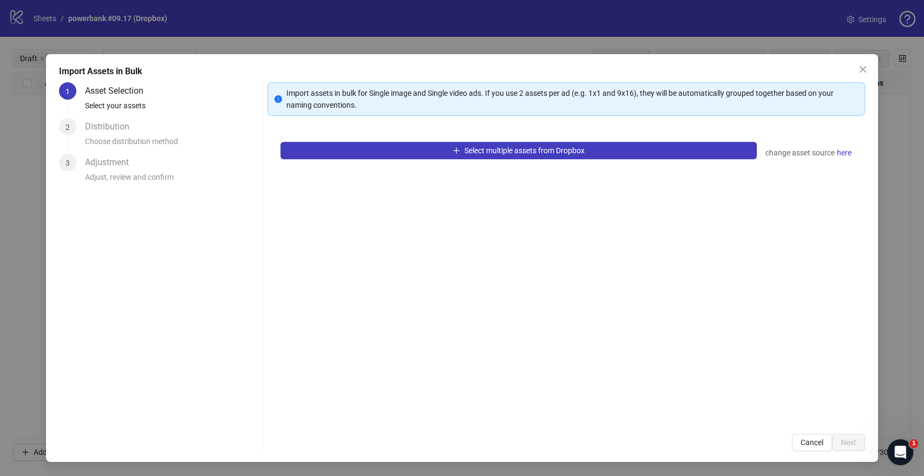
click at [395, 161] on div "Select multiple assets from Dropbox change asset source here" at bounding box center [565, 275] width 597 height 292
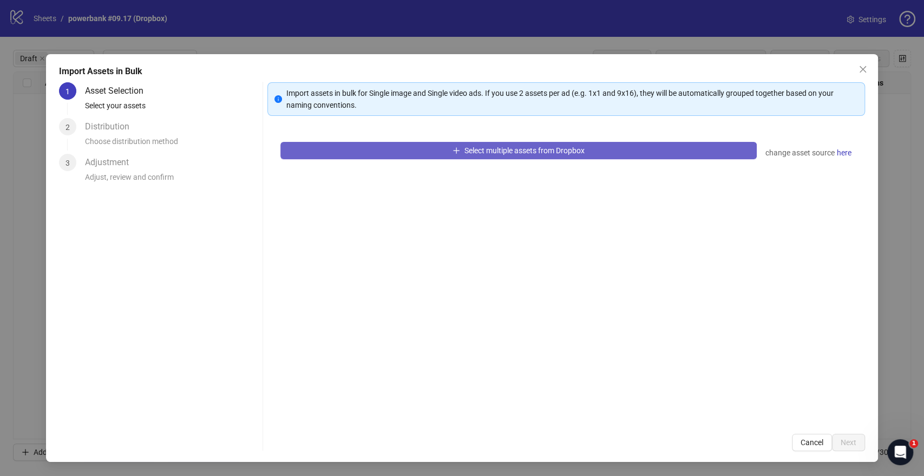
click at [398, 150] on button "Select multiple assets from Dropbox" at bounding box center [518, 150] width 476 height 17
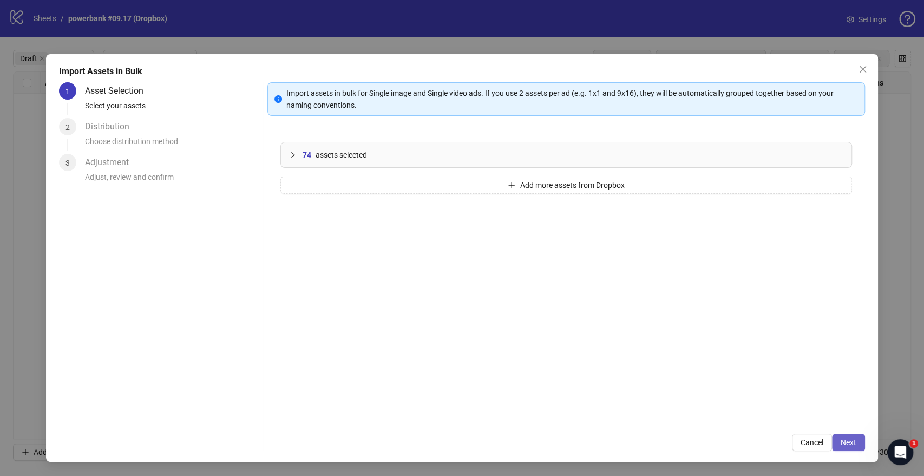
click at [839, 439] on button "Next" at bounding box center [848, 441] width 33 height 17
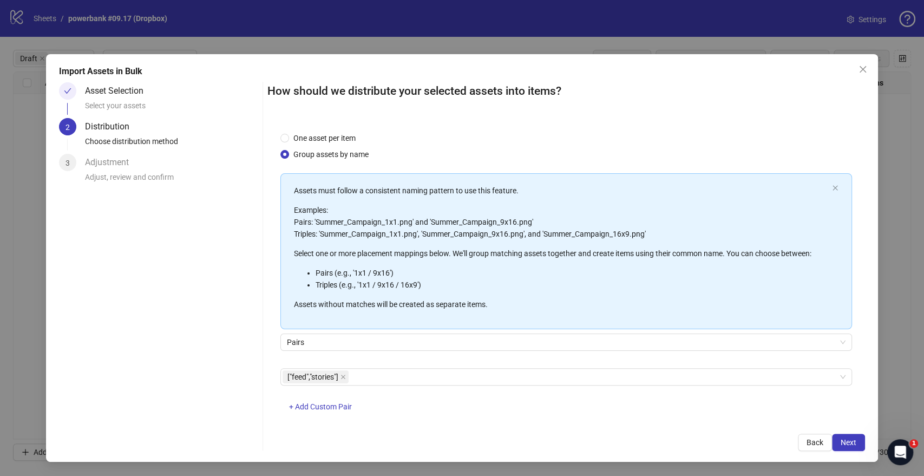
click at [848, 442] on span "Next" at bounding box center [848, 442] width 16 height 9
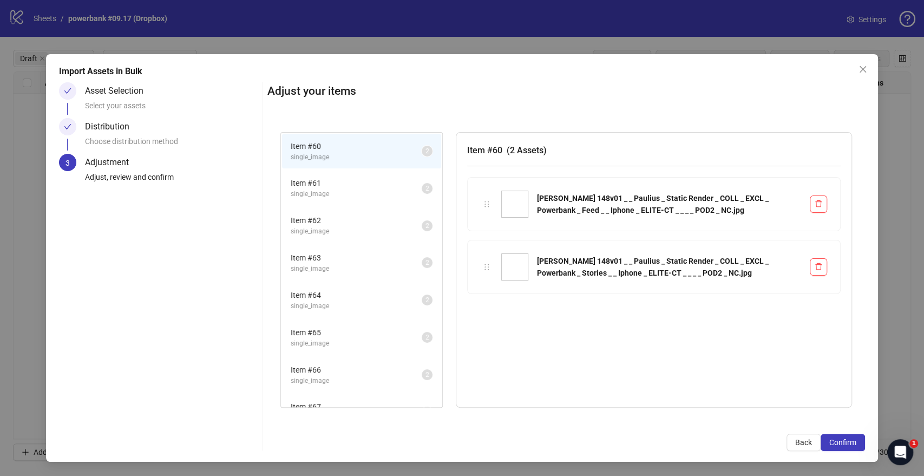
drag, startPoint x: 845, startPoint y: 442, endPoint x: 390, endPoint y: 240, distance: 498.1
click at [390, 240] on div "Adjust your items Item # 60 single_image 2 Item # 61 single_image 2 Item # 62 s…" at bounding box center [565, 266] width 597 height 369
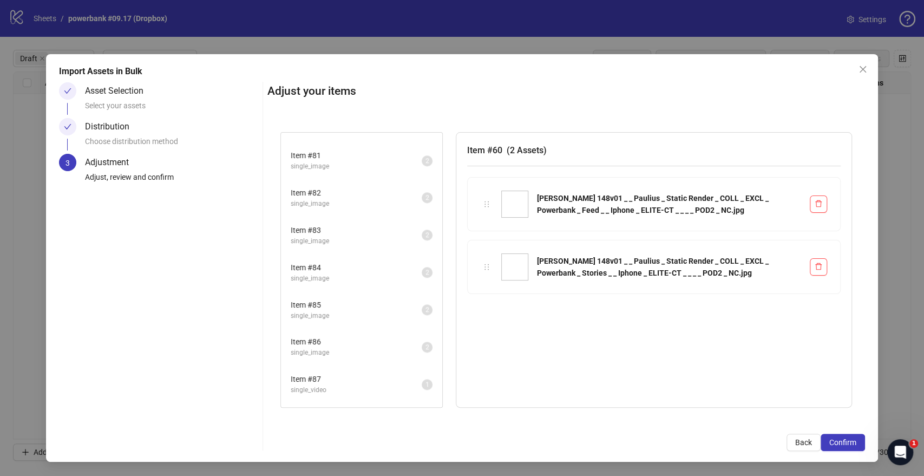
scroll to position [842, 0]
click at [837, 443] on span "Confirm" at bounding box center [842, 442] width 27 height 9
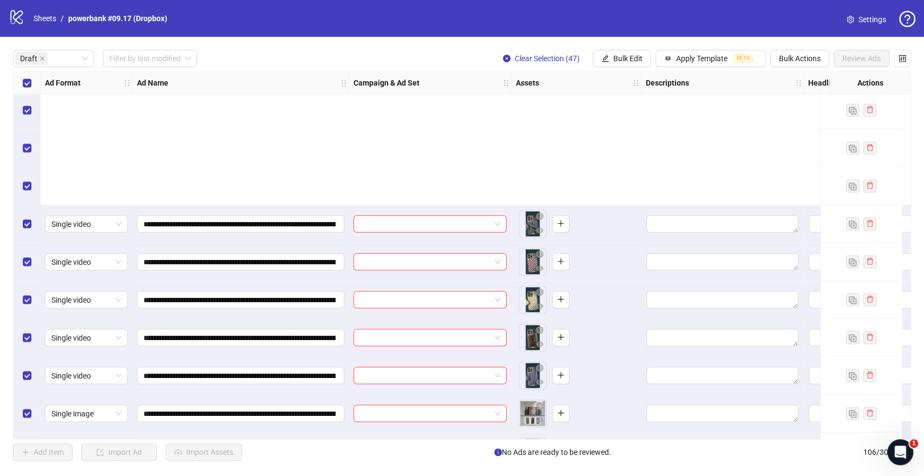
scroll to position [1439, 0]
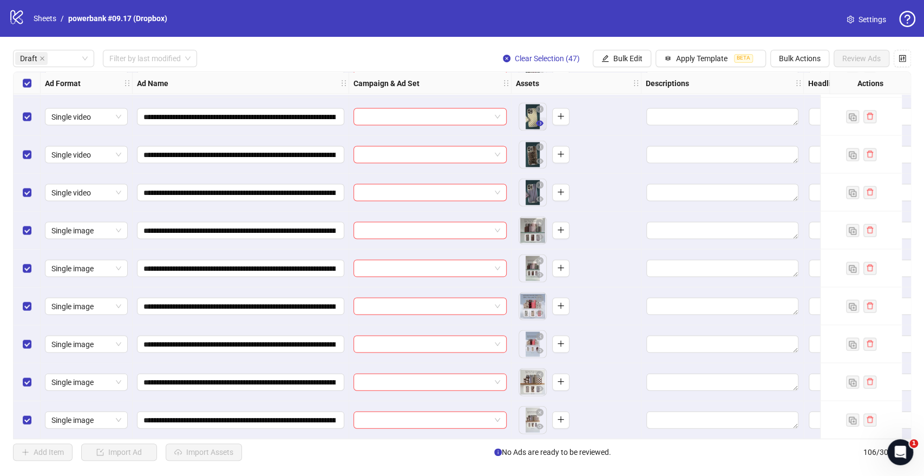
click at [540, 120] on icon "eye" at bounding box center [540, 122] width 8 height 5
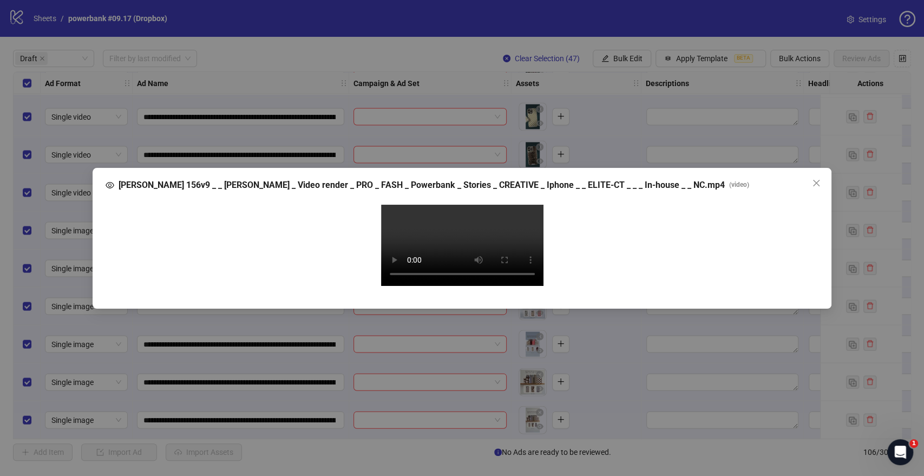
click at [482, 231] on video "Your browser does not support the video tag." at bounding box center [462, 245] width 162 height 81
click at [822, 174] on button "Close" at bounding box center [815, 182] width 17 height 17
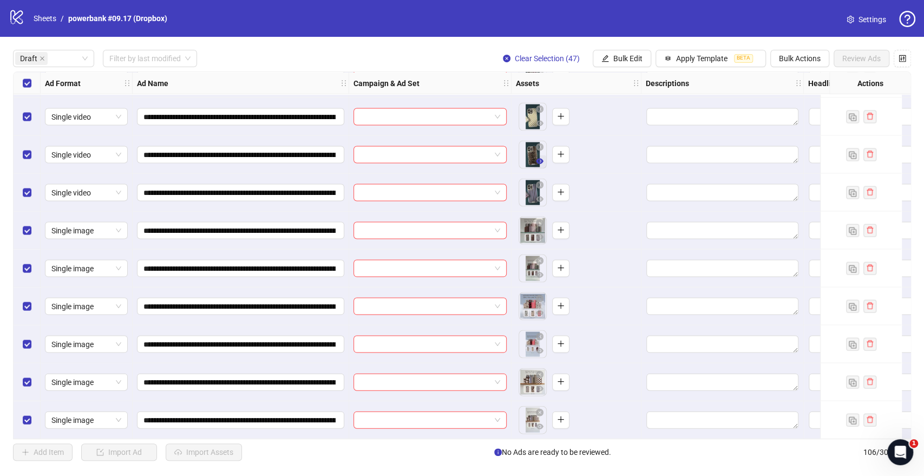
click at [542, 159] on icon "eye" at bounding box center [540, 161] width 8 height 8
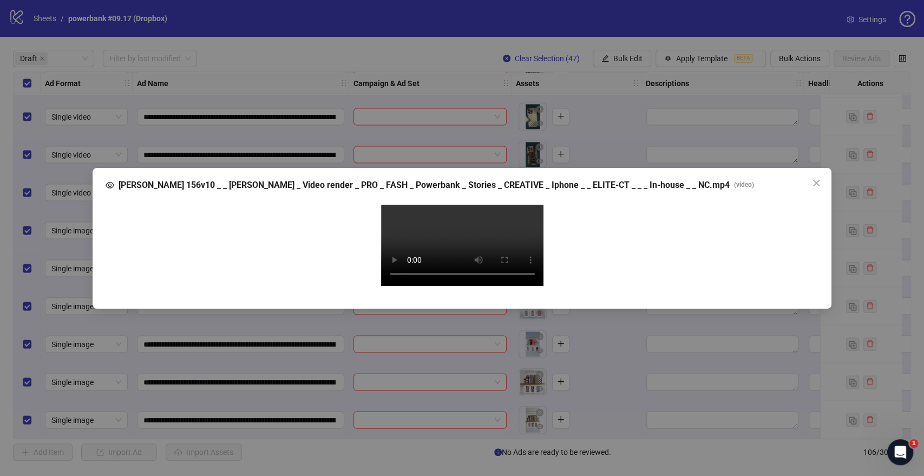
click at [492, 240] on video "Your browser does not support the video tag." at bounding box center [462, 245] width 162 height 81
click at [820, 179] on span "Close" at bounding box center [815, 183] width 17 height 9
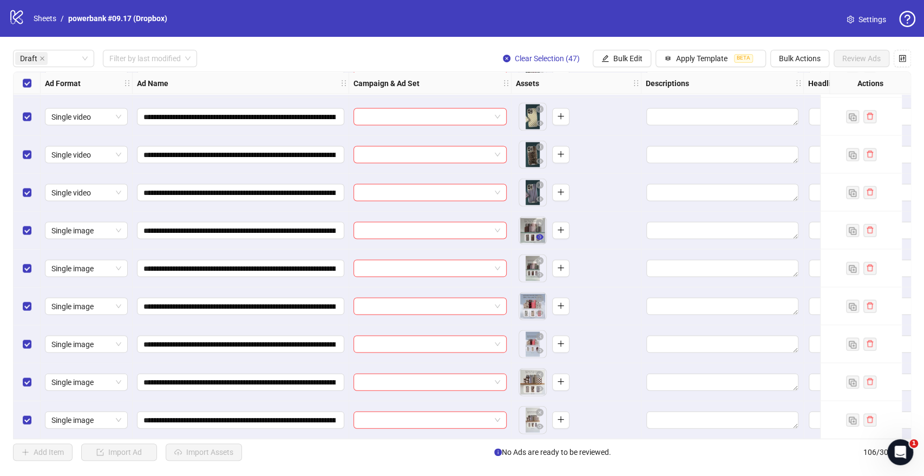
click at [540, 234] on icon "eye" at bounding box center [540, 236] width 8 height 5
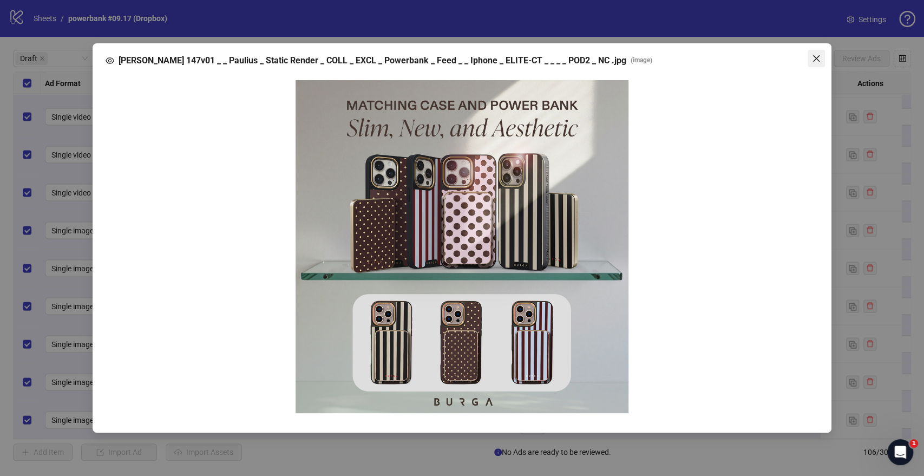
click at [815, 57] on icon "close" at bounding box center [816, 58] width 6 height 6
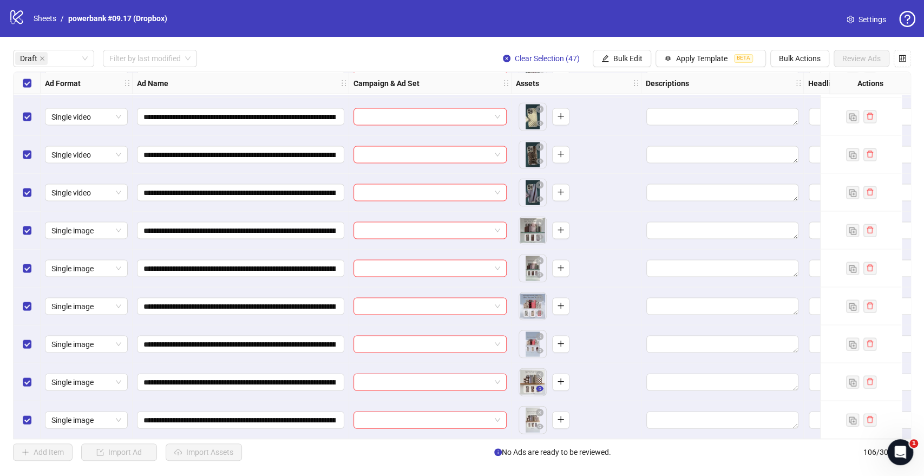
click at [542, 385] on icon "eye" at bounding box center [540, 387] width 8 height 5
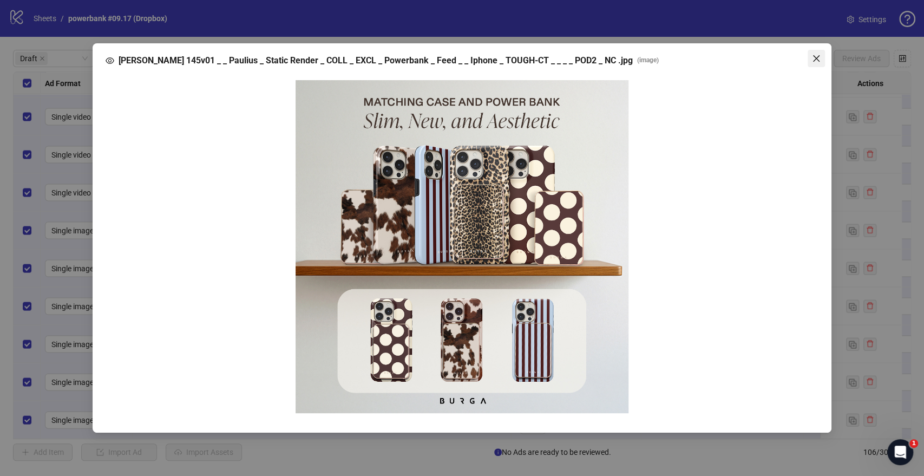
click at [821, 61] on span "Close" at bounding box center [815, 58] width 17 height 9
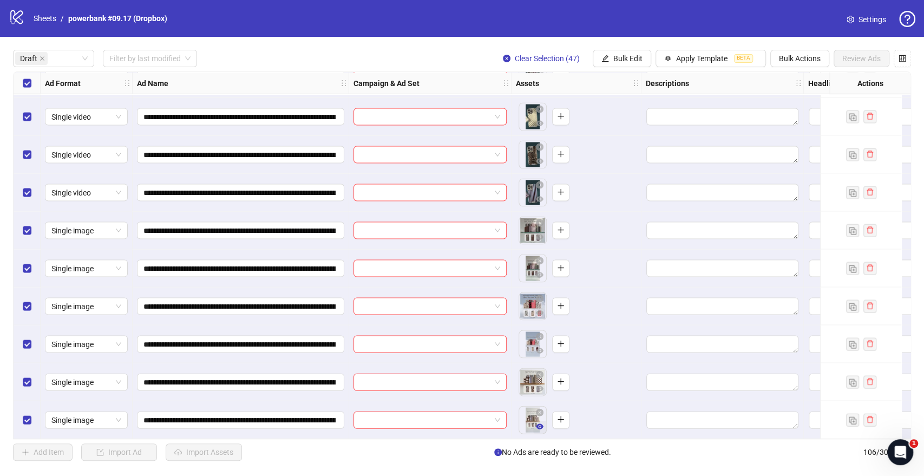
click at [542, 423] on icon "eye" at bounding box center [540, 425] width 8 height 5
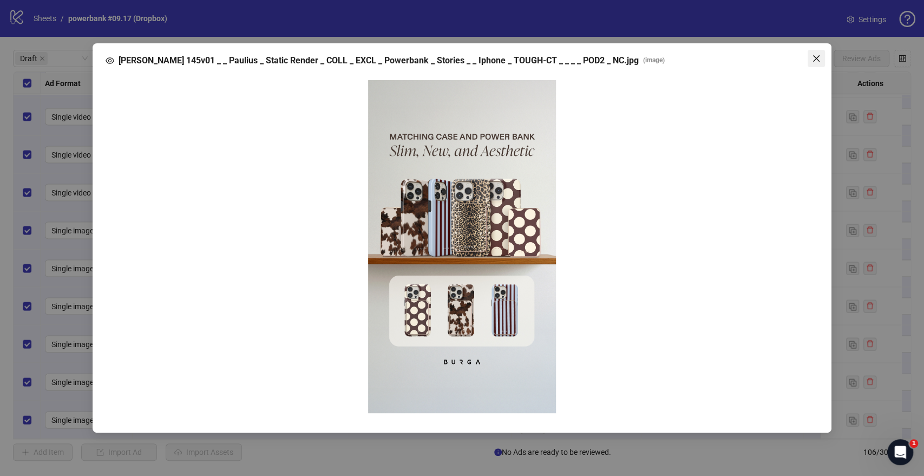
click at [817, 59] on icon "close" at bounding box center [816, 58] width 6 height 6
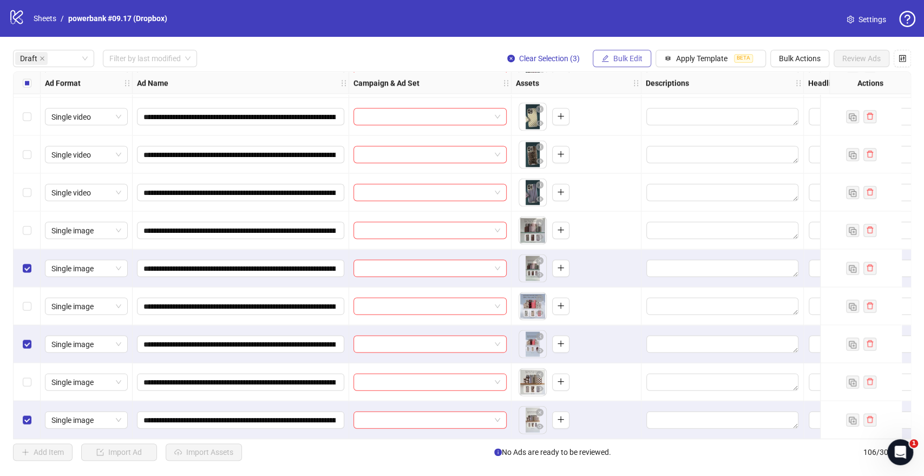
click at [625, 58] on span "Bulk Edit" at bounding box center [627, 58] width 29 height 9
click at [802, 55] on span "Bulk Actions" at bounding box center [800, 58] width 42 height 9
click at [793, 76] on span "Delete" at bounding box center [815, 81] width 74 height 12
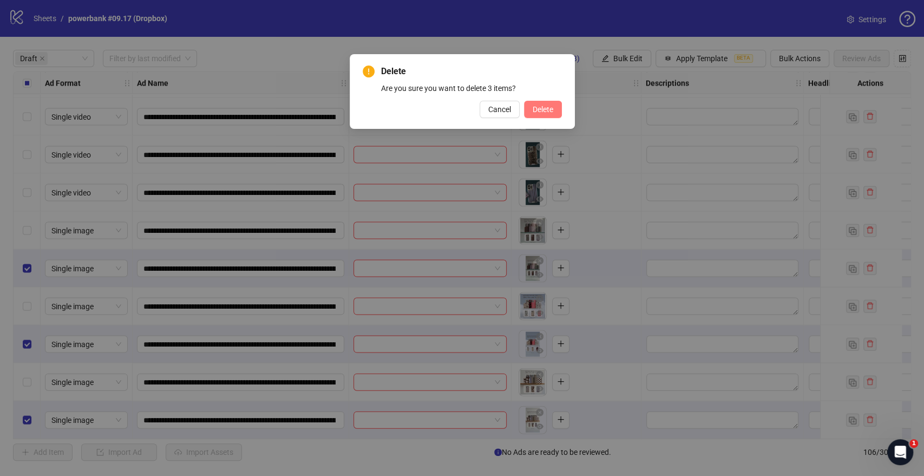
click at [545, 107] on span "Delete" at bounding box center [543, 109] width 21 height 9
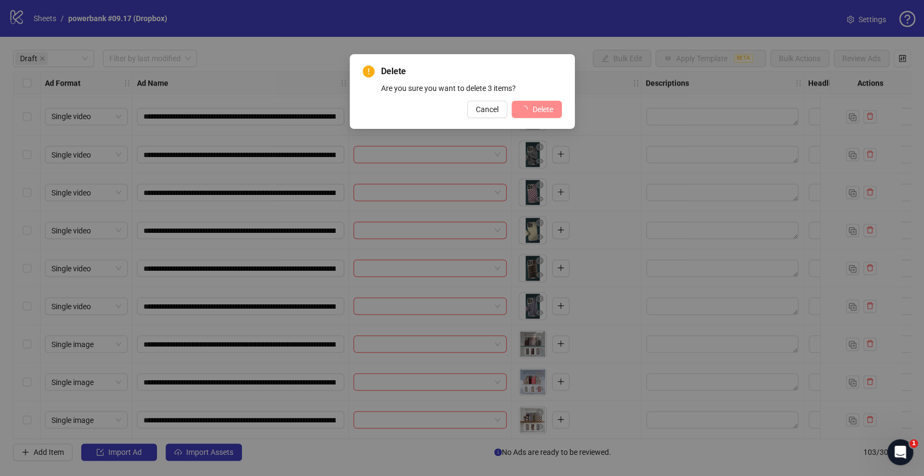
scroll to position [1326, 0]
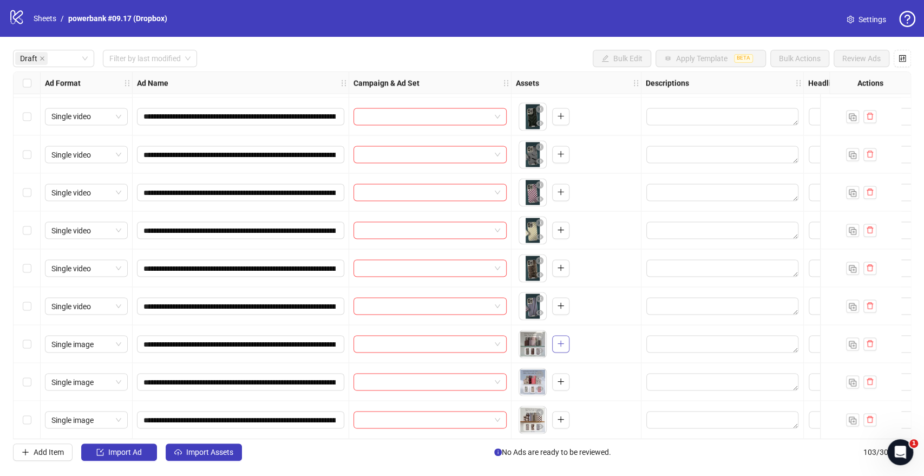
click at [561, 339] on icon "plus" at bounding box center [561, 343] width 8 height 8
click at [560, 377] on icon "plus" at bounding box center [561, 381] width 8 height 8
click at [588, 379] on span "+ 1" at bounding box center [587, 382] width 13 height 12
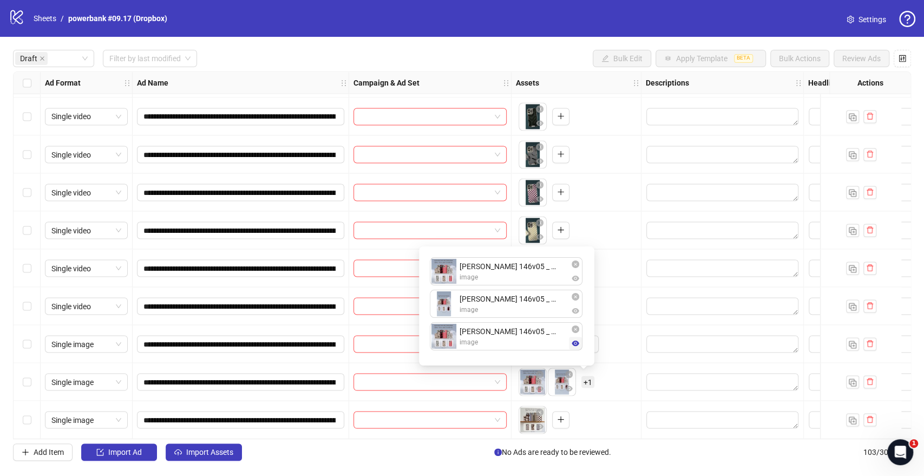
click at [575, 341] on icon "eye" at bounding box center [575, 342] width 8 height 5
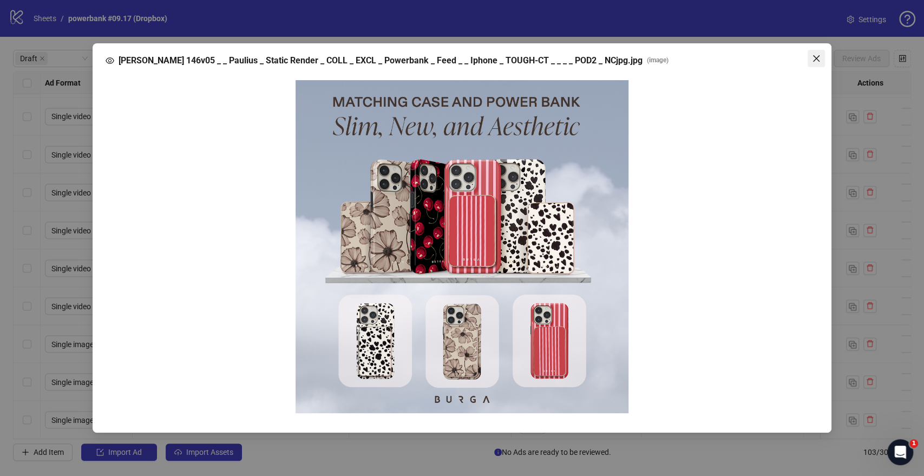
click at [810, 60] on span "Close" at bounding box center [815, 58] width 17 height 9
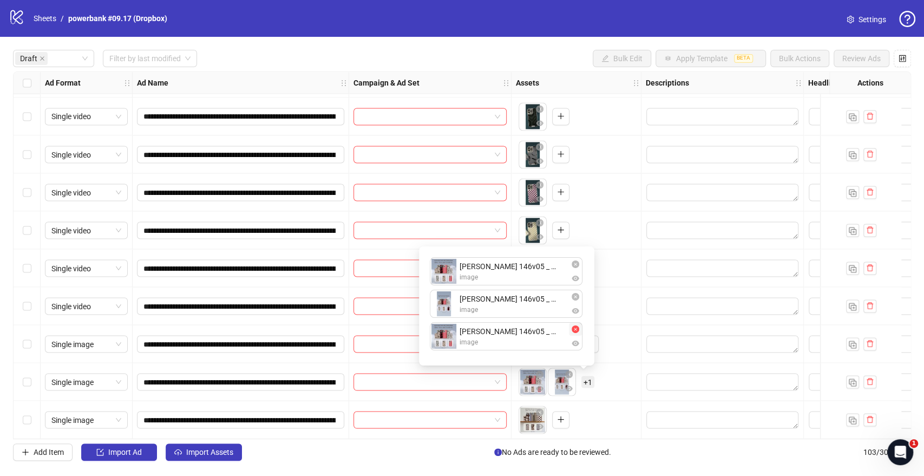
click at [576, 330] on icon "close-circle" at bounding box center [575, 329] width 8 height 8
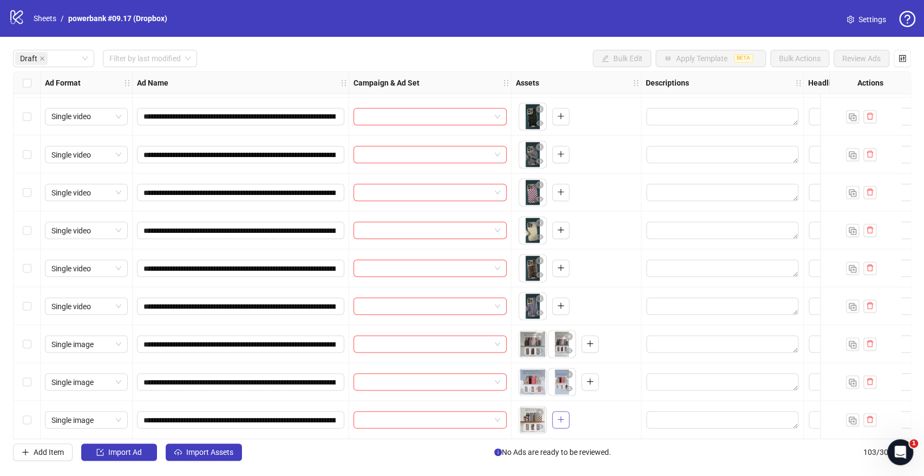
click at [558, 419] on span "button" at bounding box center [561, 419] width 8 height 9
click at [615, 405] on div "To pick up a draggable item, press the space bar. While dragging, use the arrow…" at bounding box center [576, 420] width 121 height 34
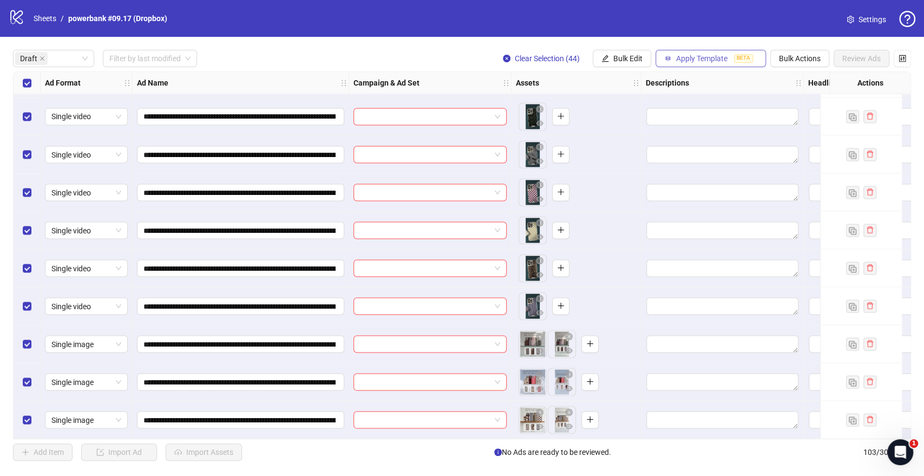
click at [730, 61] on button "Apply Template BETA" at bounding box center [710, 58] width 110 height 17
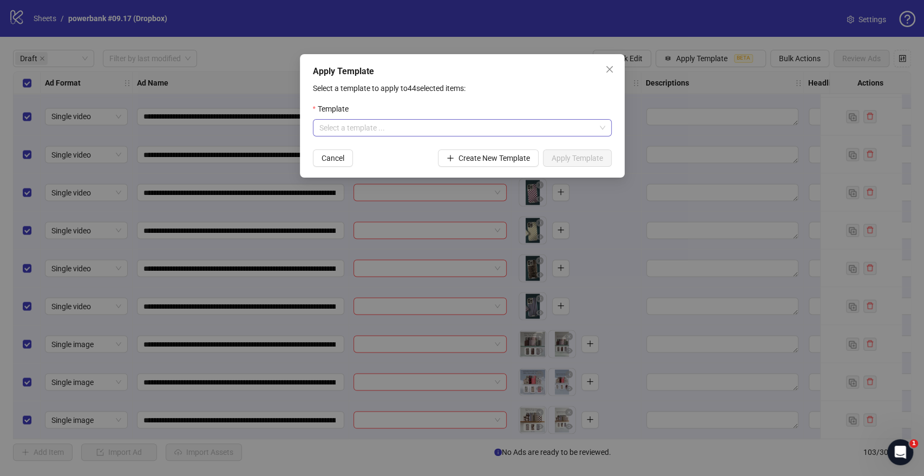
click at [446, 121] on input "search" at bounding box center [457, 128] width 276 height 16
click at [381, 149] on div "PB: GENERAL TESTING OCTOBER" at bounding box center [461, 149] width 281 height 12
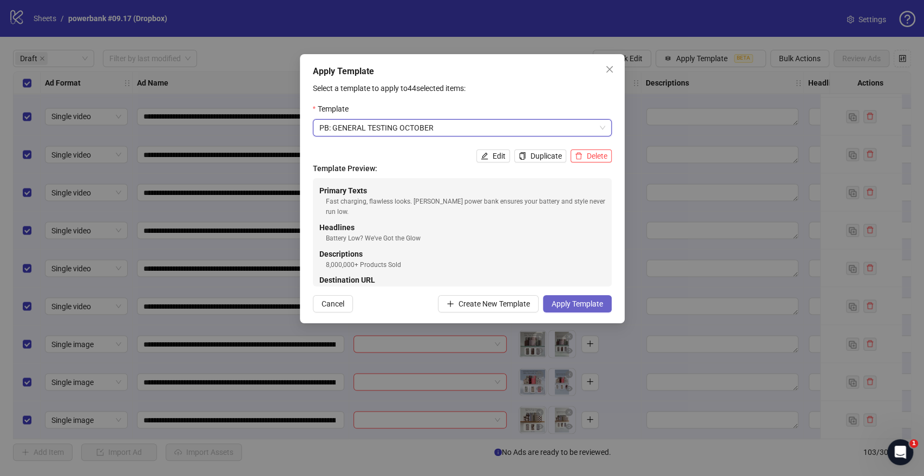
click at [589, 304] on span "Apply Template" at bounding box center [576, 303] width 51 height 9
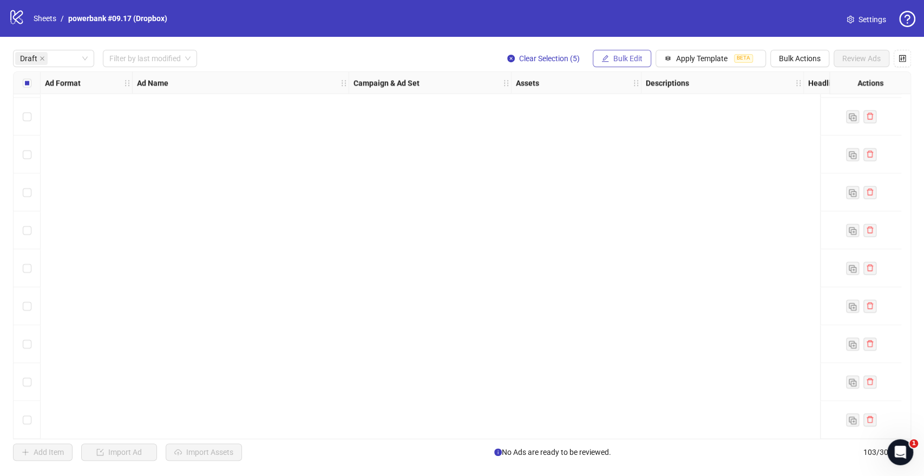
scroll to position [0, 0]
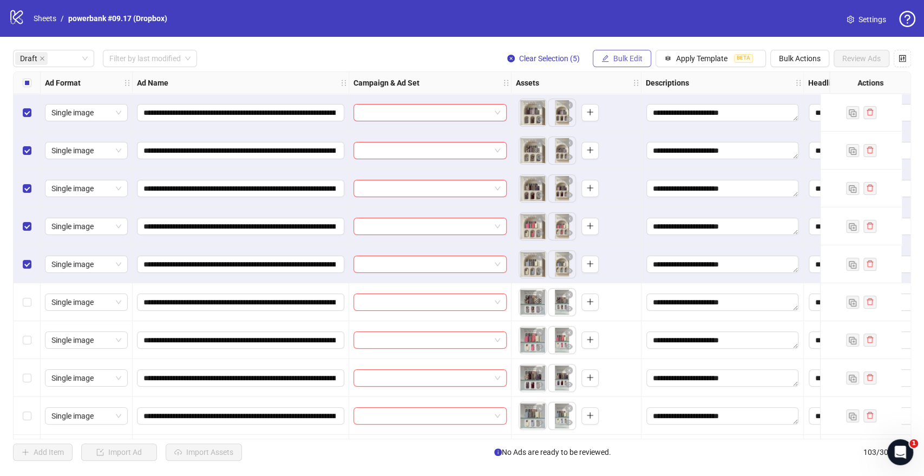
click at [629, 57] on span "Bulk Edit" at bounding box center [627, 58] width 29 height 9
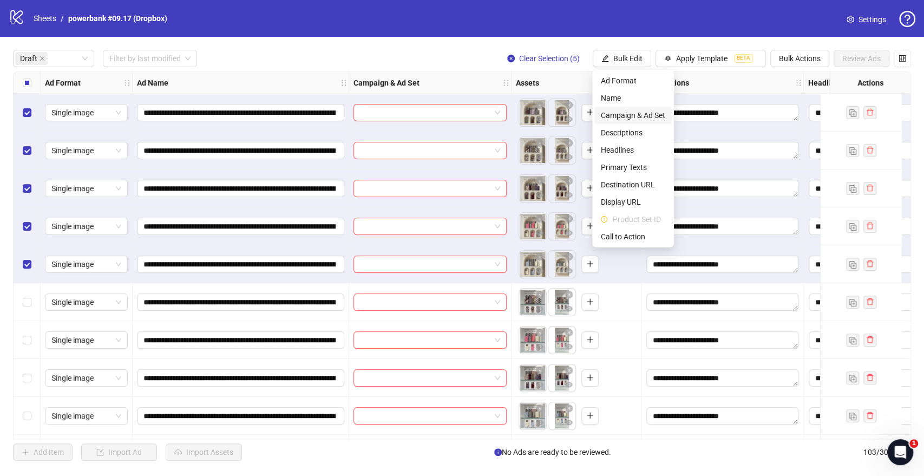
click at [618, 111] on span "Campaign & Ad Set" at bounding box center [633, 115] width 64 height 12
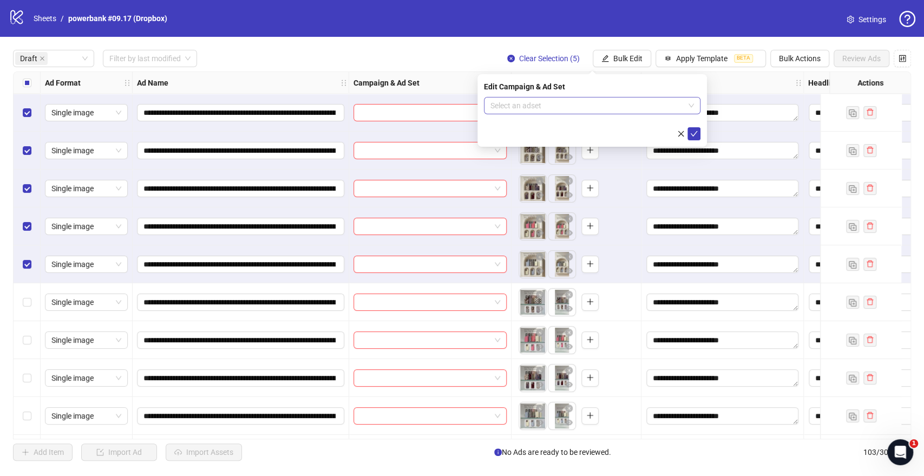
click at [564, 104] on input "search" at bounding box center [587, 105] width 194 height 16
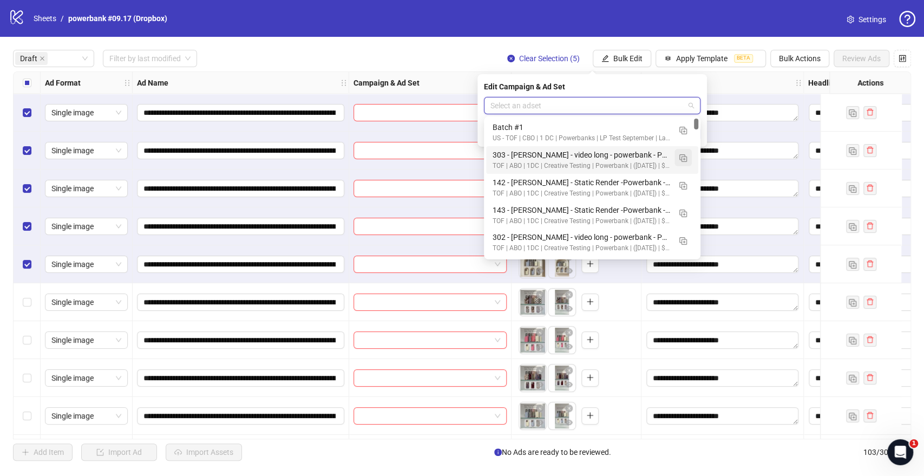
click at [678, 159] on button "button" at bounding box center [682, 157] width 17 height 17
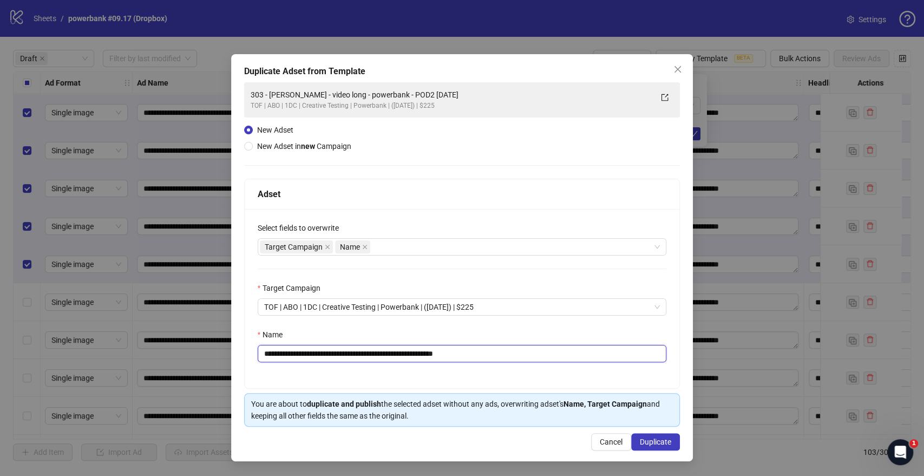
drag, startPoint x: 410, startPoint y: 352, endPoint x: 0, endPoint y: 337, distance: 410.0
click at [0, 337] on div "**********" at bounding box center [462, 238] width 924 height 476
paste input "******"
drag, startPoint x: 472, startPoint y: 353, endPoint x: 649, endPoint y: 358, distance: 177.0
click at [649, 358] on input "**********" at bounding box center [462, 353] width 409 height 17
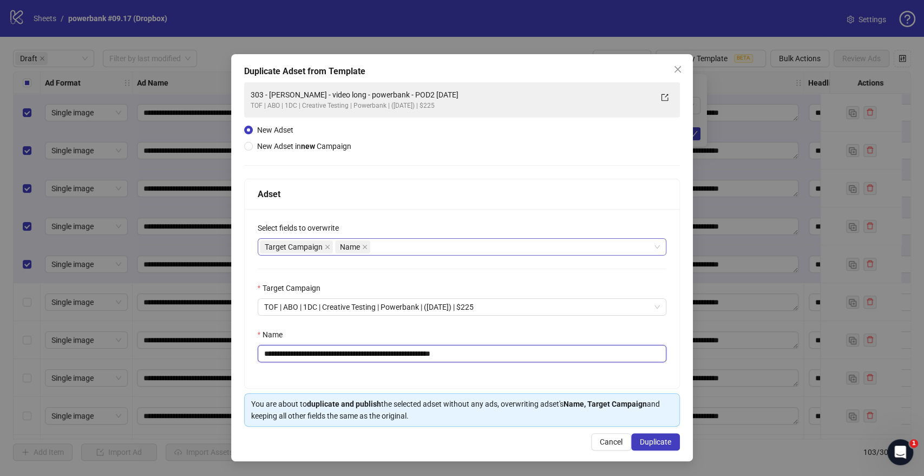
click at [441, 241] on div "Target Campaign Name" at bounding box center [456, 246] width 393 height 15
type input "**********"
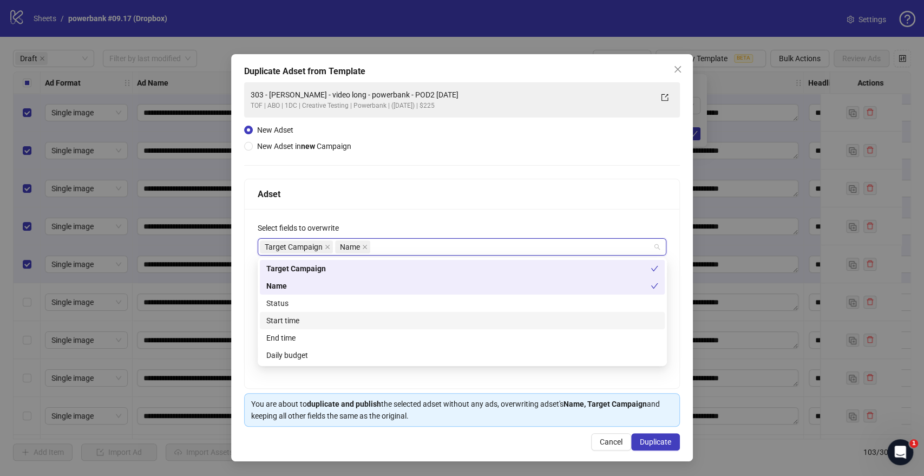
click at [294, 321] on div "Start time" at bounding box center [462, 320] width 392 height 12
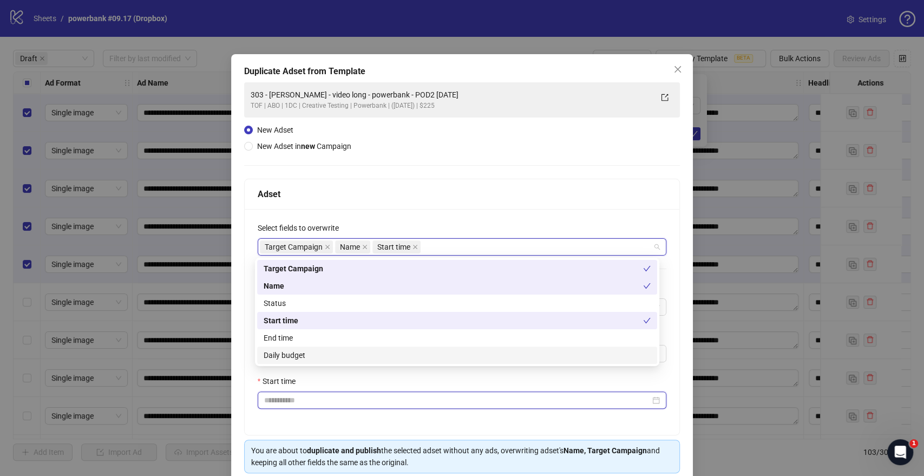
click at [288, 400] on input "Start time" at bounding box center [457, 400] width 386 height 12
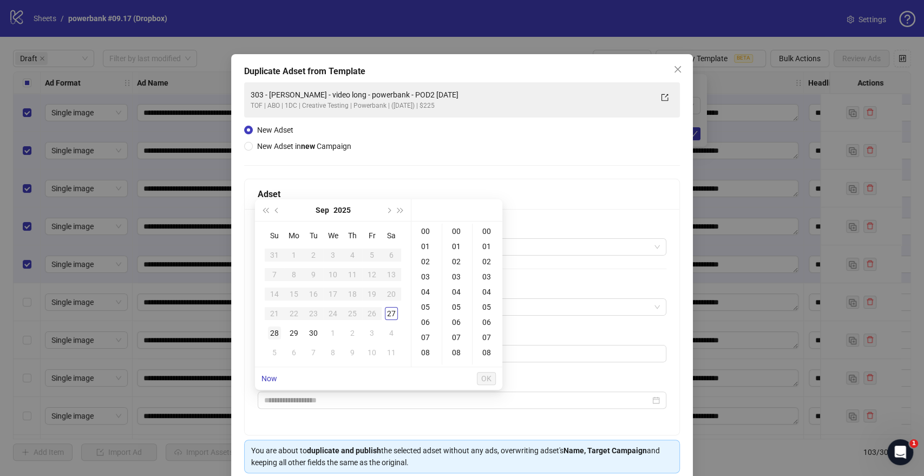
click at [281, 329] on td "28" at bounding box center [274, 332] width 19 height 19
click at [425, 313] on div "09" at bounding box center [426, 307] width 26 height 15
type input "**********"
click at [490, 378] on span "OK" at bounding box center [486, 378] width 10 height 9
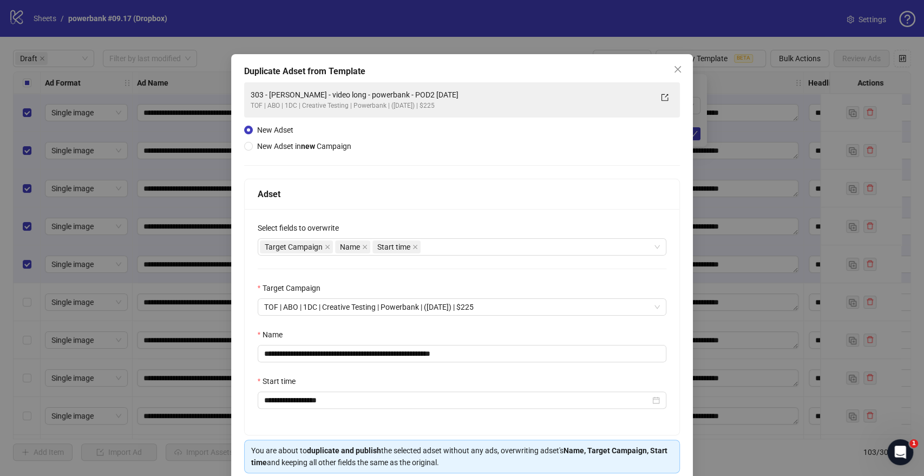
scroll to position [45, 0]
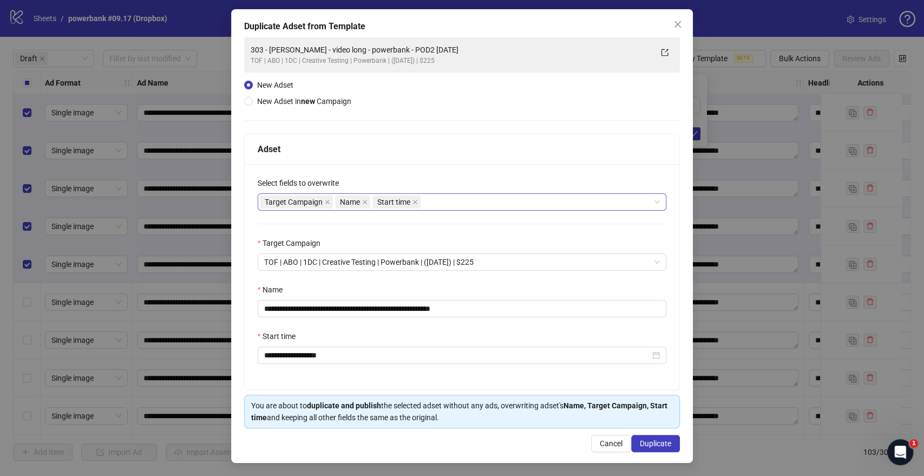
click at [476, 199] on div "Target Campaign Name Start time" at bounding box center [456, 201] width 393 height 15
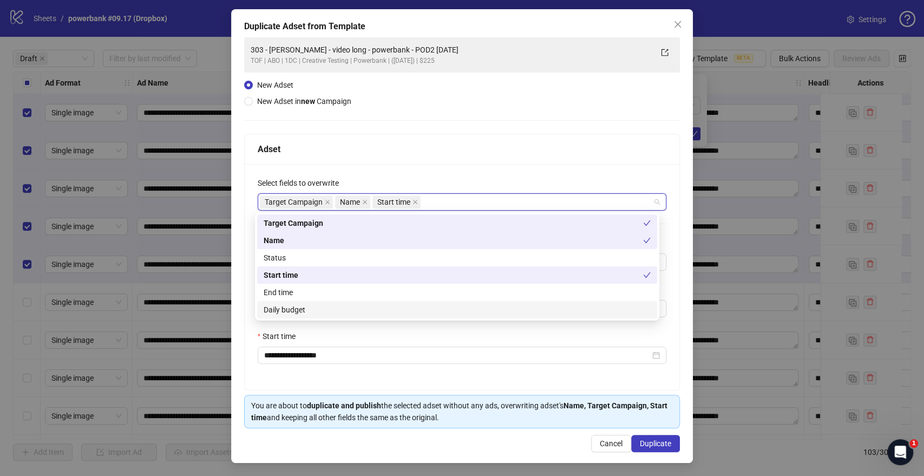
click at [284, 305] on div "Daily budget" at bounding box center [457, 310] width 387 height 12
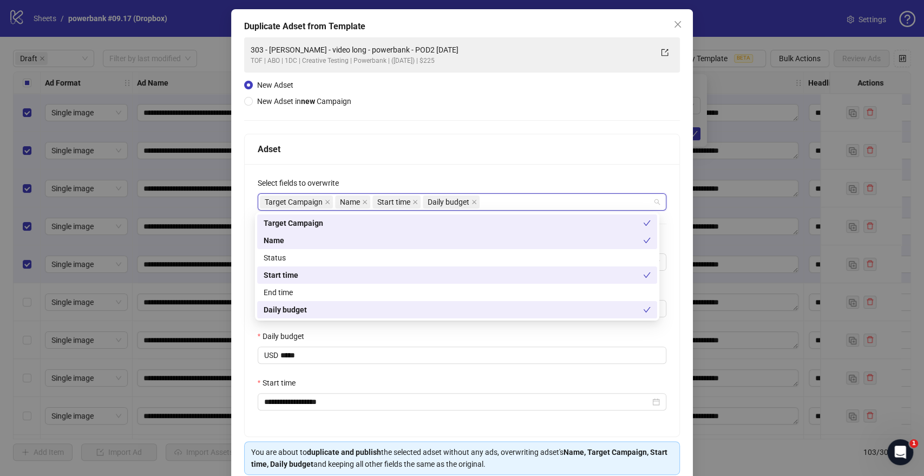
click at [363, 376] on div "**********" at bounding box center [462, 300] width 435 height 272
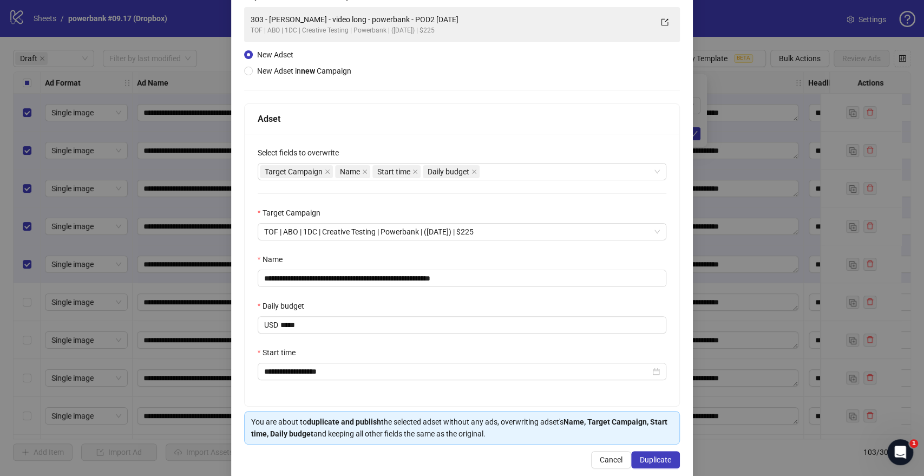
scroll to position [91, 0]
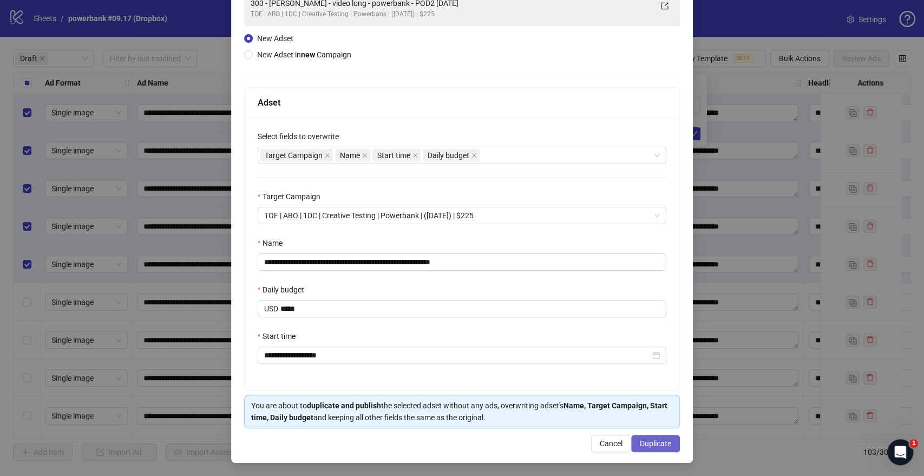
click at [662, 445] on span "Duplicate" at bounding box center [655, 443] width 31 height 9
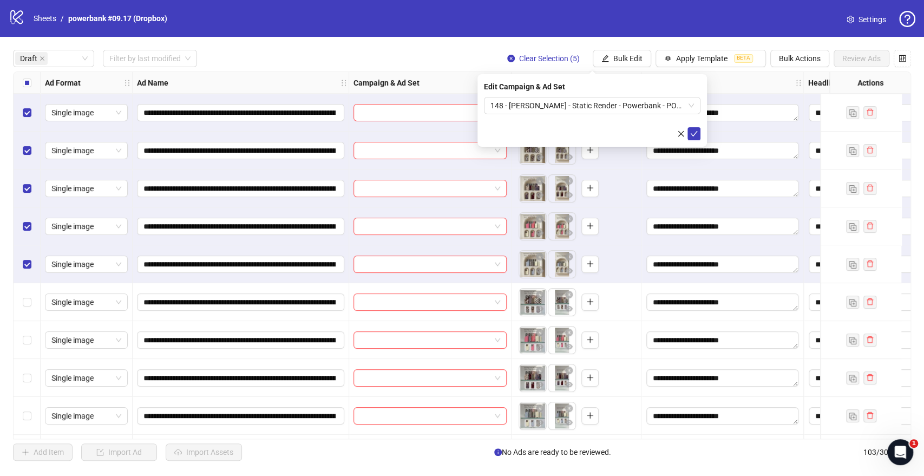
click at [694, 135] on icon "check" at bounding box center [694, 134] width 8 height 8
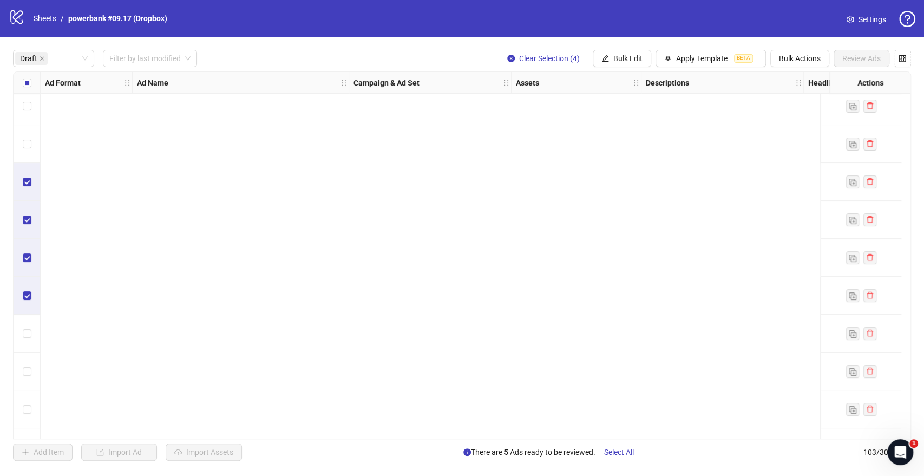
scroll to position [1326, 0]
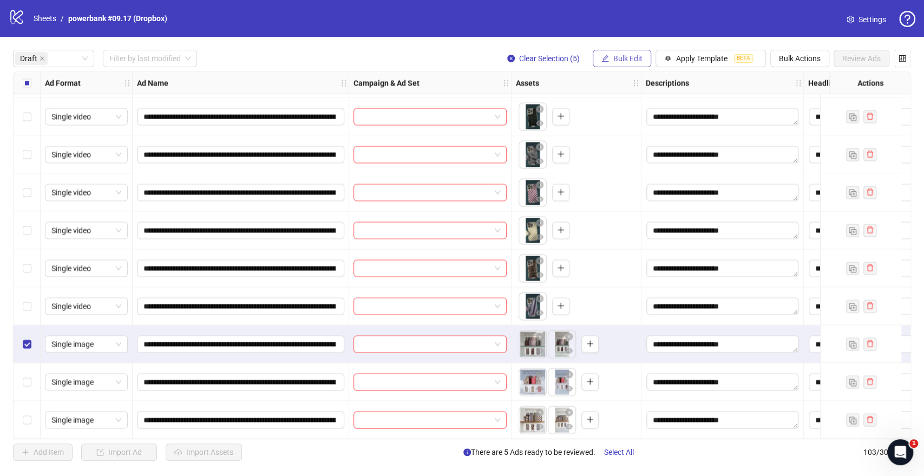
click at [616, 55] on span "Bulk Edit" at bounding box center [627, 58] width 29 height 9
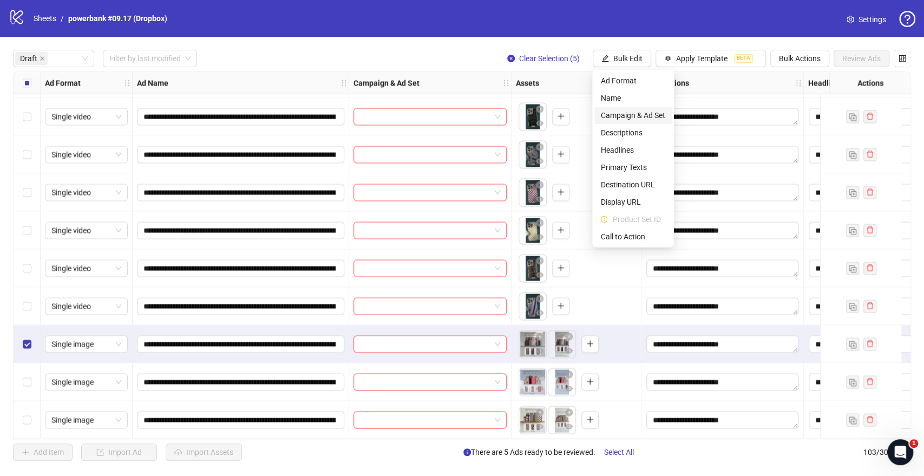
drag, startPoint x: 622, startPoint y: 112, endPoint x: 597, endPoint y: 111, distance: 24.9
click at [623, 112] on span "Campaign & Ad Set" at bounding box center [633, 115] width 64 height 12
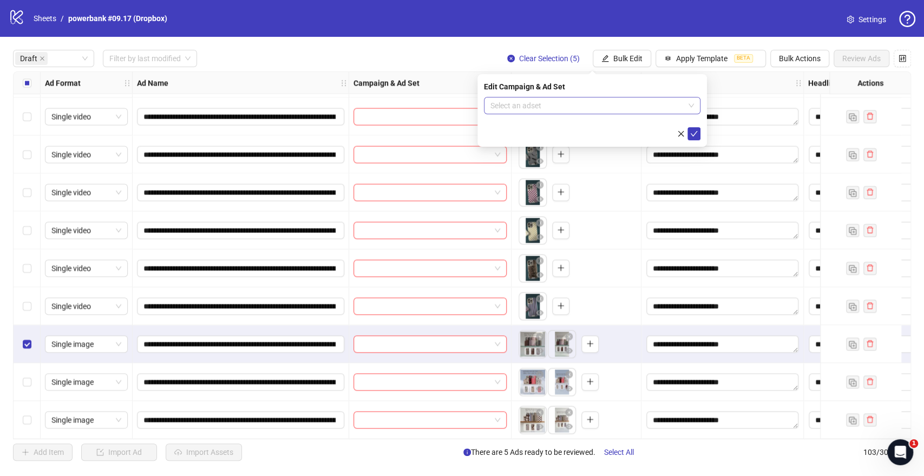
click at [544, 100] on input "search" at bounding box center [587, 105] width 194 height 16
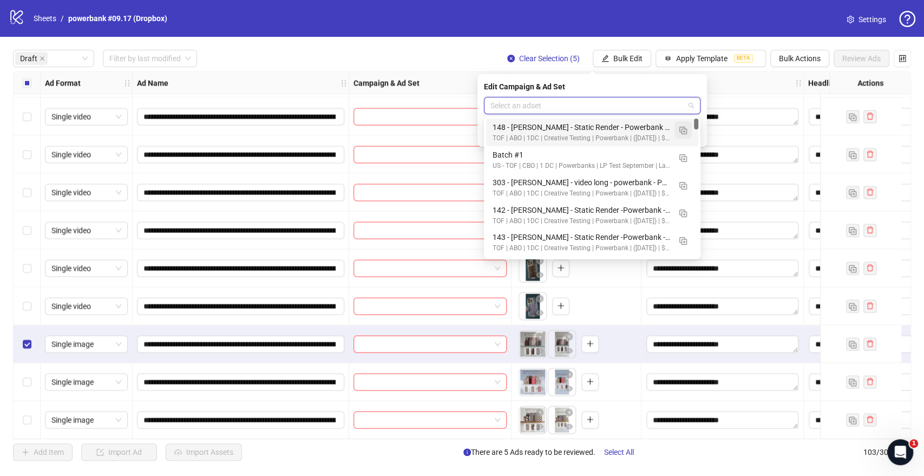
click at [683, 129] on img "button" at bounding box center [683, 131] width 8 height 8
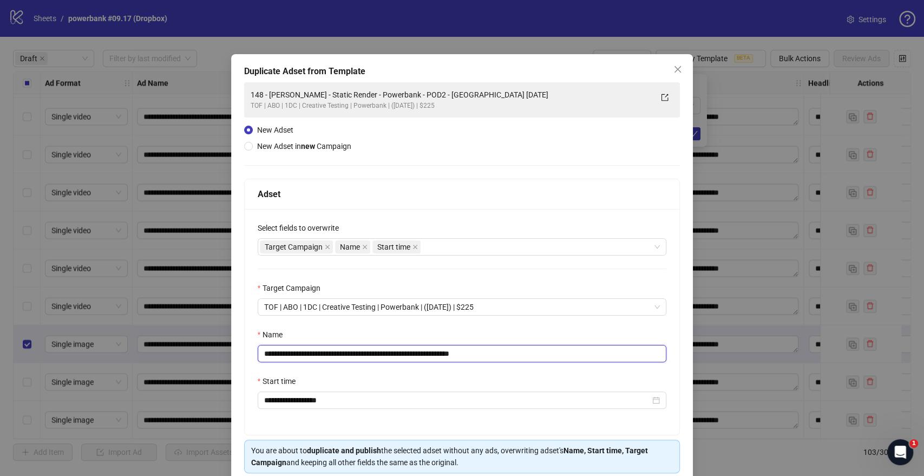
drag, startPoint x: 430, startPoint y: 354, endPoint x: 178, endPoint y: 356, distance: 252.7
click at [179, 357] on div "**********" at bounding box center [462, 238] width 924 height 476
paste input "text"
drag, startPoint x: 482, startPoint y: 352, endPoint x: 603, endPoint y: 364, distance: 122.3
click at [602, 364] on div "**********" at bounding box center [462, 322] width 435 height 226
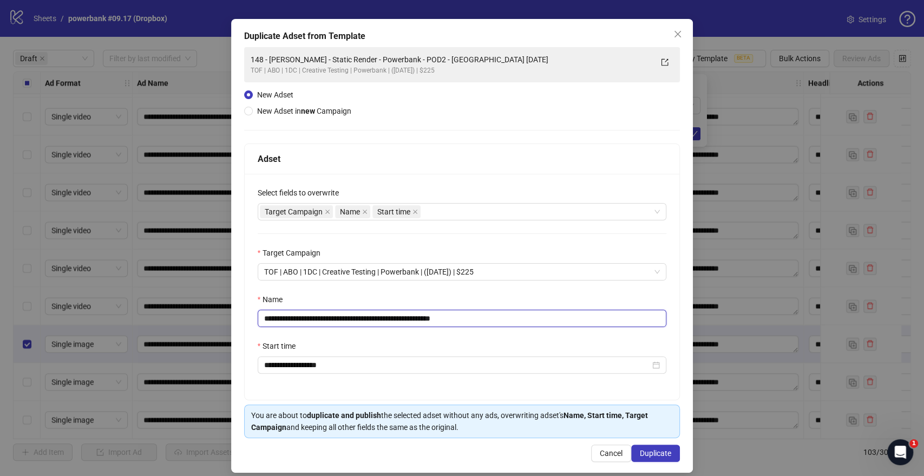
scroll to position [45, 0]
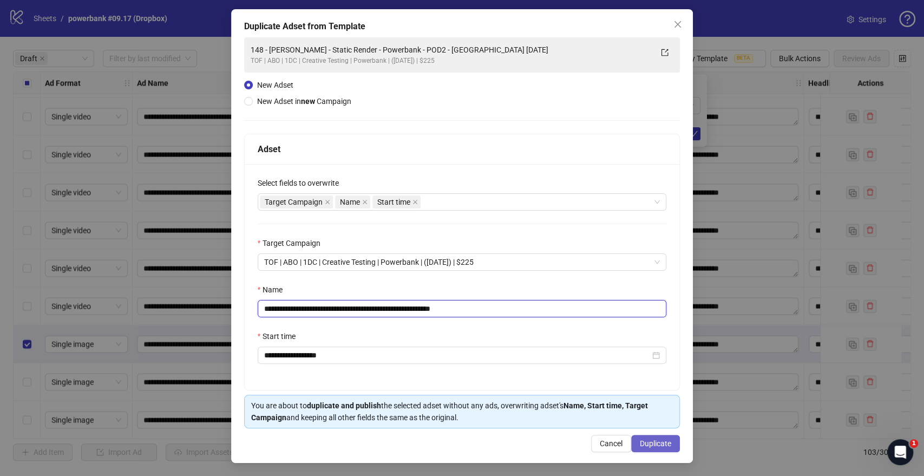
type input "**********"
click at [661, 442] on span "Duplicate" at bounding box center [655, 443] width 31 height 9
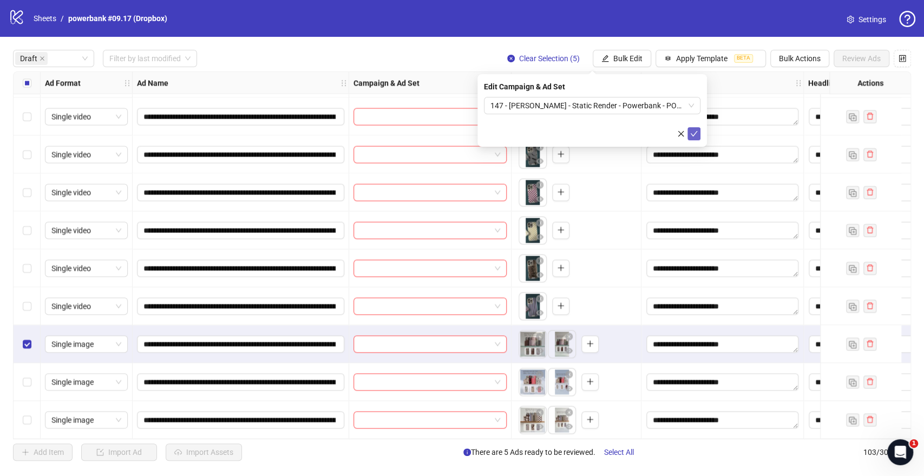
click at [693, 132] on icon "check" at bounding box center [694, 134] width 8 height 8
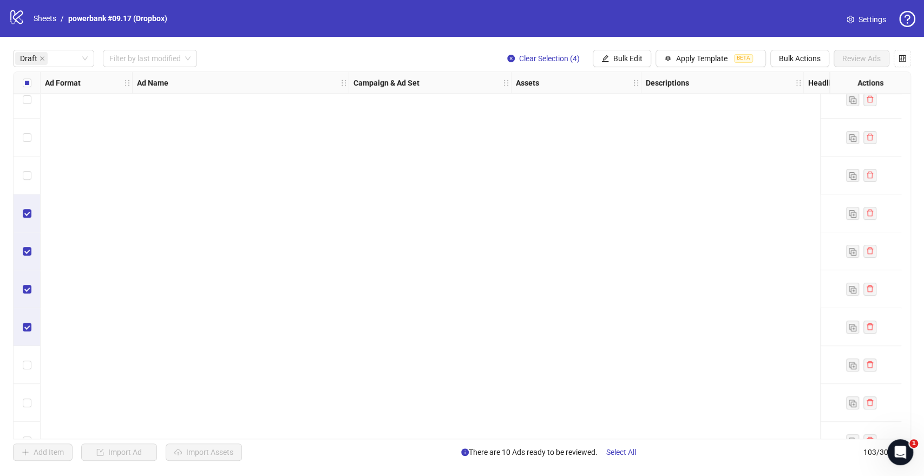
scroll to position [1326, 0]
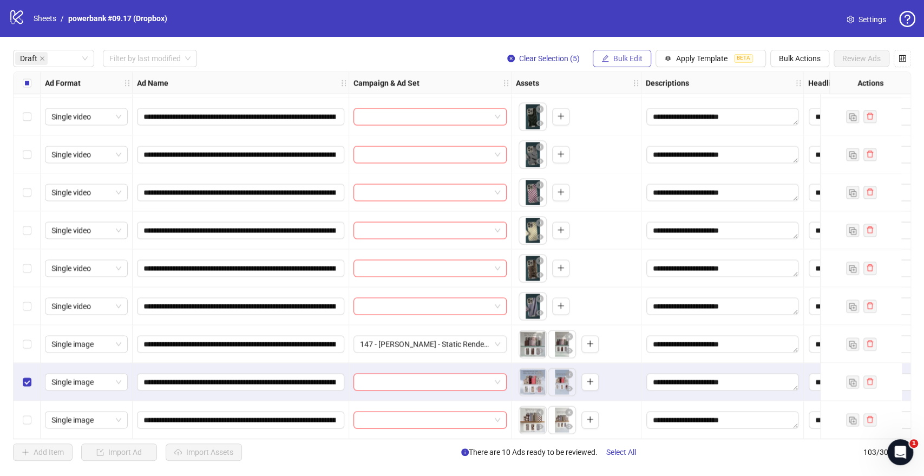
click at [627, 56] on span "Bulk Edit" at bounding box center [627, 58] width 29 height 9
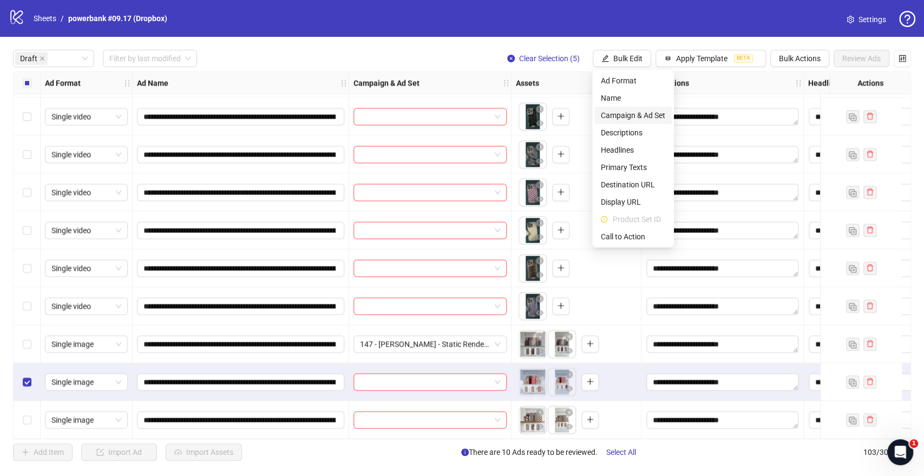
click at [615, 111] on span "Campaign & Ad Set" at bounding box center [633, 115] width 64 height 12
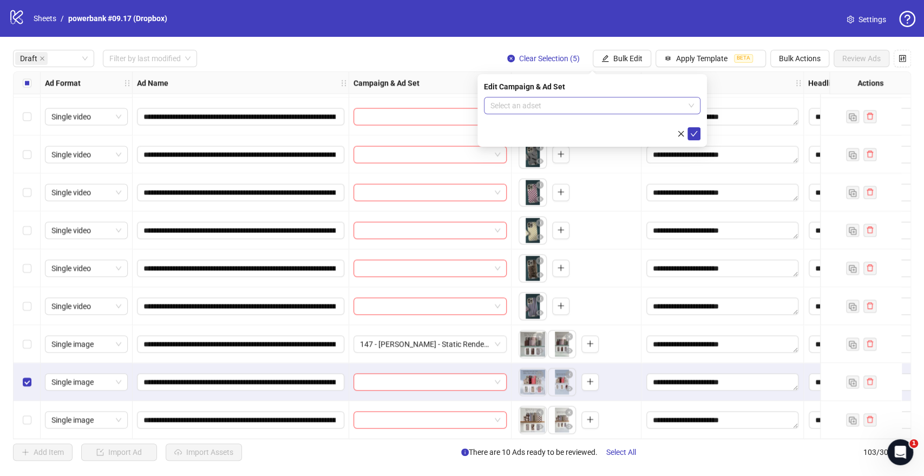
click at [568, 104] on input "search" at bounding box center [587, 105] width 194 height 16
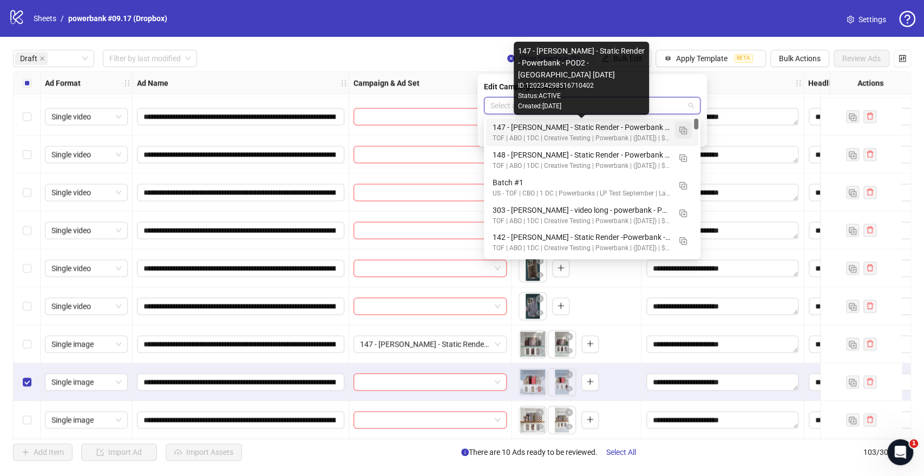
click at [680, 129] on img "button" at bounding box center [683, 131] width 8 height 8
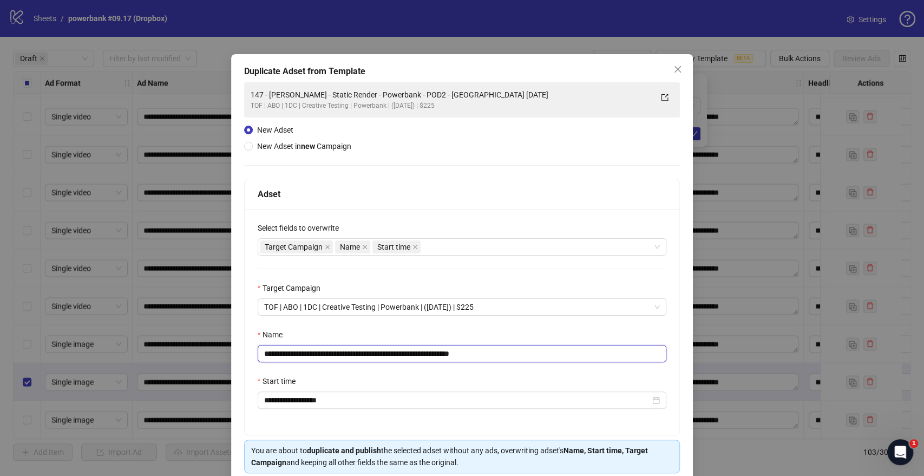
drag, startPoint x: 435, startPoint y: 353, endPoint x: 69, endPoint y: 363, distance: 366.0
click at [69, 363] on div "**********" at bounding box center [462, 238] width 924 height 476
paste input "text"
drag, startPoint x: 470, startPoint y: 350, endPoint x: 582, endPoint y: 365, distance: 113.0
click at [580, 363] on div "**********" at bounding box center [462, 322] width 435 height 226
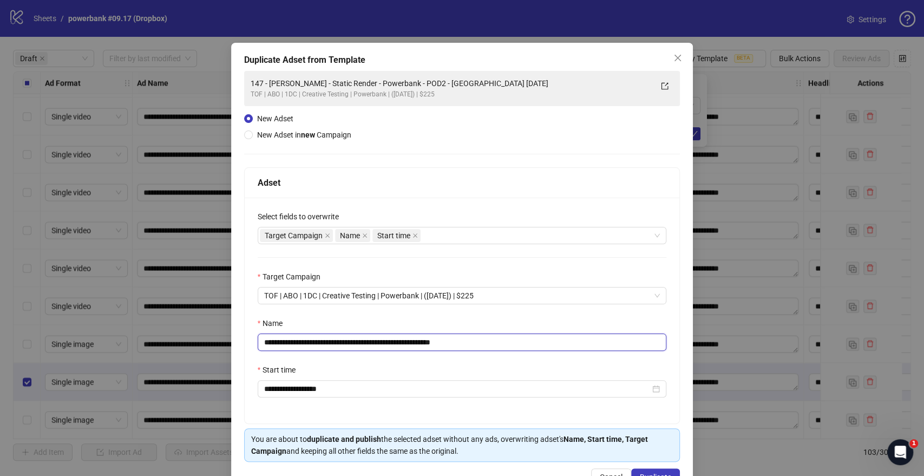
scroll to position [45, 0]
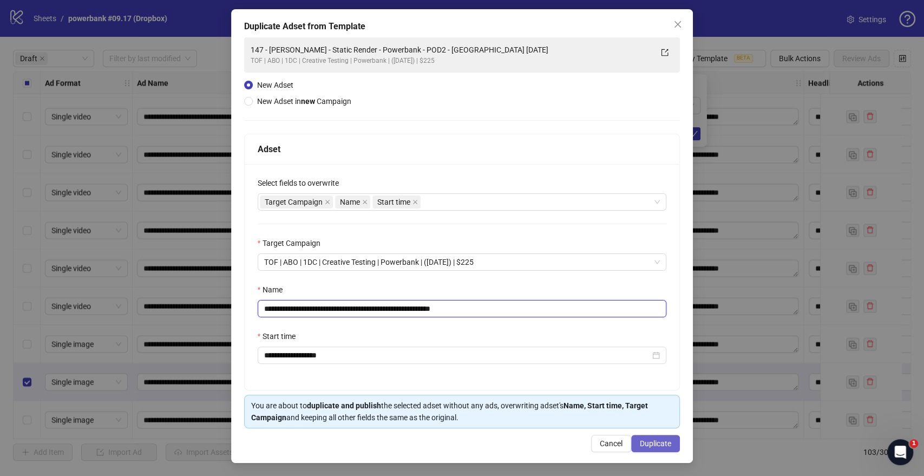
type input "**********"
click at [646, 441] on span "Duplicate" at bounding box center [655, 443] width 31 height 9
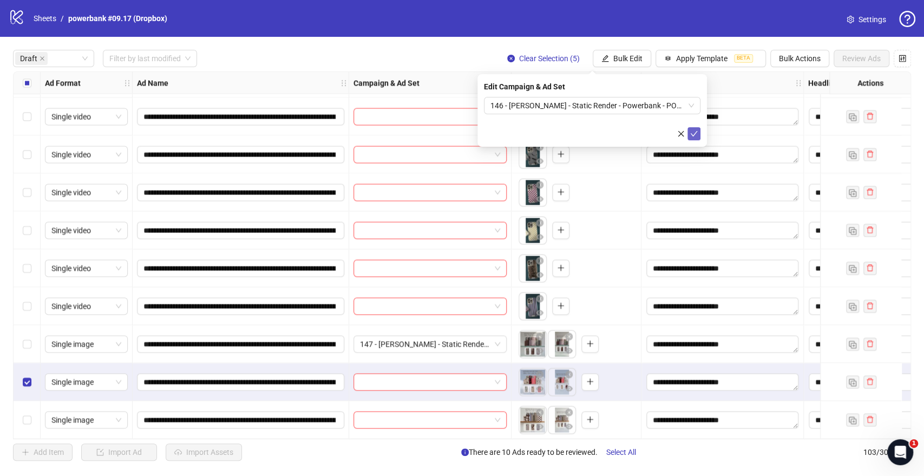
click at [694, 132] on icon "check" at bounding box center [694, 134] width 8 height 8
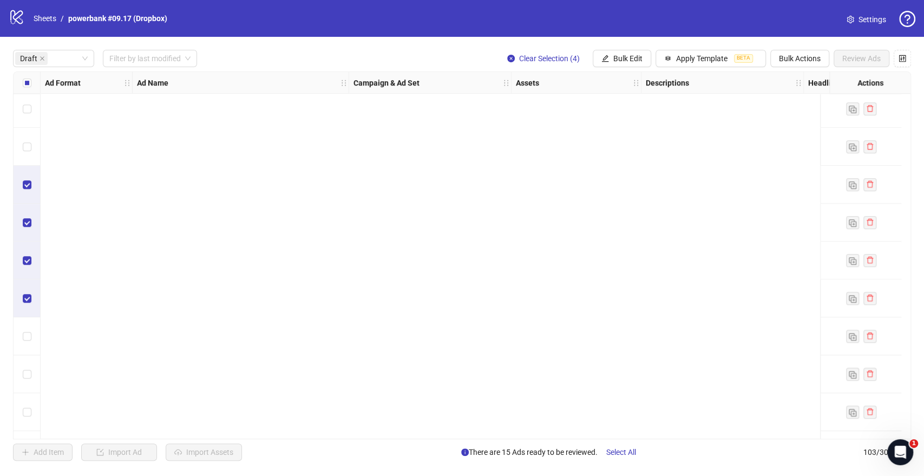
scroll to position [1326, 0]
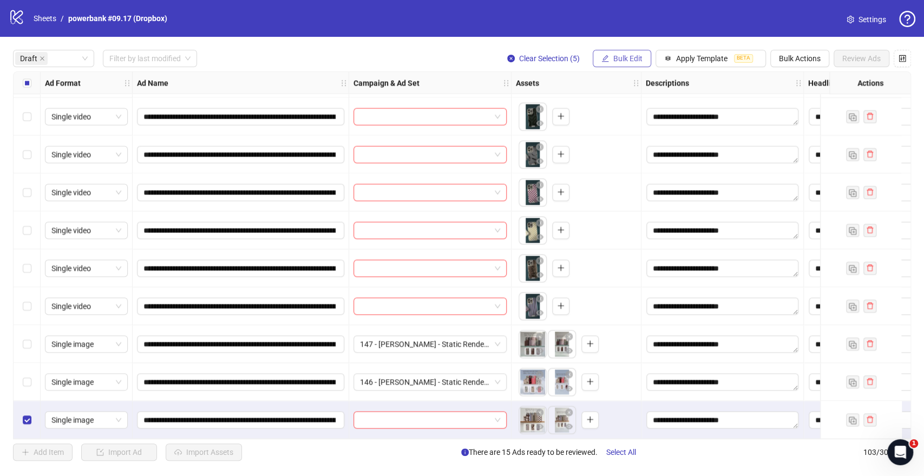
click at [623, 61] on span "Bulk Edit" at bounding box center [627, 58] width 29 height 9
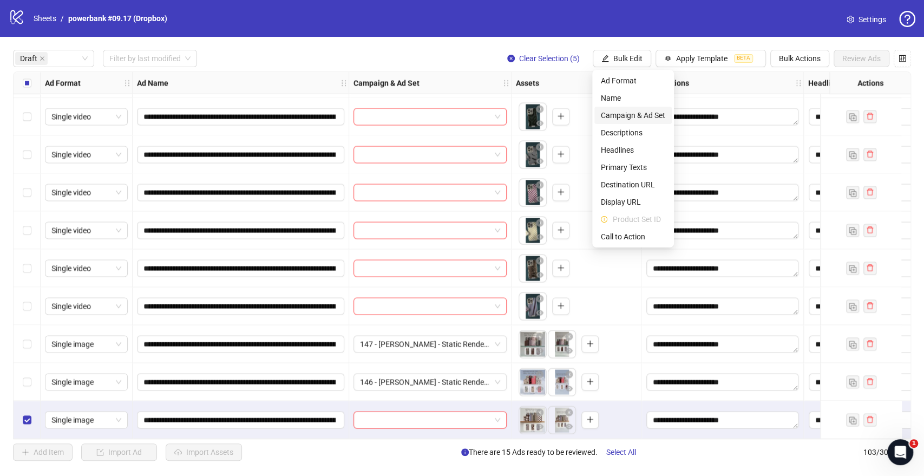
click at [615, 111] on span "Campaign & Ad Set" at bounding box center [633, 115] width 64 height 12
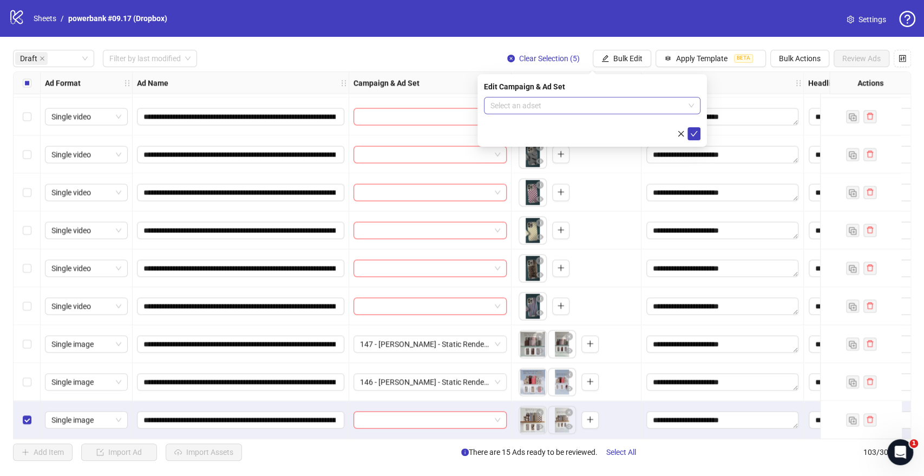
click at [547, 98] on input "search" at bounding box center [587, 105] width 194 height 16
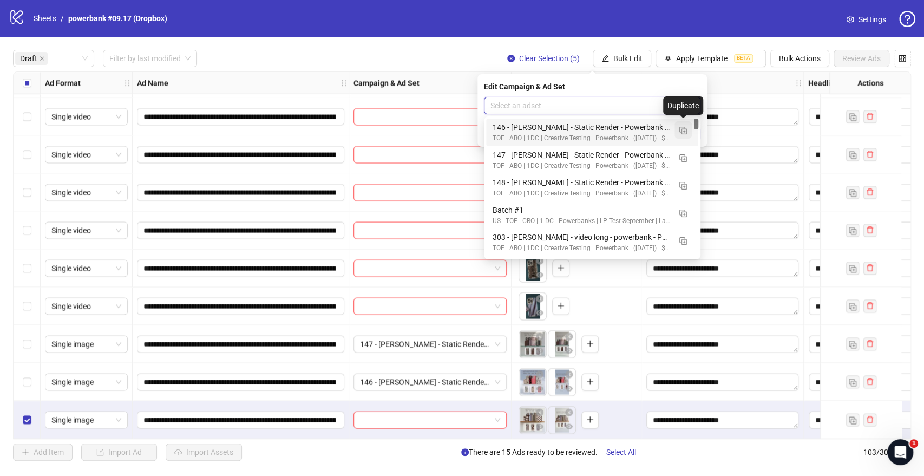
click at [684, 133] on img "button" at bounding box center [683, 131] width 8 height 8
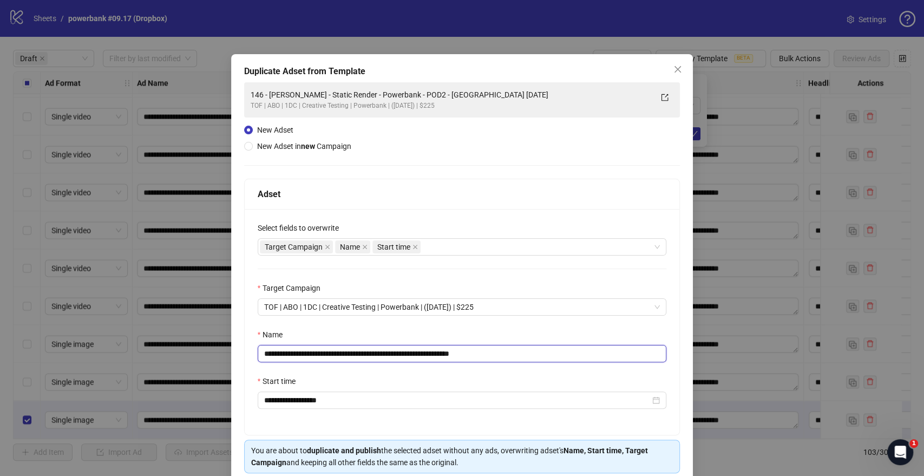
drag, startPoint x: 435, startPoint y: 352, endPoint x: 237, endPoint y: 332, distance: 198.5
click at [57, 354] on div "**********" at bounding box center [462, 238] width 924 height 476
paste input "text"
drag, startPoint x: 471, startPoint y: 353, endPoint x: 562, endPoint y: 357, distance: 91.0
click at [562, 357] on input "**********" at bounding box center [462, 353] width 409 height 17
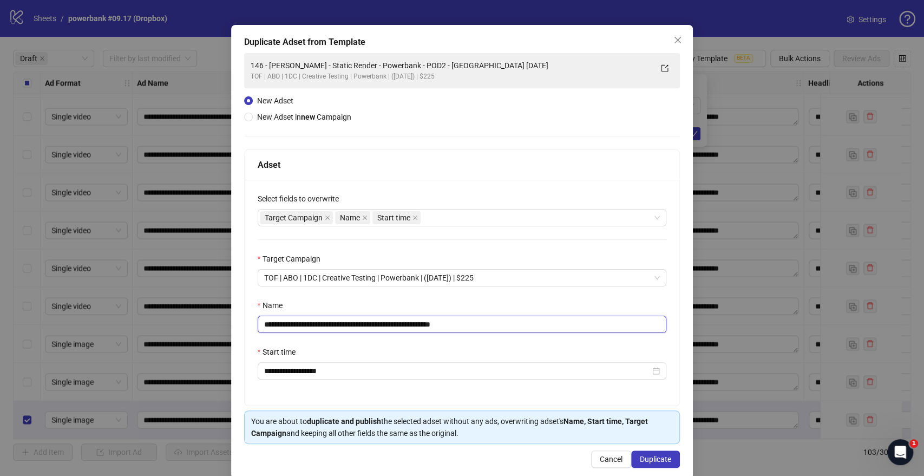
scroll to position [45, 0]
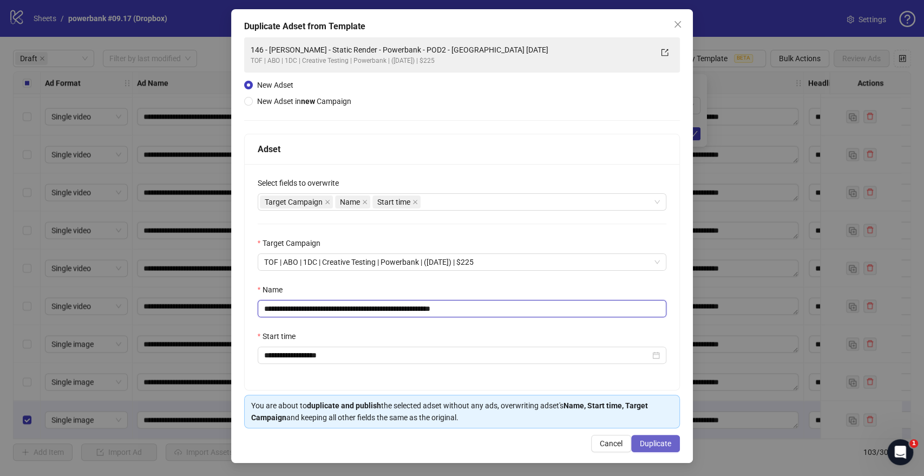
type input "**********"
click at [641, 444] on span "Duplicate" at bounding box center [655, 443] width 31 height 9
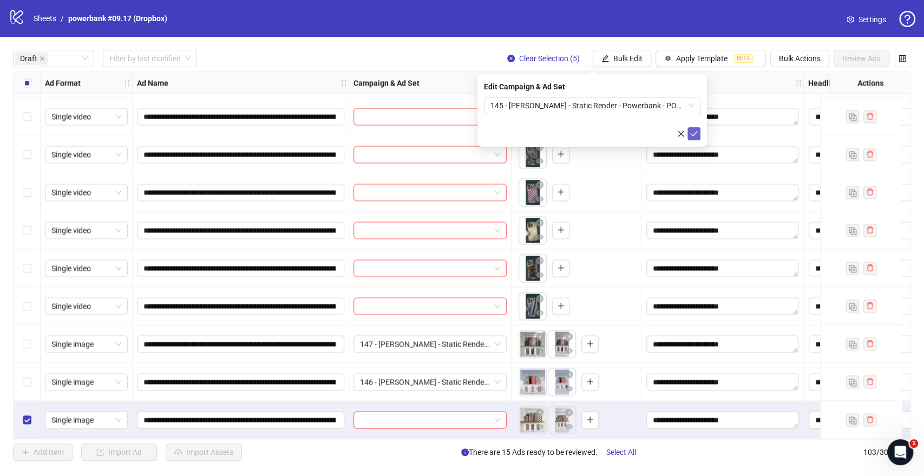
click at [695, 132] on icon "check" at bounding box center [694, 134] width 8 height 8
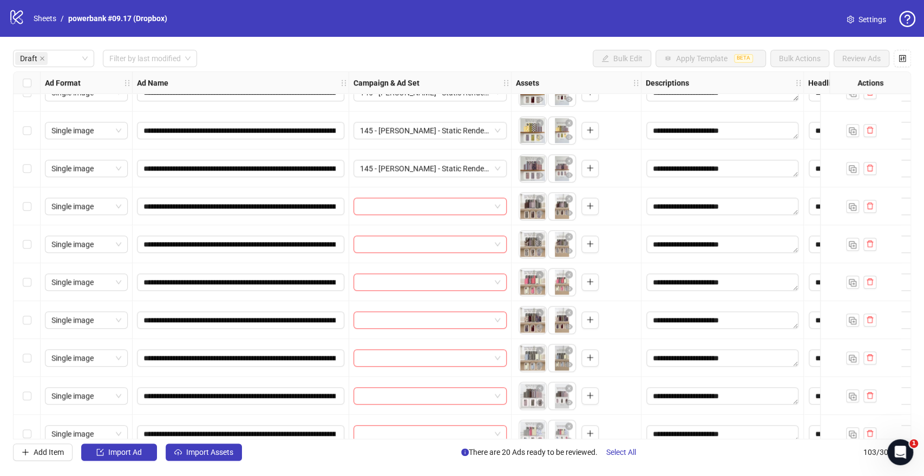
scroll to position [601, 0]
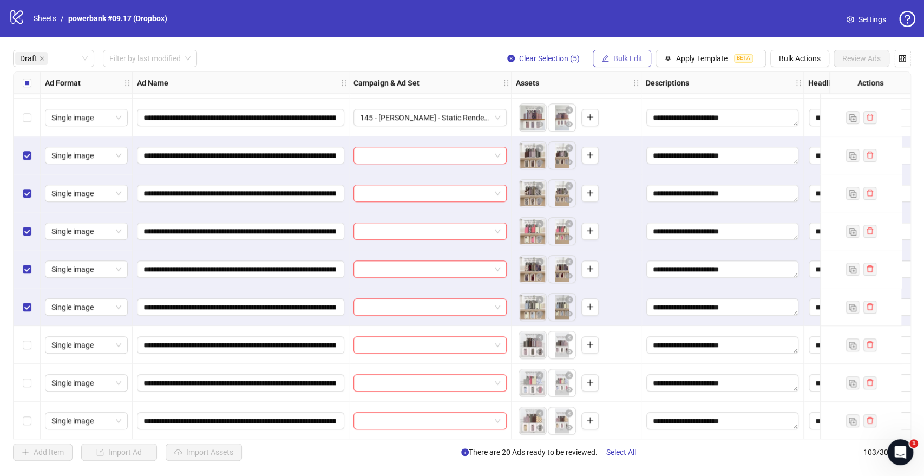
click at [616, 54] on span "Bulk Edit" at bounding box center [627, 58] width 29 height 9
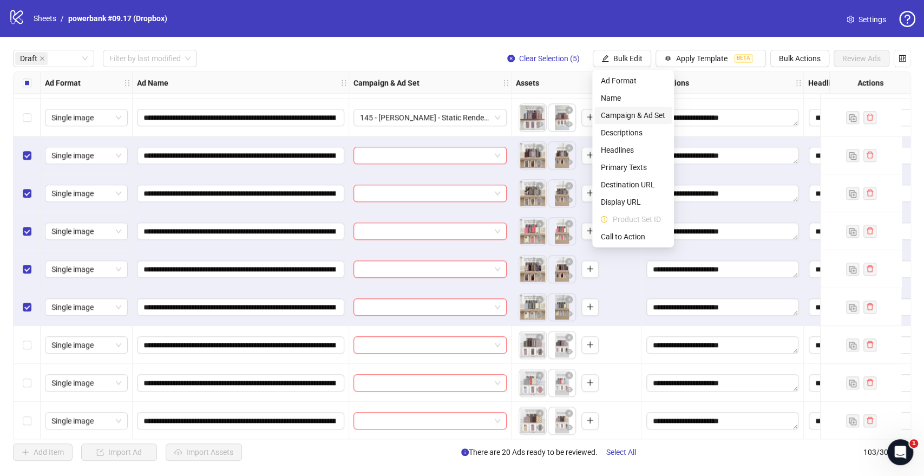
click at [622, 113] on span "Campaign & Ad Set" at bounding box center [633, 115] width 64 height 12
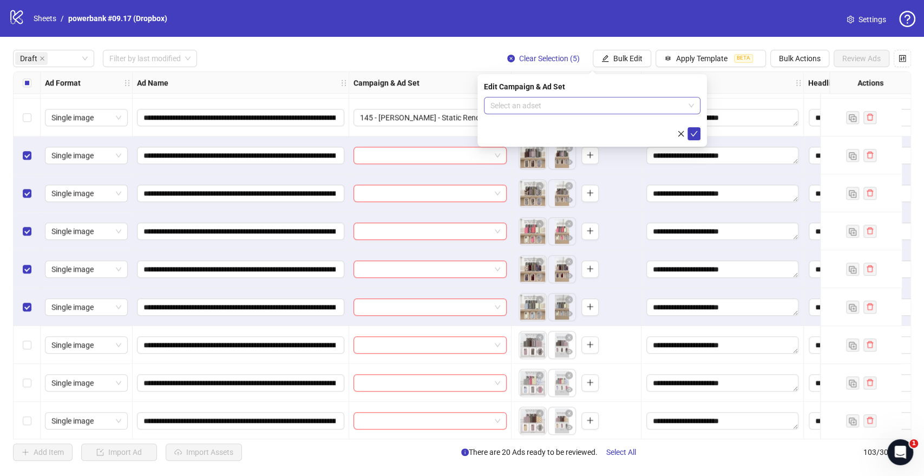
click at [554, 104] on input "search" at bounding box center [587, 105] width 194 height 16
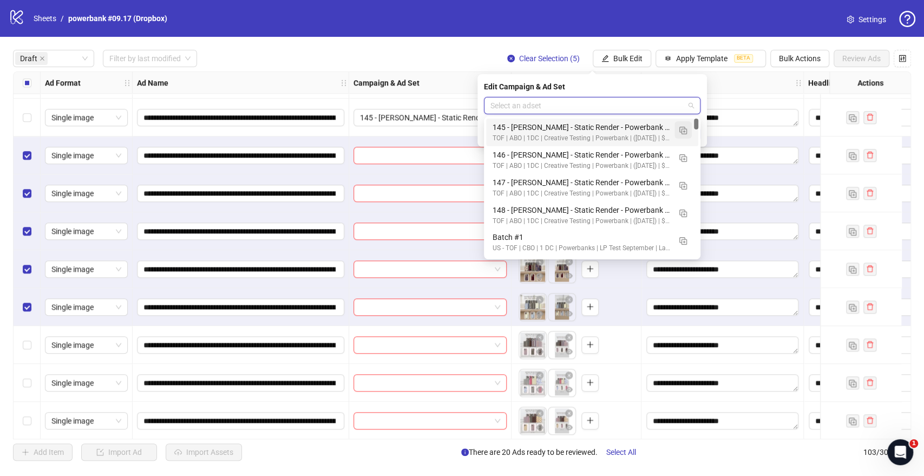
click at [679, 128] on button "button" at bounding box center [682, 129] width 17 height 17
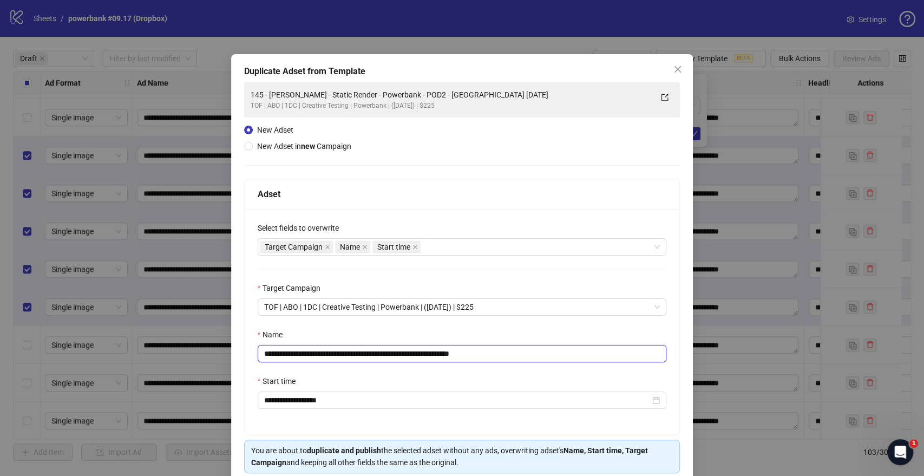
drag, startPoint x: 432, startPoint y: 351, endPoint x: 0, endPoint y: 344, distance: 432.5
click at [0, 344] on div "**********" at bounding box center [462, 238] width 924 height 476
paste input "text"
drag, startPoint x: 472, startPoint y: 351, endPoint x: 634, endPoint y: 357, distance: 161.9
click at [632, 359] on input "**********" at bounding box center [462, 353] width 409 height 17
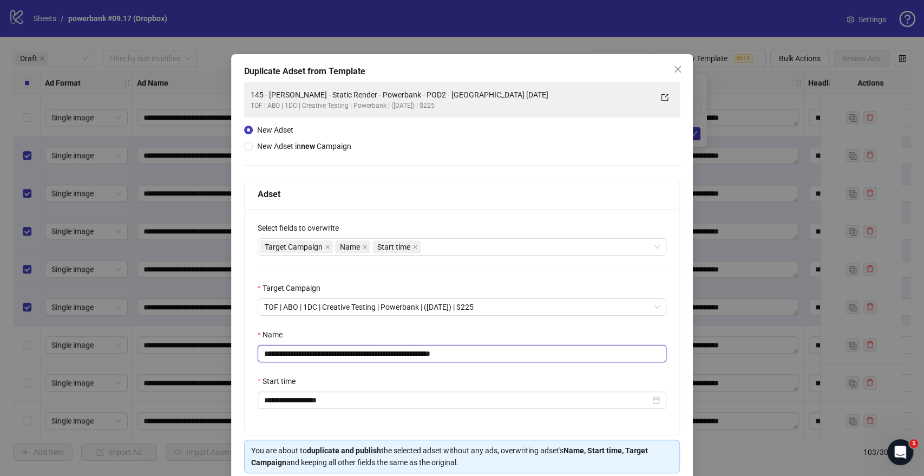
scroll to position [45, 0]
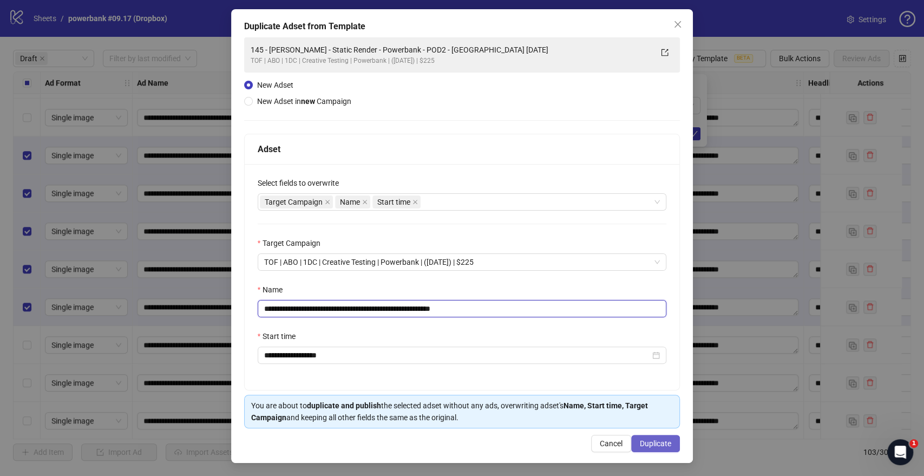
type input "**********"
click at [662, 449] on button "Duplicate" at bounding box center [655, 443] width 49 height 17
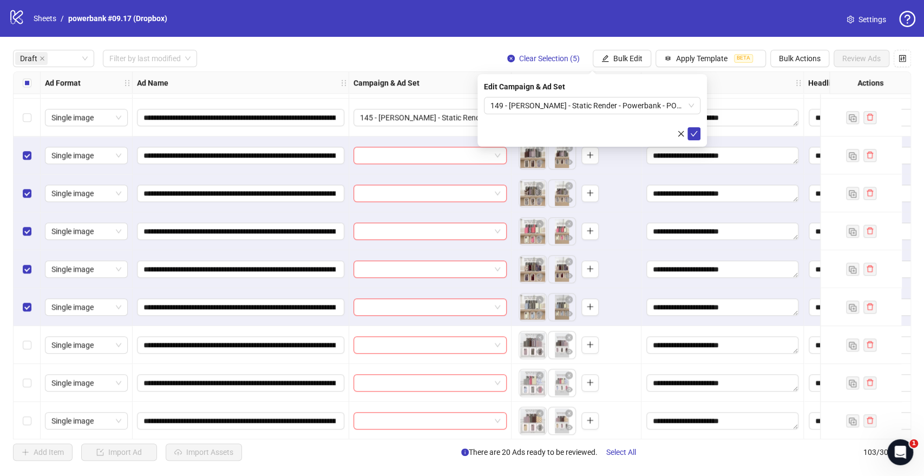
click at [694, 131] on icon "check" at bounding box center [694, 134] width 8 height 8
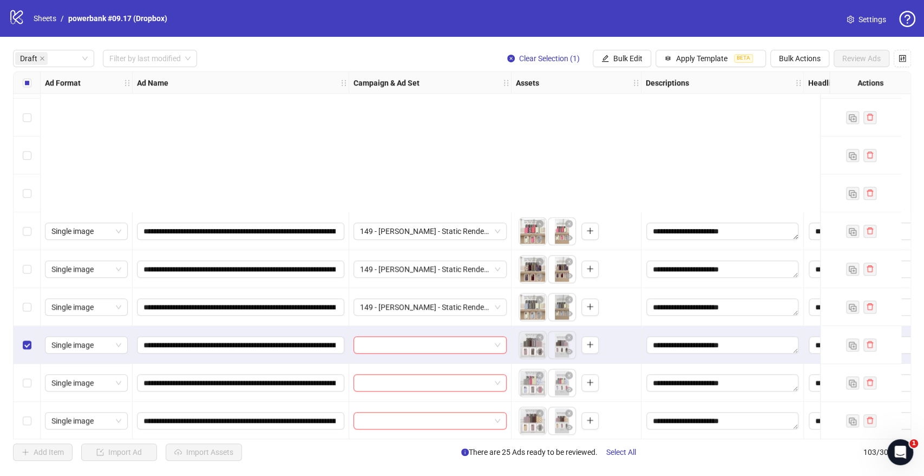
scroll to position [781, 0]
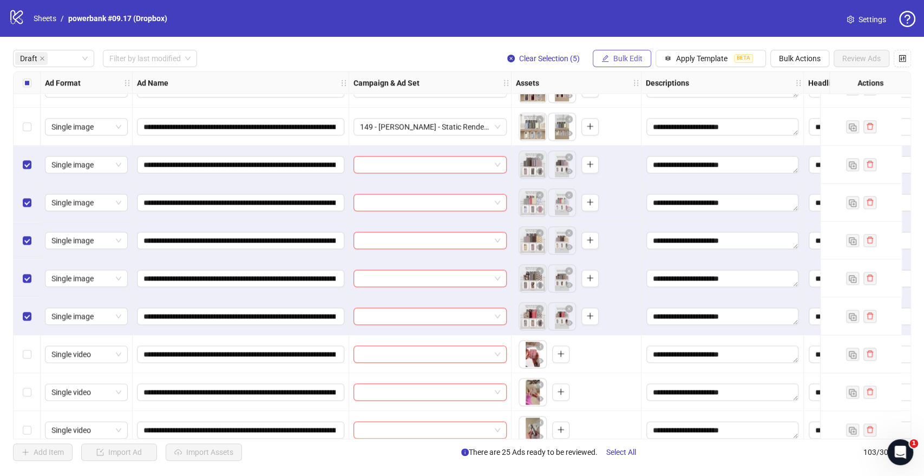
click at [626, 56] on span "Bulk Edit" at bounding box center [627, 58] width 29 height 9
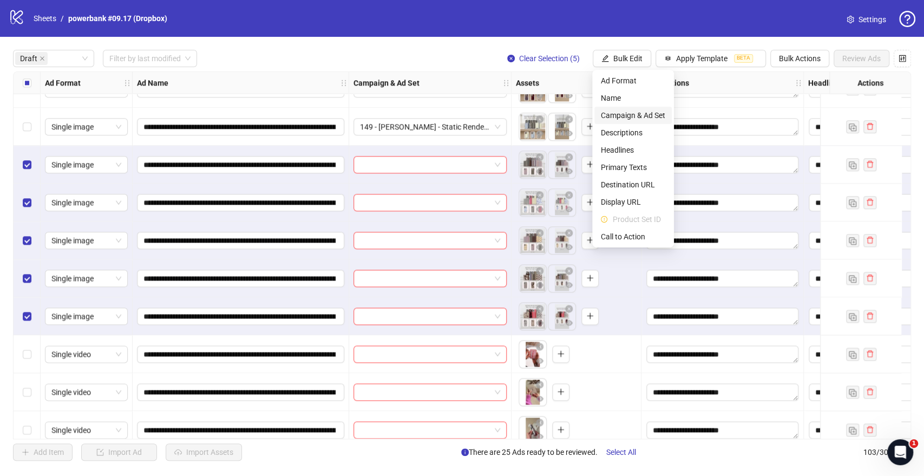
click at [619, 111] on span "Campaign & Ad Set" at bounding box center [633, 115] width 64 height 12
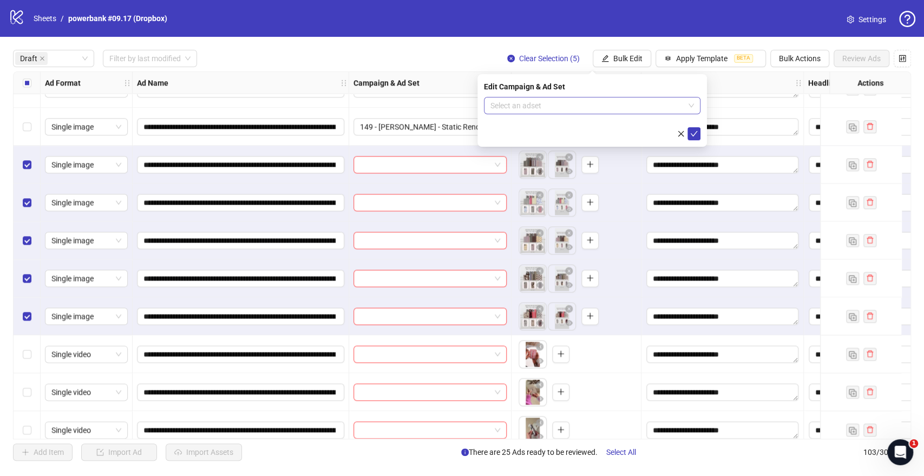
click at [540, 109] on input "search" at bounding box center [587, 105] width 194 height 16
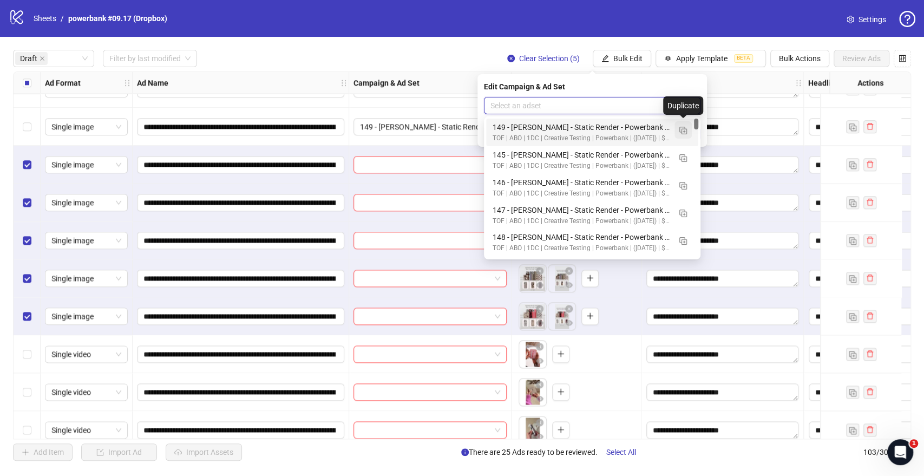
click at [684, 131] on img "button" at bounding box center [683, 131] width 8 height 8
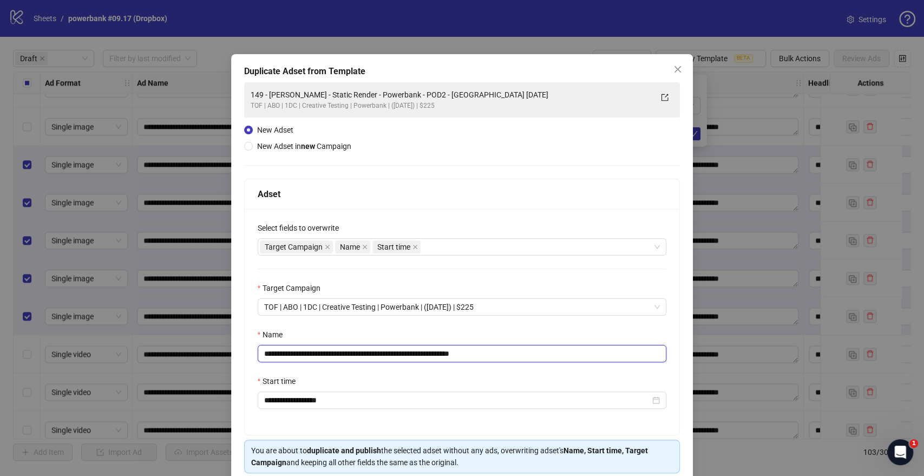
drag, startPoint x: 434, startPoint y: 353, endPoint x: 20, endPoint y: 332, distance: 414.5
click at [20, 332] on div "**********" at bounding box center [462, 238] width 924 height 476
paste input "text"
drag, startPoint x: 422, startPoint y: 353, endPoint x: 505, endPoint y: 354, distance: 83.3
click at [504, 354] on input "**********" at bounding box center [462, 353] width 409 height 17
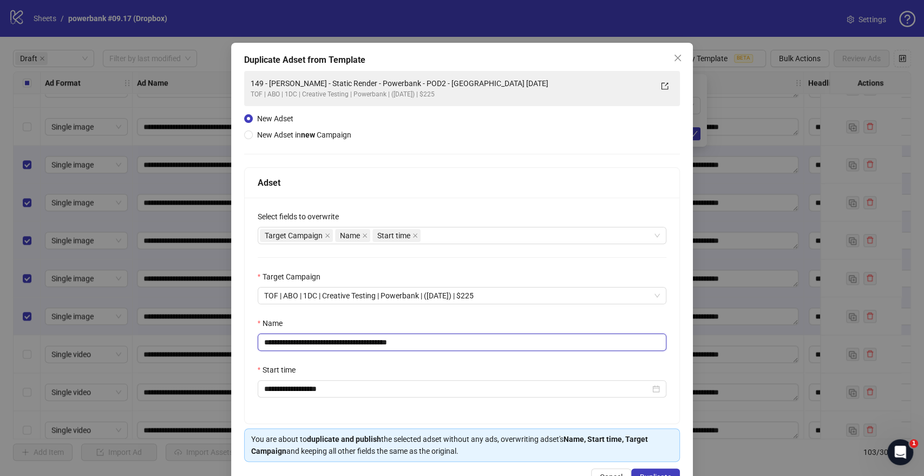
scroll to position [45, 0]
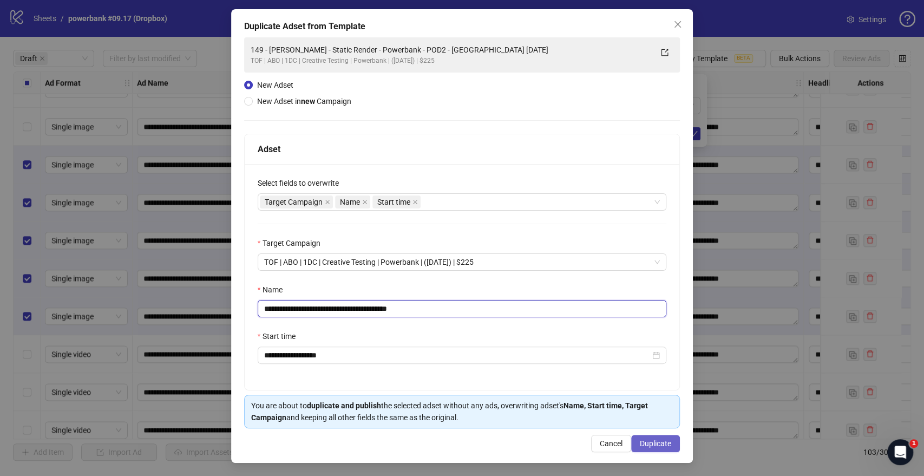
type input "**********"
click at [642, 442] on span "Duplicate" at bounding box center [655, 443] width 31 height 9
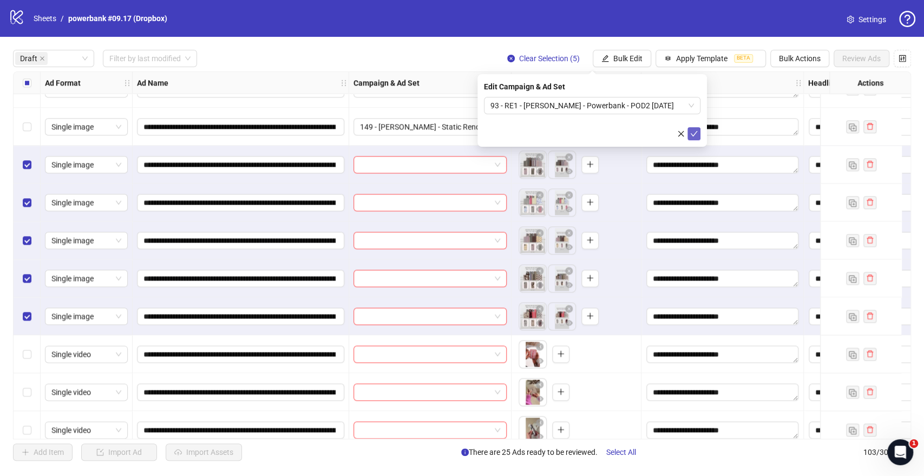
click at [696, 134] on icon "check" at bounding box center [694, 134] width 8 height 8
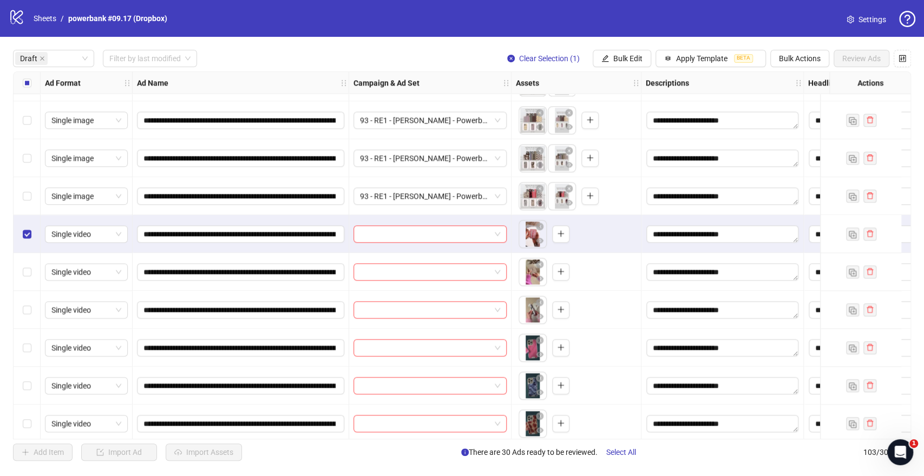
scroll to position [962, 0]
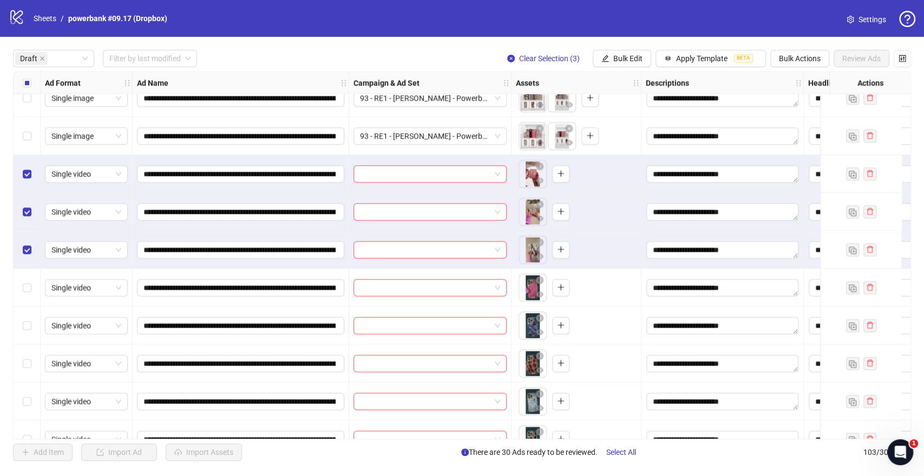
drag, startPoint x: 627, startPoint y: 61, endPoint x: 623, endPoint y: 86, distance: 25.2
click at [626, 61] on span "Bulk Edit" at bounding box center [627, 58] width 29 height 9
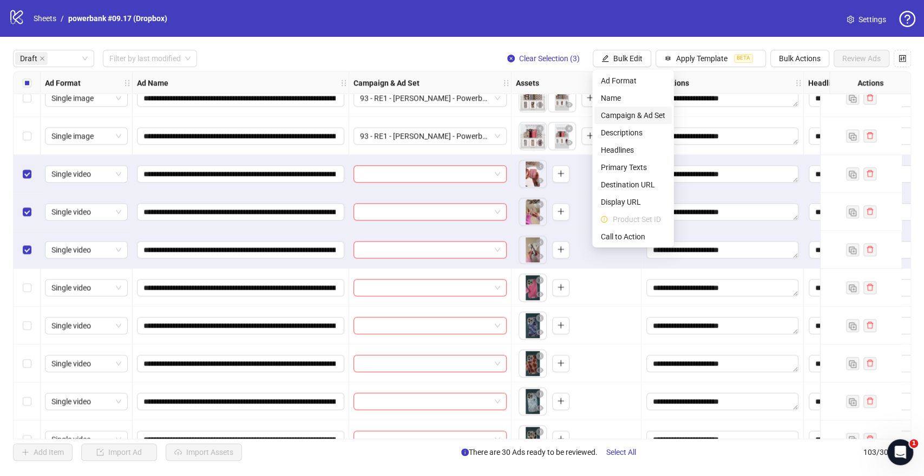
click at [619, 112] on span "Campaign & Ad Set" at bounding box center [633, 115] width 64 height 12
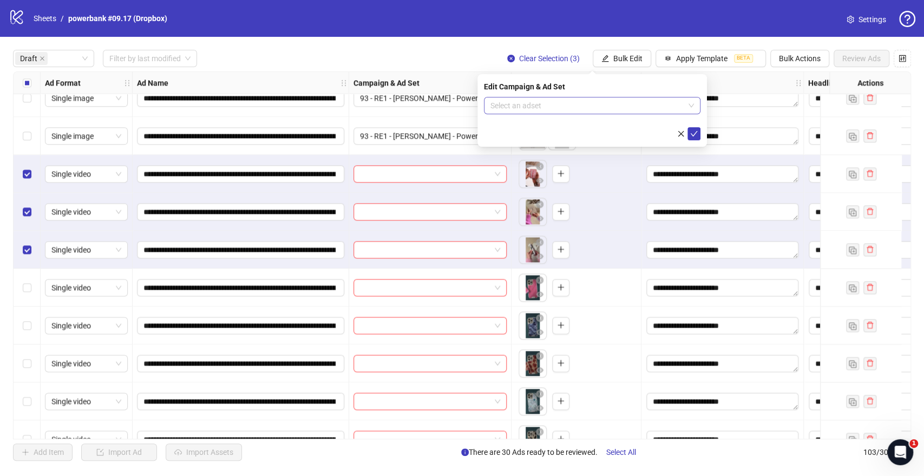
click at [545, 111] on input "search" at bounding box center [587, 105] width 194 height 16
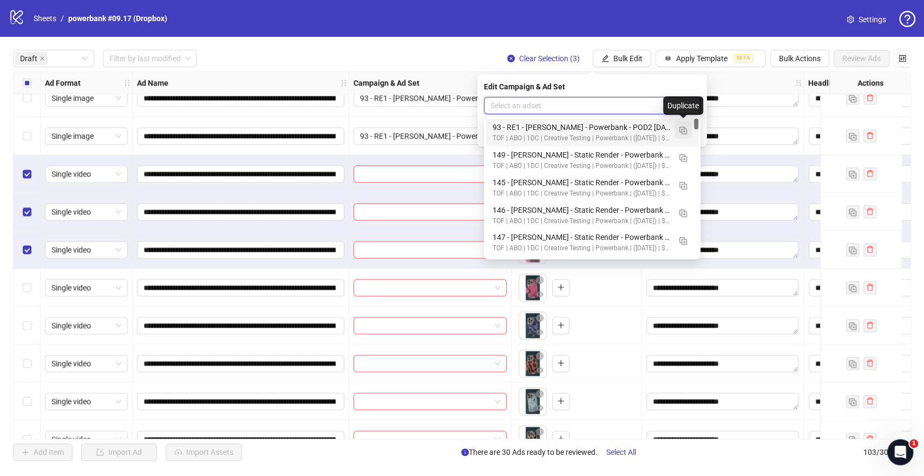
click at [681, 127] on img "button" at bounding box center [683, 131] width 8 height 8
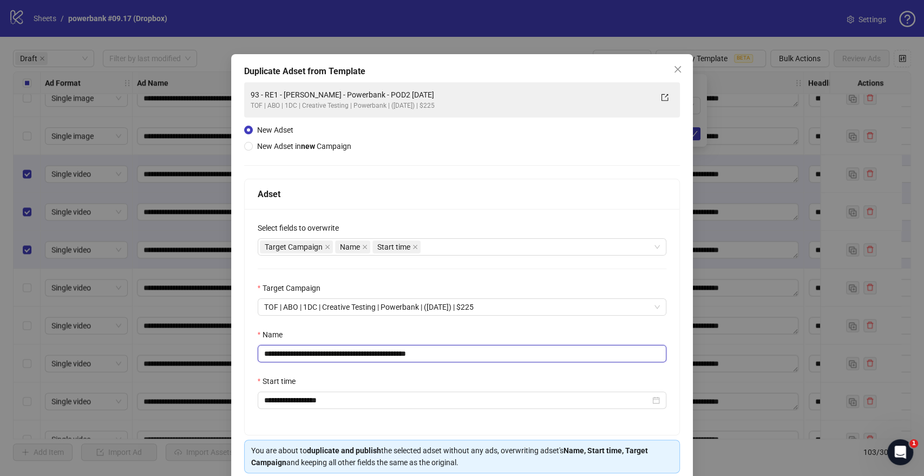
drag, startPoint x: 377, startPoint y: 354, endPoint x: 168, endPoint y: 358, distance: 209.5
click at [168, 358] on div "**********" at bounding box center [462, 238] width 924 height 476
paste input "**********"
drag, startPoint x: 462, startPoint y: 353, endPoint x: 579, endPoint y: 367, distance: 118.3
click at [573, 367] on div "**********" at bounding box center [462, 322] width 435 height 226
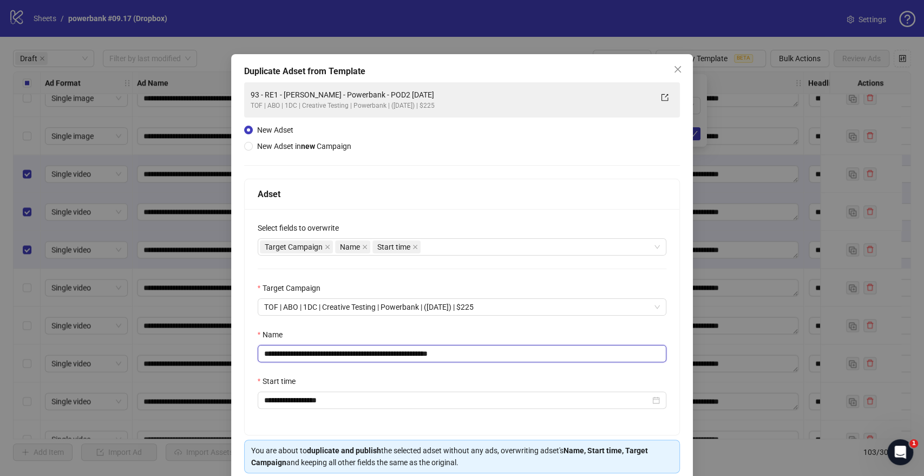
scroll to position [45, 0]
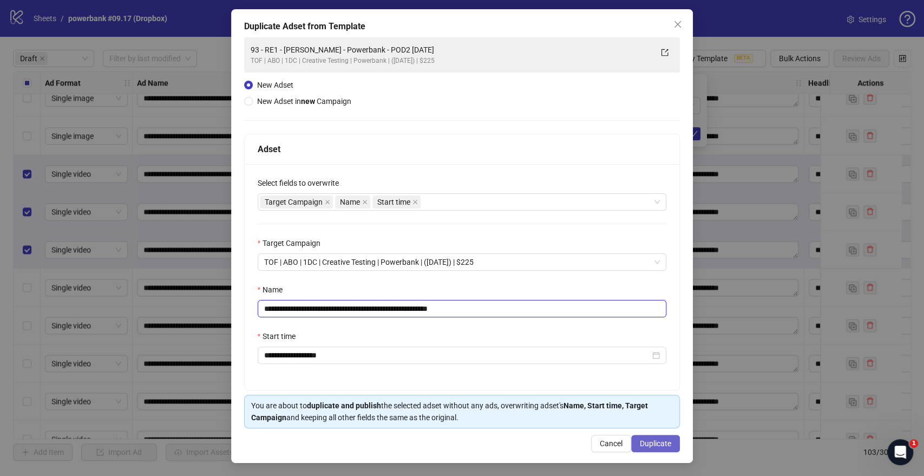
type input "**********"
click at [663, 450] on button "Duplicate" at bounding box center [655, 443] width 49 height 17
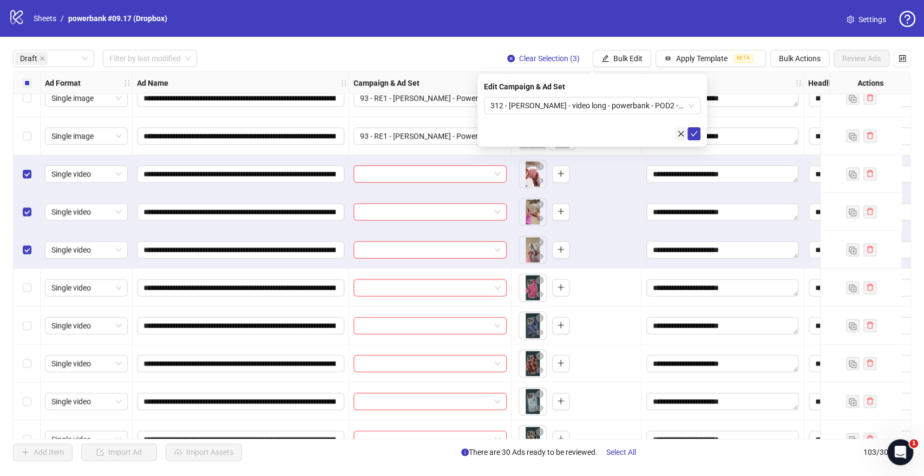
click at [693, 134] on icon "check" at bounding box center [694, 133] width 7 height 5
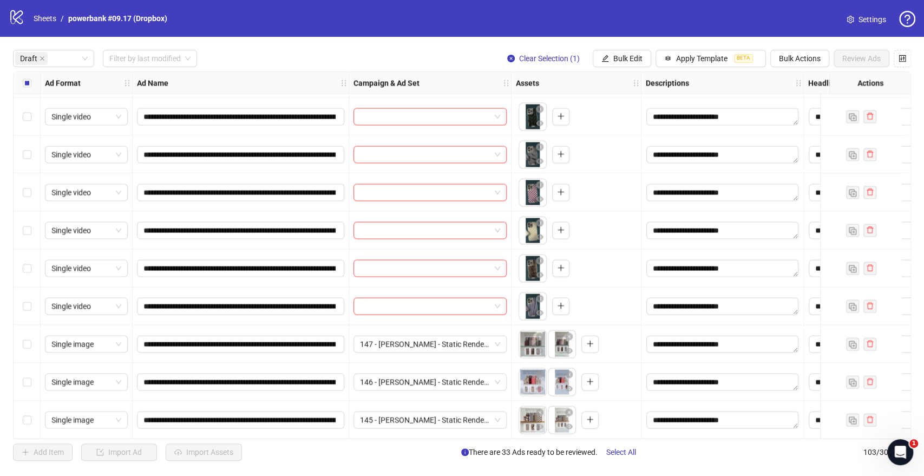
scroll to position [1326, 0]
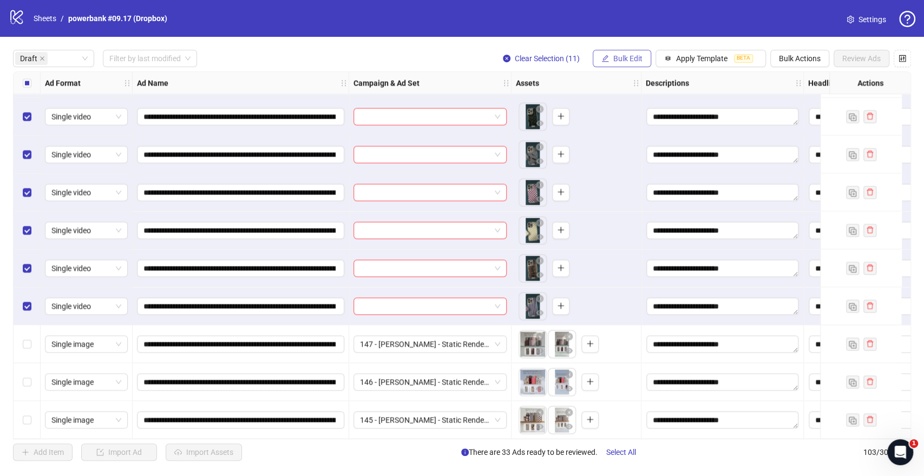
click at [620, 57] on span "Bulk Edit" at bounding box center [627, 58] width 29 height 9
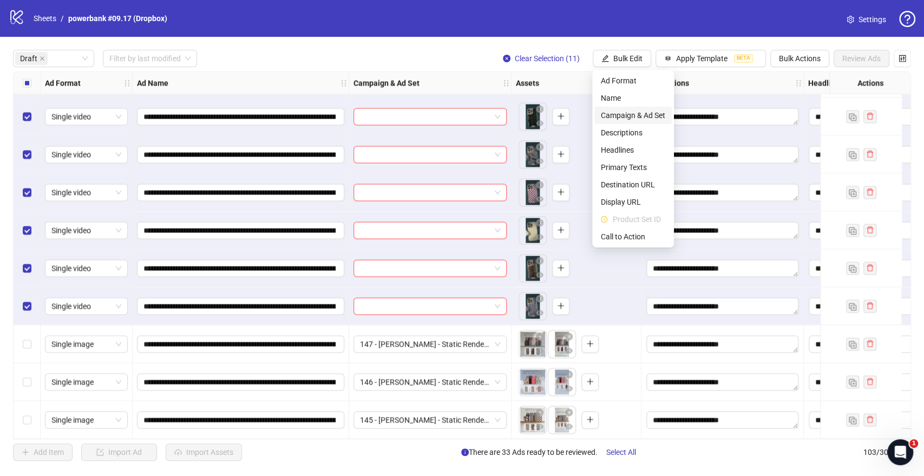
click at [607, 111] on span "Campaign & Ad Set" at bounding box center [633, 115] width 64 height 12
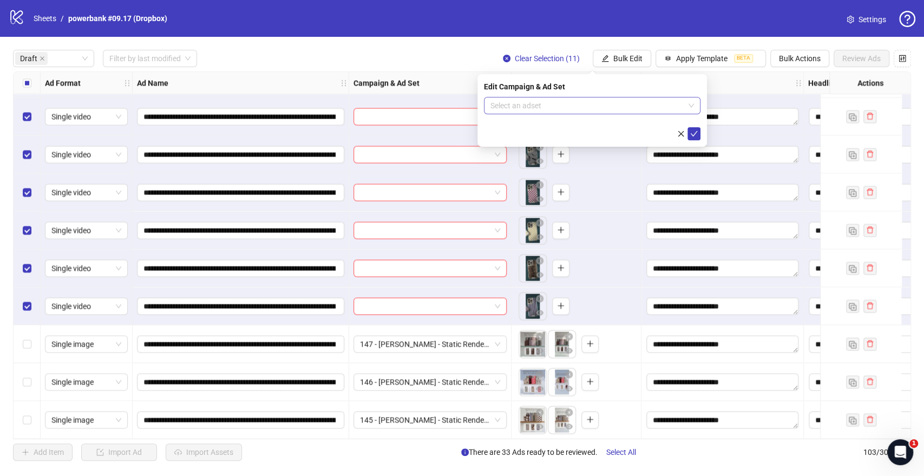
click at [685, 107] on span at bounding box center [591, 105] width 203 height 16
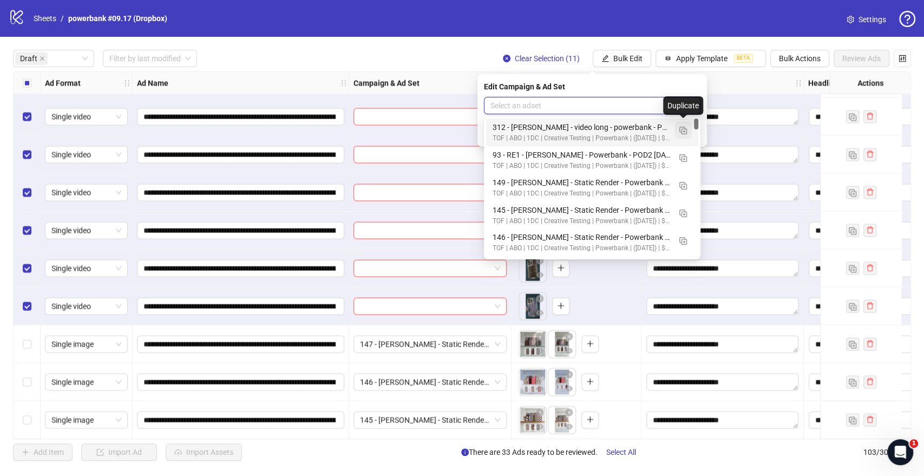
click at [685, 133] on img "button" at bounding box center [683, 131] width 8 height 8
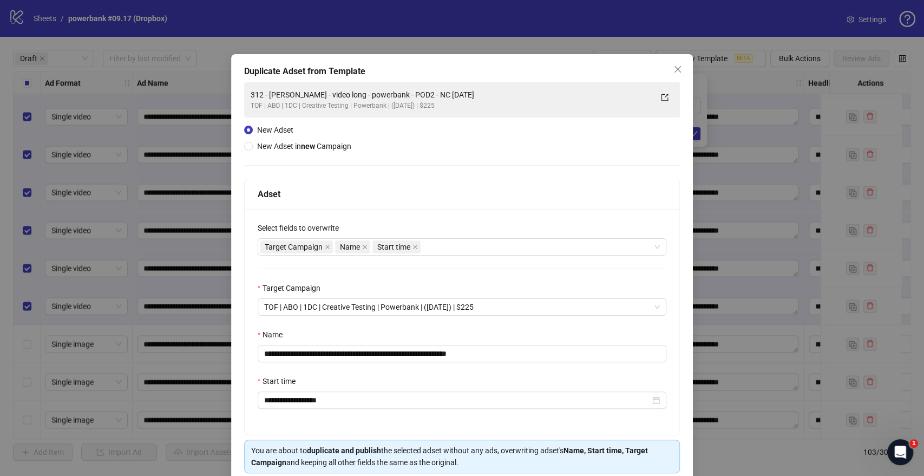
scroll to position [45, 0]
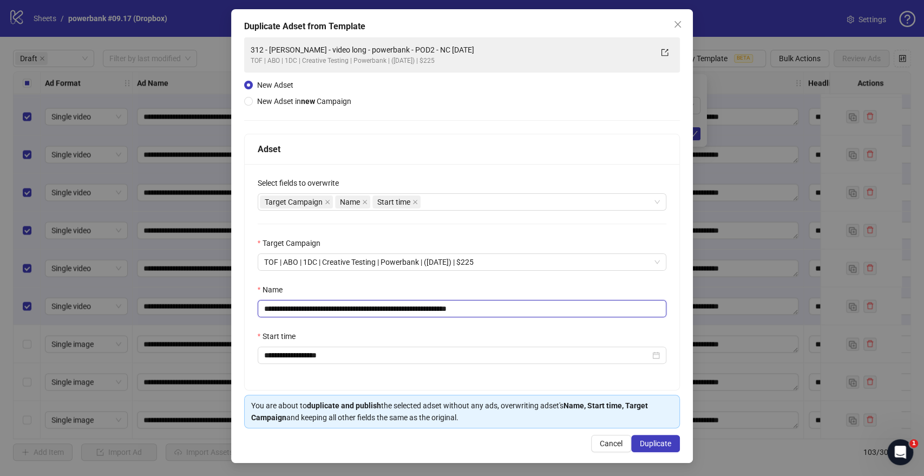
drag, startPoint x: 425, startPoint y: 309, endPoint x: 0, endPoint y: 308, distance: 424.8
click at [0, 308] on div "**********" at bounding box center [462, 238] width 924 height 476
paste input "text"
drag, startPoint x: 454, startPoint y: 307, endPoint x: 626, endPoint y: 323, distance: 172.2
click at [626, 323] on div "**********" at bounding box center [462, 277] width 435 height 226
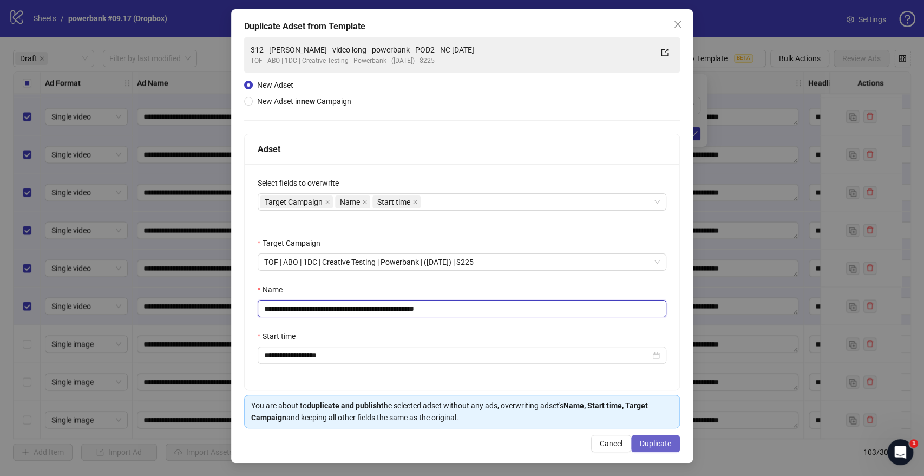
type input "**********"
click at [650, 442] on span "Duplicate" at bounding box center [655, 443] width 31 height 9
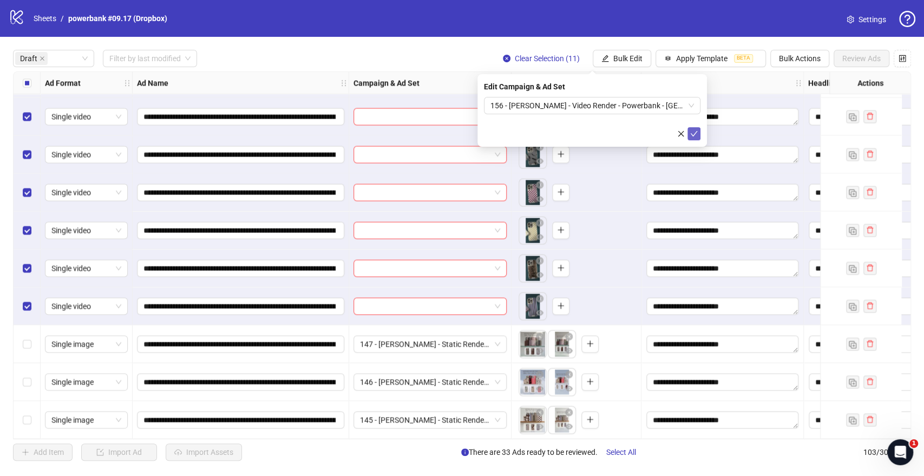
click at [693, 134] on icon "check" at bounding box center [694, 134] width 8 height 8
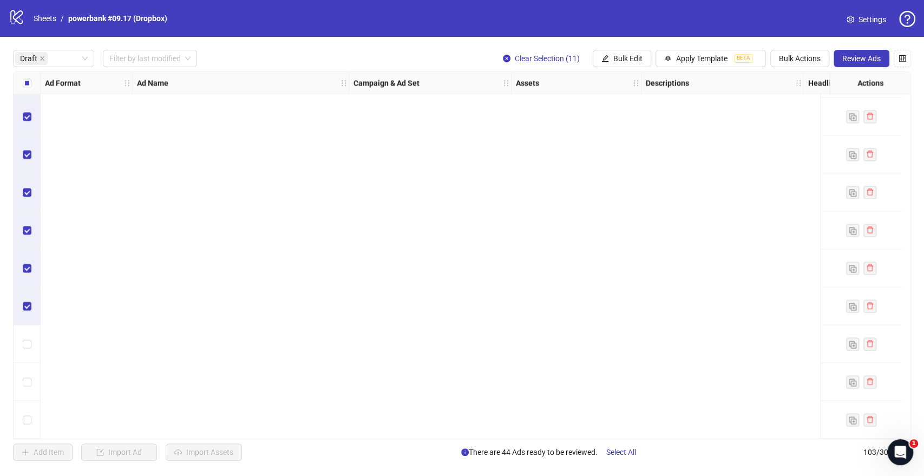
scroll to position [0, 0]
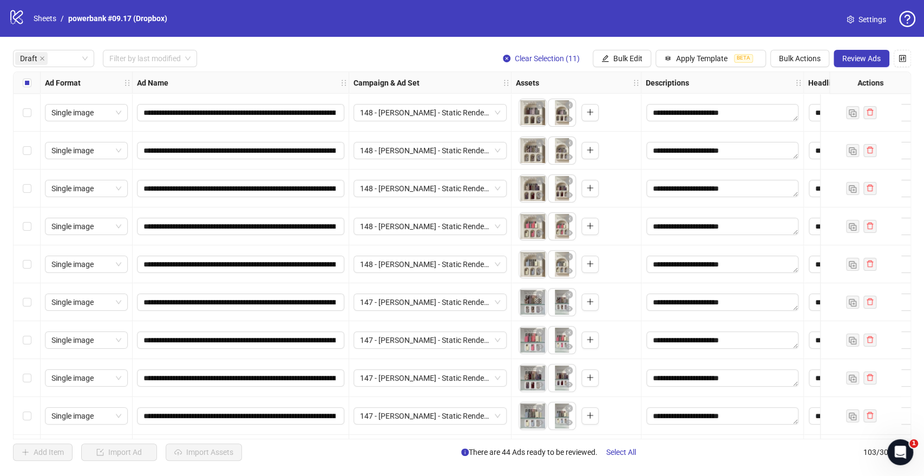
click at [25, 90] on div "Select all rows" at bounding box center [27, 83] width 27 height 22
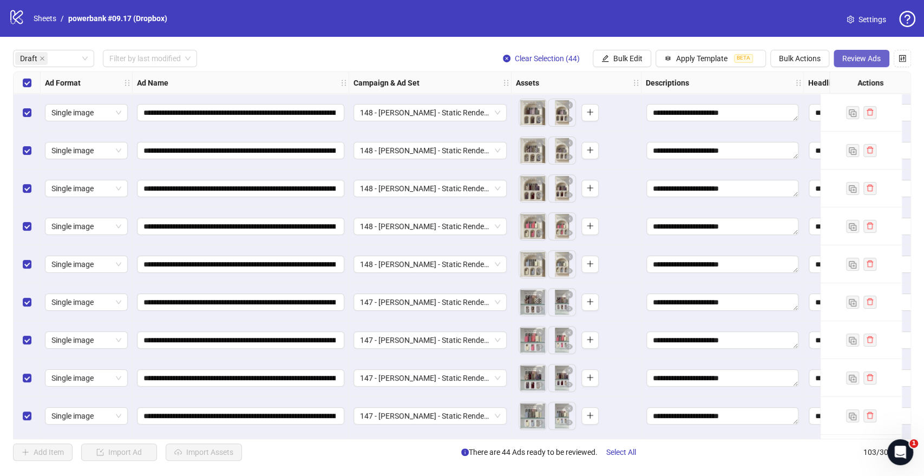
click at [872, 54] on span "Review Ads" at bounding box center [861, 58] width 38 height 9
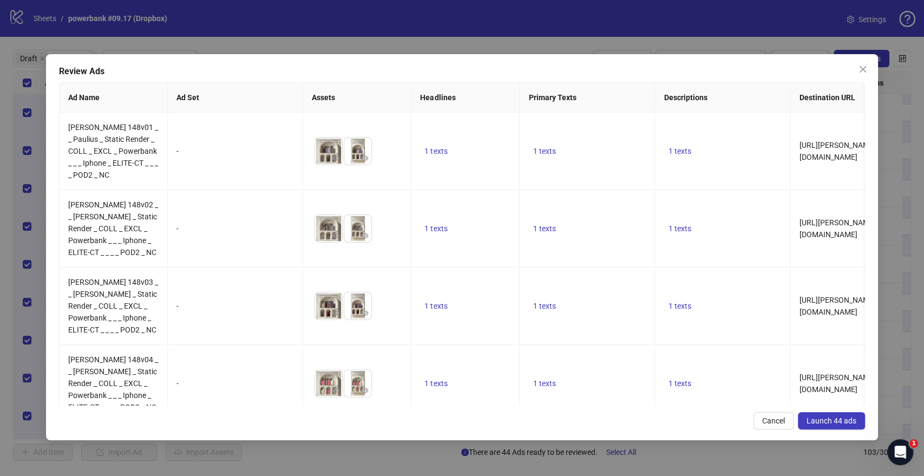
click at [823, 418] on span "Launch 44 ads" at bounding box center [831, 420] width 50 height 9
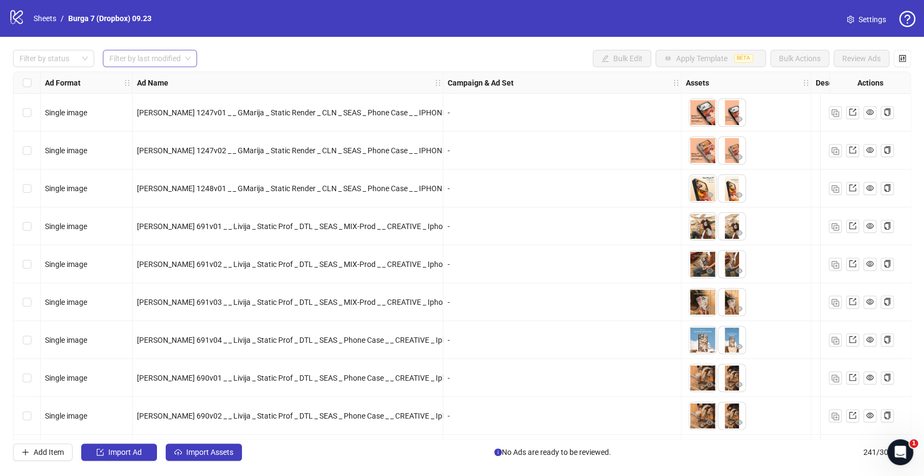
click at [175, 60] on input "search" at bounding box center [144, 58] width 71 height 16
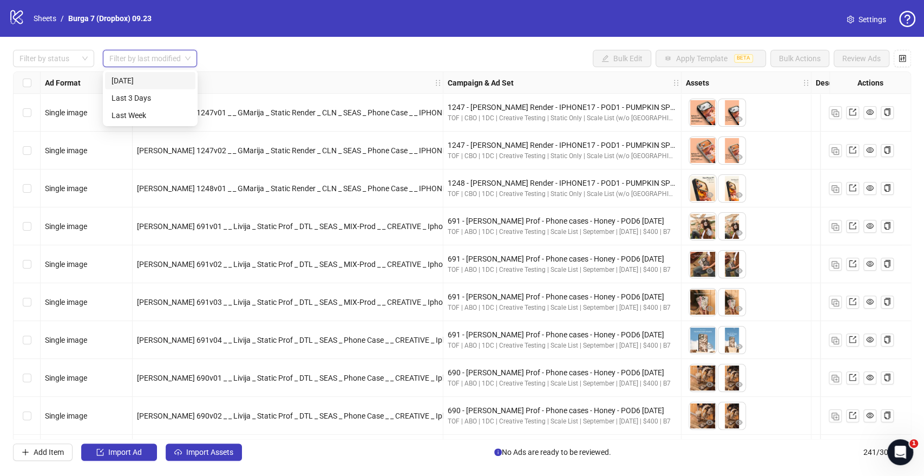
click at [155, 78] on div "Today" at bounding box center [149, 81] width 77 height 12
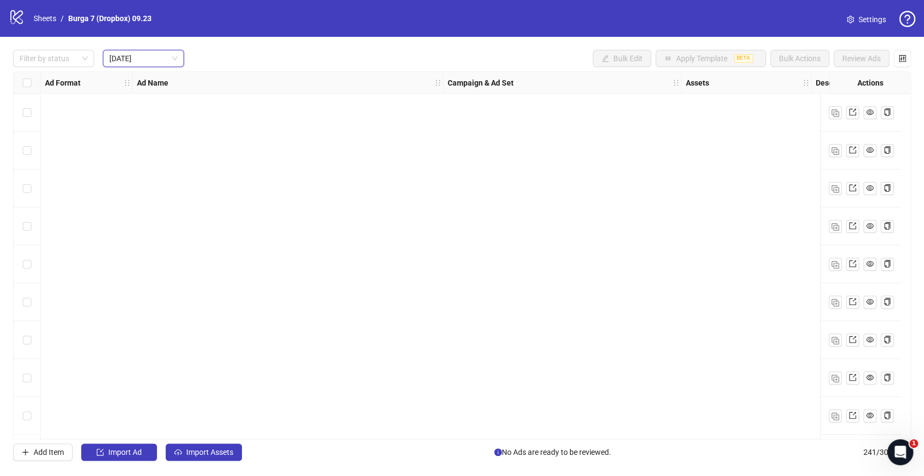
scroll to position [2879, 0]
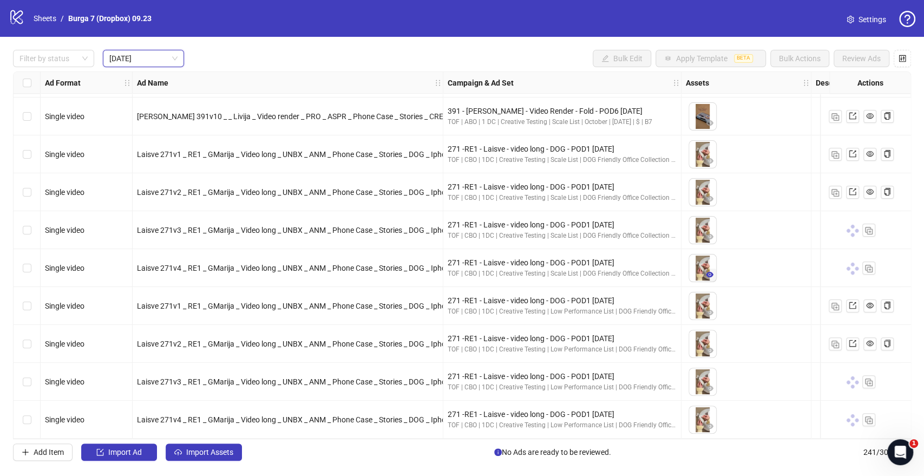
click at [711, 272] on icon "eye" at bounding box center [710, 274] width 8 height 5
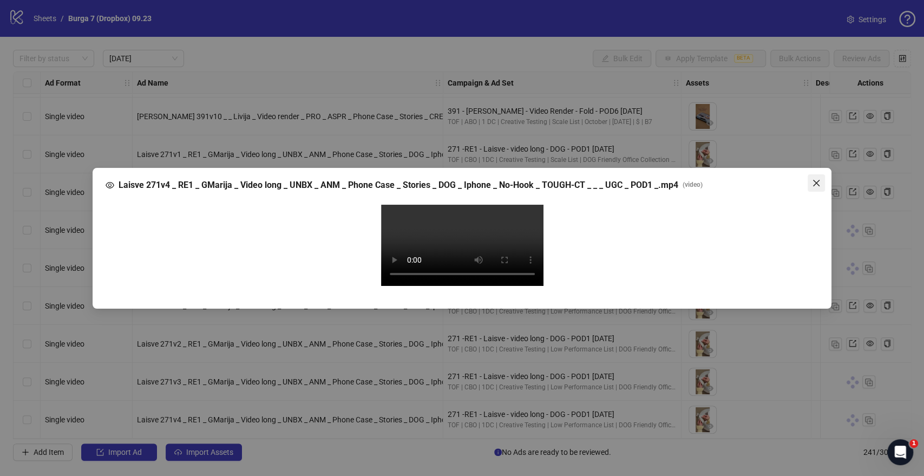
click at [820, 179] on span "Close" at bounding box center [815, 183] width 17 height 9
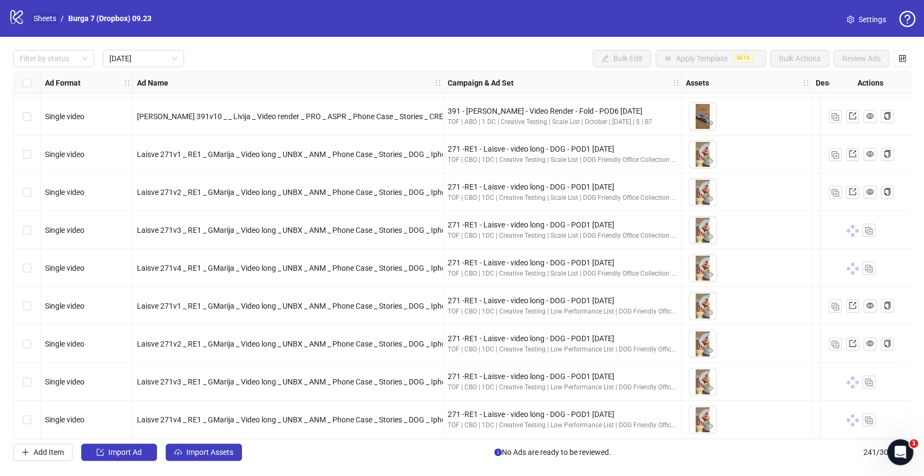
click at [40, 12] on link "Sheets" at bounding box center [44, 18] width 27 height 12
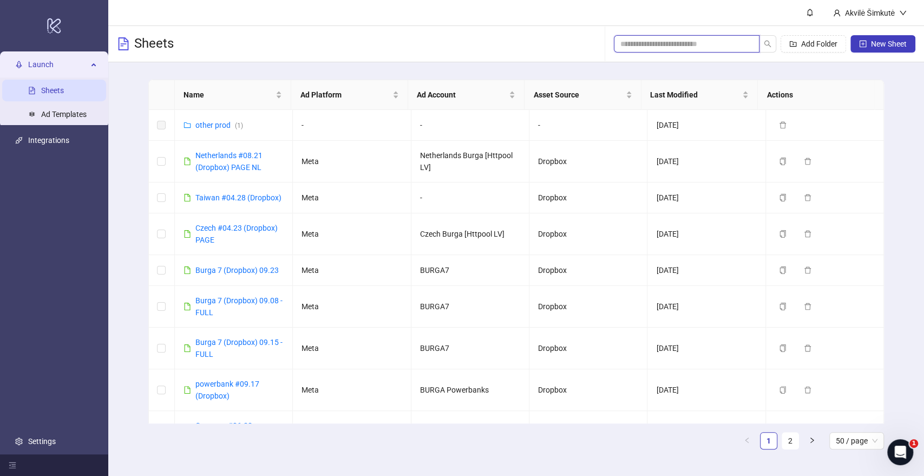
click at [692, 44] on input "search" at bounding box center [682, 44] width 124 height 12
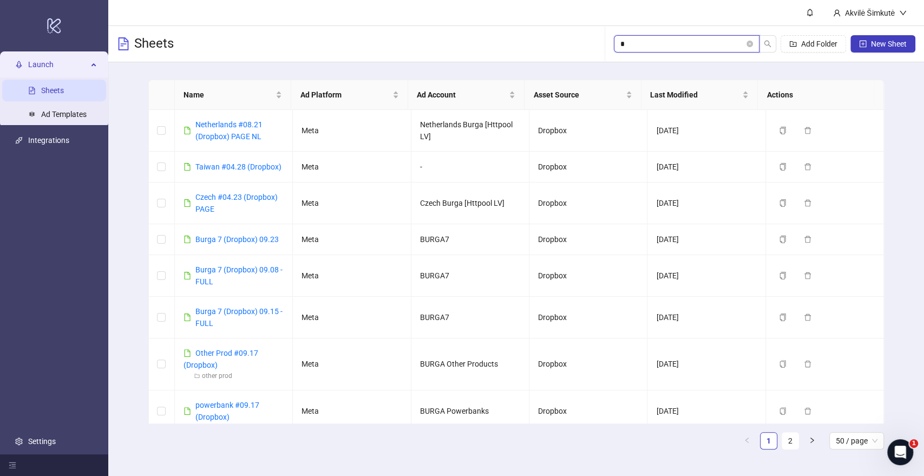
type input "**"
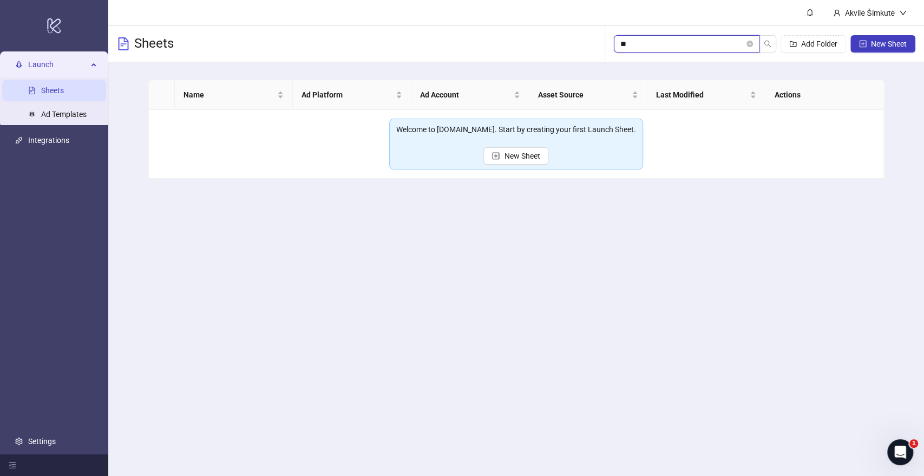
click at [676, 47] on input "**" at bounding box center [682, 44] width 124 height 12
